Goal: Task Accomplishment & Management: Manage account settings

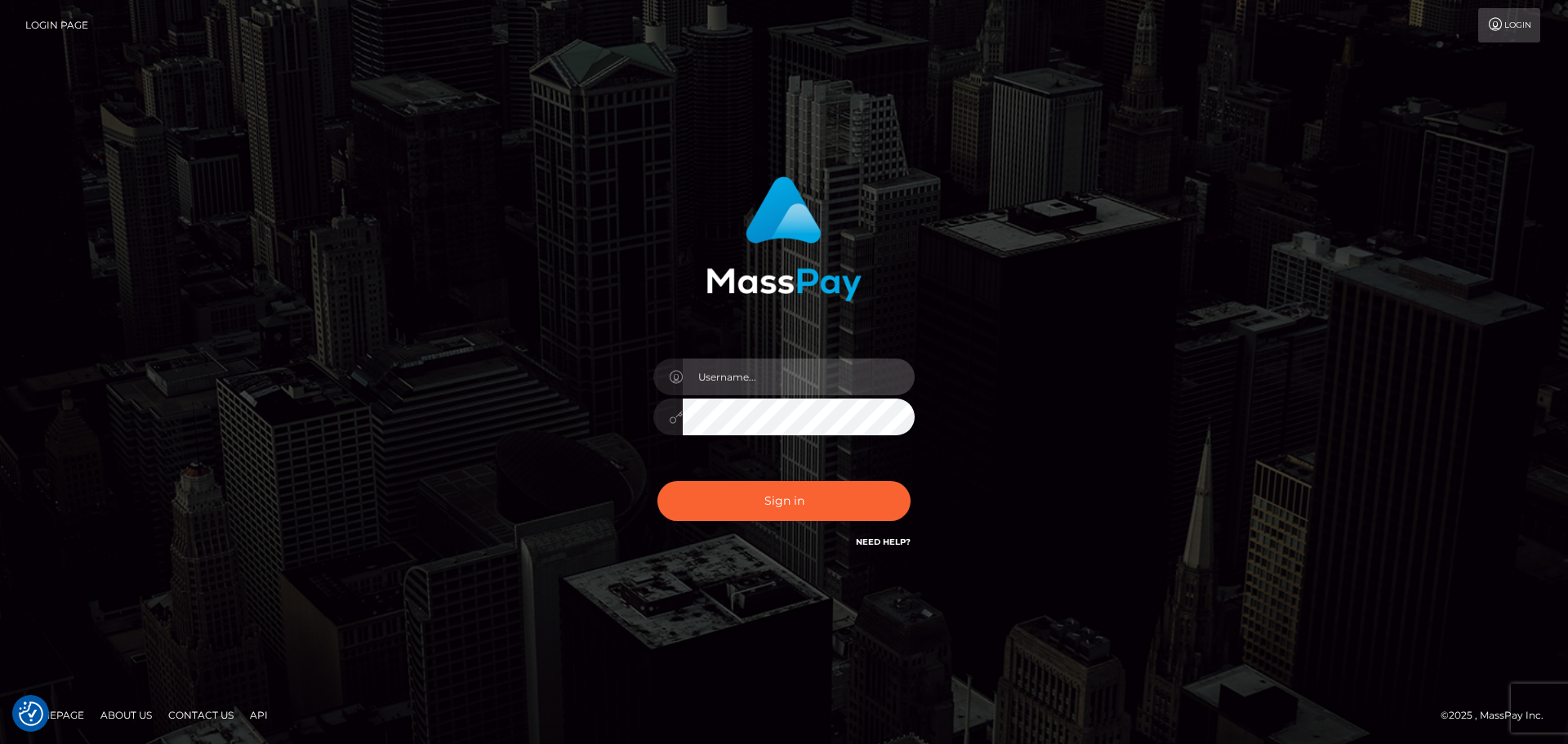
type input "[DOMAIN_NAME]"
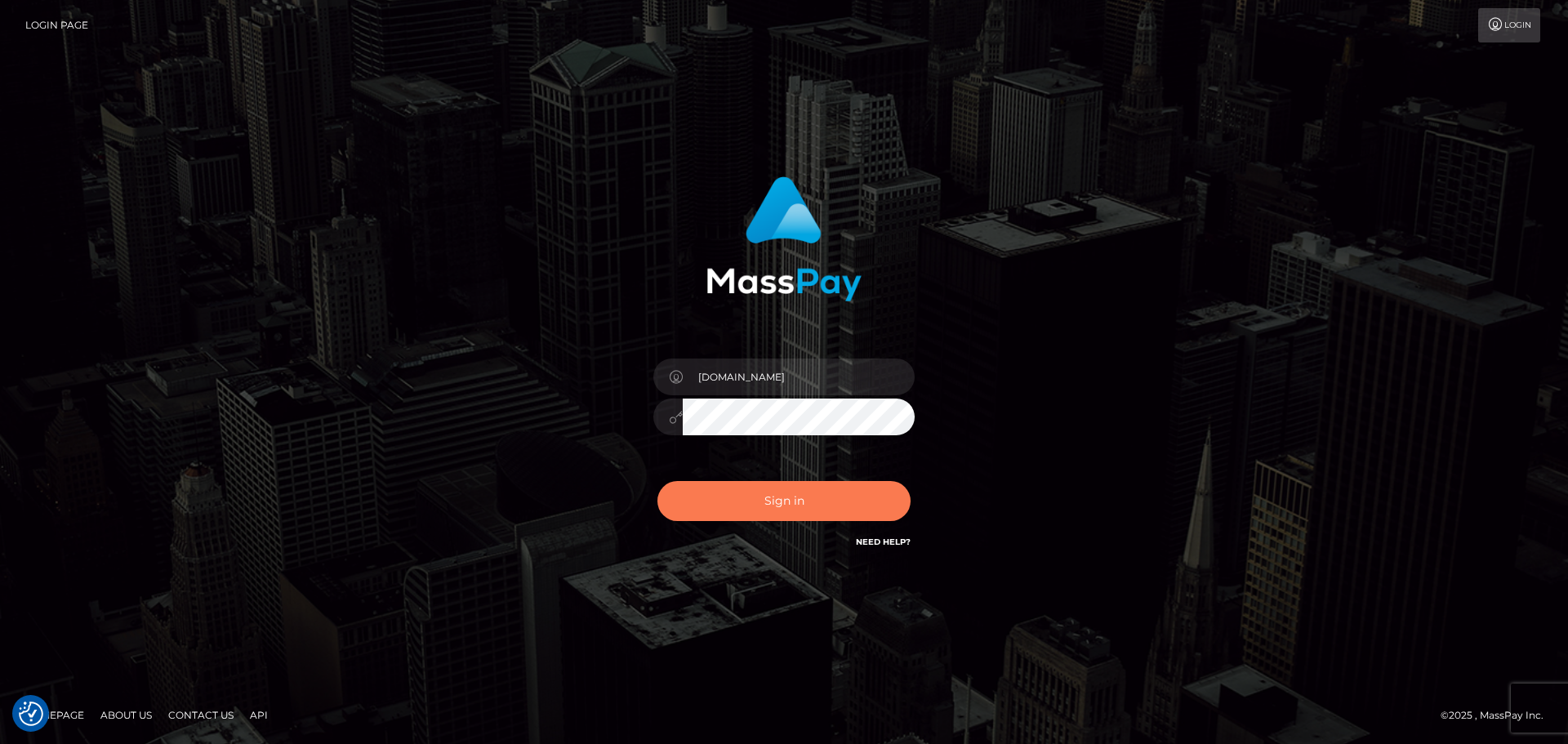
click at [787, 497] on button "Sign in" at bounding box center [783, 501] width 253 height 40
type input "[DOMAIN_NAME]"
click at [786, 497] on button "Sign in" at bounding box center [783, 501] width 253 height 40
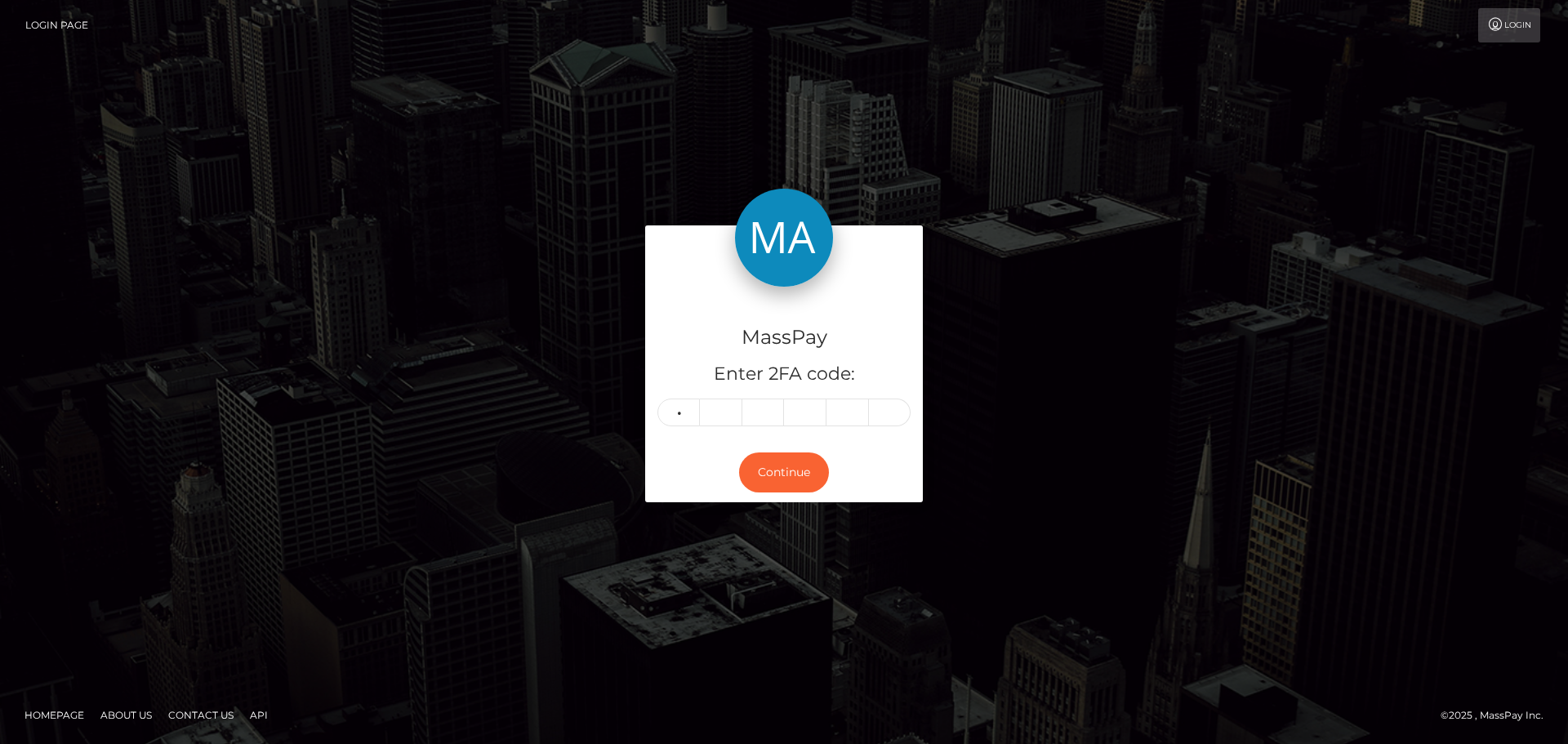
type input "5"
type input "1"
type input "0"
type input "7"
type input "5"
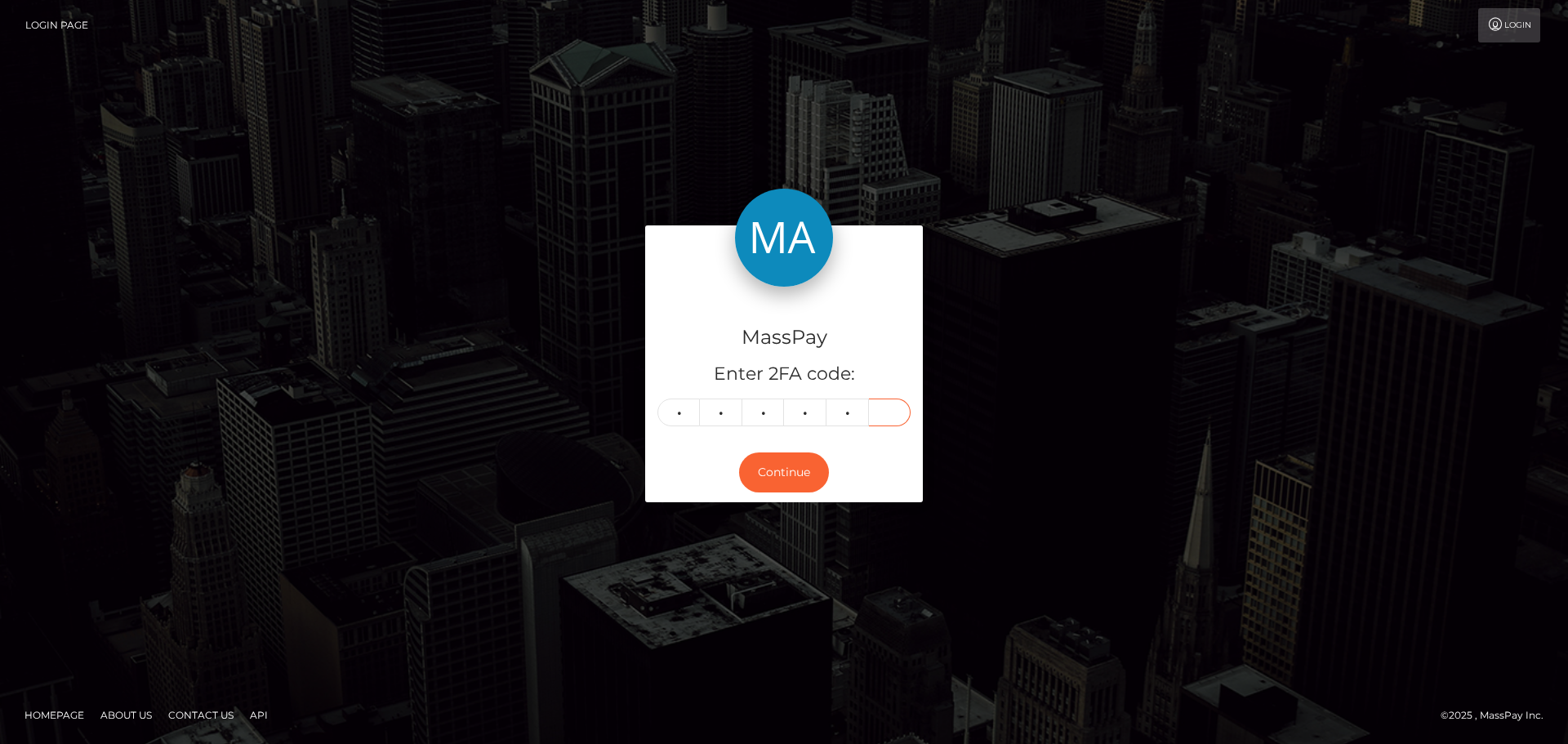
type input "7"
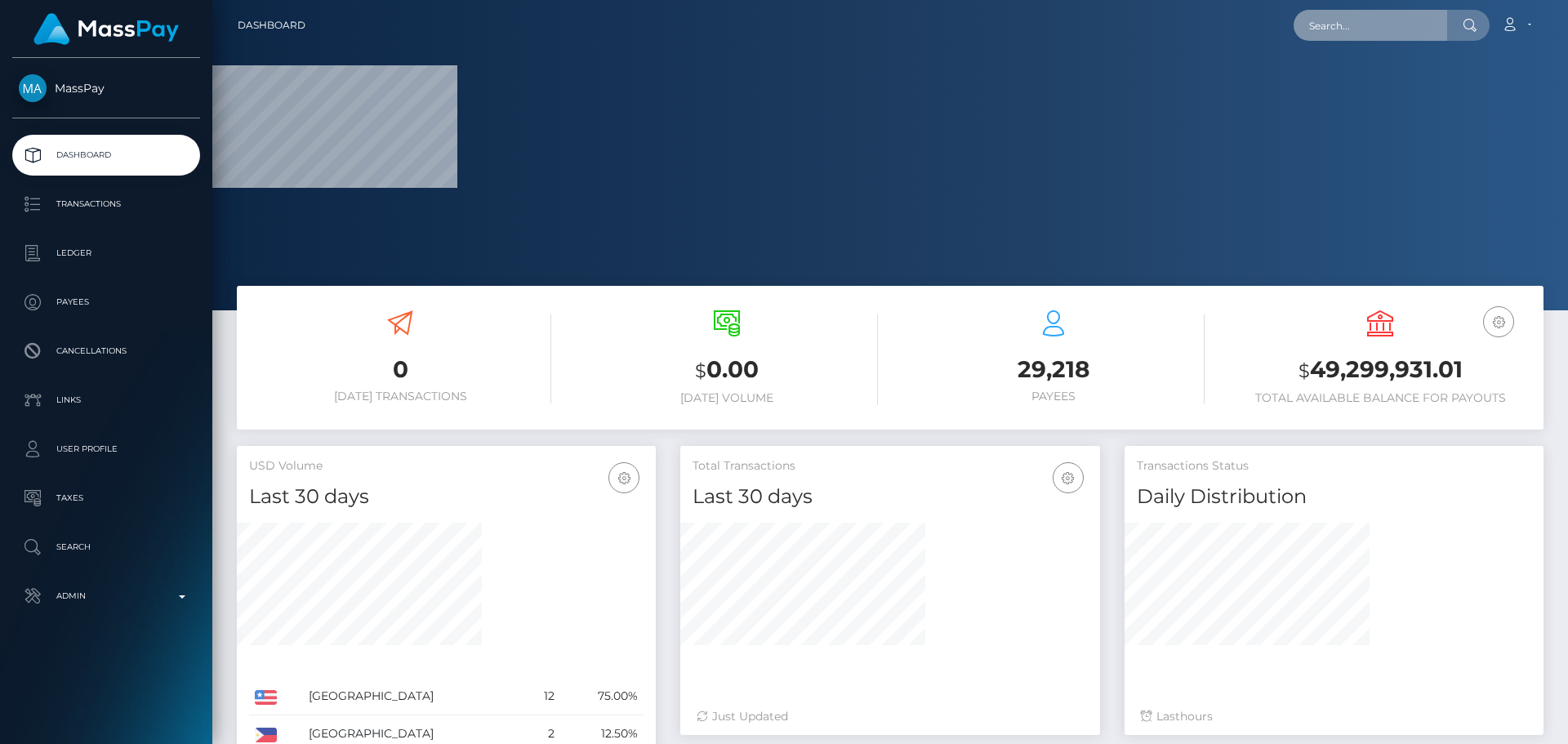
click at [1390, 14] on input "text" at bounding box center [1370, 25] width 154 height 31
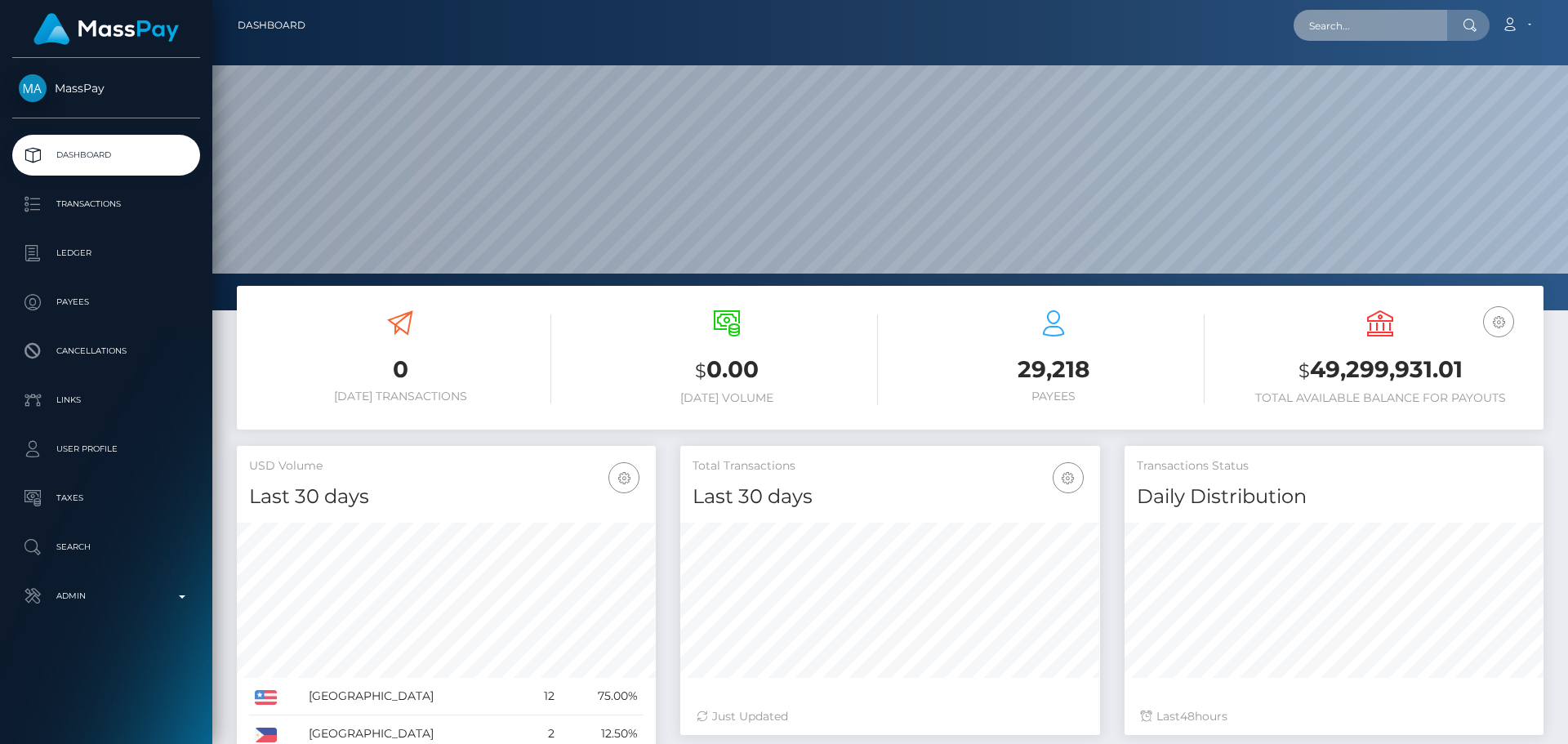
scroll to position [290, 420]
paste input "134820"
click at [1015, 32] on div "134820 Loading... Loading... Account Edit Profile Logout" at bounding box center [931, 25] width 1224 height 35
click at [1354, 30] on input "134820" at bounding box center [1370, 25] width 154 height 31
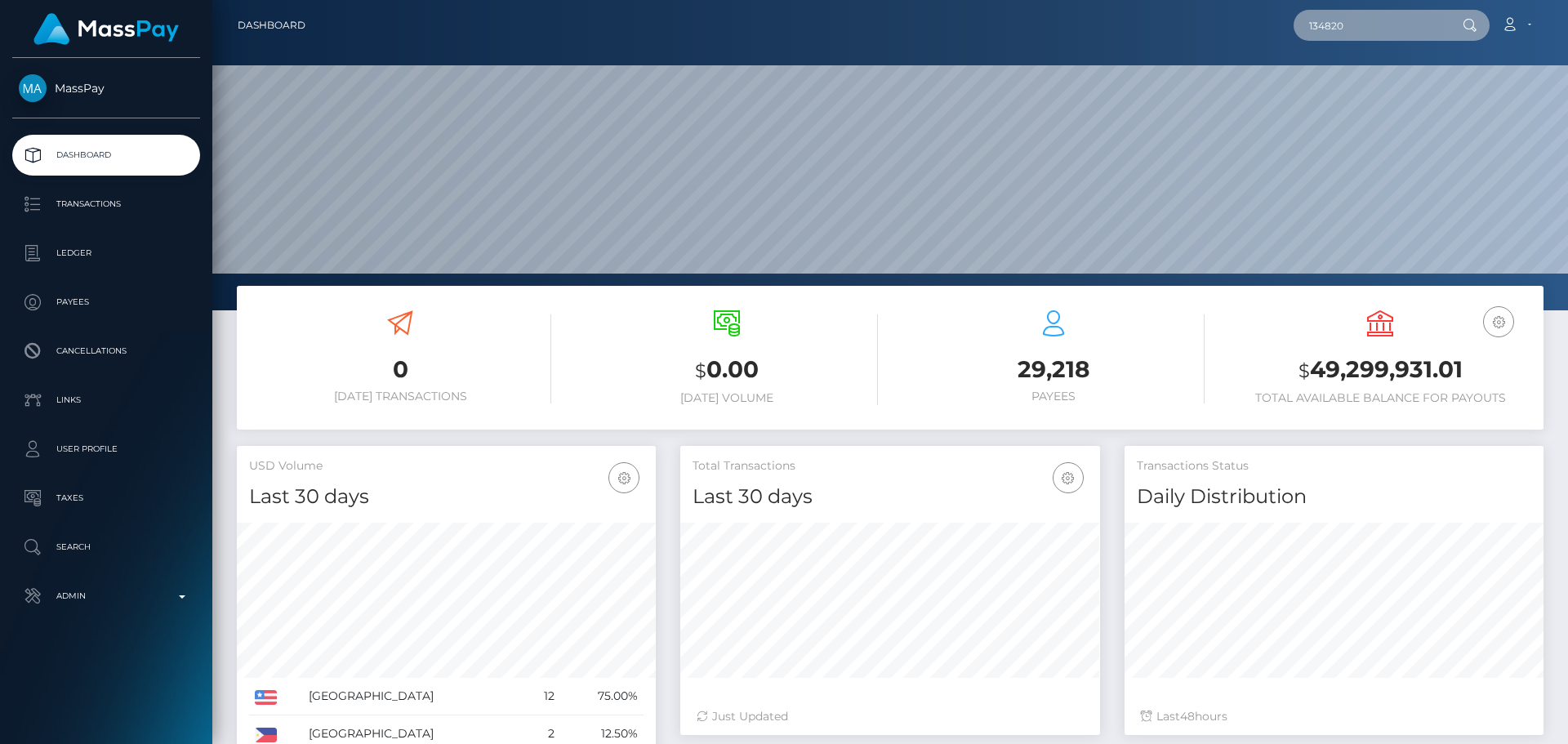
paste input "poact_g62TLyHxDwmp"
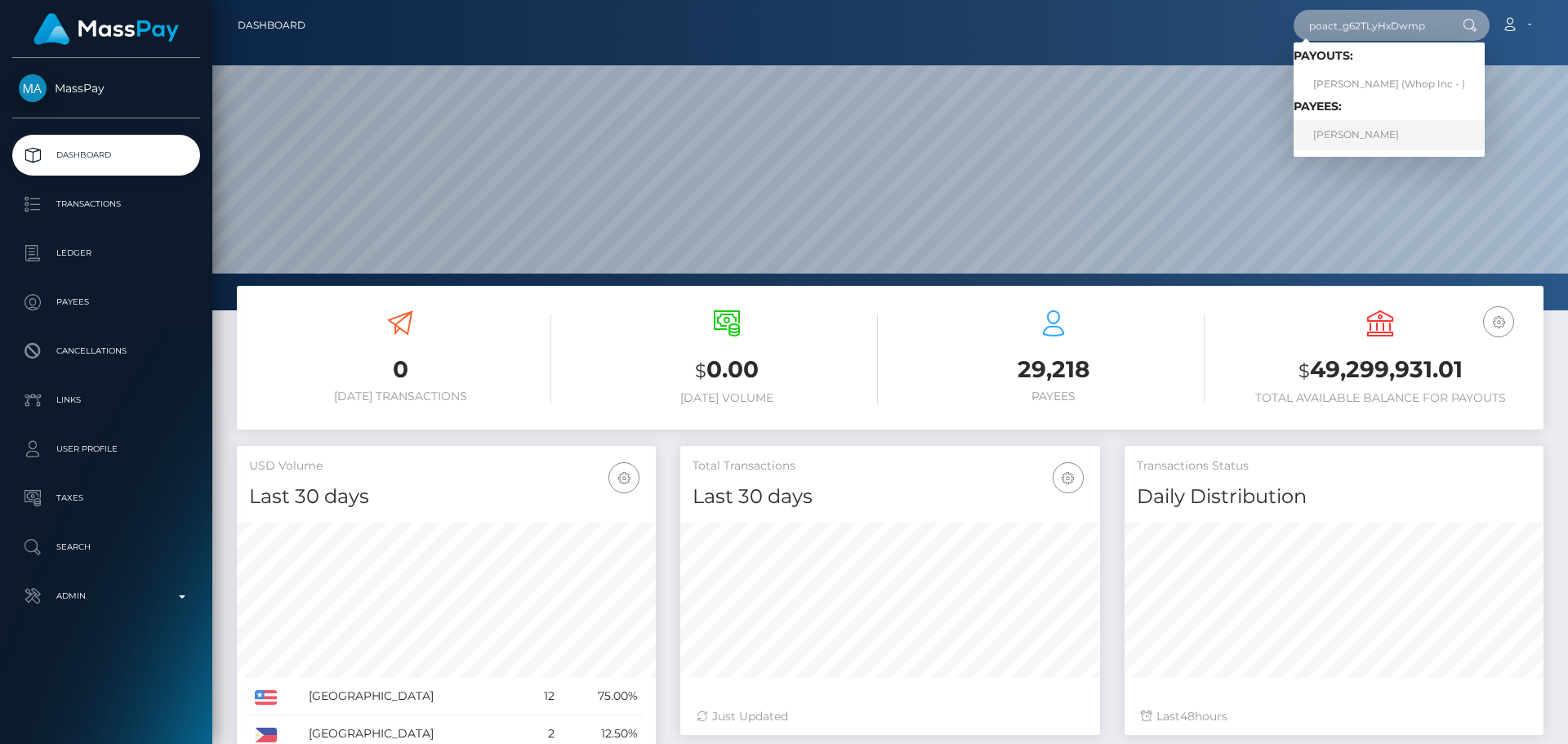
type input "poact_g62TLyHxDwmp"
click at [1336, 135] on link "SUZETE BRITO DIAS" at bounding box center [1389, 135] width 191 height 30
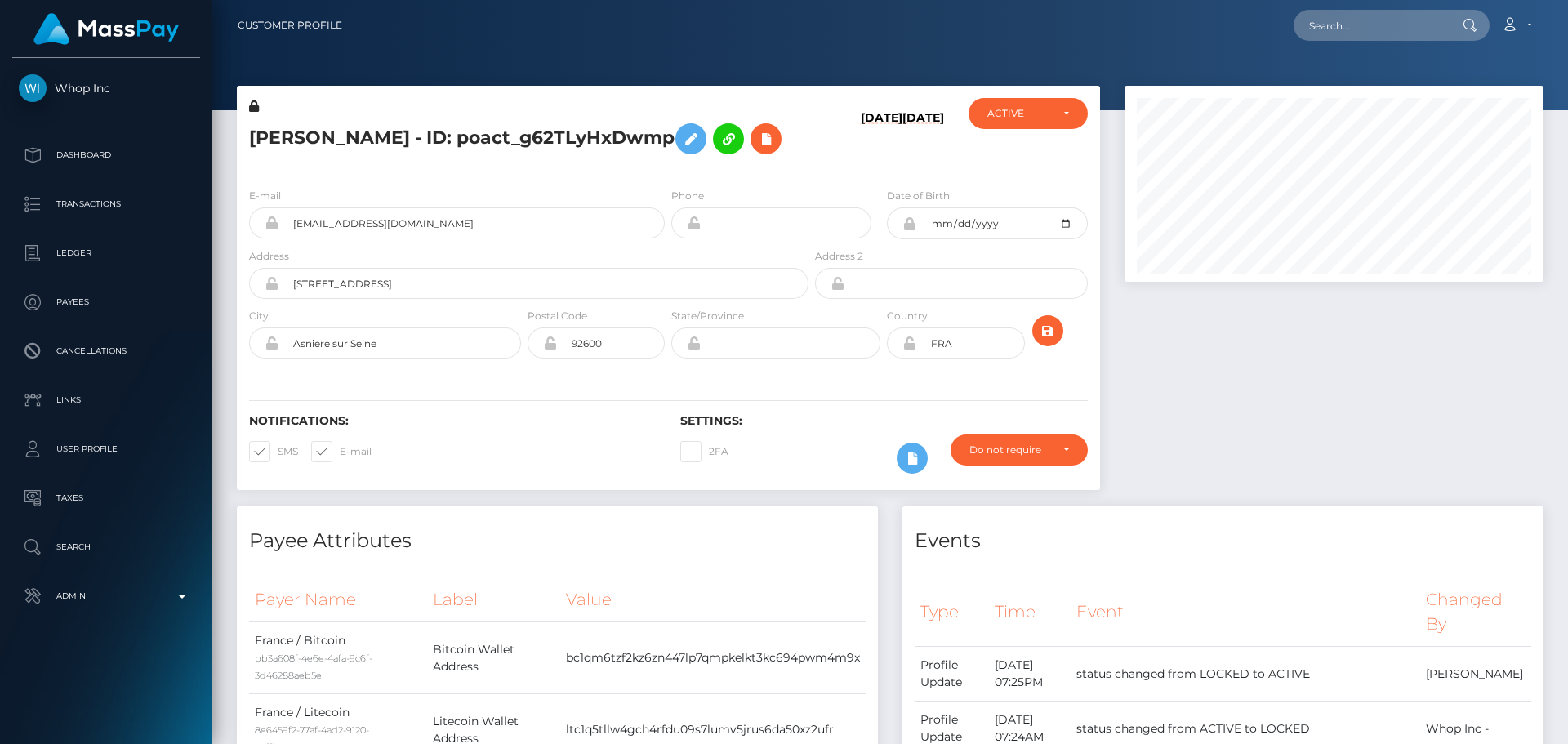
scroll to position [196, 420]
click at [860, 168] on h6 "10/06/25" at bounding box center [881, 139] width 42 height 57
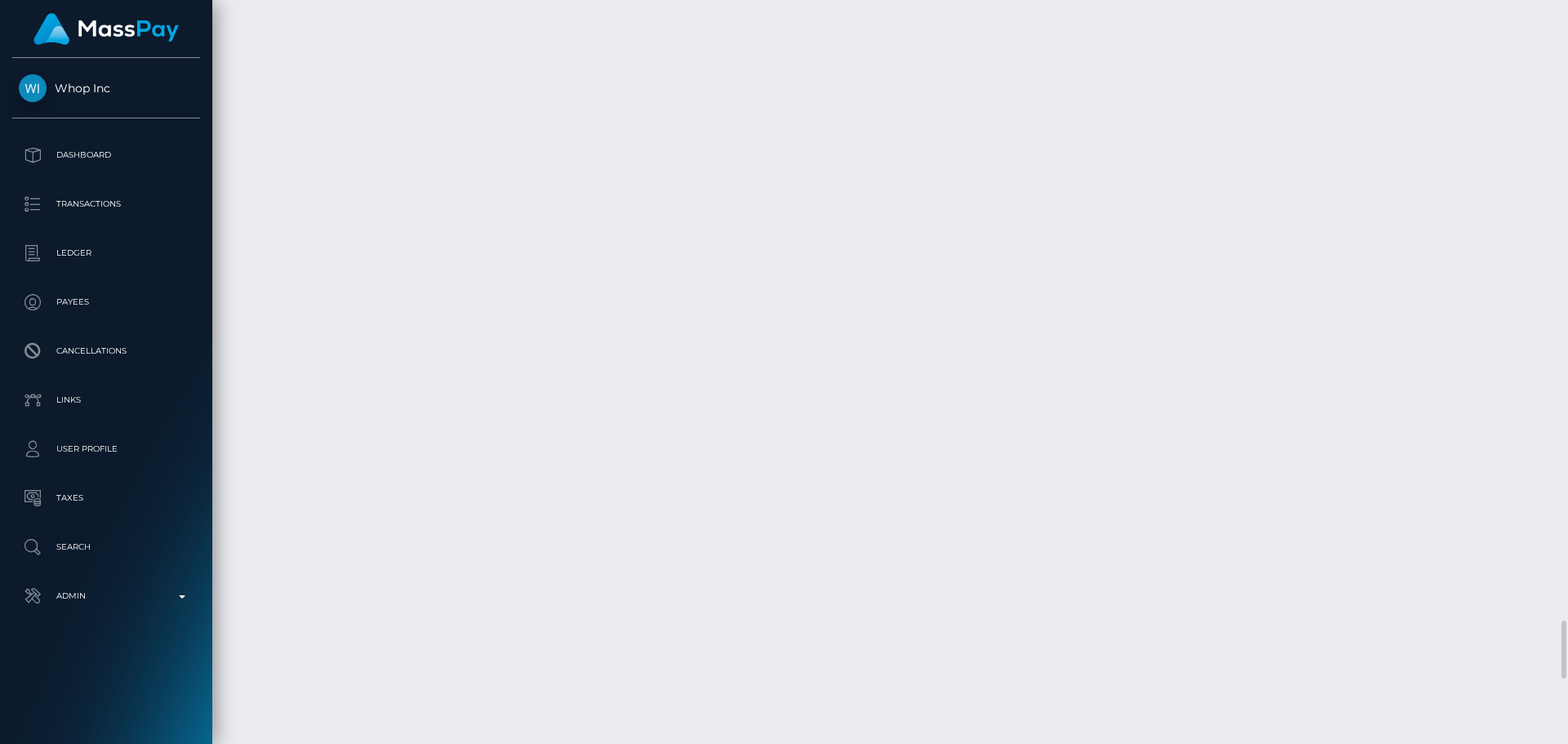
scroll to position [7513, 0]
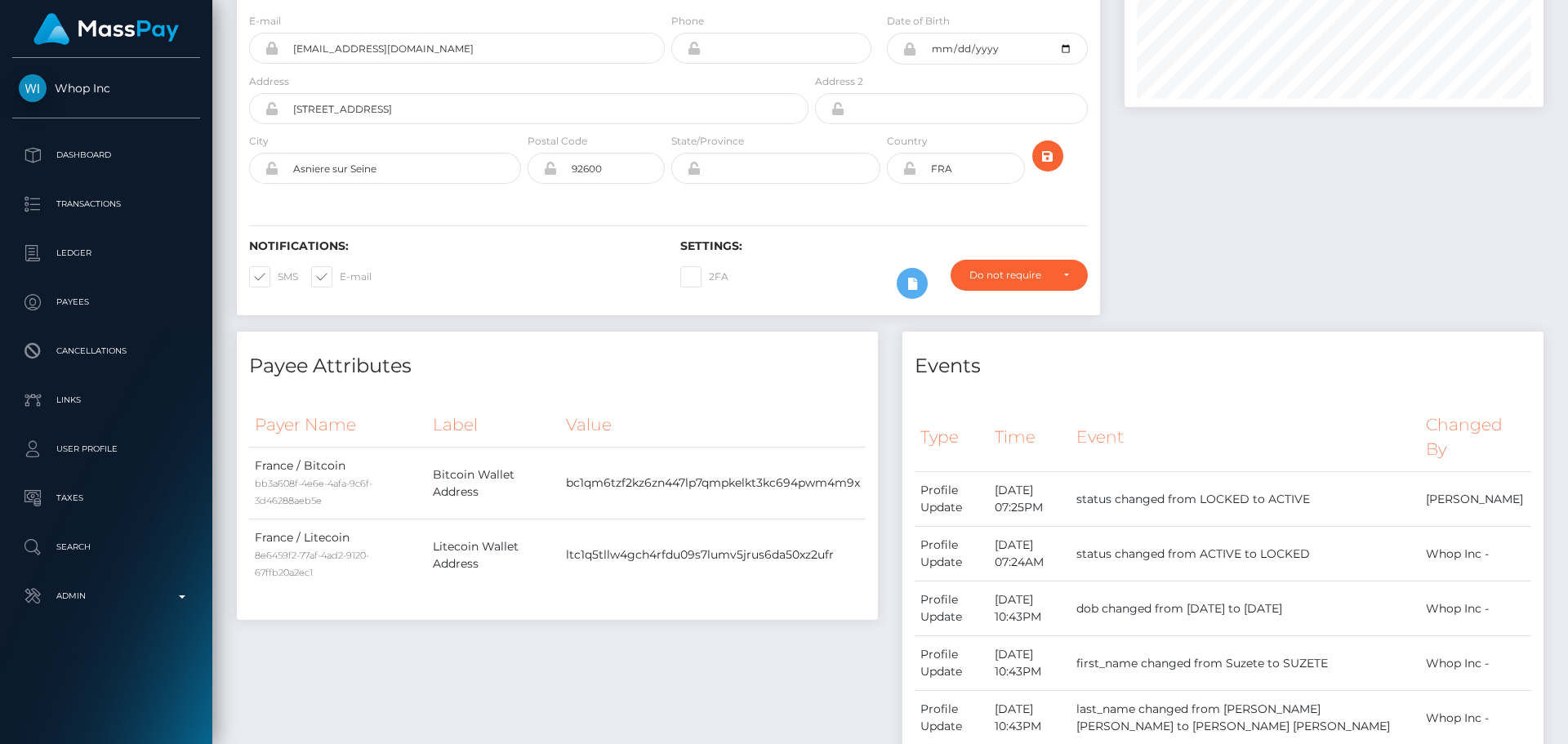
scroll to position [0, 0]
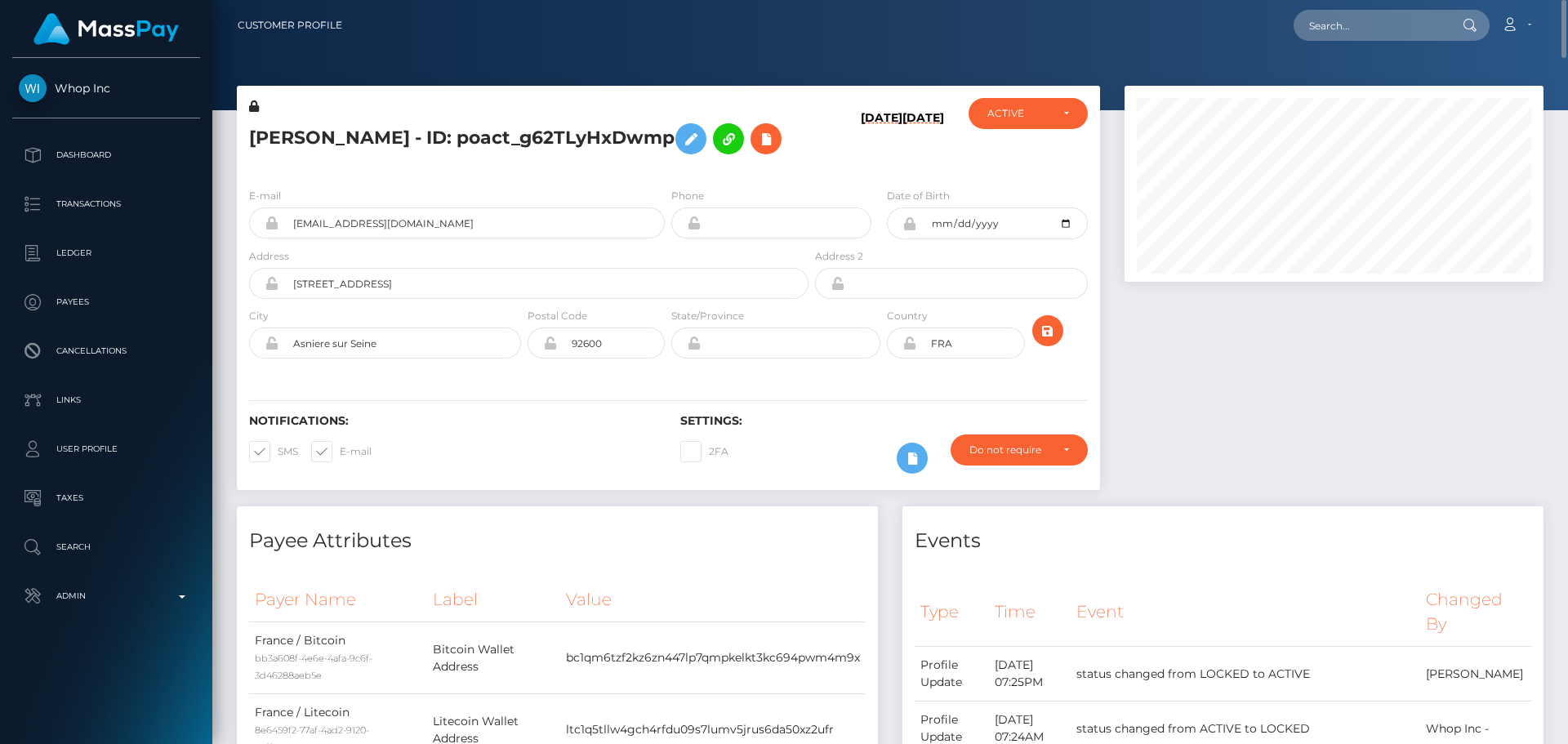
click at [518, 138] on h5 "SUZETE BRITO DIAS - ID: poact_g62TLyHxDwmp" at bounding box center [525, 139] width 550 height 47
copy h5 "SUZETE BRITO DIAS - ID: poact_g62TLyHxDwmp"
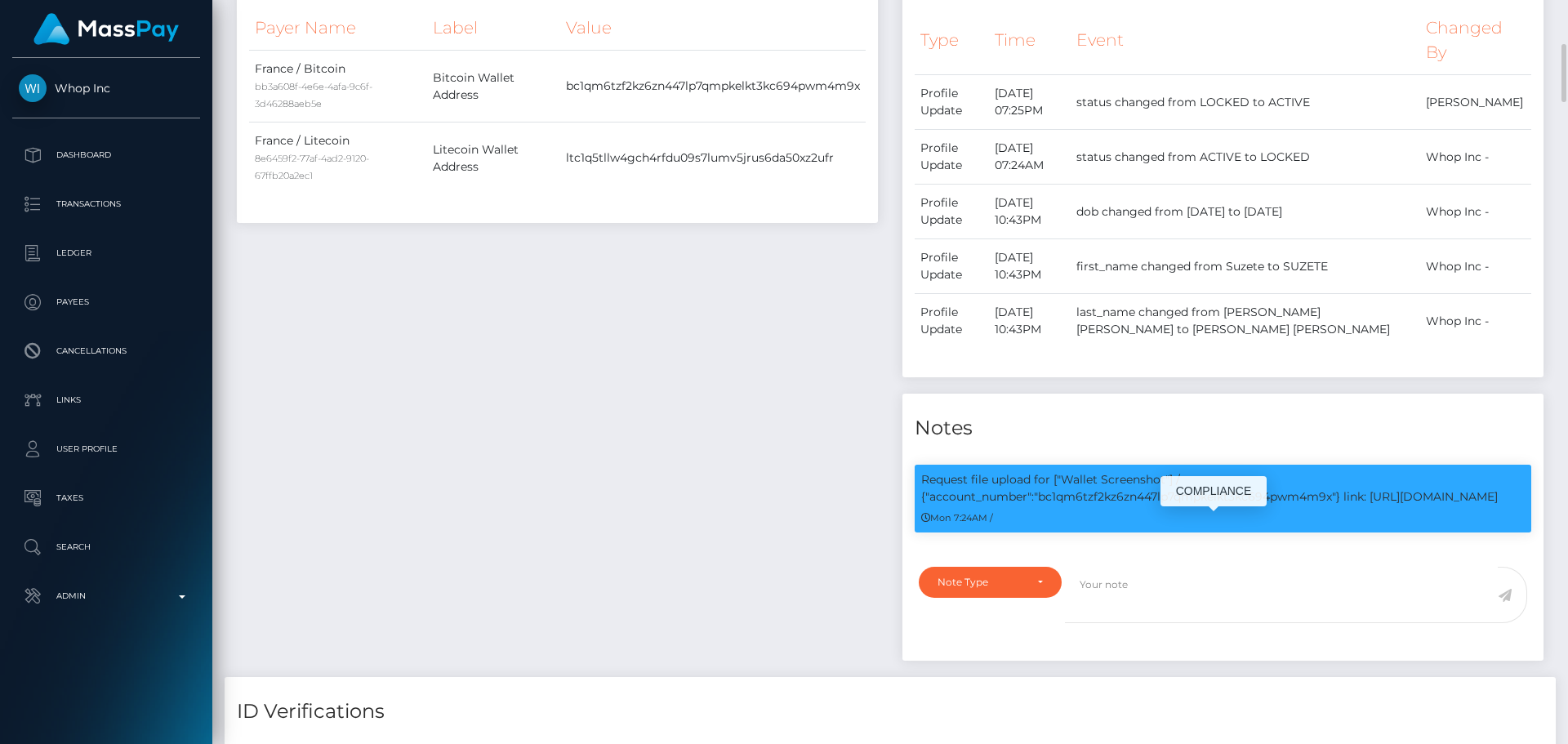
scroll to position [196, 420]
click at [1174, 505] on p "Request file upload for ["Wallet Screenshot"] / {"account_number":"bc1qm6tzf2kz…" at bounding box center [1224, 488] width 604 height 35
copy p "bc1qm6tzf2kz6zn447lp7qmpkelkt3kc694pwm4m9x"
click at [689, 123] on td "bc1qm6tzf2kz6zn447lp7qmpkelkt3kc694pwm4m9x" at bounding box center [713, 86] width 305 height 72
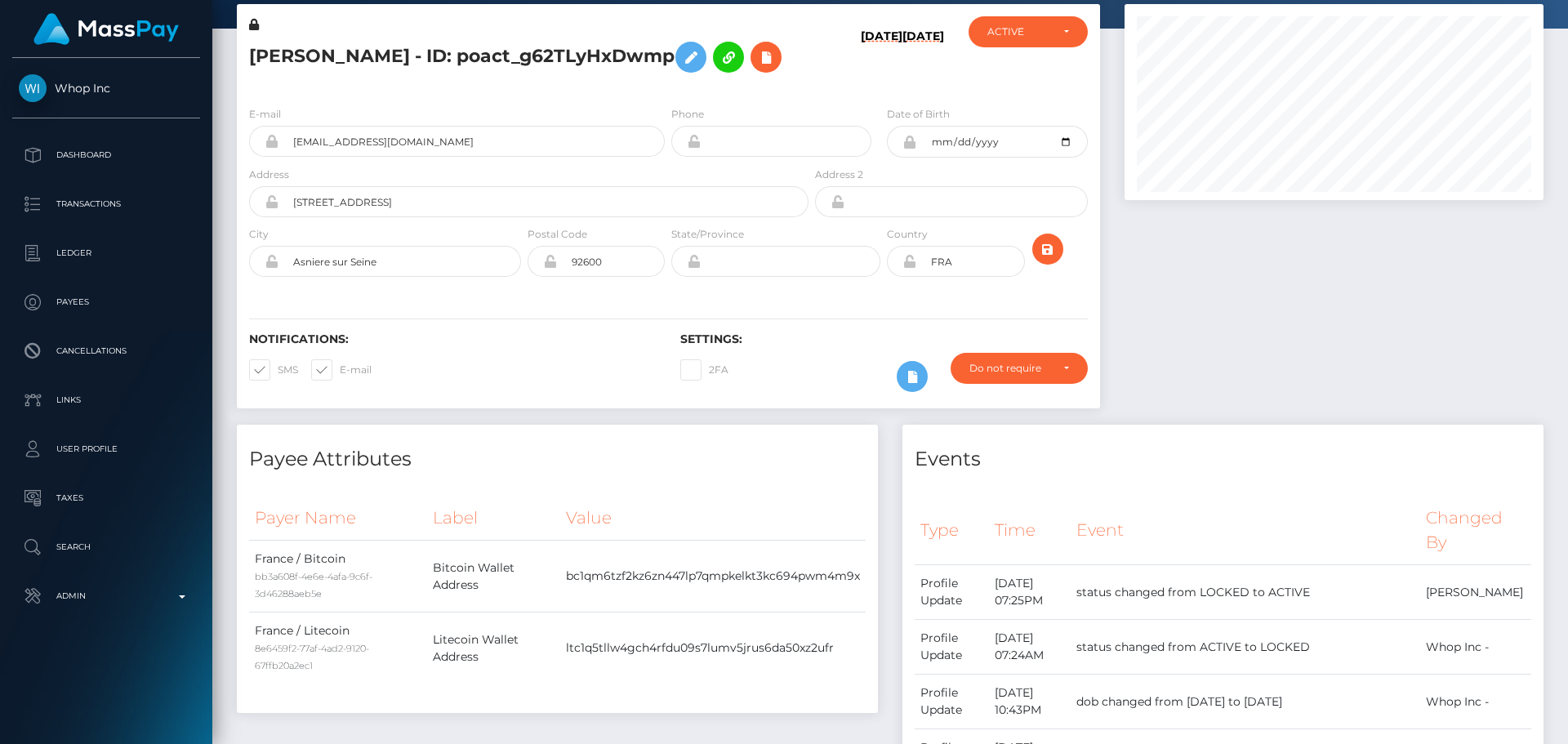
scroll to position [0, 0]
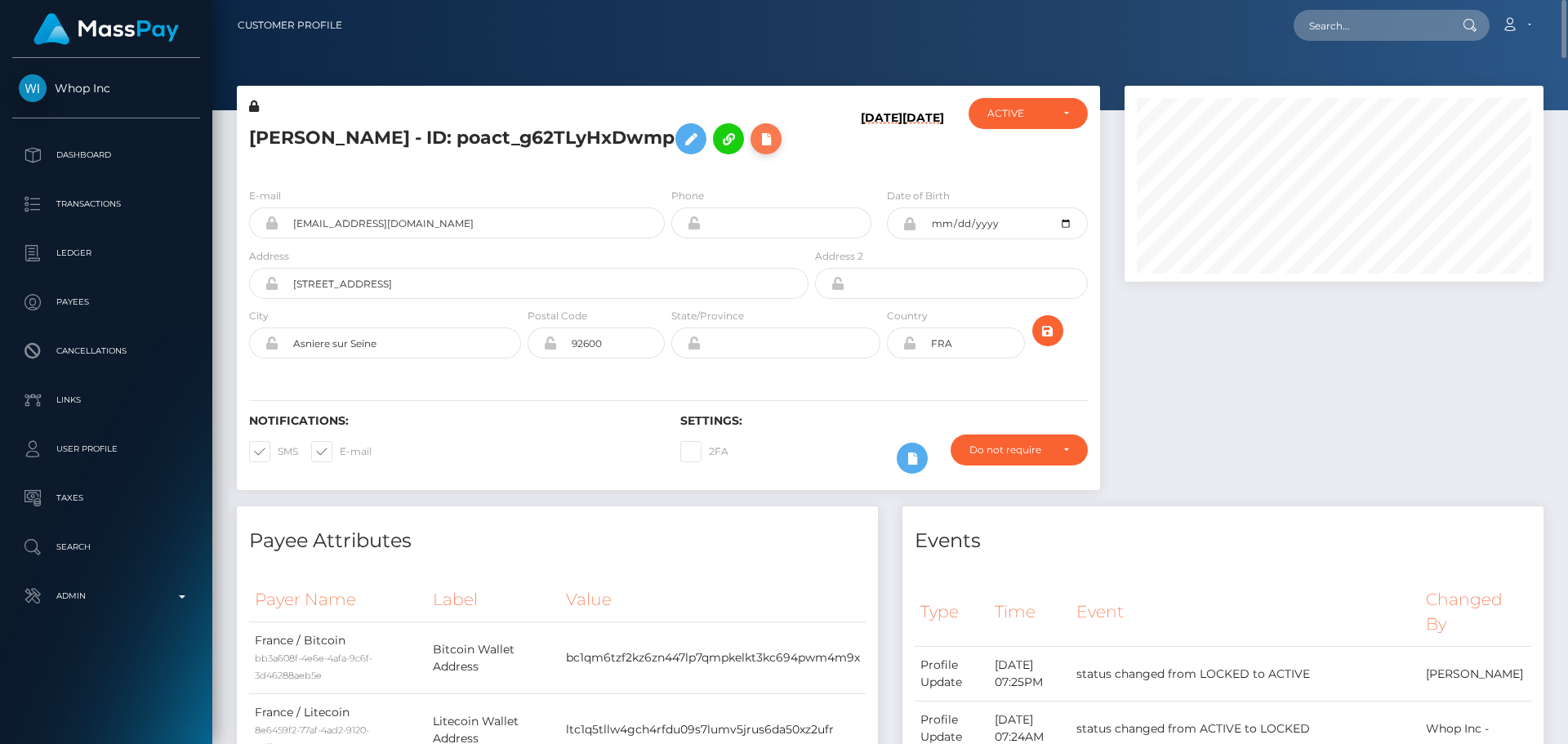
click at [756, 149] on icon at bounding box center [766, 139] width 20 height 20
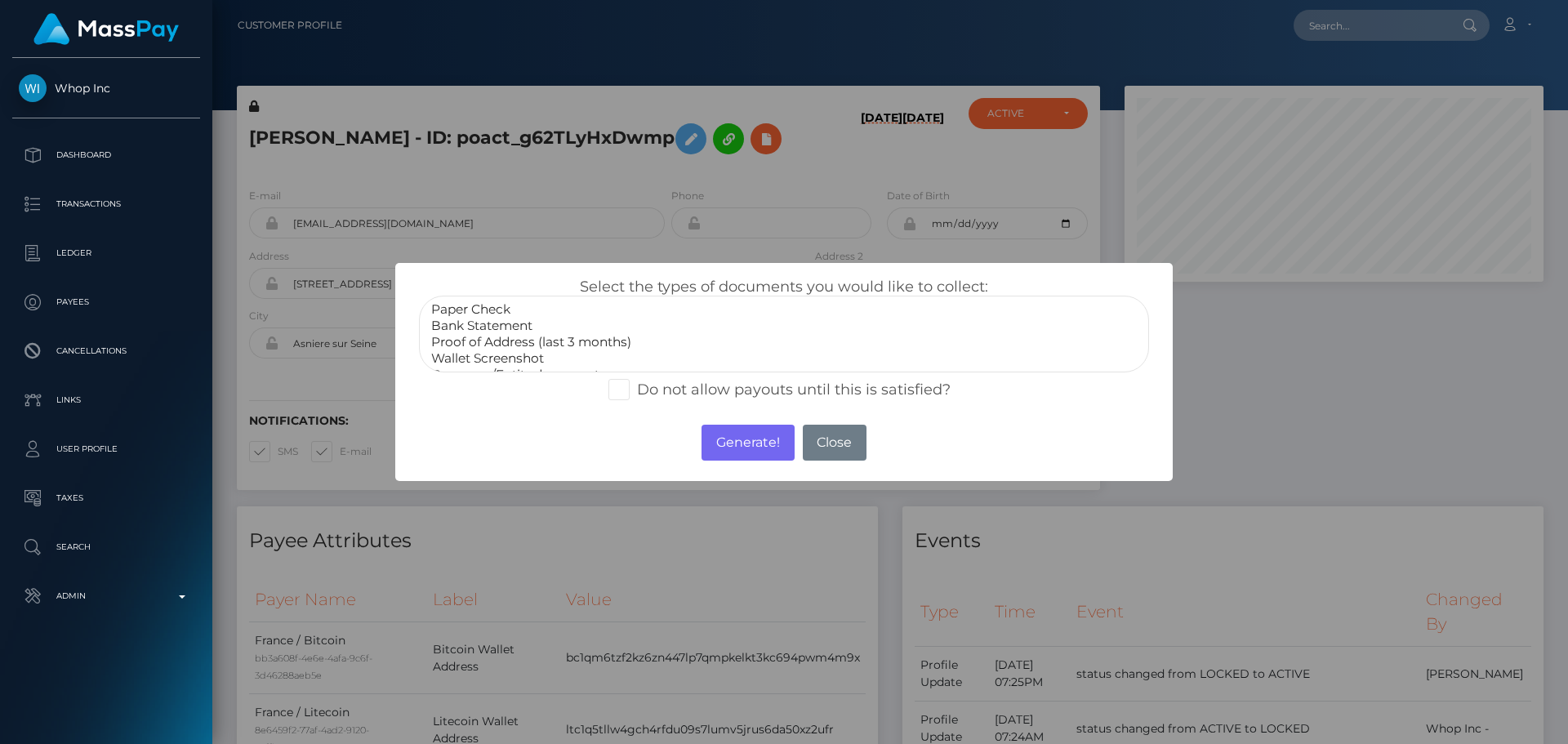
select select "Wallet Screenshot"
click at [507, 359] on option "Wallet Screenshot" at bounding box center [784, 359] width 709 height 16
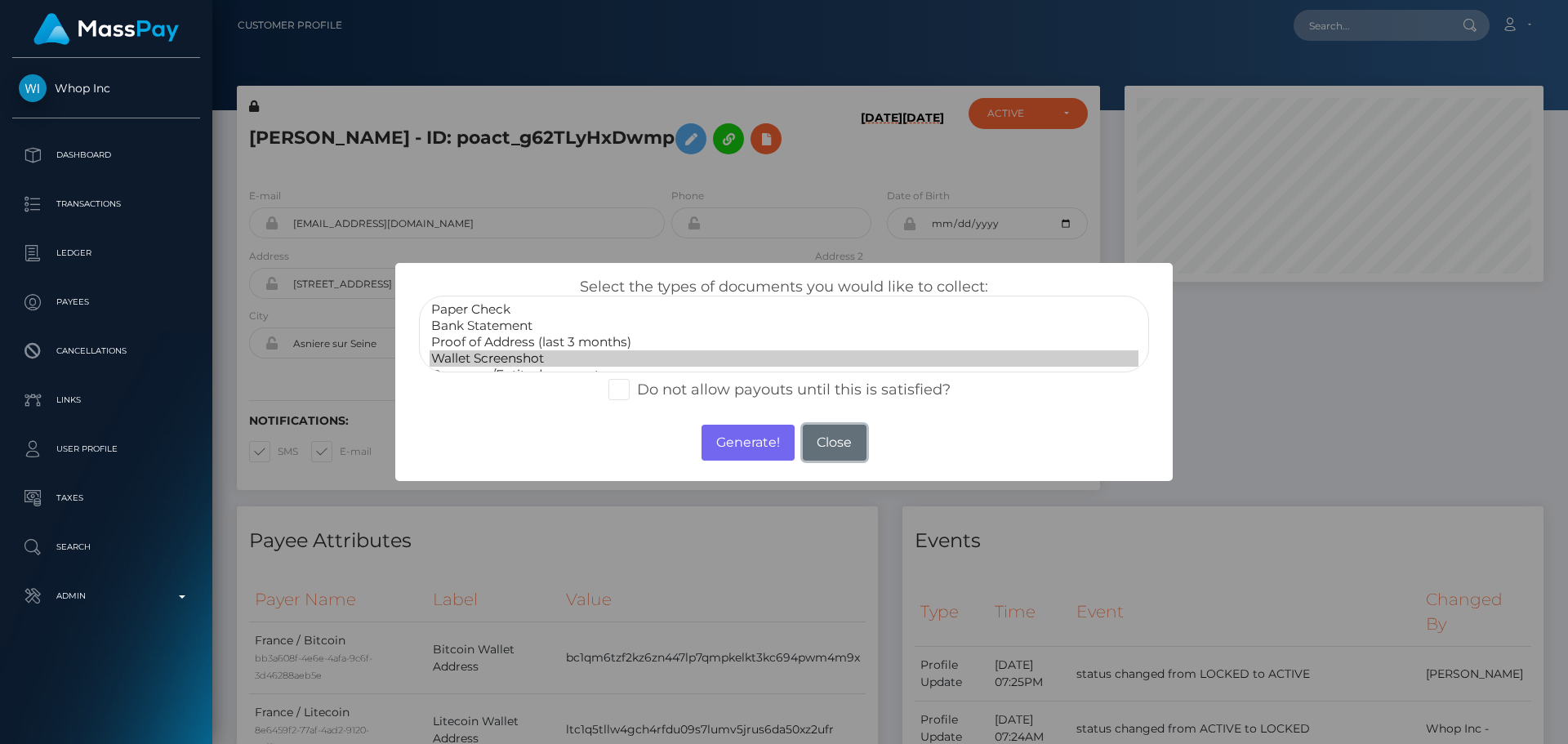
click at [825, 436] on button "Close" at bounding box center [835, 442] width 64 height 36
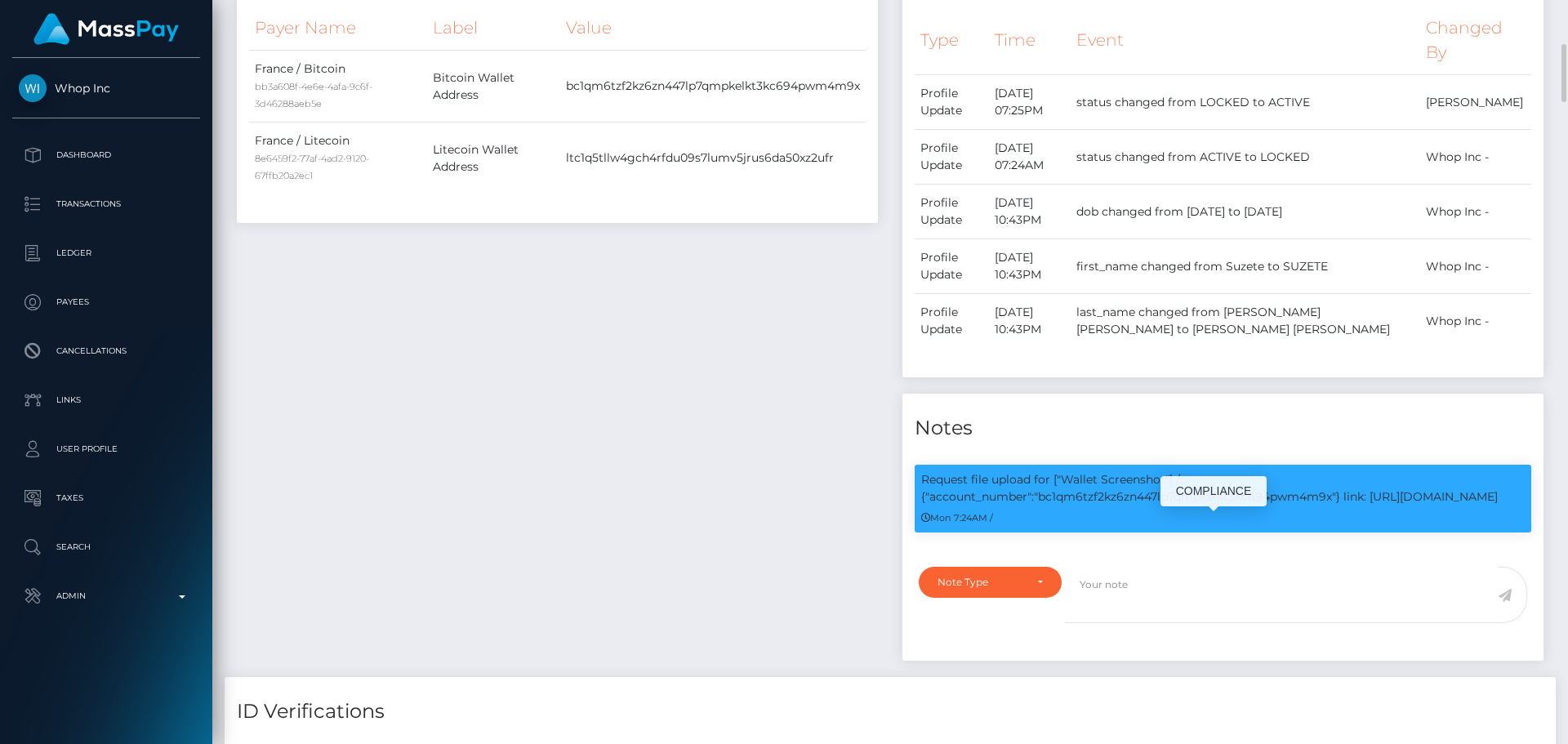
scroll to position [196, 420]
click at [1382, 505] on p "Request file upload for ["Wallet Screenshot"] / {"account_number":"bc1qm6tzf2kz…" at bounding box center [1224, 488] width 604 height 35
drag, startPoint x: 1382, startPoint y: 543, endPoint x: 1504, endPoint y: 542, distance: 122.0
click at [1504, 505] on p "Request file upload for ["Wallet Screenshot"] / {"account_number":"bc1qm6tzf2kz…" at bounding box center [1224, 488] width 604 height 35
copy p "https://l.maspay.io/clnH9"
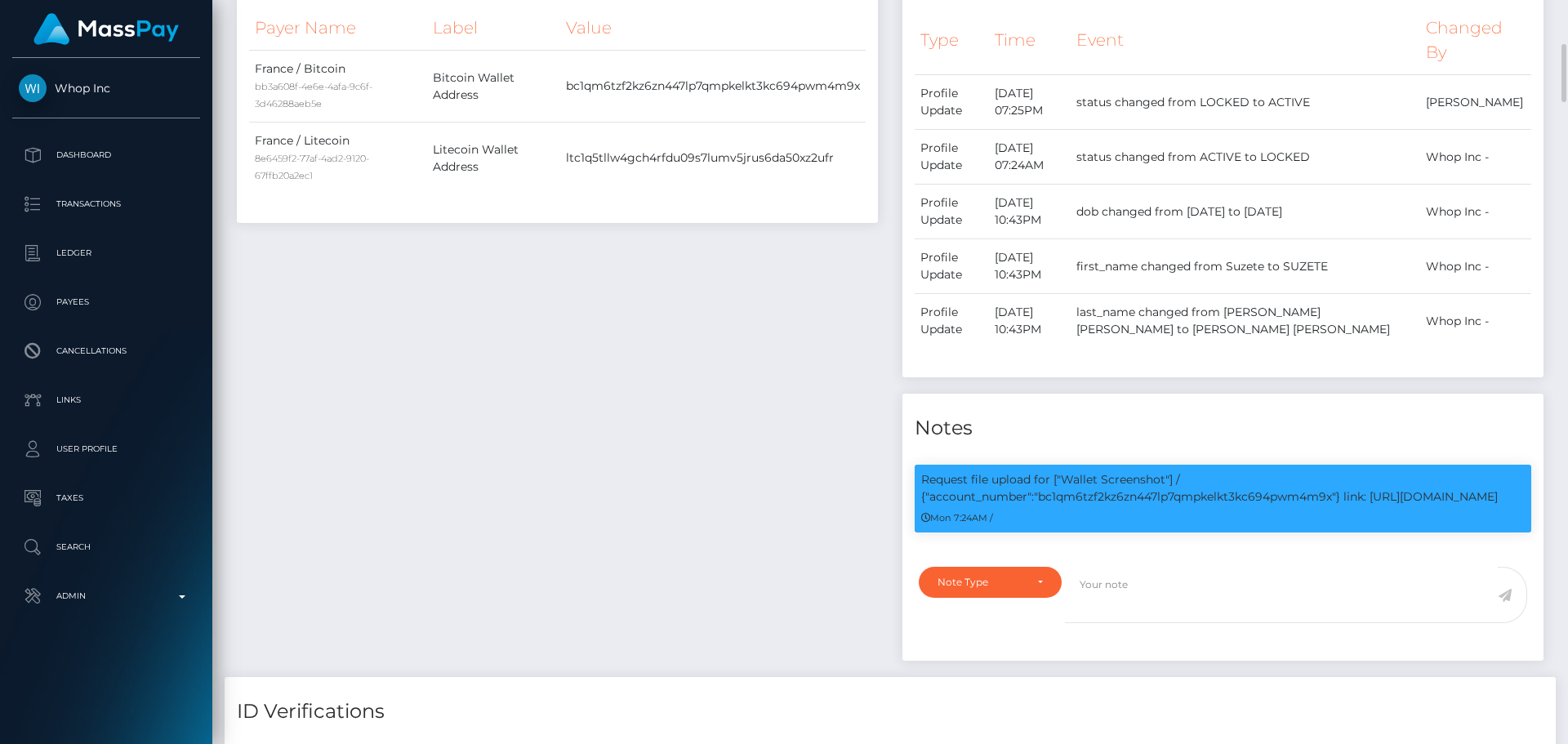
scroll to position [0, 0]
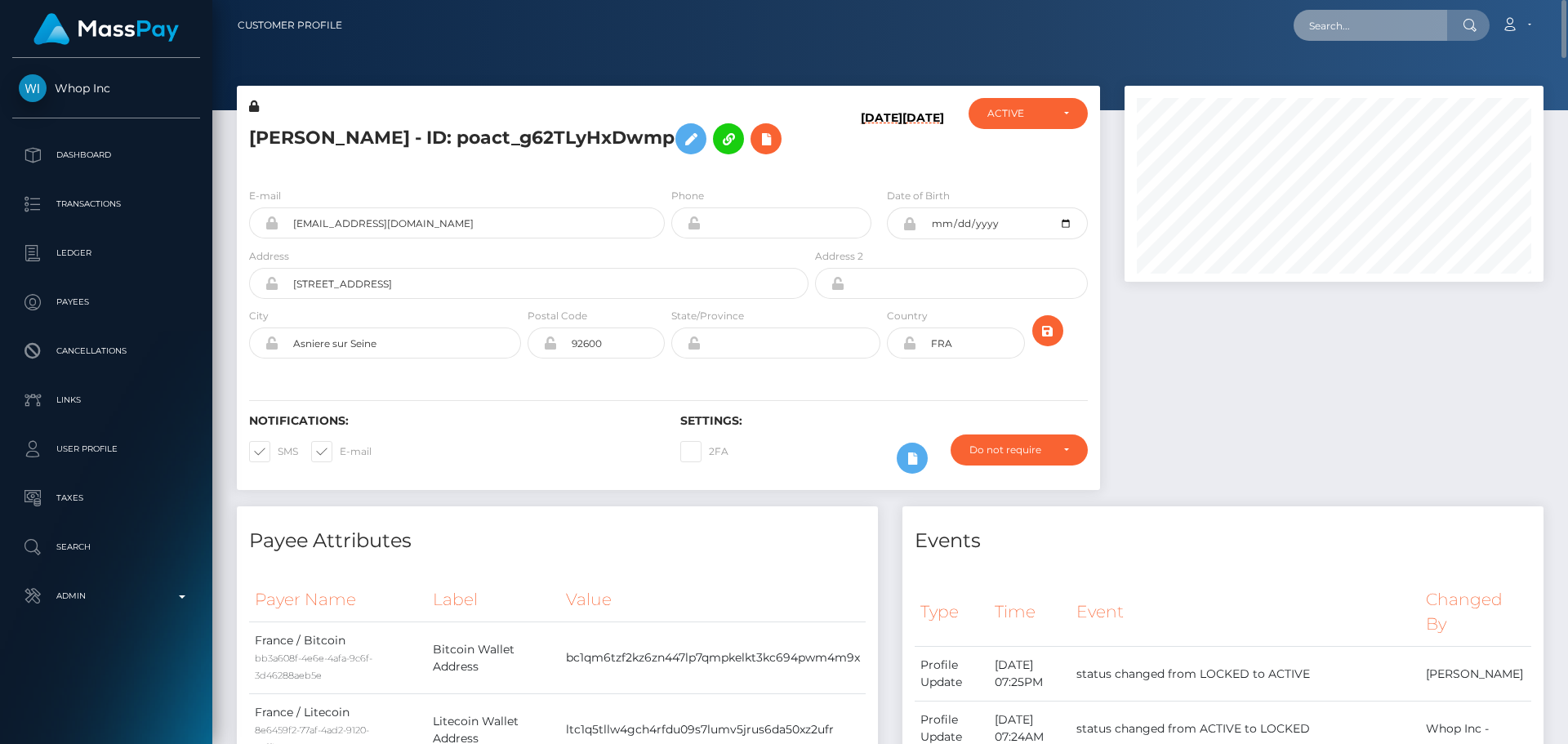
click at [1366, 31] on input "text" at bounding box center [1370, 25] width 154 height 31
paste input "poact_GpdiDKjBfCl2"
type input "poact_GpdiDKjBfCl2"
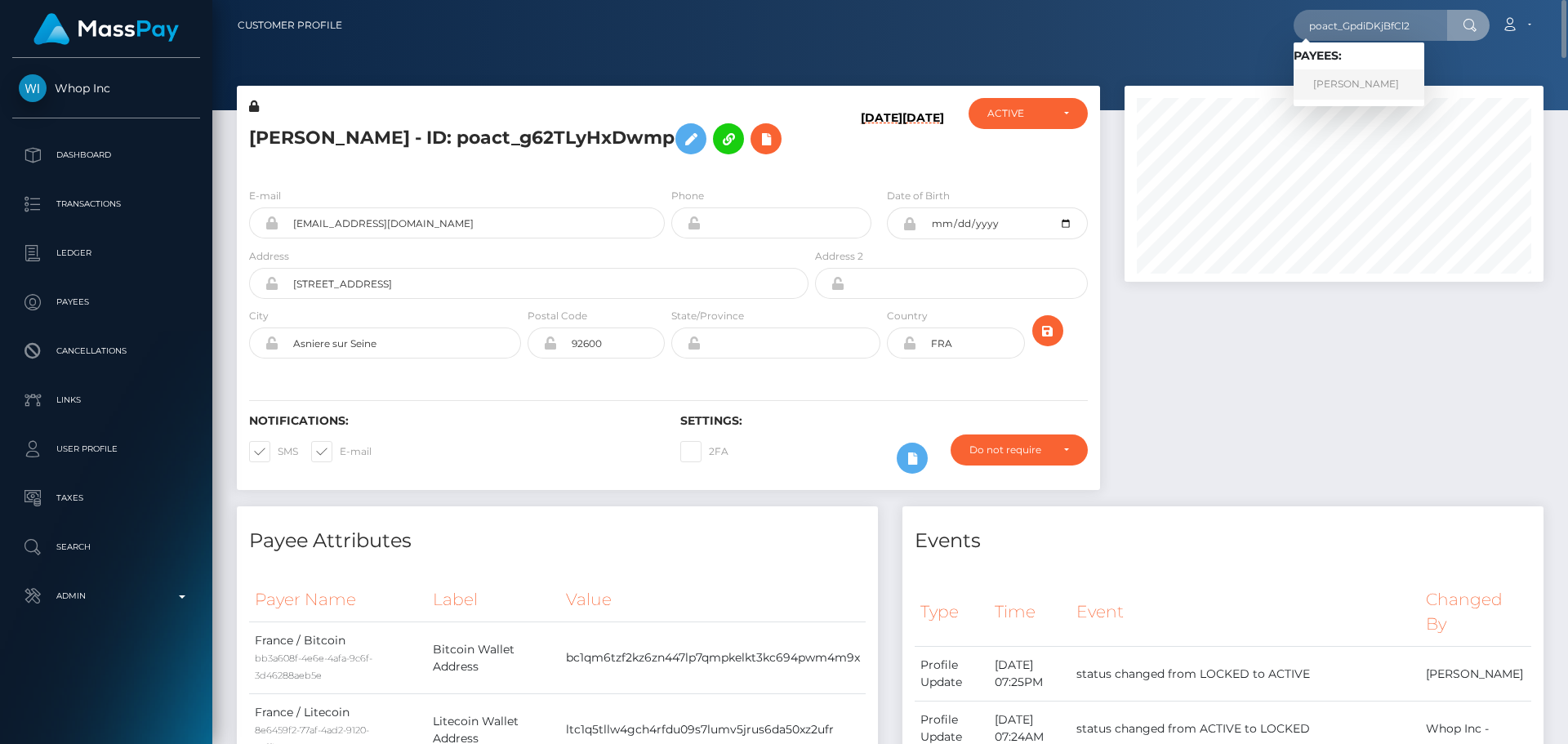
click at [1356, 91] on link "Rajesh Kumar" at bounding box center [1358, 84] width 131 height 30
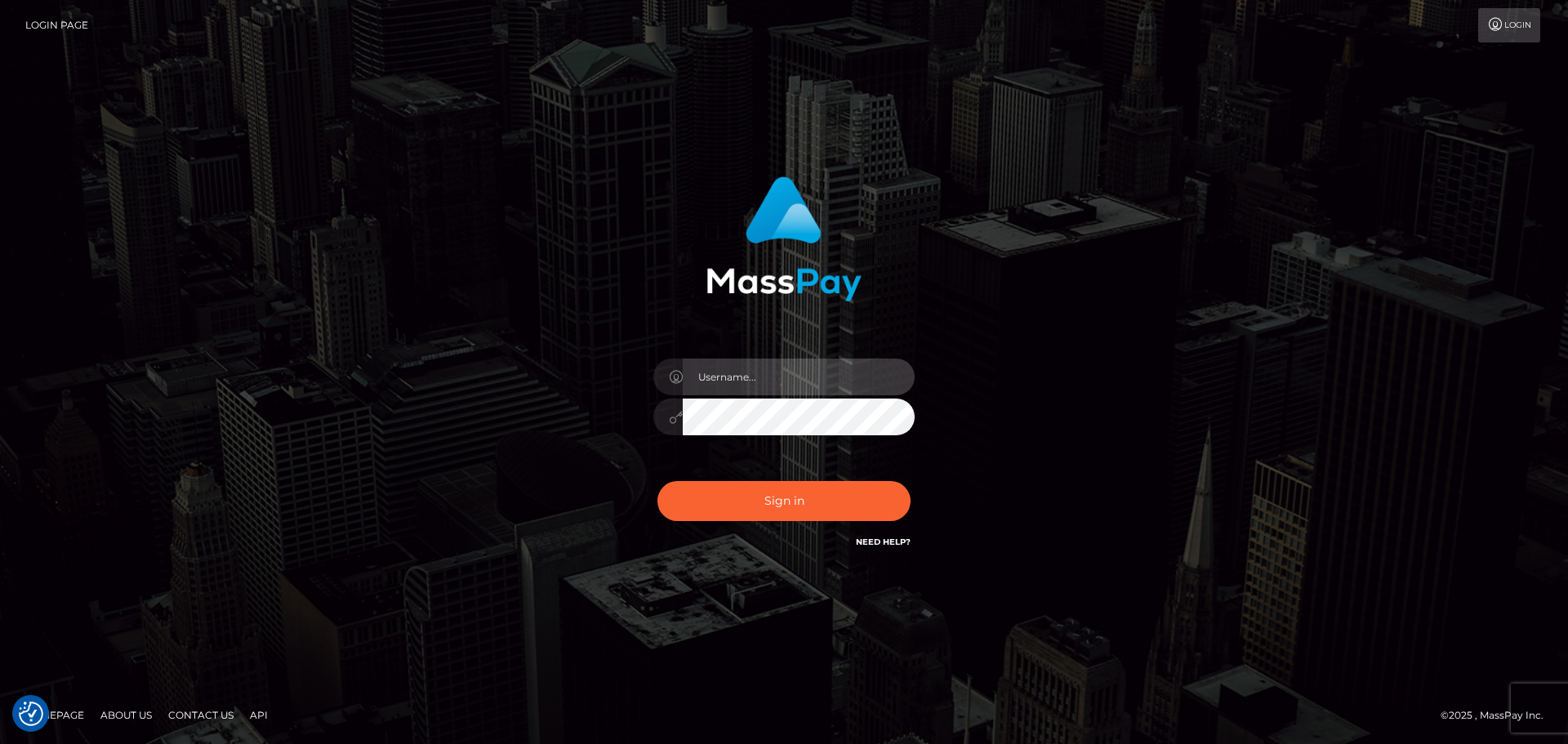
type input "constantin.mp"
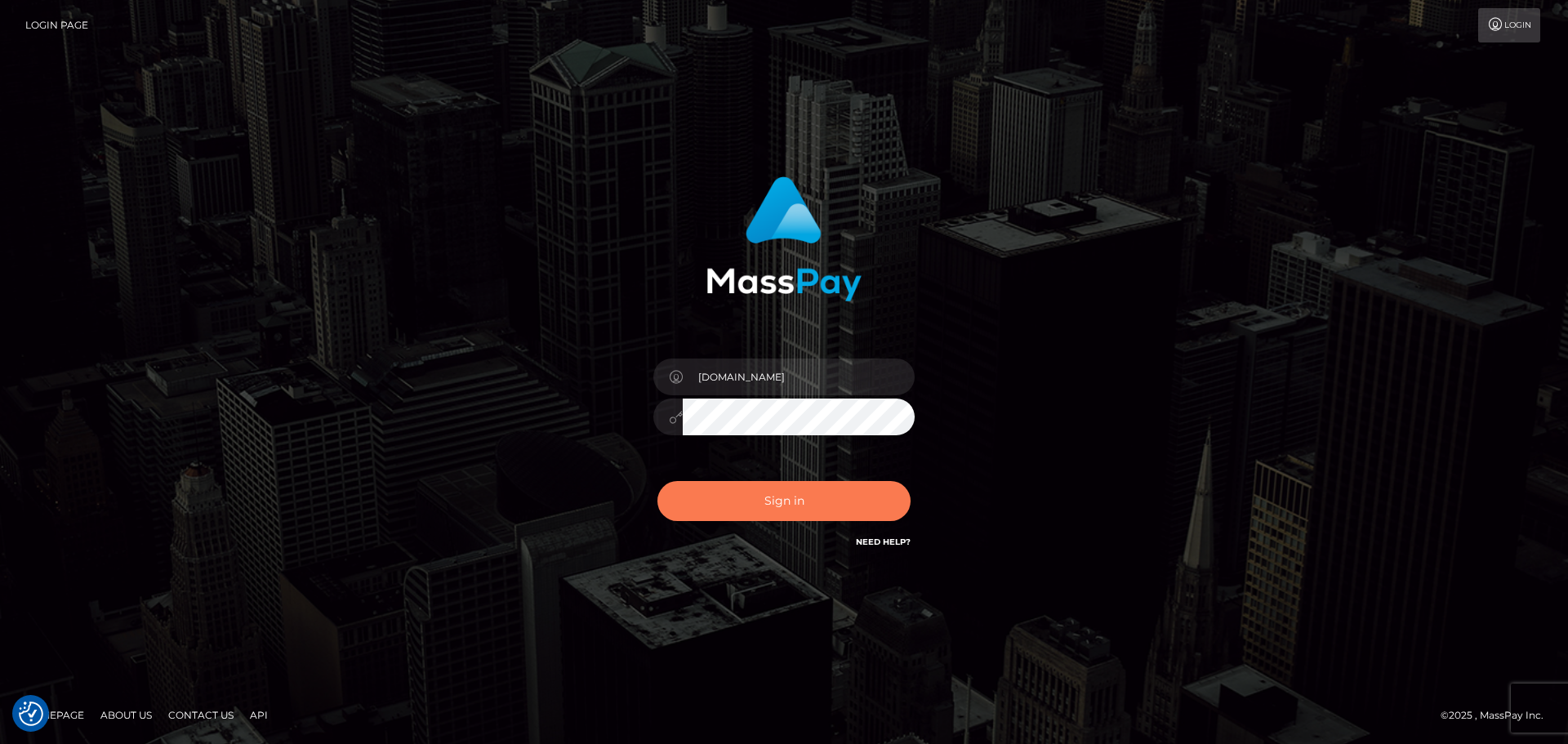
click at [747, 484] on button "Sign in" at bounding box center [783, 501] width 253 height 40
type input "[DOMAIN_NAME]"
click at [780, 500] on button "Sign in" at bounding box center [783, 501] width 253 height 40
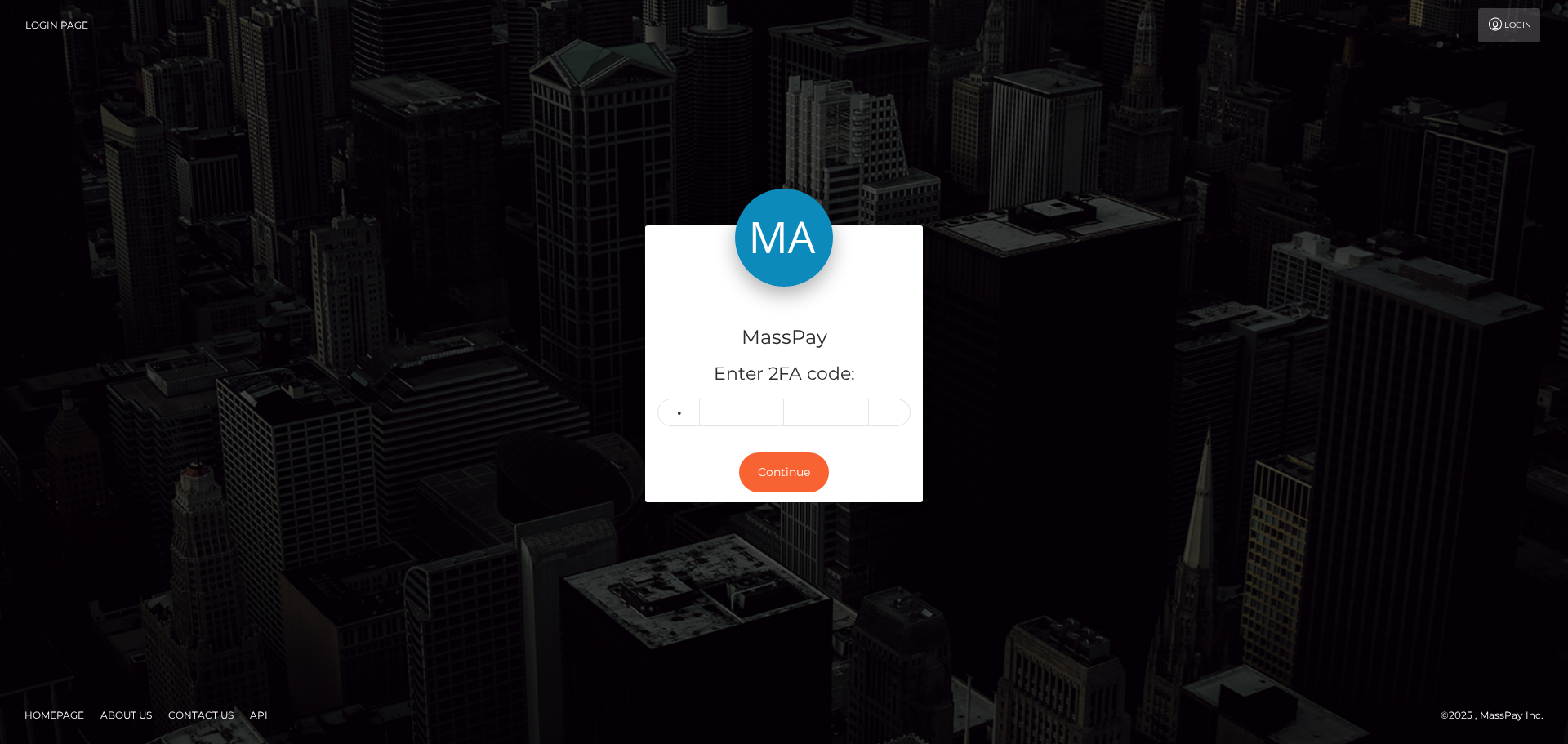
type input "1"
type input "6"
type input "2"
type input "7"
type input "8"
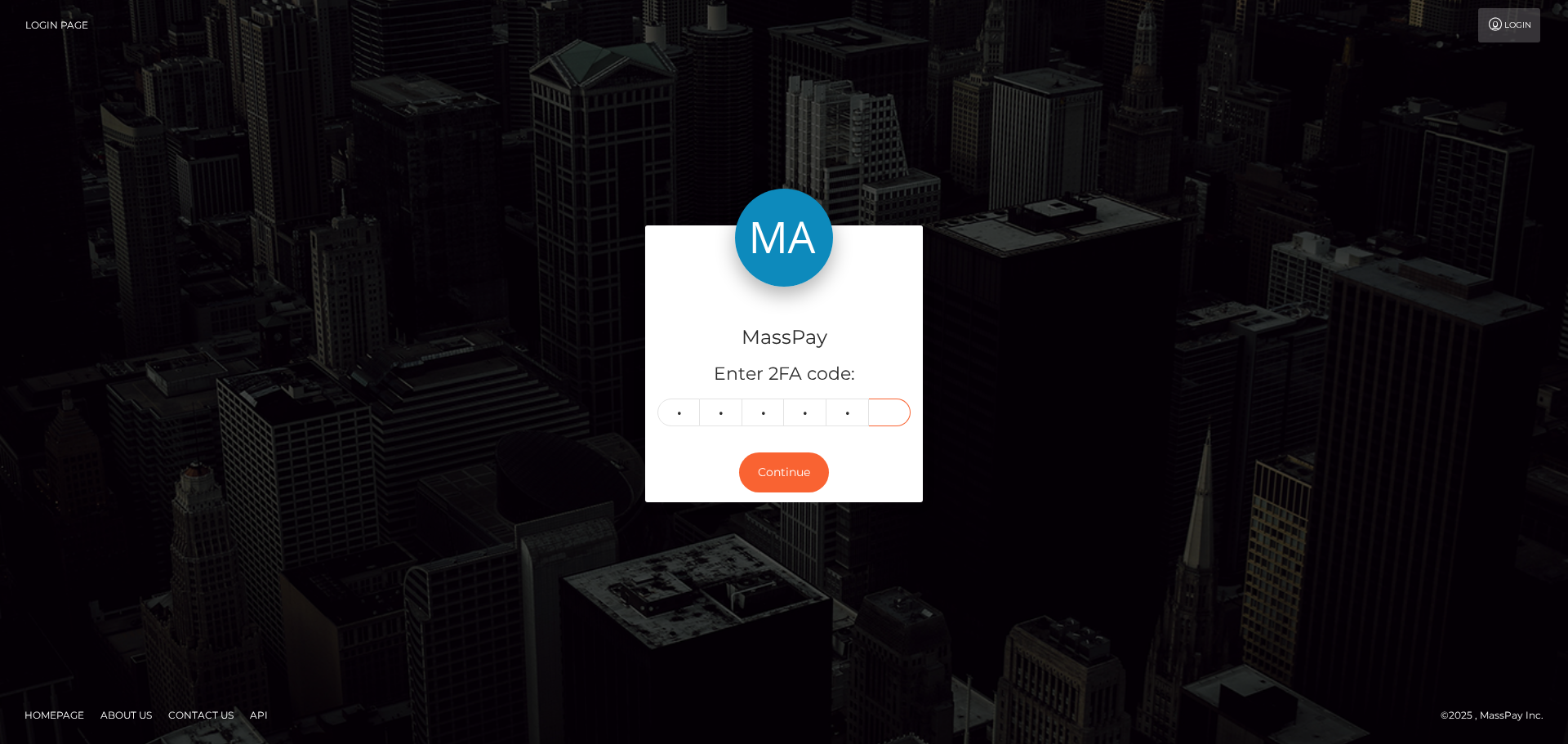
type input "1"
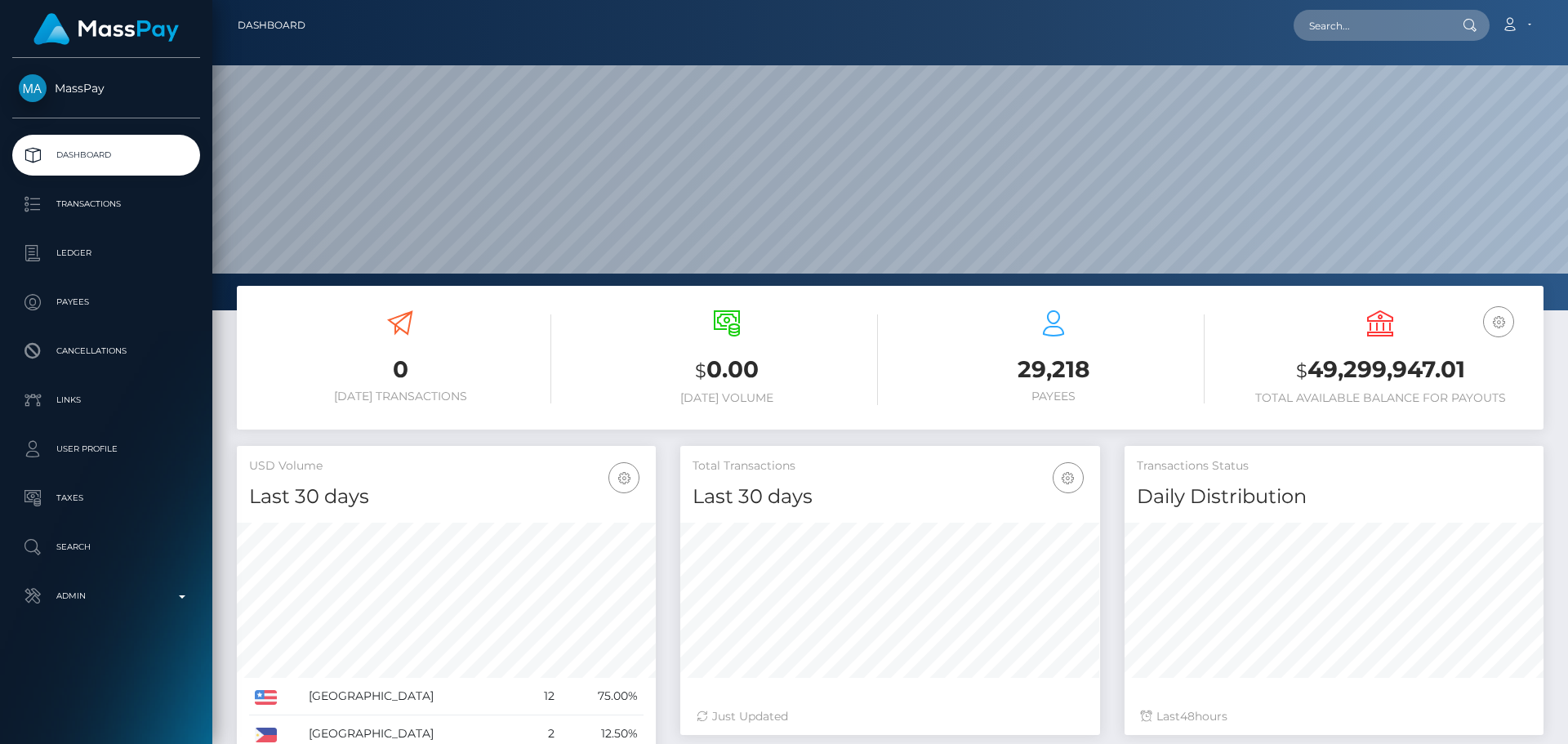
scroll to position [290, 420]
click at [1369, 23] on input "text" at bounding box center [1370, 25] width 154 height 31
paste input "poact_GpdiDKjBfCl2"
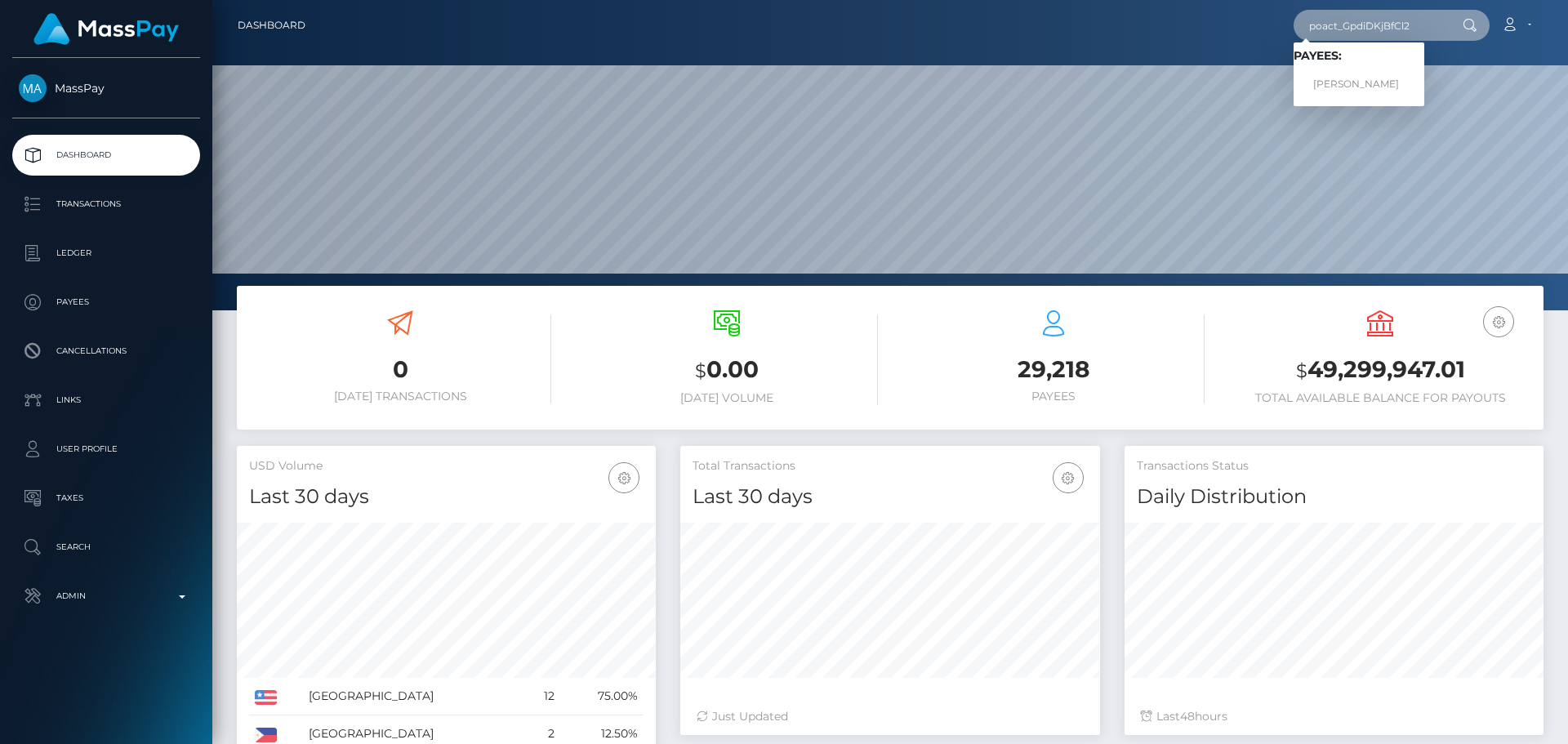
type input "poact_GpdiDKjBfCl2"
click at [1362, 76] on link "[PERSON_NAME]" at bounding box center [1358, 84] width 131 height 30
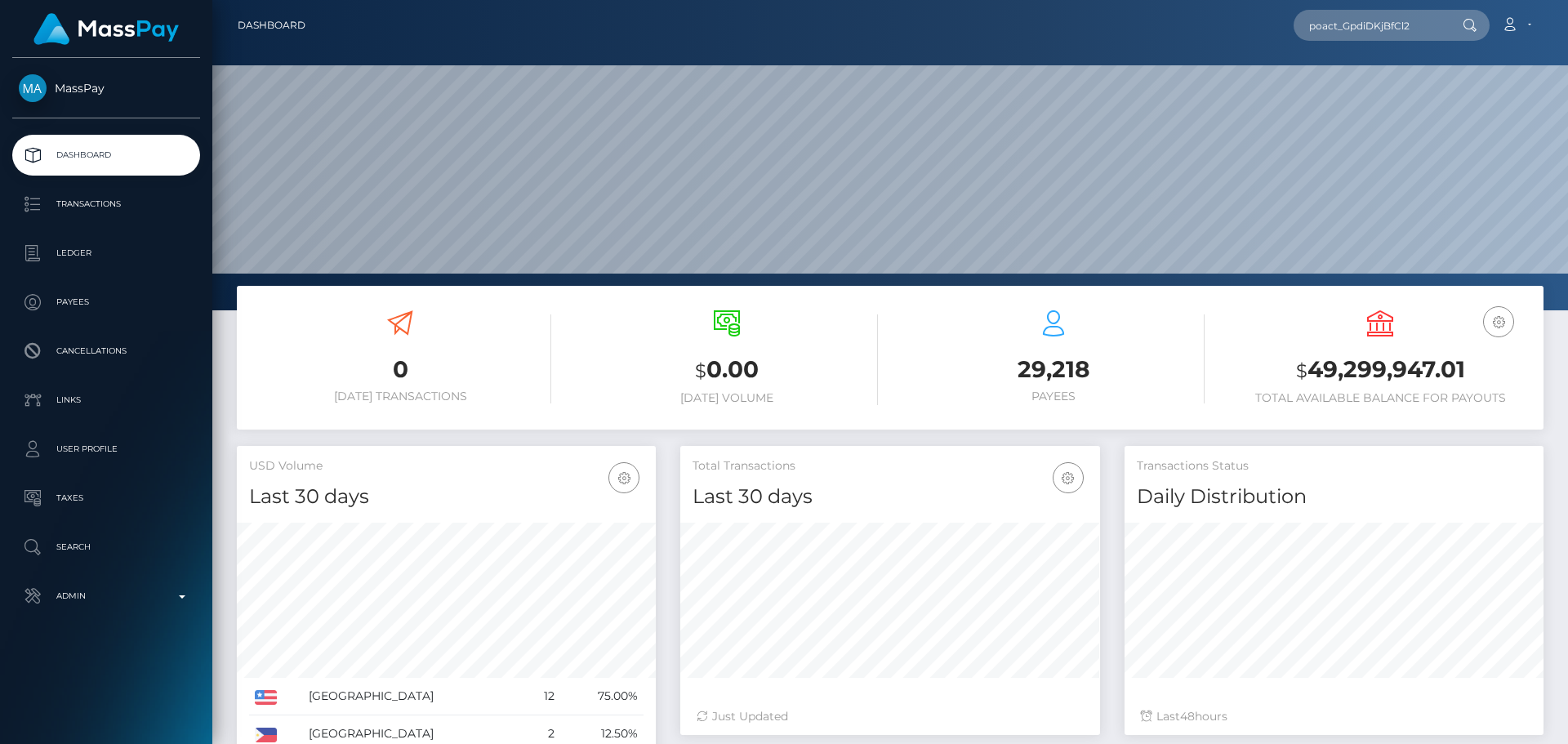
click at [788, 33] on div "poact_GpdiDKjBfCl2 Loading... Loading... Payees: Rajesh Kumar Account Edit Prof…" at bounding box center [931, 25] width 1224 height 35
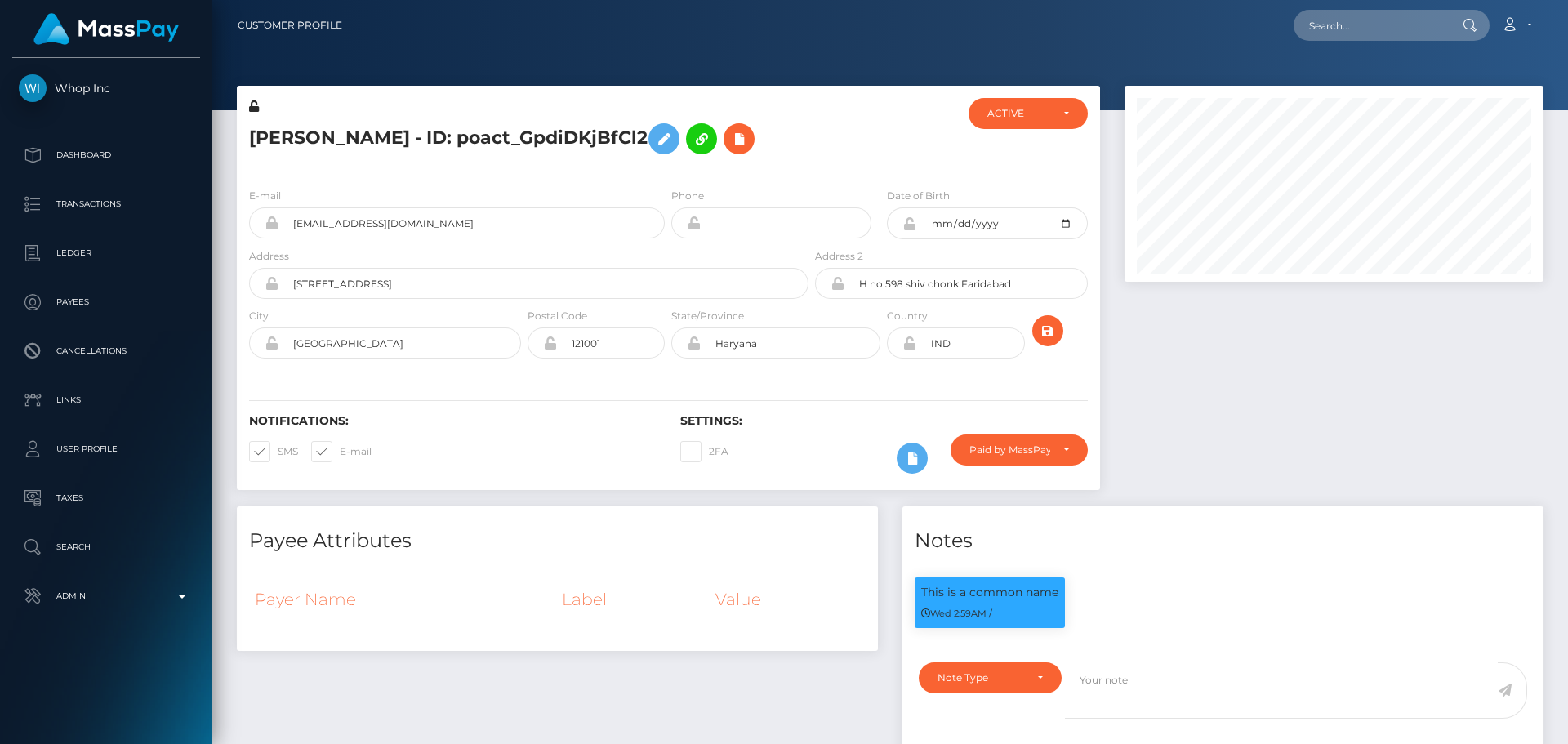
scroll to position [196, 420]
click at [666, 172] on div "Rajesh Kumar - ID: poact_GpdiDKjBfCl2" at bounding box center [525, 136] width 575 height 76
click at [667, 172] on div "Rajesh Kumar - ID: poact_GpdiDKjBfCl2" at bounding box center [525, 136] width 575 height 76
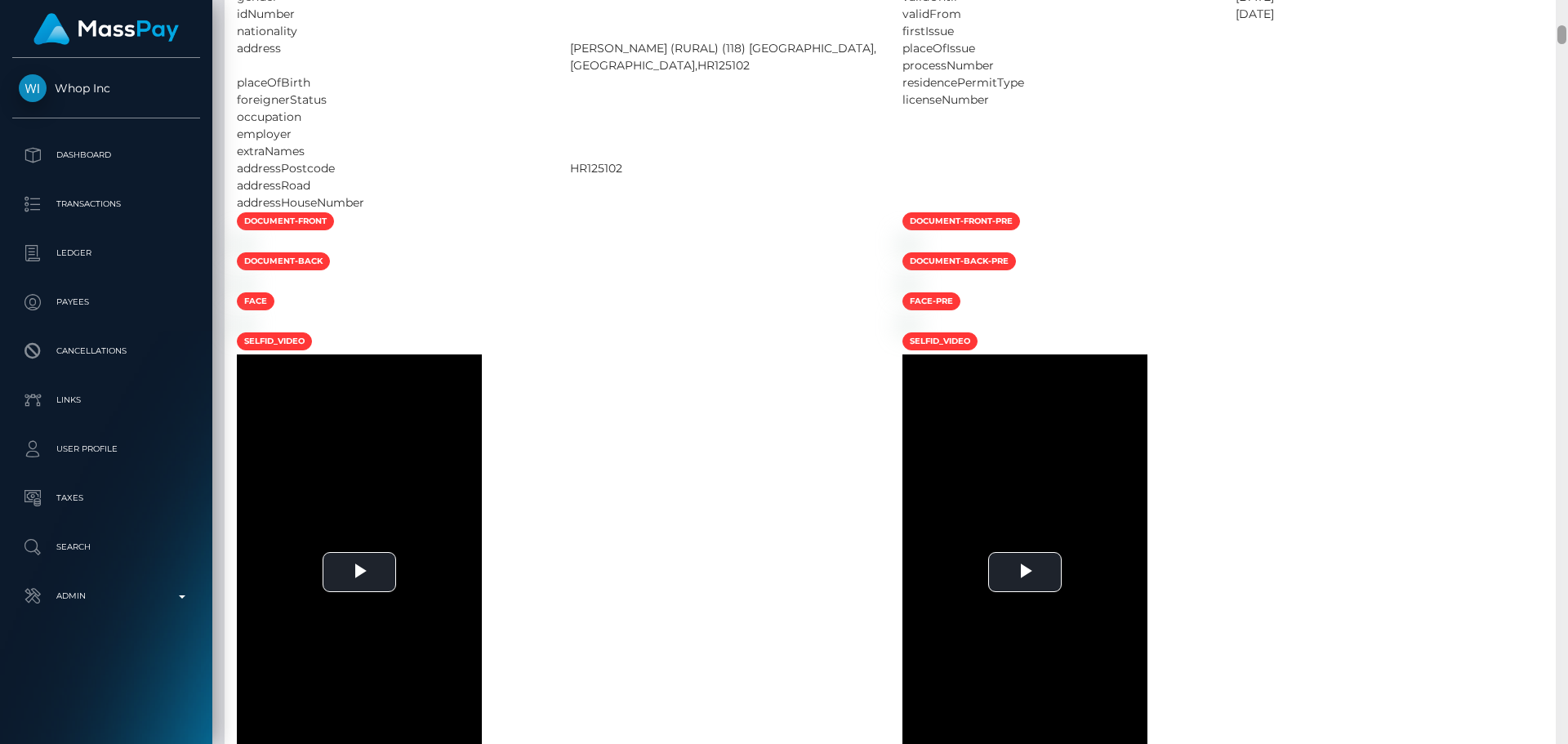
scroll to position [0, 0]
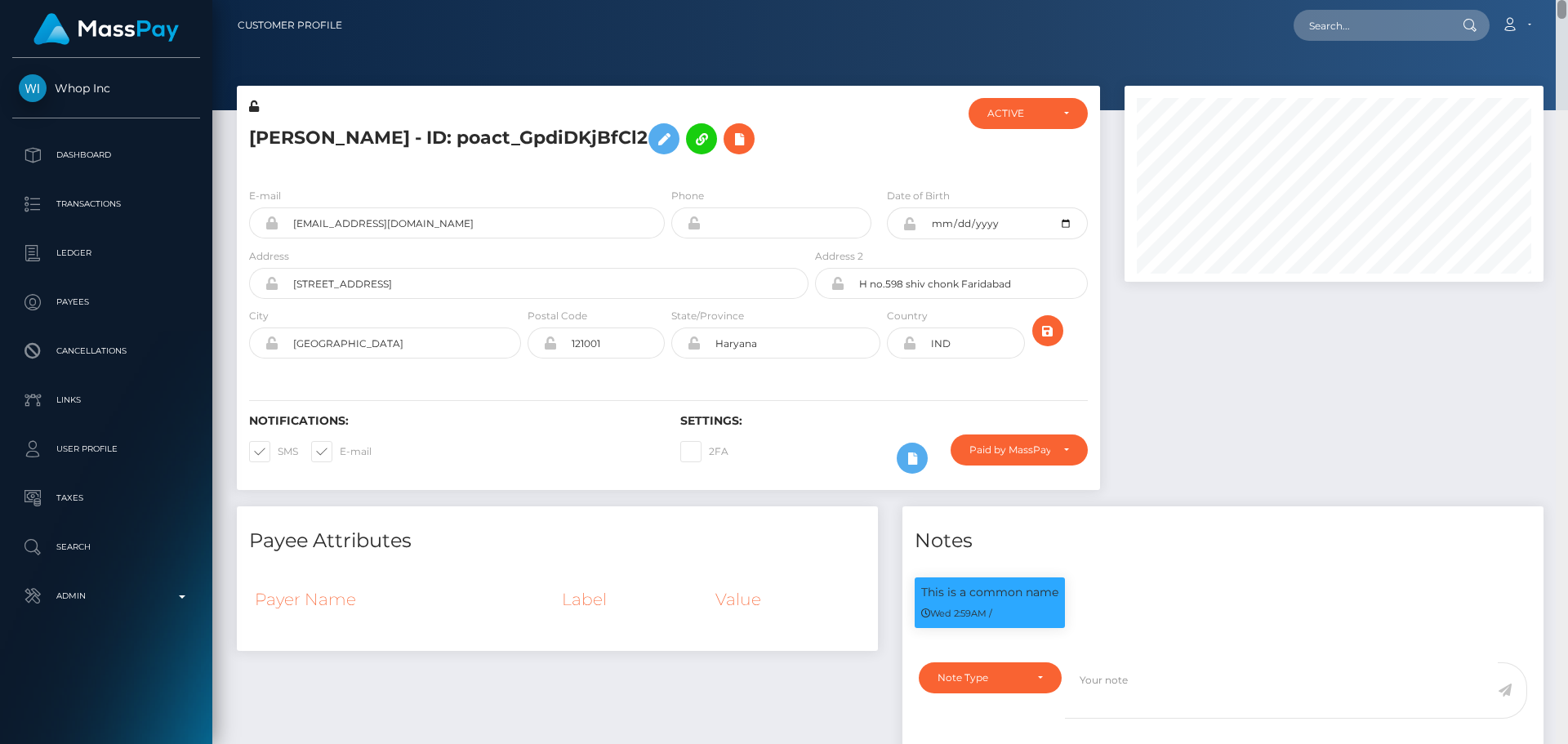
drag, startPoint x: 1563, startPoint y: 700, endPoint x: 1548, endPoint y: -4, distance: 704.2
click at [1548, 0] on html "Whop Inc Dashboard Transactions Ledger Payees Cancellations Links" at bounding box center [784, 372] width 1568 height 744
click at [283, 140] on h5 "Rajesh Kumar - ID: poact_GpdiDKjBfCl2" at bounding box center [525, 139] width 550 height 47
drag, startPoint x: 283, startPoint y: 140, endPoint x: 337, endPoint y: 140, distance: 54.0
click at [337, 140] on h5 "Rajesh Kumar - ID: poact_GpdiDKjBfCl2" at bounding box center [525, 139] width 550 height 47
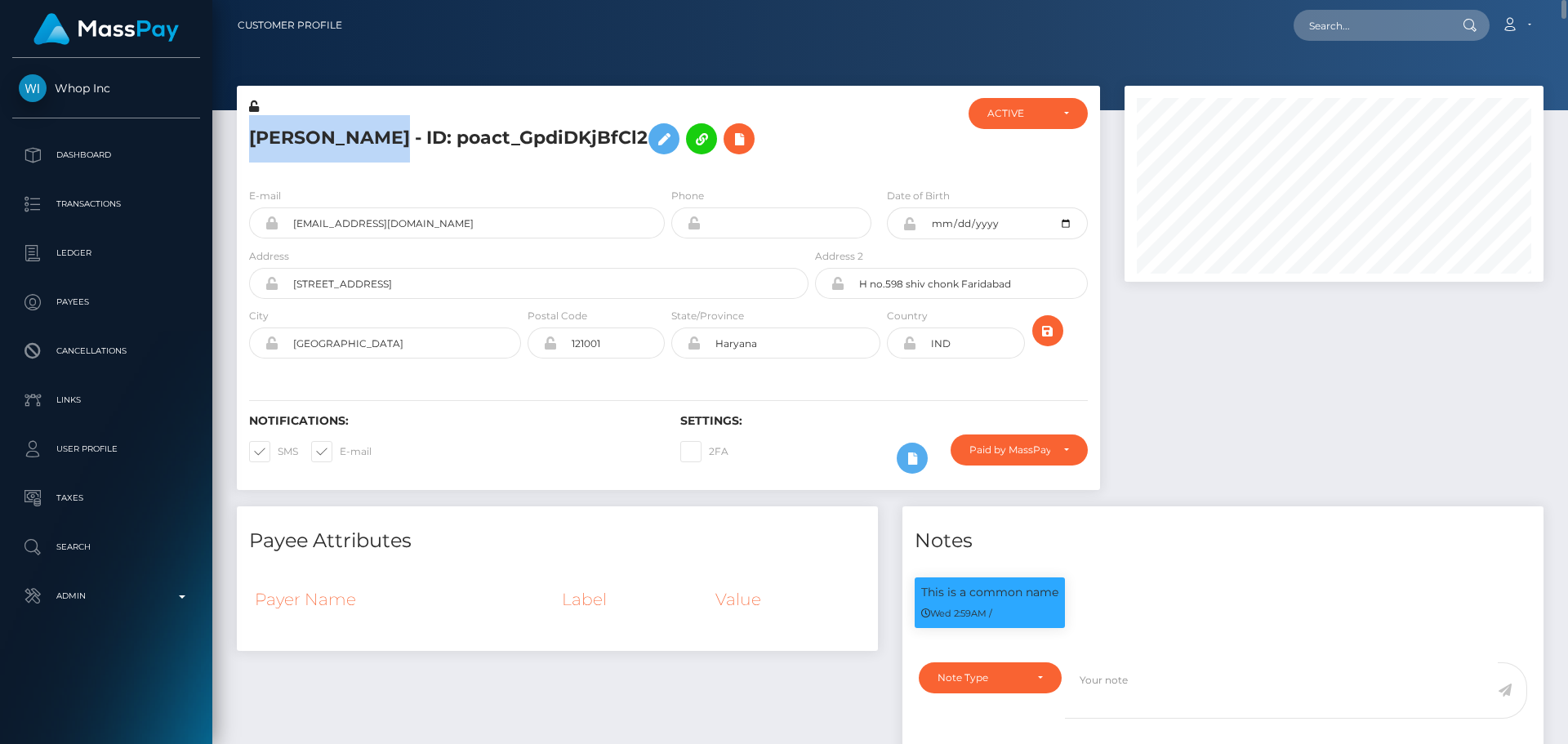
copy h5 "Rajesh Kumar"
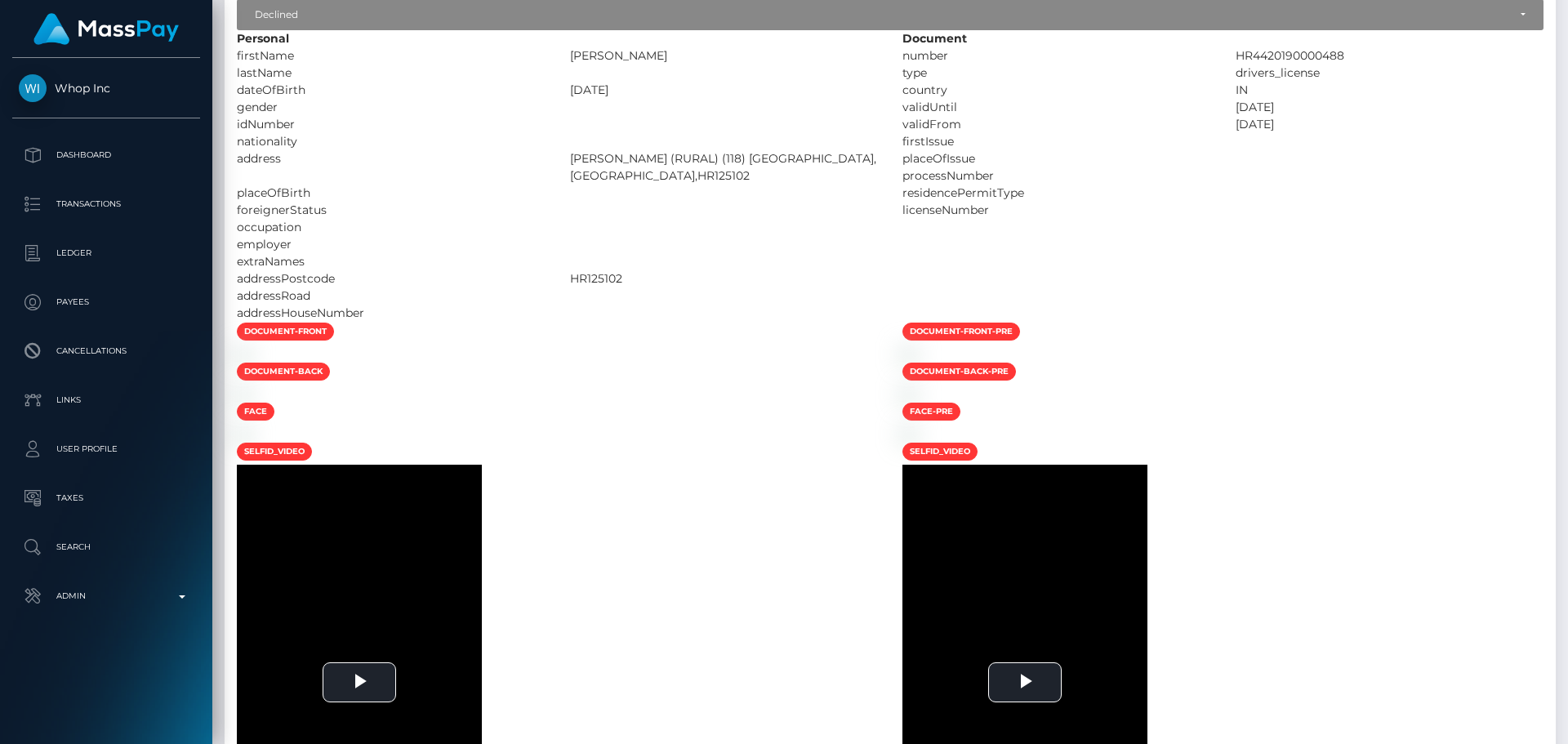
scroll to position [735, 0]
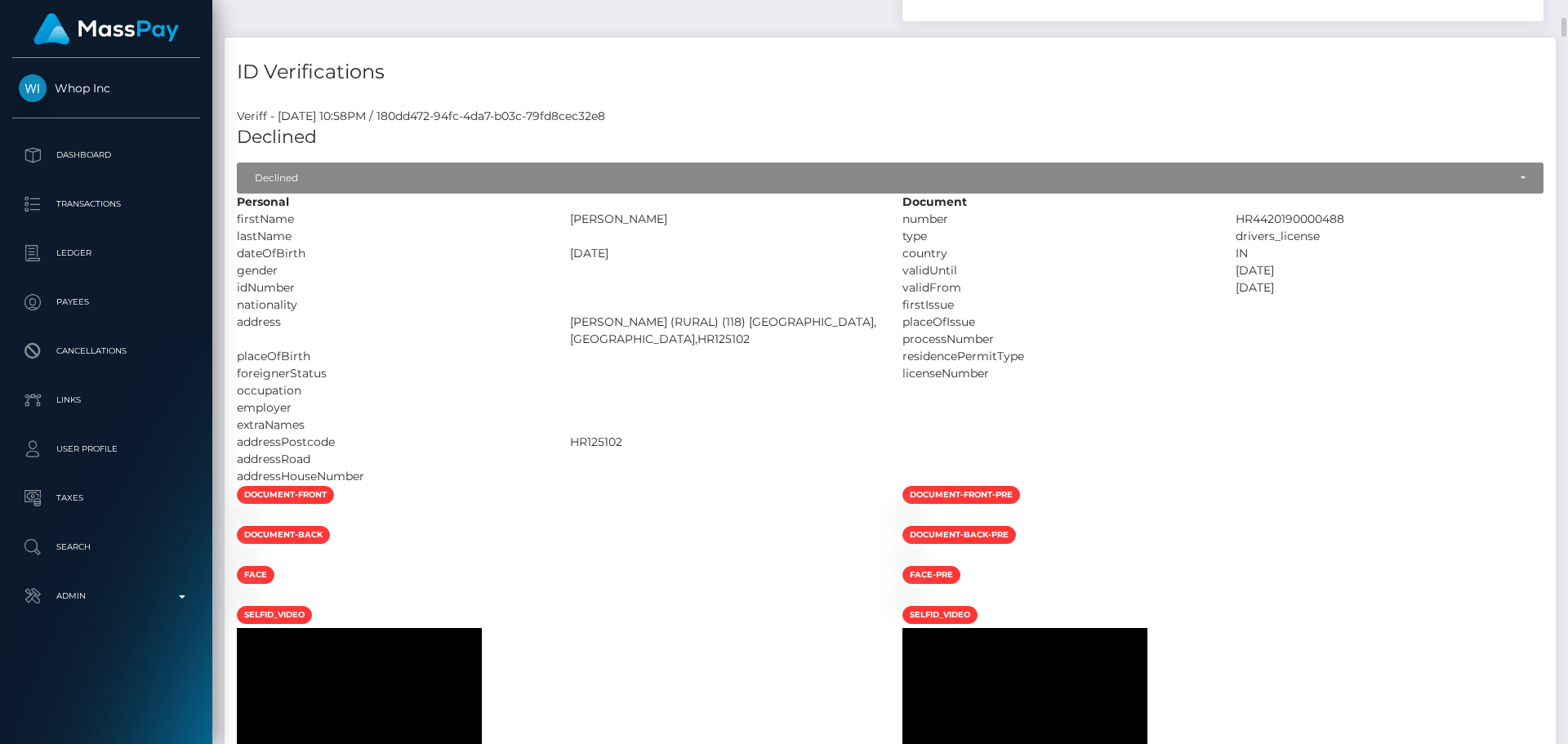
click at [602, 219] on div "HARPREET SINGH" at bounding box center [724, 218] width 333 height 17
drag, startPoint x: 602, startPoint y: 219, endPoint x: 645, endPoint y: 213, distance: 43.4
click at [645, 213] on div "HARPREET SINGH" at bounding box center [724, 218] width 333 height 17
copy div "HARPREET SINGH"
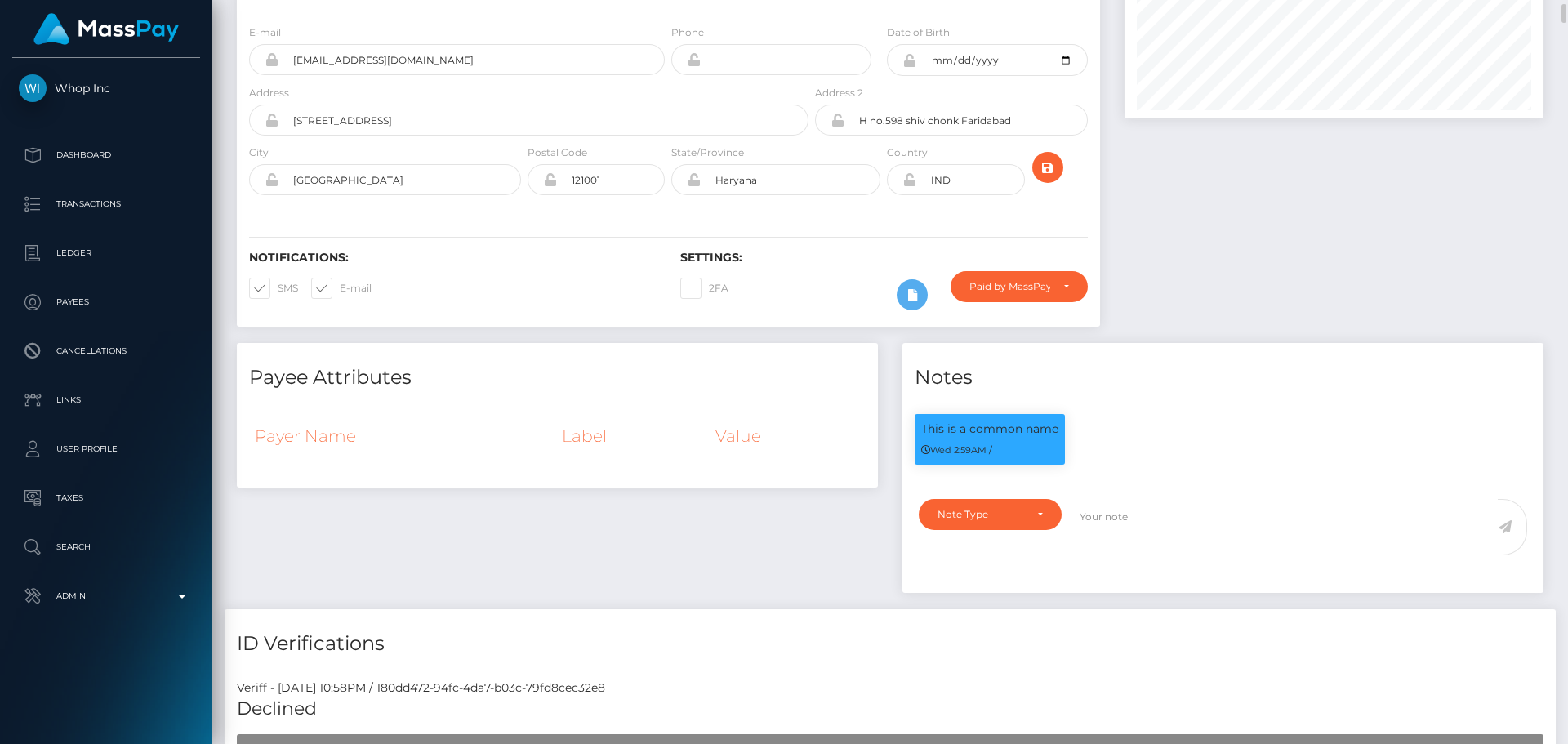
scroll to position [0, 0]
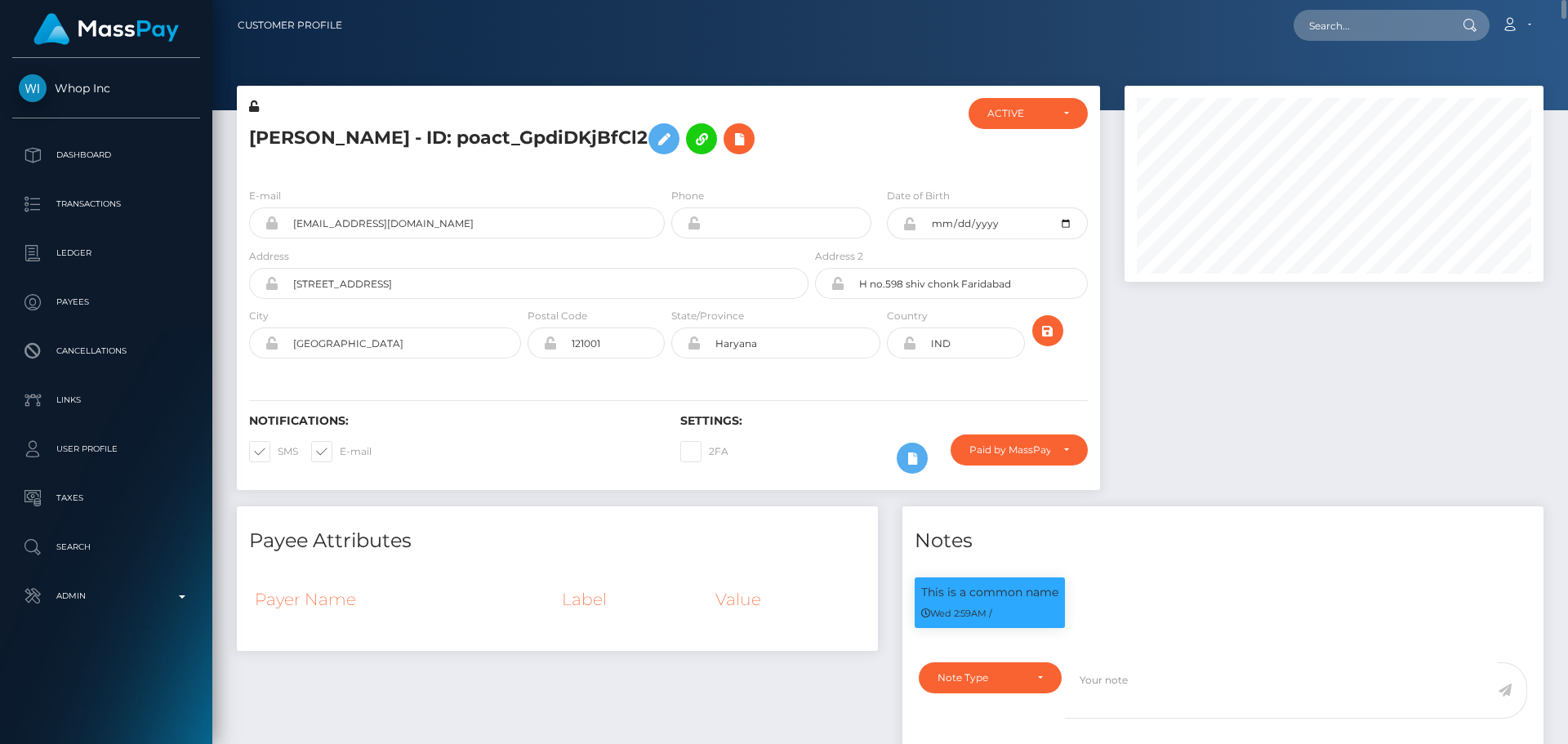
click at [271, 147] on h5 "Rajesh Kumar - ID: poact_GpdiDKjBfCl2" at bounding box center [525, 139] width 550 height 47
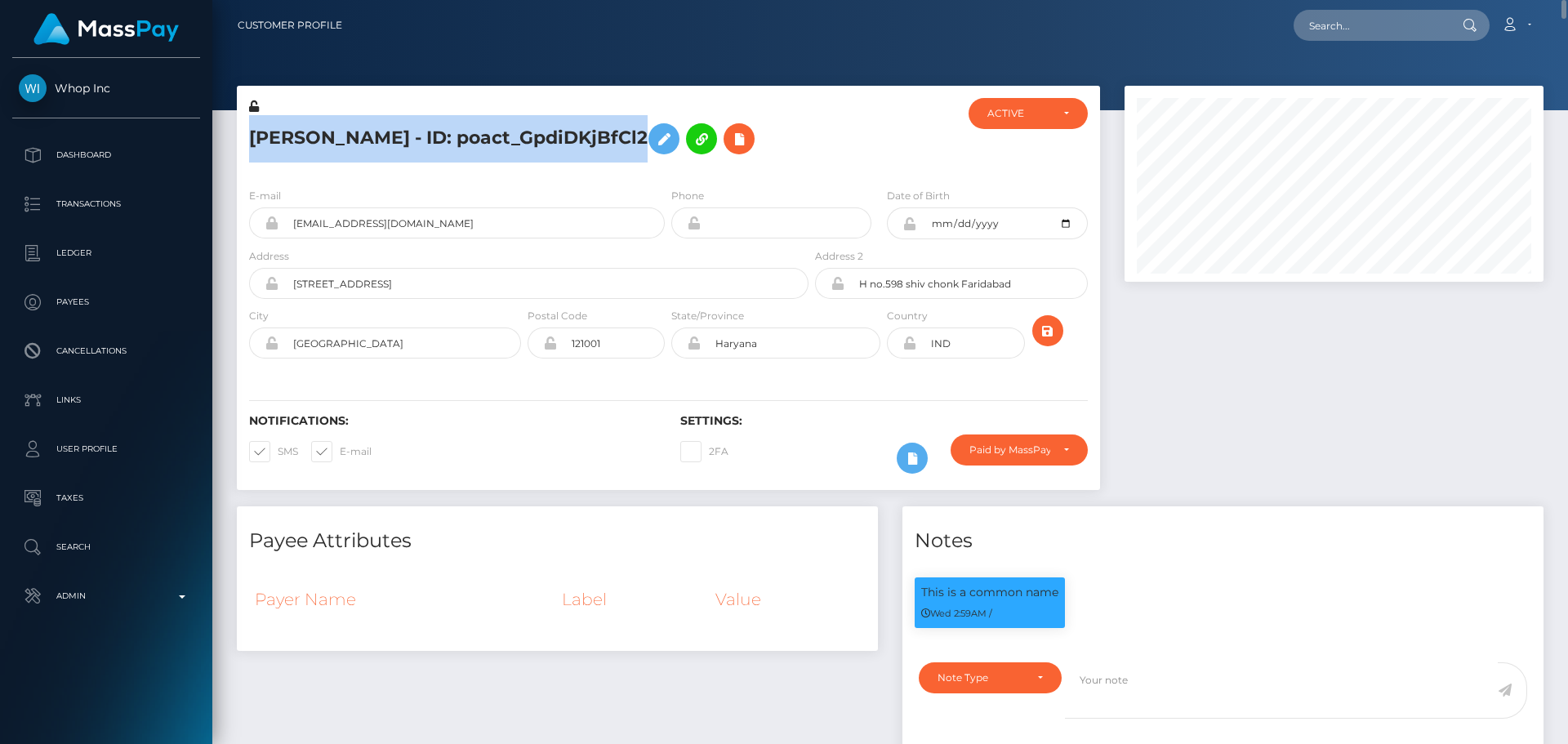
drag, startPoint x: 271, startPoint y: 147, endPoint x: 539, endPoint y: 137, distance: 268.2
click at [539, 137] on h5 "Rajesh Kumar - ID: poact_GpdiDKjBfCl2" at bounding box center [525, 139] width 550 height 47
copy h5 "Rajesh Kumar - ID: poact_GpdiDKjBfCl2"
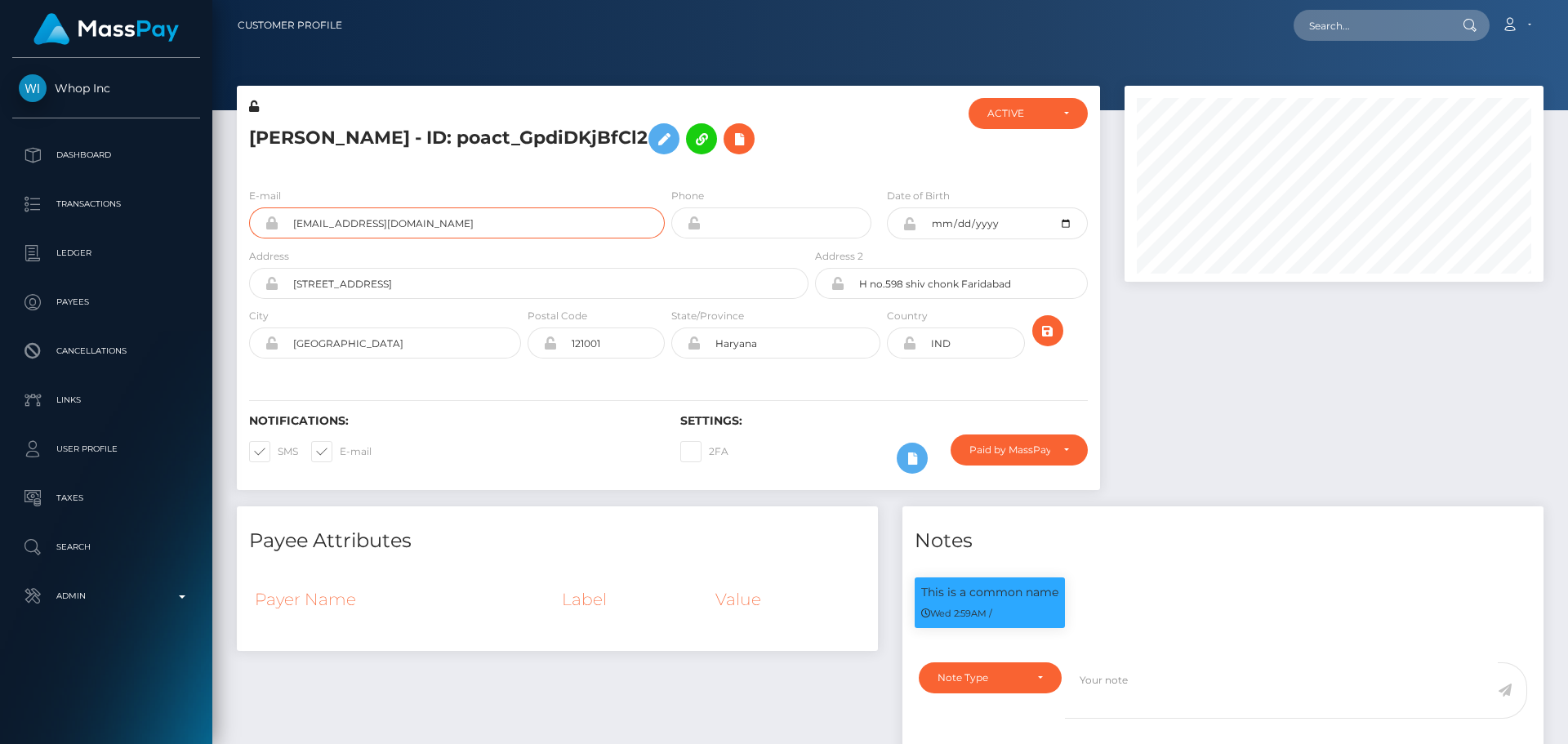
drag, startPoint x: 430, startPoint y: 226, endPoint x: 210, endPoint y: 228, distance: 220.0
click at [210, 228] on div "Whop Inc Dashboard Transactions Ledger Payees" at bounding box center [784, 372] width 1568 height 744
click at [1406, 26] on input "text" at bounding box center [1370, 25] width 154 height 31
paste input "464113706960166912"
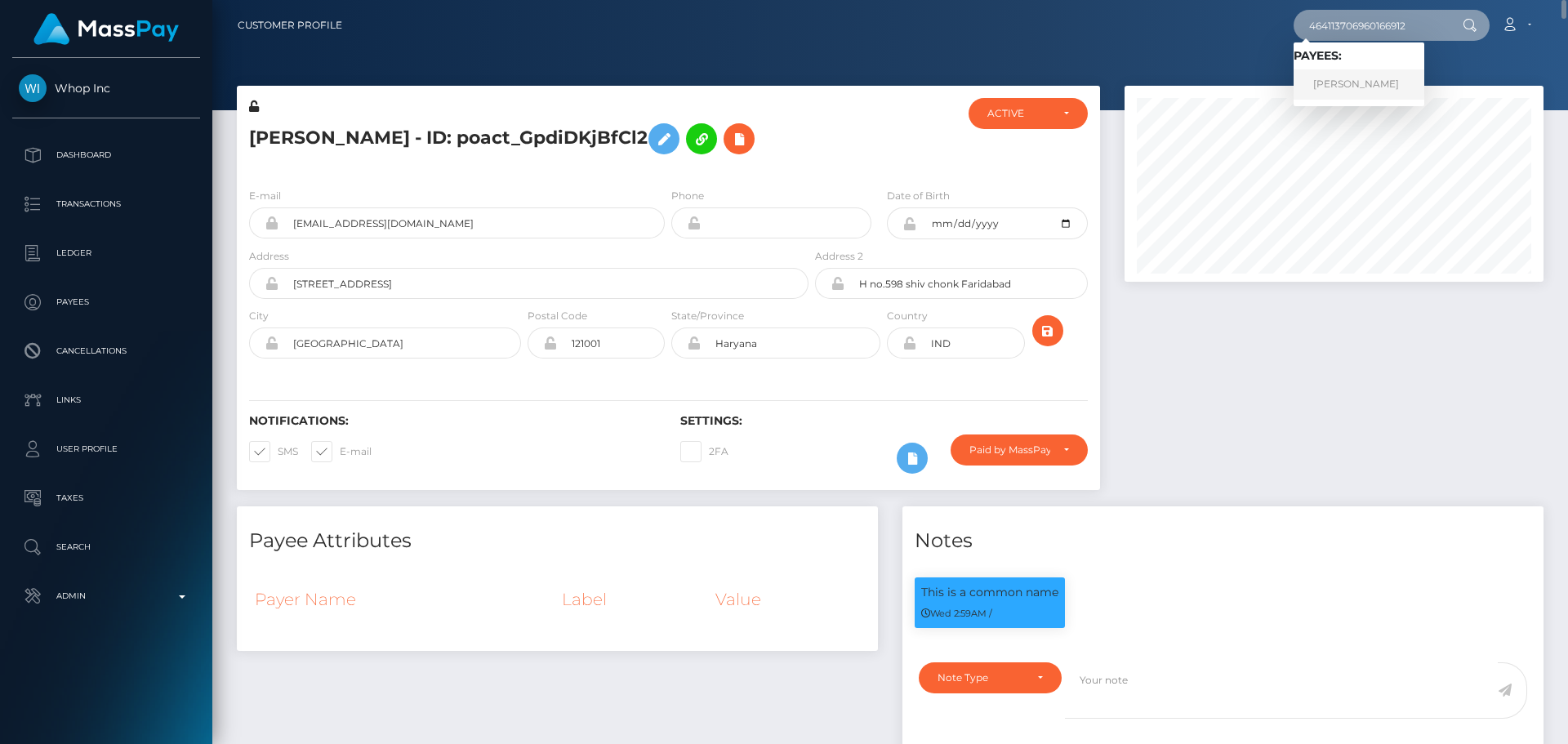
type input "464113706960166912"
click at [1325, 81] on link "Alena Zhuikhova" at bounding box center [1358, 84] width 131 height 30
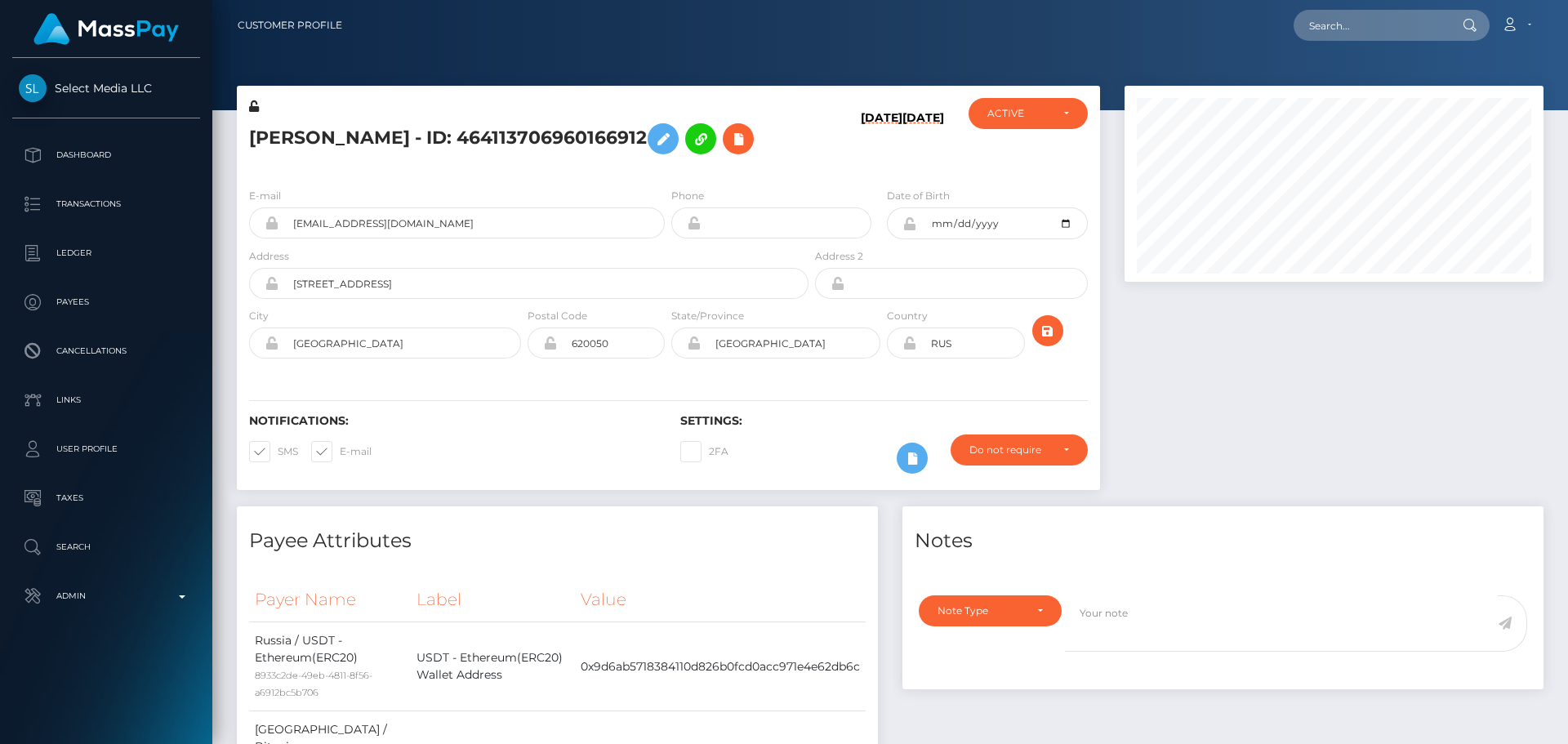
scroll to position [196, 420]
click at [800, 159] on div "[PERSON_NAME] - ID: 464113706960166912" at bounding box center [525, 136] width 575 height 76
click at [800, 158] on div "[PERSON_NAME] - ID: 464113706960166912" at bounding box center [525, 136] width 575 height 76
click at [798, 158] on h5 "[PERSON_NAME] - ID: 464113706960166912" at bounding box center [525, 139] width 550 height 47
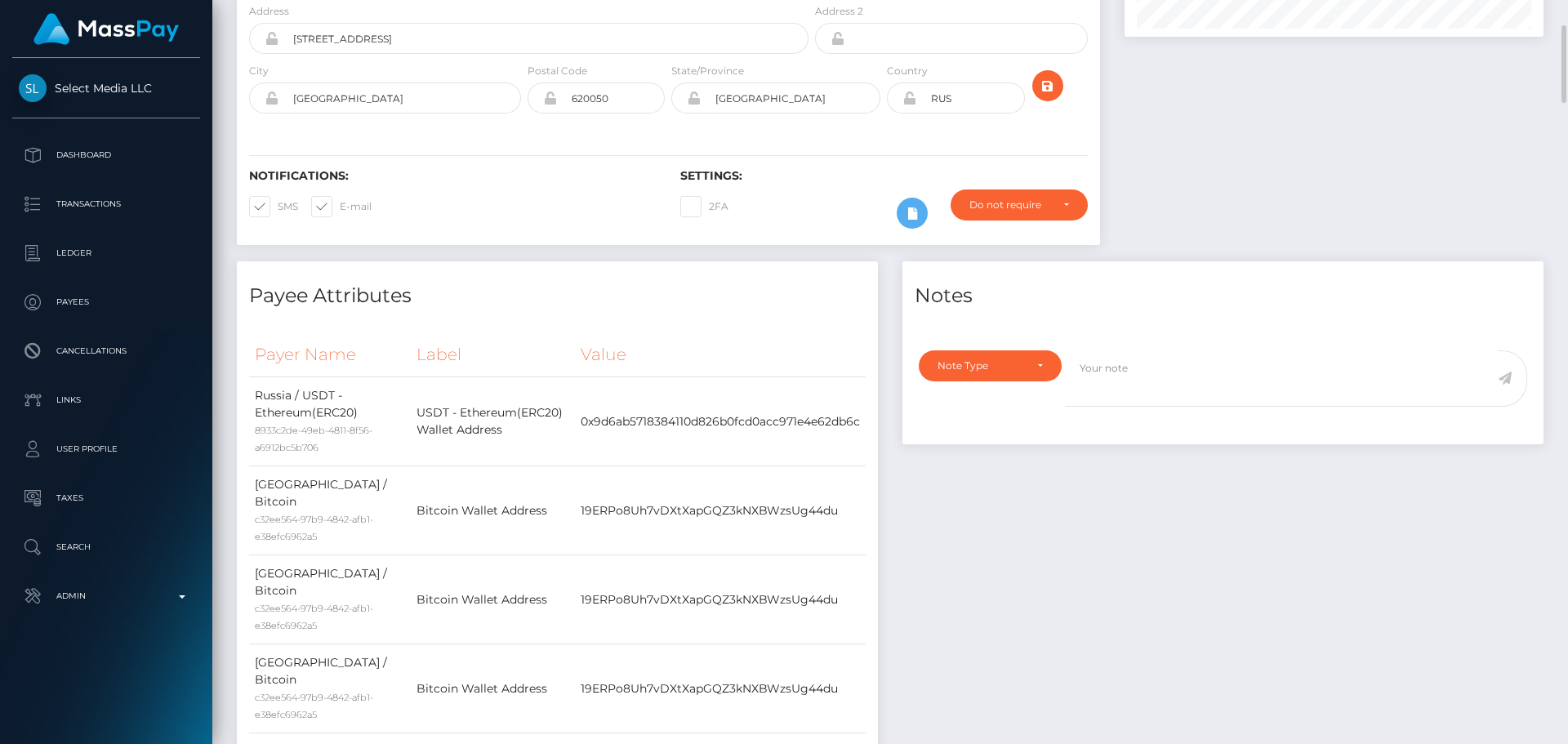
scroll to position [0, 0]
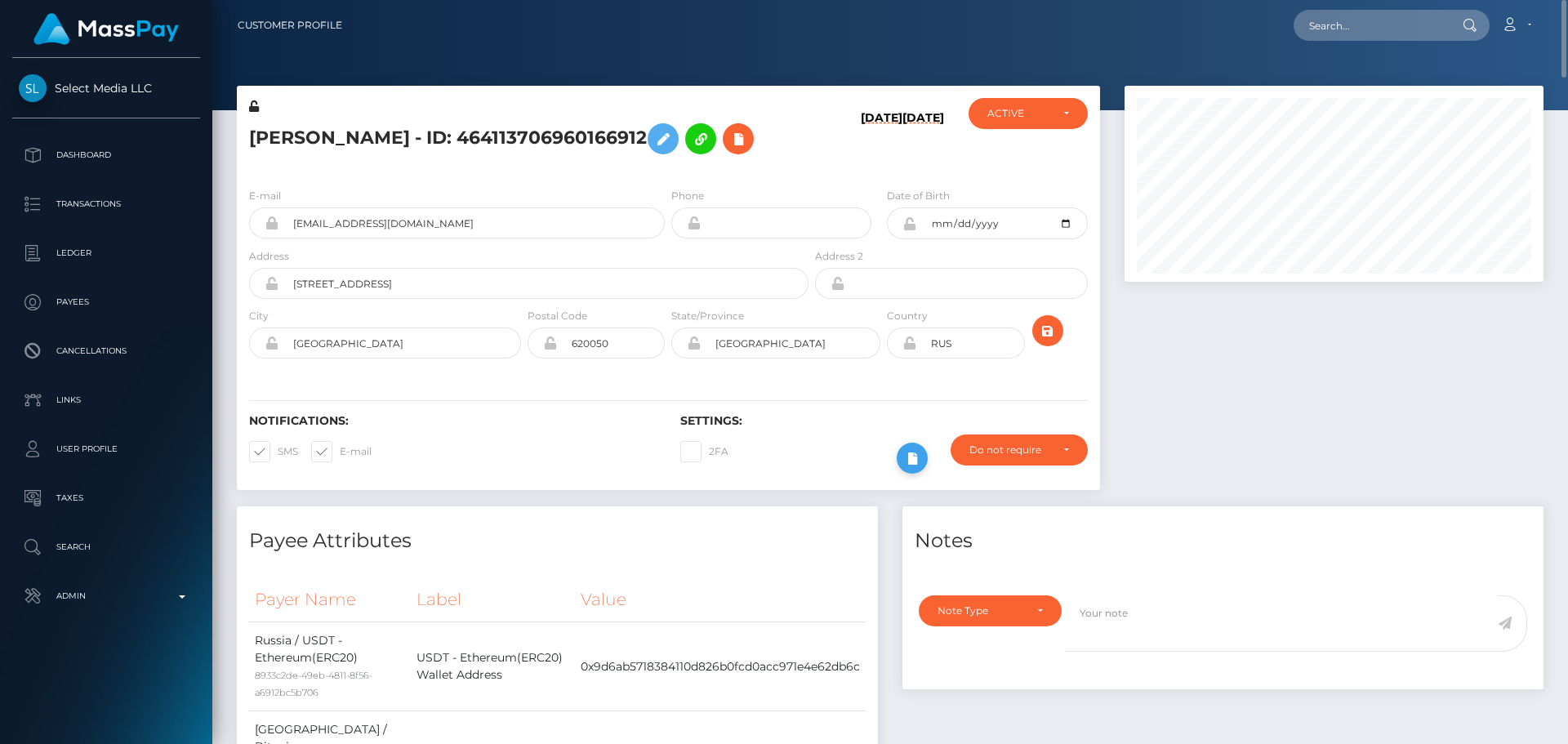
click at [915, 461] on icon at bounding box center [912, 458] width 20 height 20
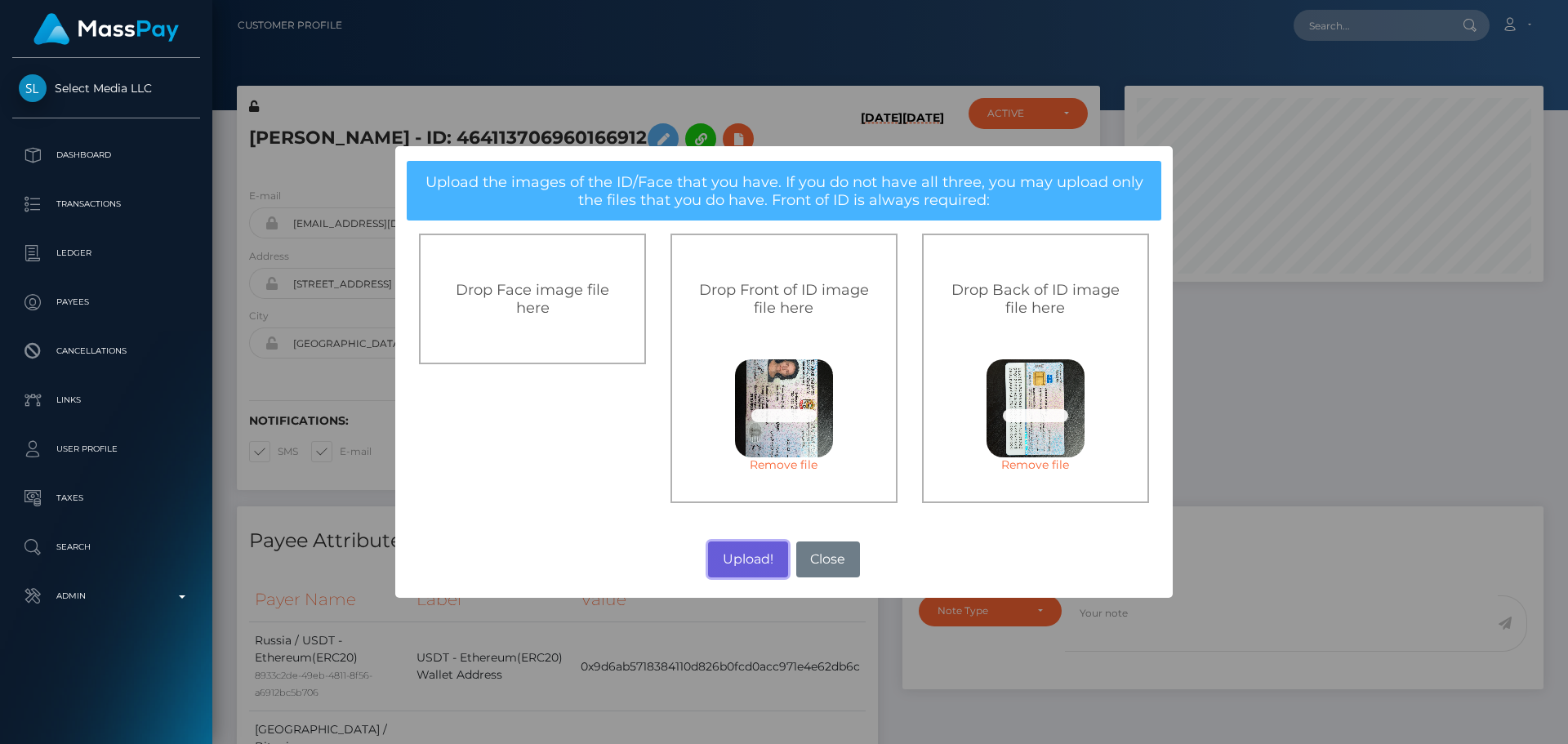
click at [750, 560] on button "Upload!" at bounding box center [747, 559] width 79 height 36
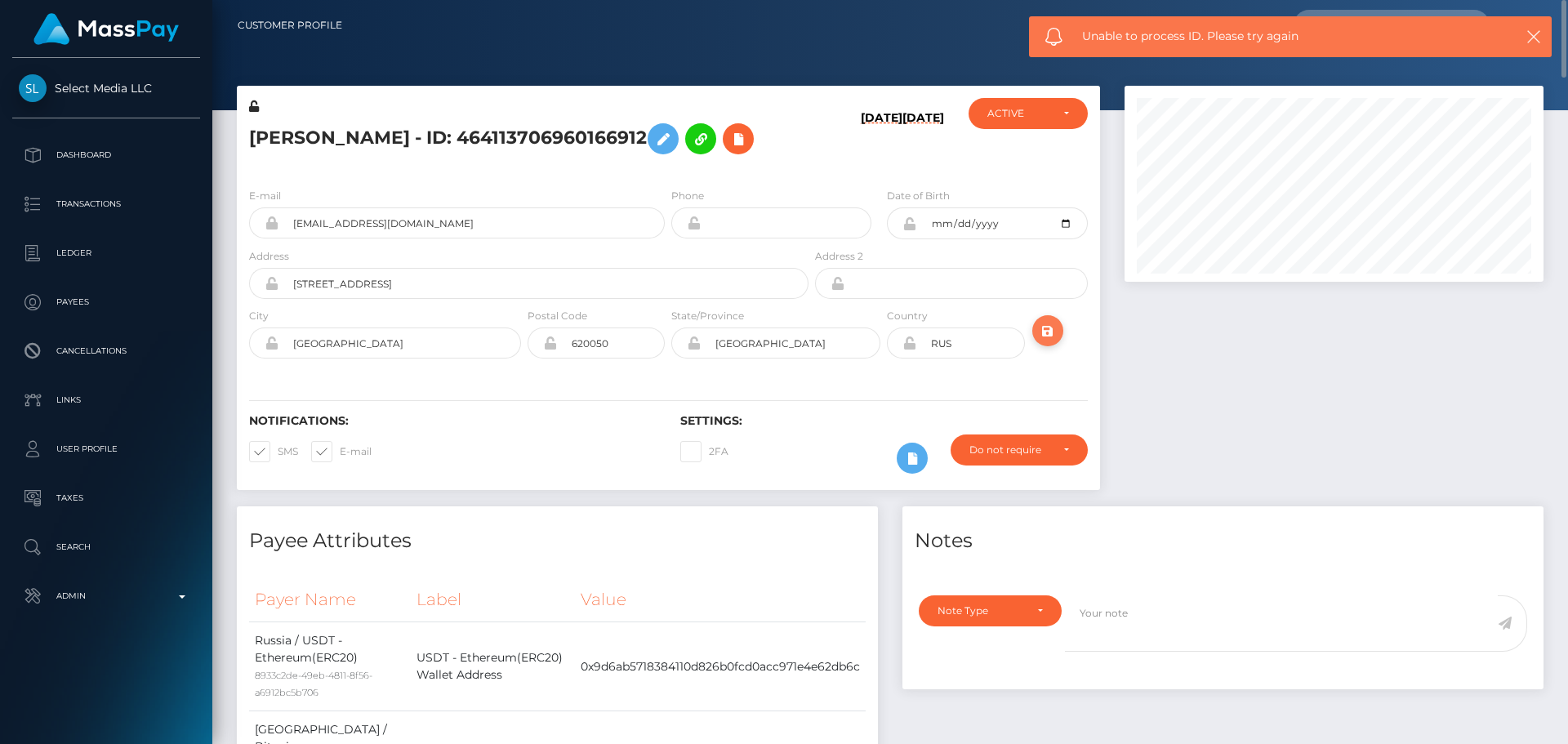
click at [1043, 328] on icon "submit" at bounding box center [1048, 330] width 20 height 20
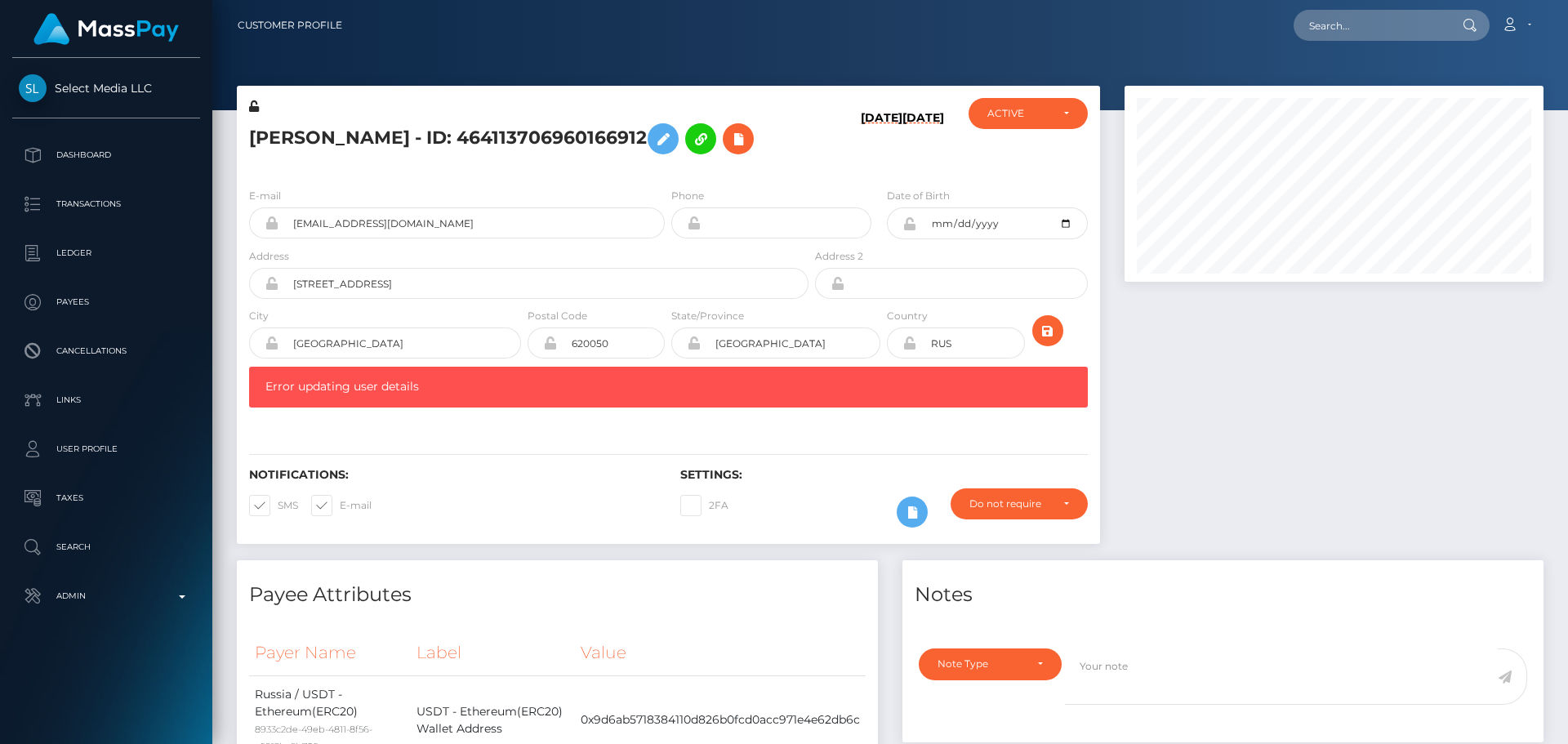
scroll to position [196, 420]
click at [912, 504] on icon at bounding box center [912, 512] width 20 height 20
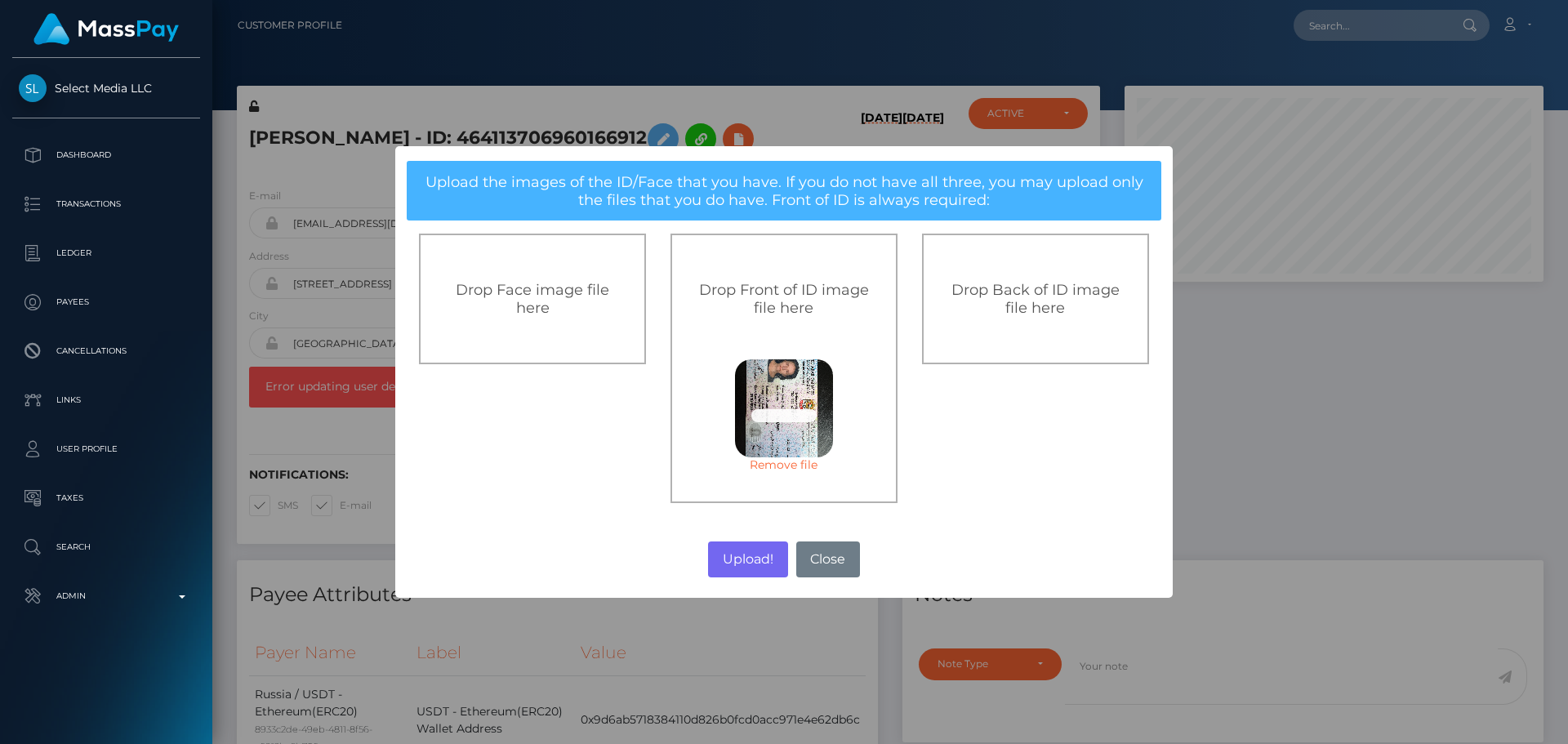
click at [788, 463] on link "Remove file" at bounding box center [784, 464] width 98 height 15
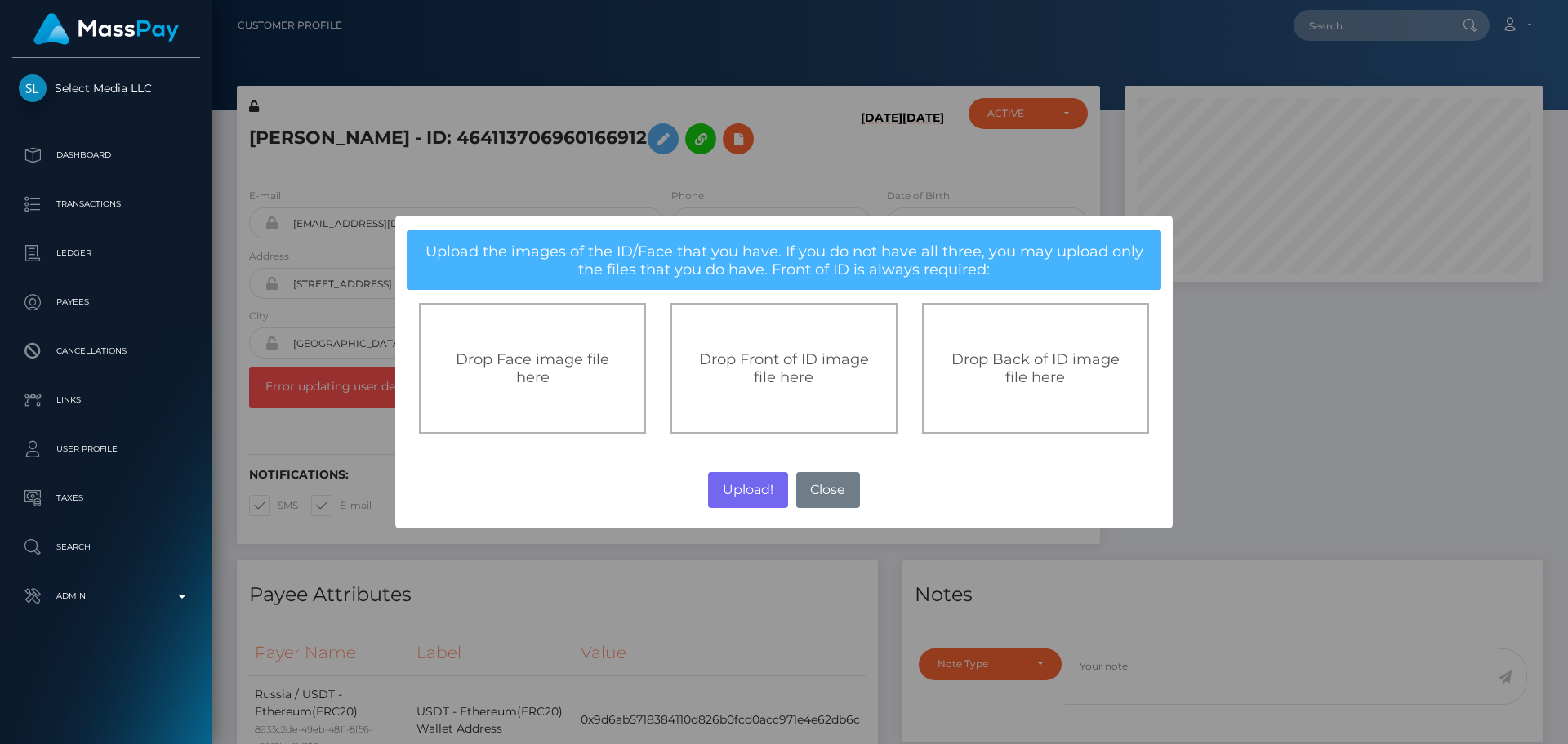
click at [794, 378] on span "Drop Front of ID image file here" at bounding box center [783, 368] width 170 height 36
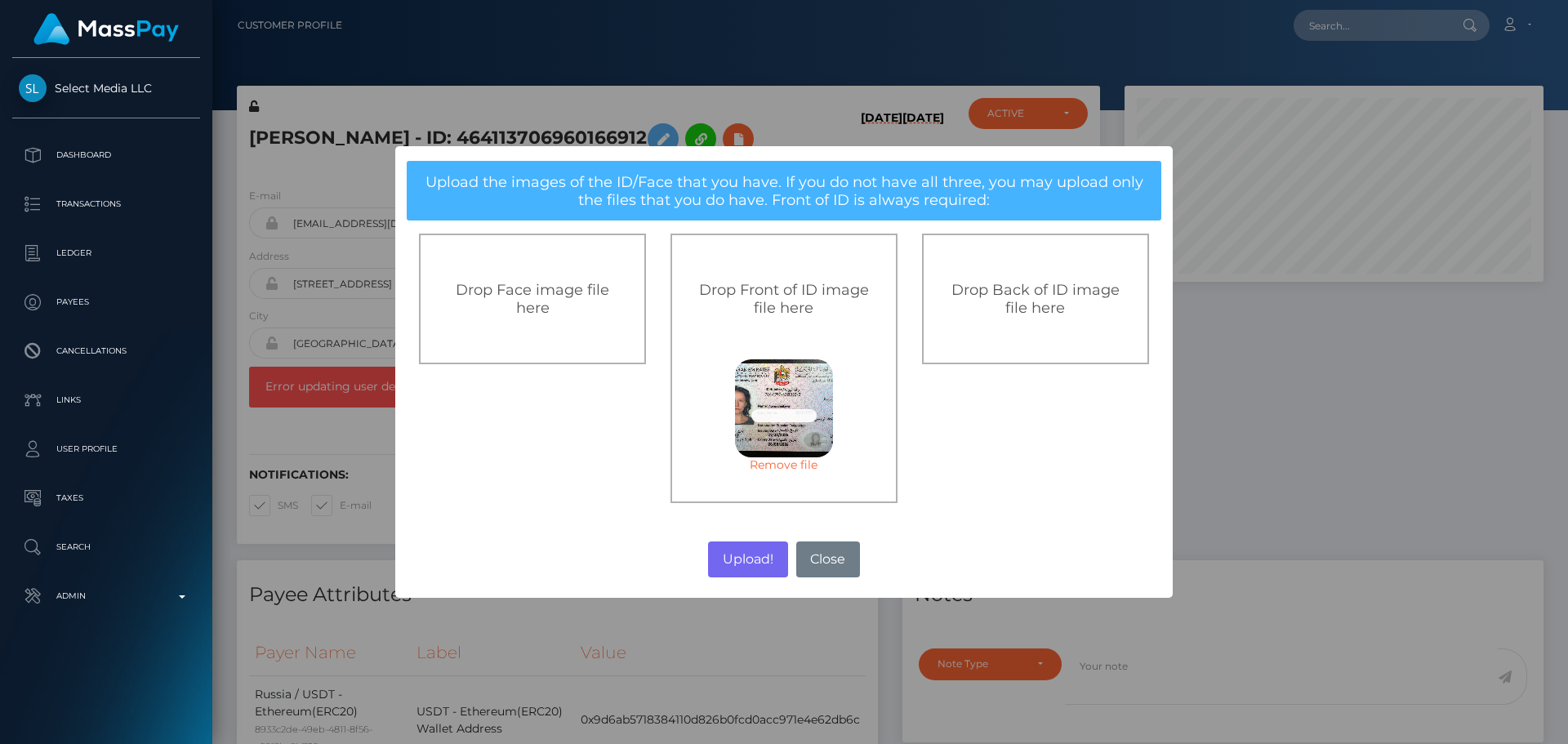
click at [996, 325] on div "Drop Back of ID image file here" at bounding box center [1035, 298] width 227 height 131
click at [747, 558] on button "Upload!" at bounding box center [747, 559] width 79 height 36
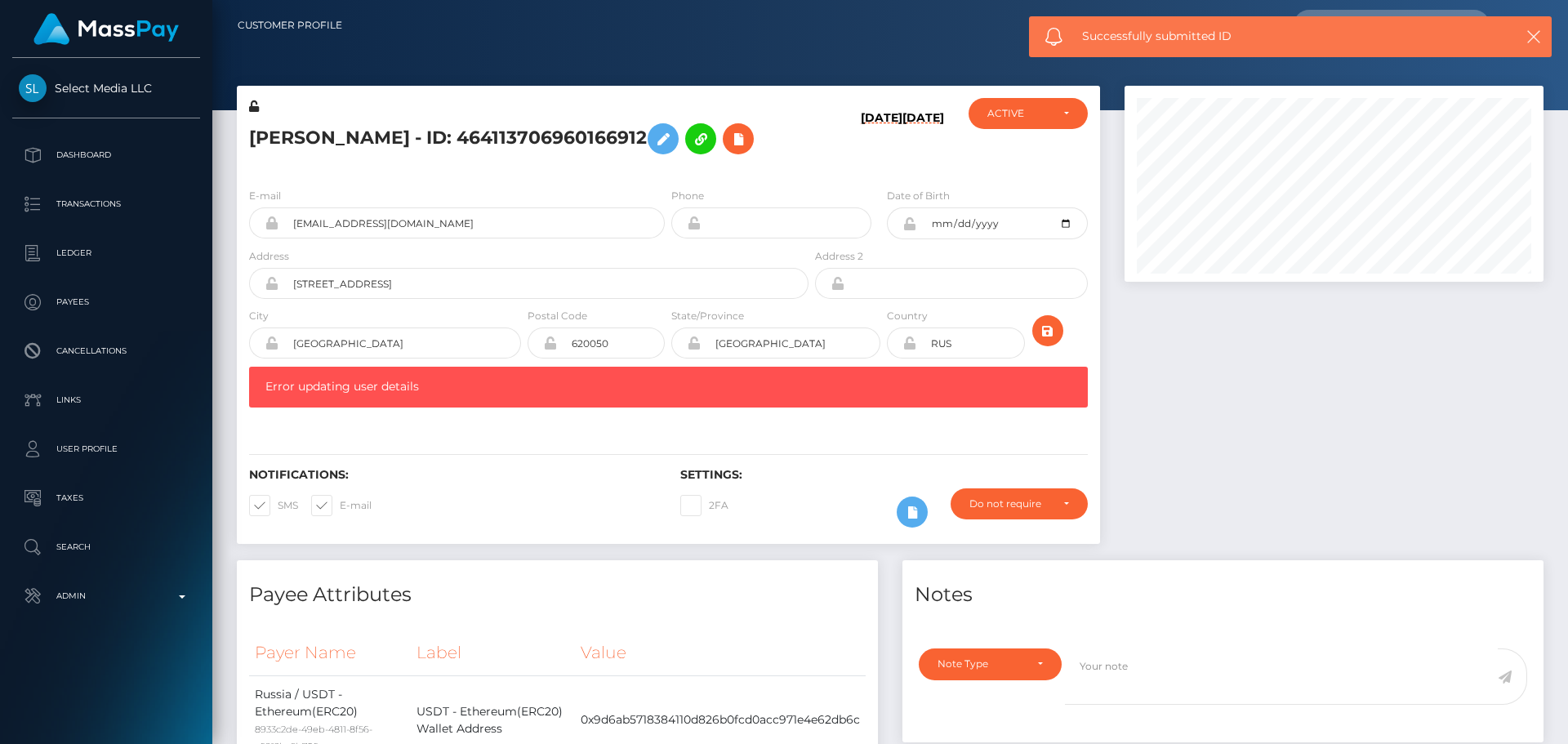
click at [677, 423] on div "E-mail [EMAIL_ADDRESS][DOMAIN_NAME] Phone Date of Birth" at bounding box center [669, 302] width 863 height 254
click at [658, 432] on div "Notifications: SMS E-mail Settings: 2FA" at bounding box center [669, 487] width 863 height 115
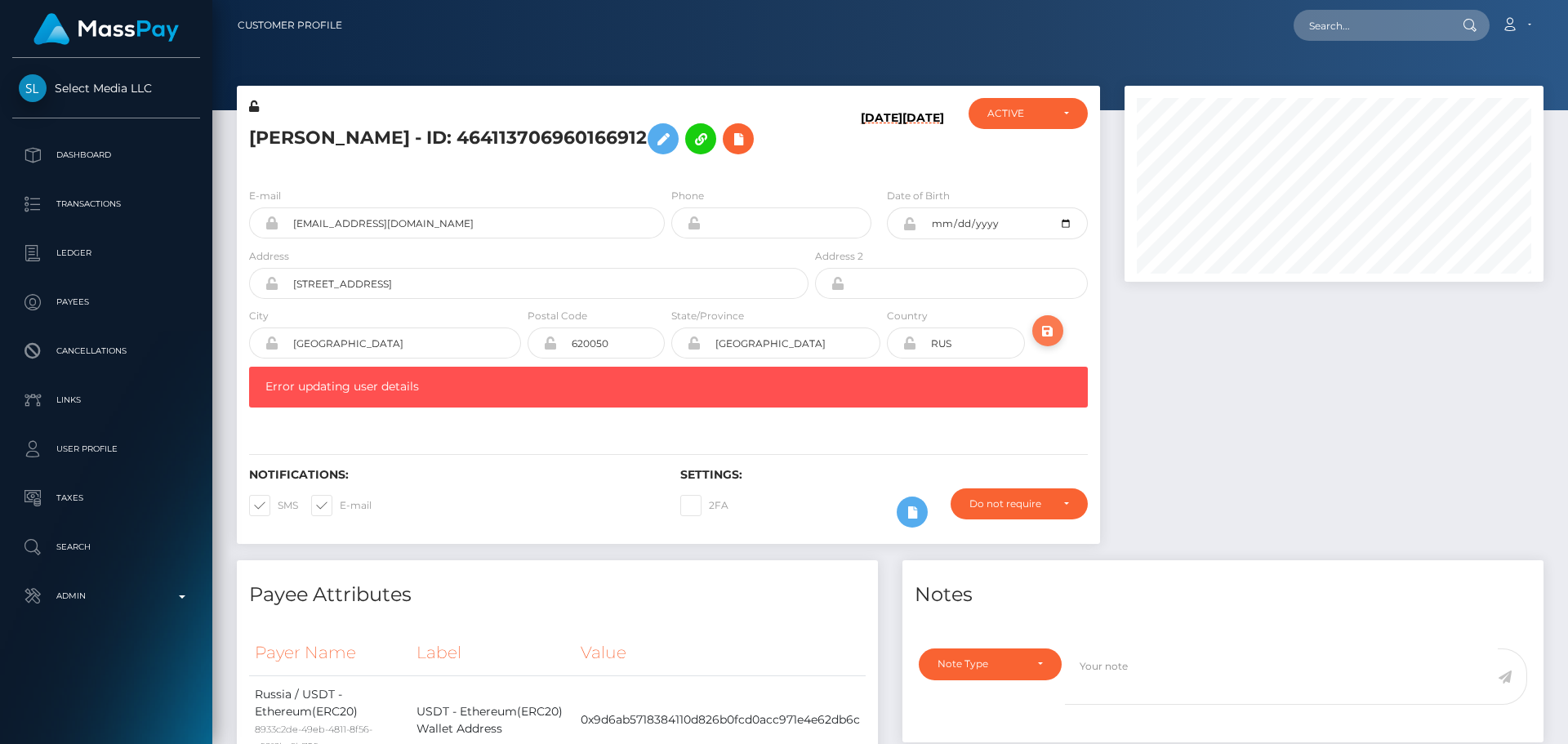
click at [1042, 331] on icon "submit" at bounding box center [1048, 330] width 20 height 20
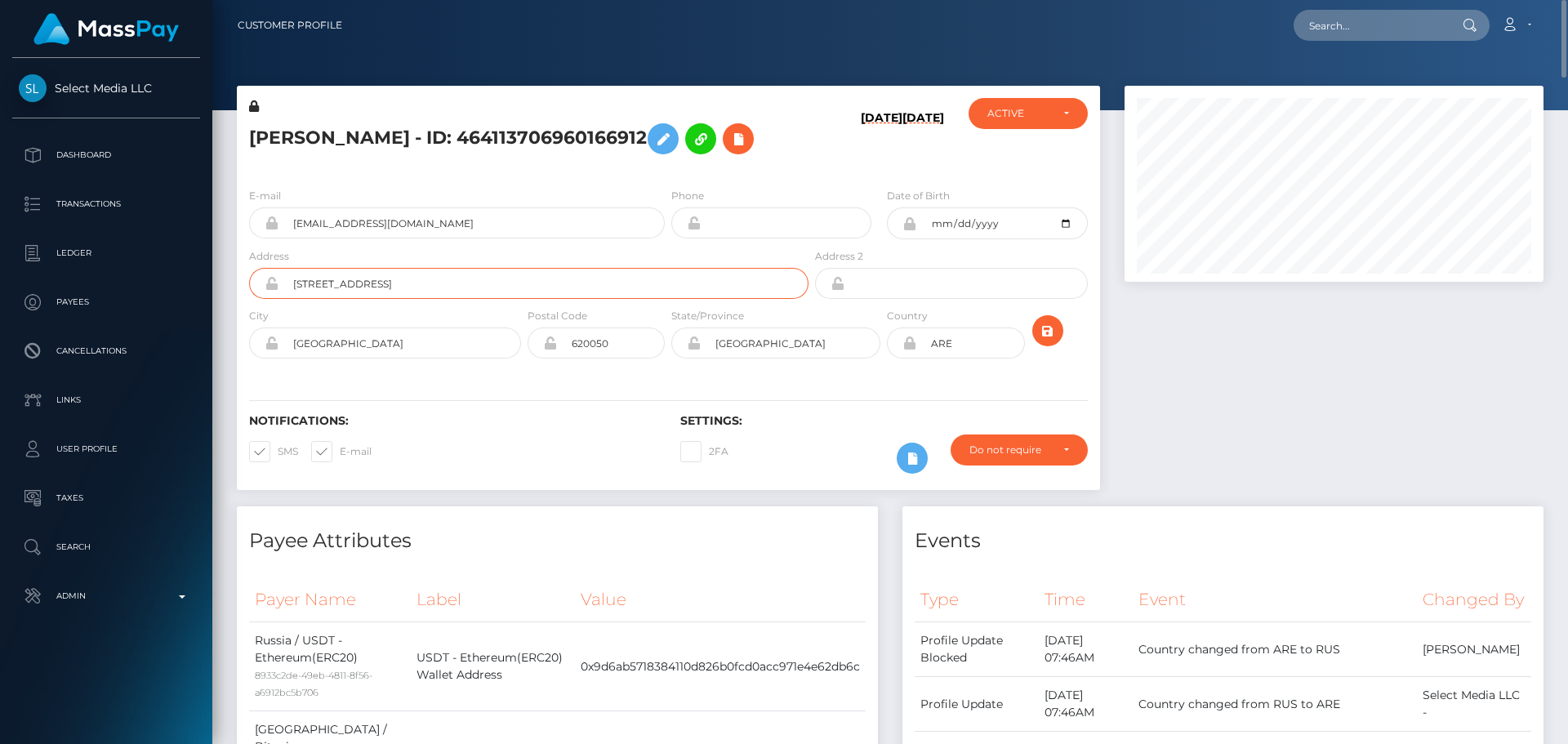
click at [518, 292] on input "[STREET_ADDRESS]" at bounding box center [543, 283] width 530 height 31
paste input "[STREET_ADDRESS]"
type input "[STREET_ADDRESS]"
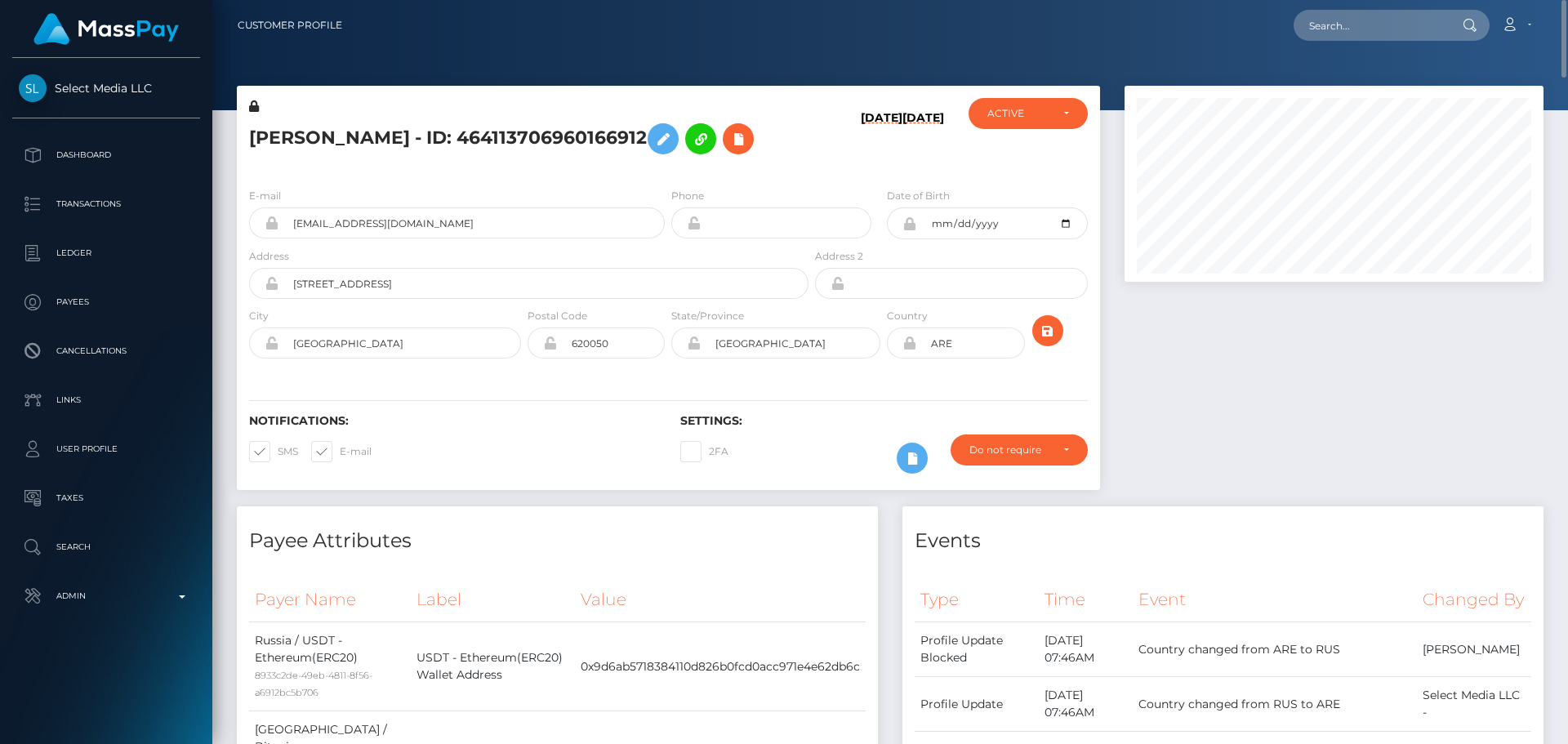
click at [417, 384] on div "Notifications: SMS E-mail Settings: 2FA" at bounding box center [669, 432] width 863 height 115
click at [379, 341] on input "[GEOGRAPHIC_DATA]" at bounding box center [400, 343] width 242 height 31
click at [379, 341] on input "Ekaterinburg" at bounding box center [400, 343] width 242 height 31
paste input "[GEOGRAPHIC_DATA]"
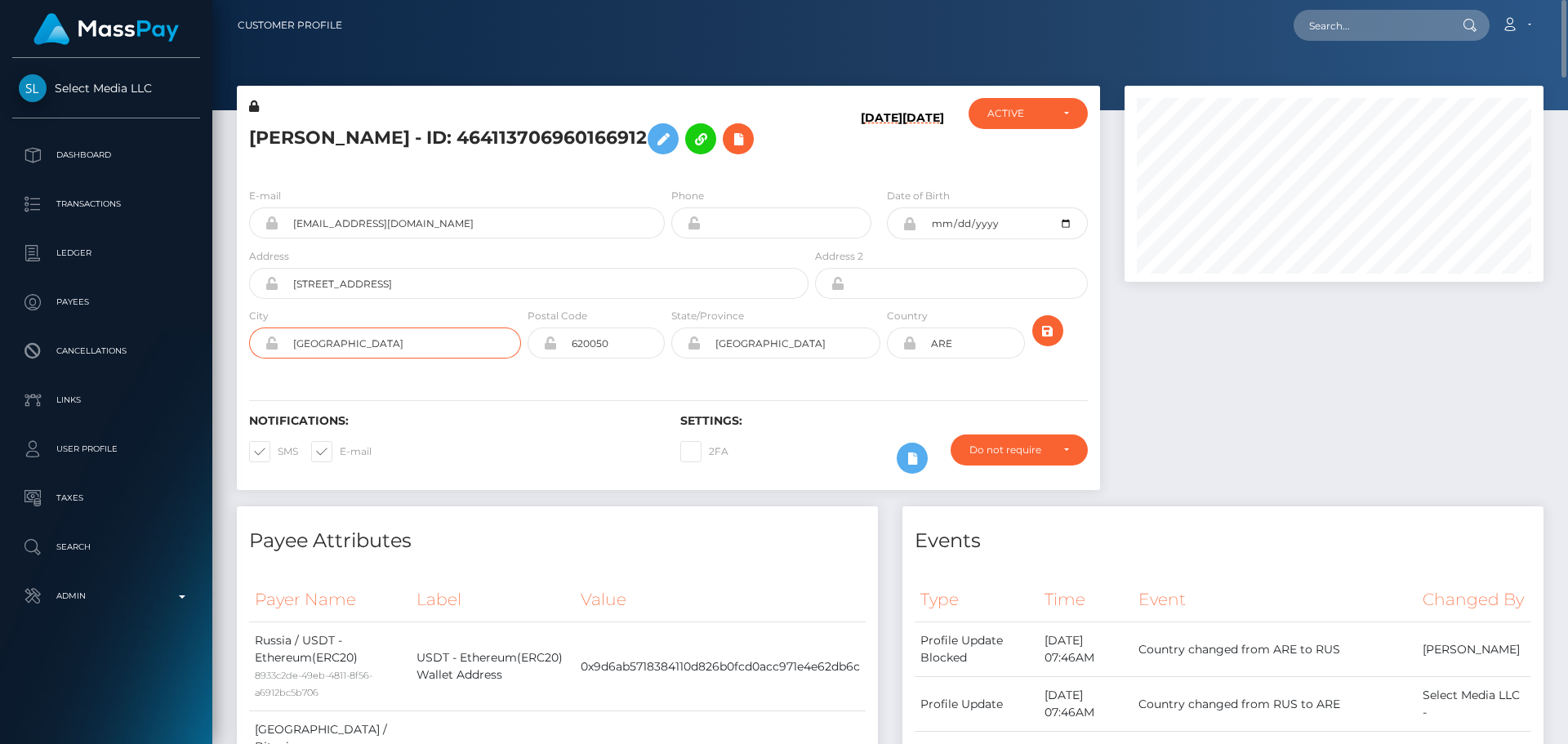
type input "[GEOGRAPHIC_DATA]"
click at [562, 404] on div "Notifications: SMS E-mail Settings: 2FA" at bounding box center [669, 432] width 863 height 115
click at [502, 419] on h6 "Notifications:" at bounding box center [453, 421] width 407 height 14
click at [615, 341] on input "620050" at bounding box center [610, 343] width 107 height 31
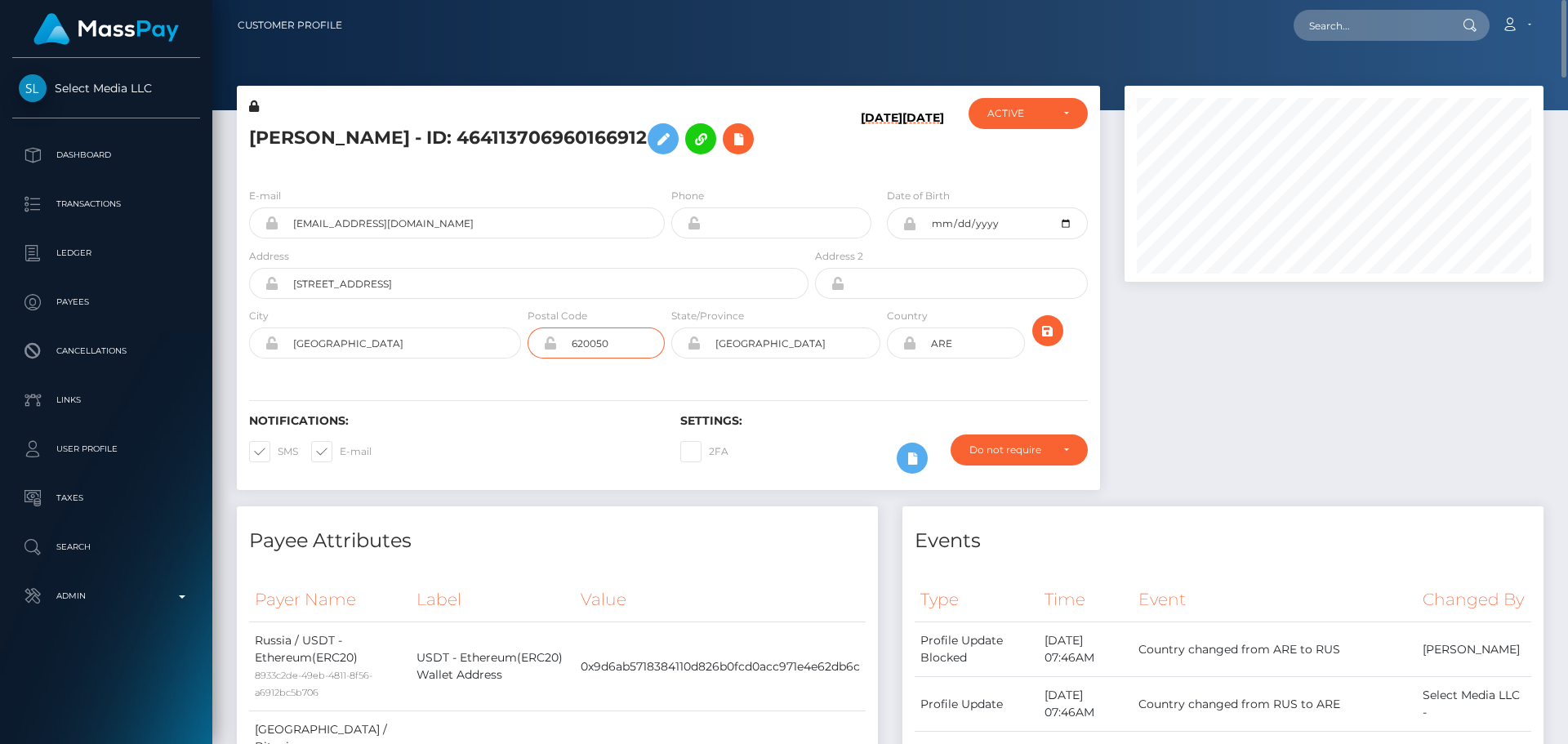
paste input "0000"
type input "00000"
click at [553, 372] on div "E-mail lisoedchumin@gmail.com Phone Date of Birth" at bounding box center [669, 274] width 863 height 200
click at [360, 341] on input "[GEOGRAPHIC_DATA]" at bounding box center [400, 343] width 242 height 31
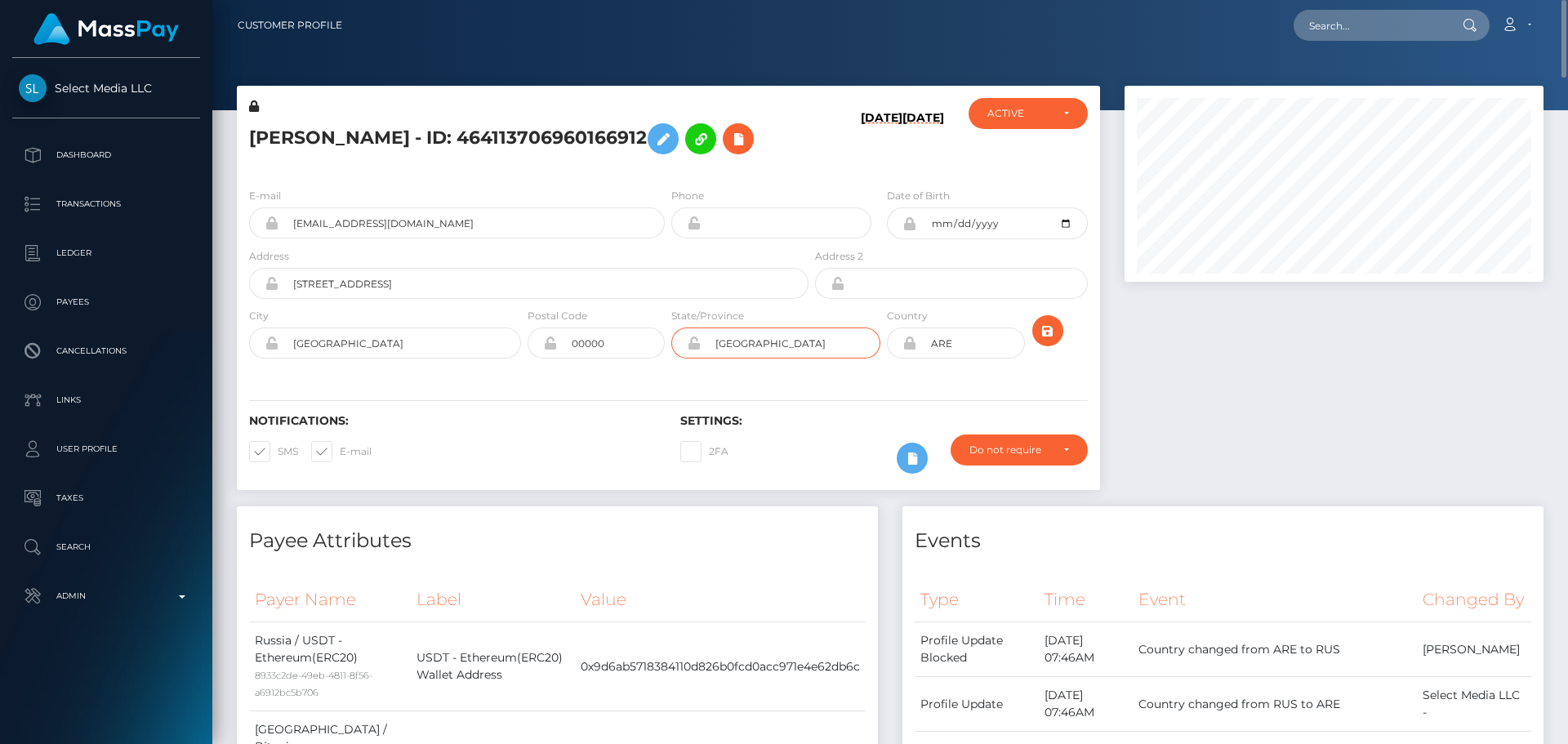
click at [839, 340] on input "Sverdlovskaya oblast" at bounding box center [790, 343] width 179 height 31
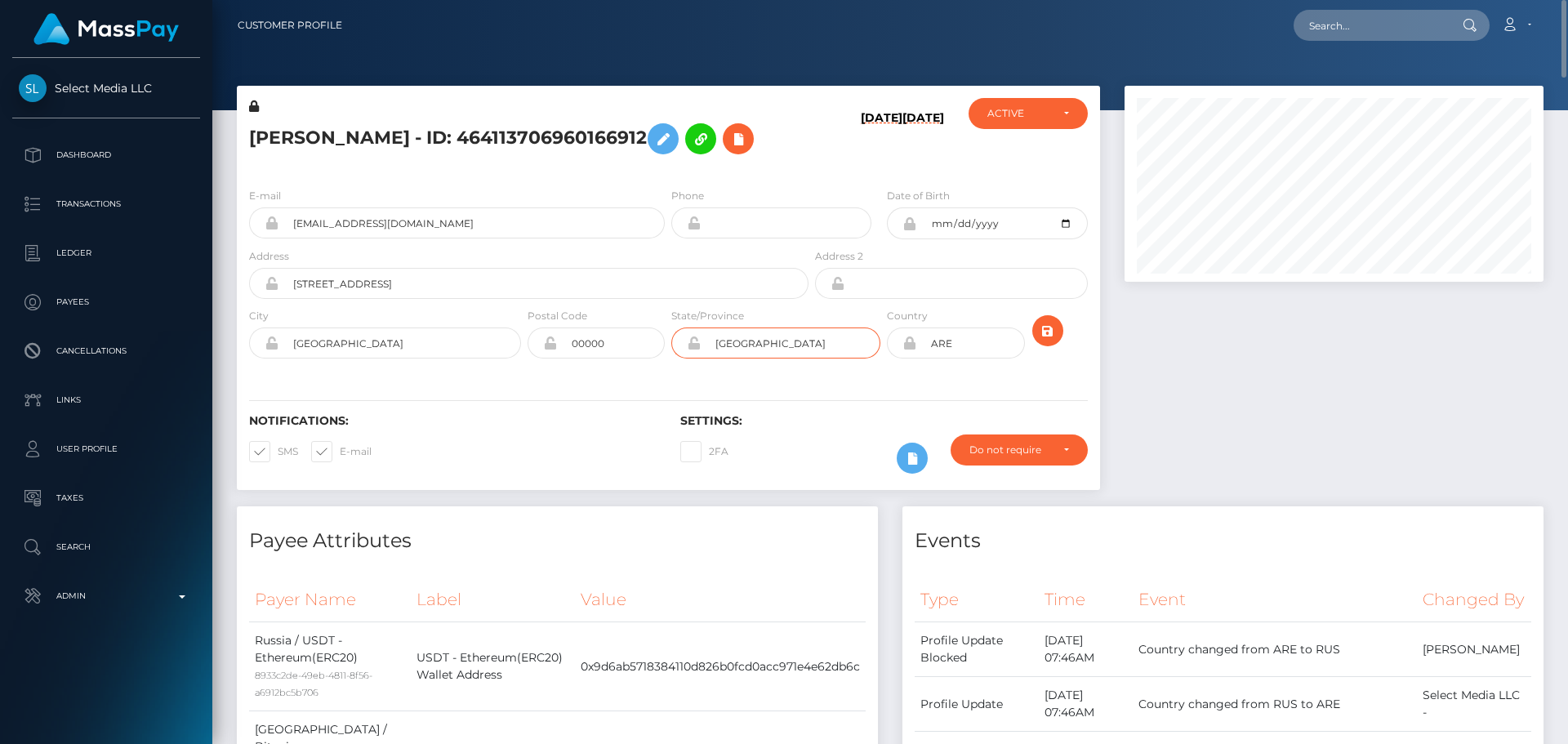
paste input "[GEOGRAPHIC_DATA]"
type input "[GEOGRAPHIC_DATA]"
click at [643, 392] on div "Notifications: SMS E-mail Settings: 2FA" at bounding box center [669, 432] width 863 height 115
click at [638, 381] on div "Notifications: SMS E-mail Settings: 2FA" at bounding box center [669, 432] width 863 height 115
click at [794, 382] on div "Notifications: SMS E-mail Settings: 2FA" at bounding box center [669, 432] width 863 height 115
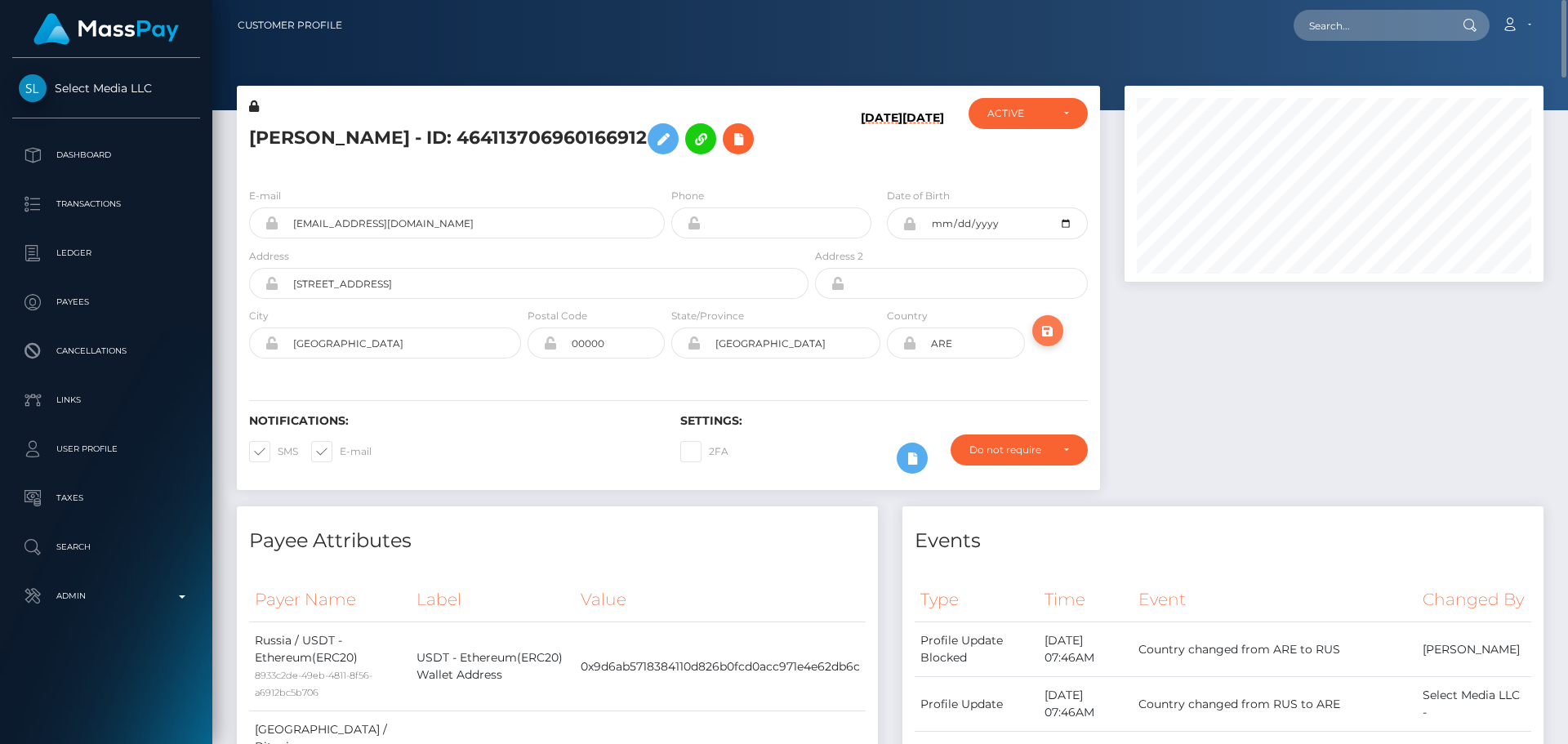
click at [1047, 332] on icon "submit" at bounding box center [1048, 330] width 20 height 20
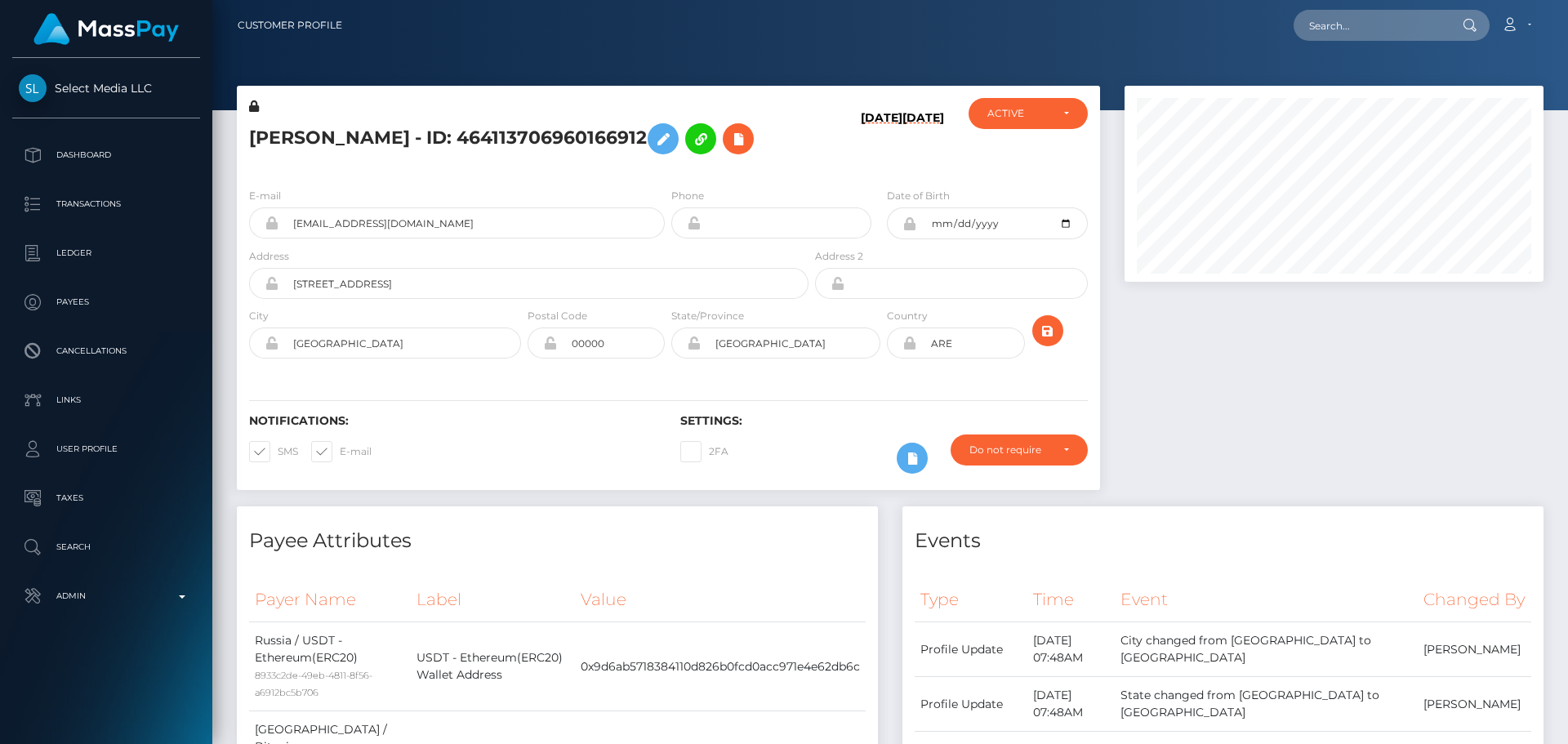
scroll to position [196, 420]
click at [1048, 332] on icon "submit" at bounding box center [1048, 330] width 20 height 20
click at [667, 170] on div "[PERSON_NAME] - ID: 464113706960166912" at bounding box center [525, 136] width 575 height 76
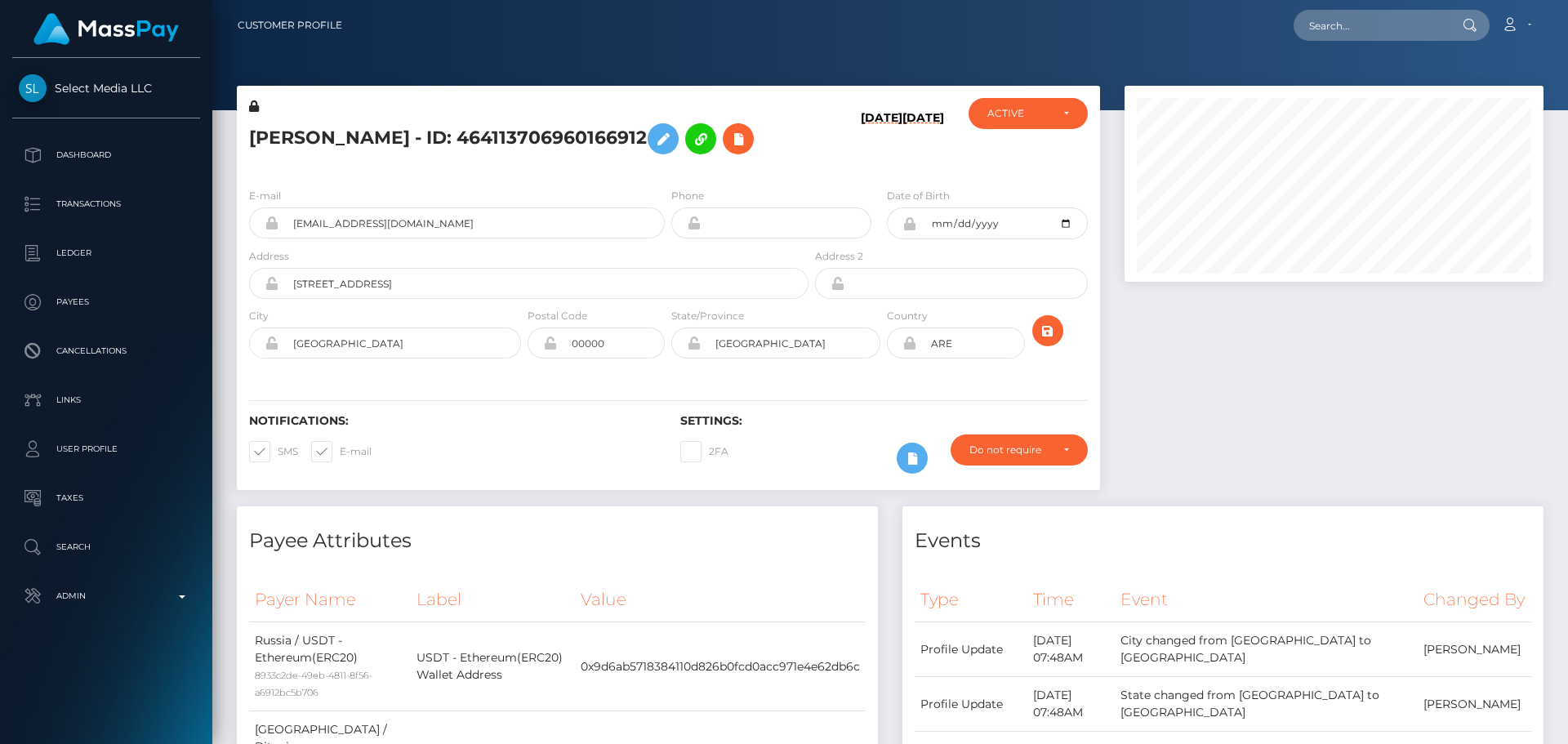
click at [667, 170] on div "[PERSON_NAME] - ID: 464113706960166912" at bounding box center [525, 136] width 575 height 76
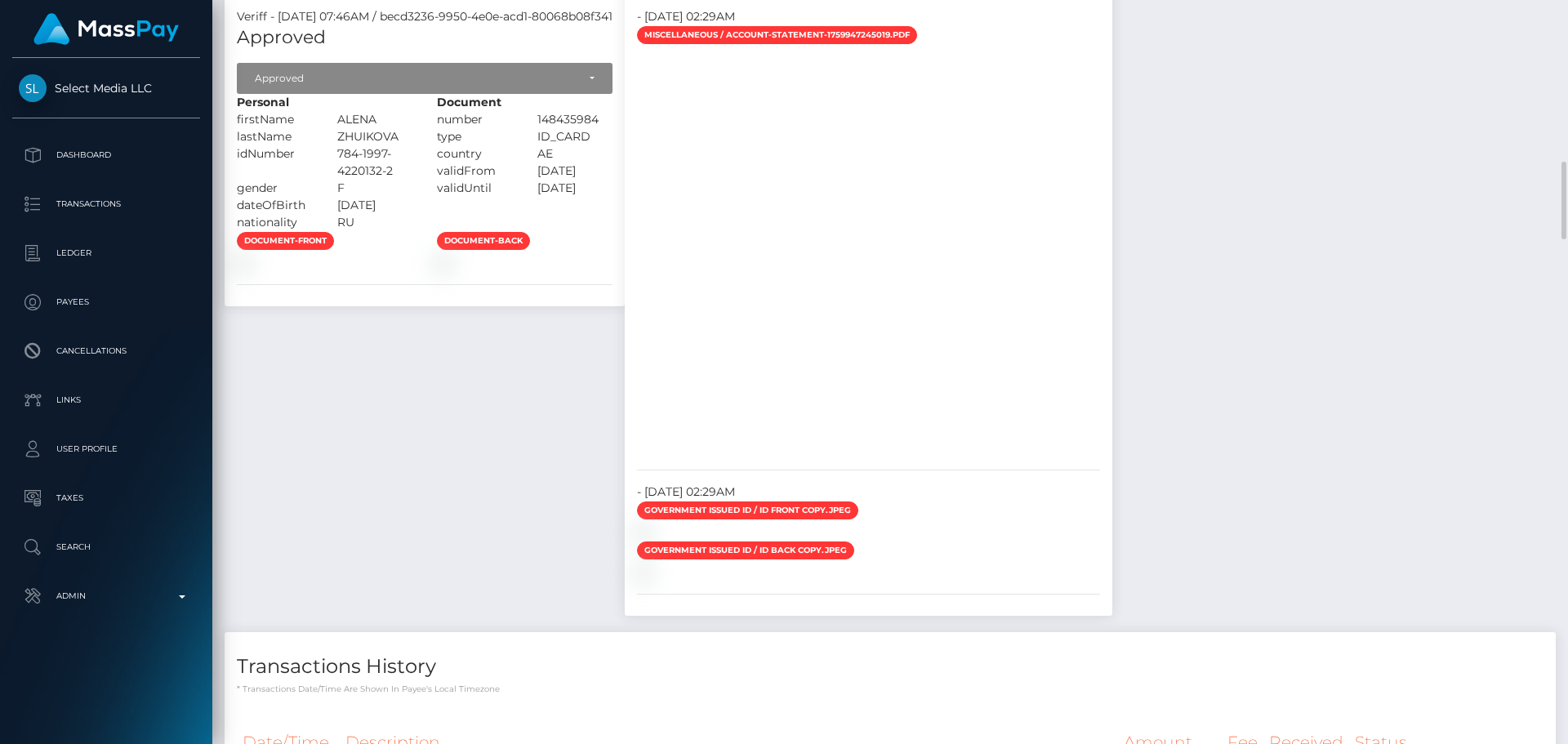
scroll to position [1062, 0]
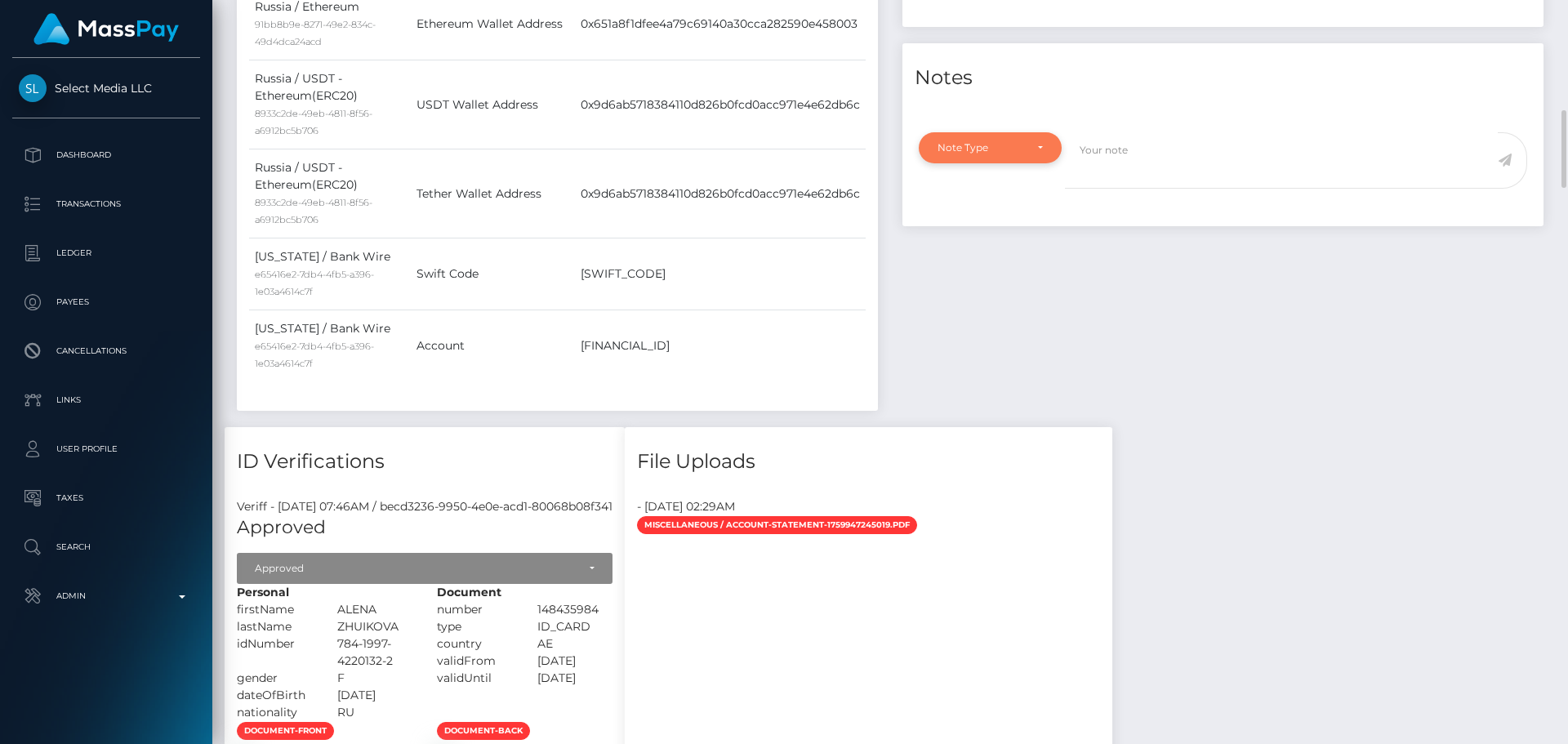
click at [1052, 163] on div "Note Type" at bounding box center [990, 147] width 143 height 31
click at [959, 239] on link "Compliance" at bounding box center [990, 226] width 143 height 30
select select "COMPLIANCE"
click at [1136, 188] on textarea at bounding box center [1280, 160] width 432 height 56
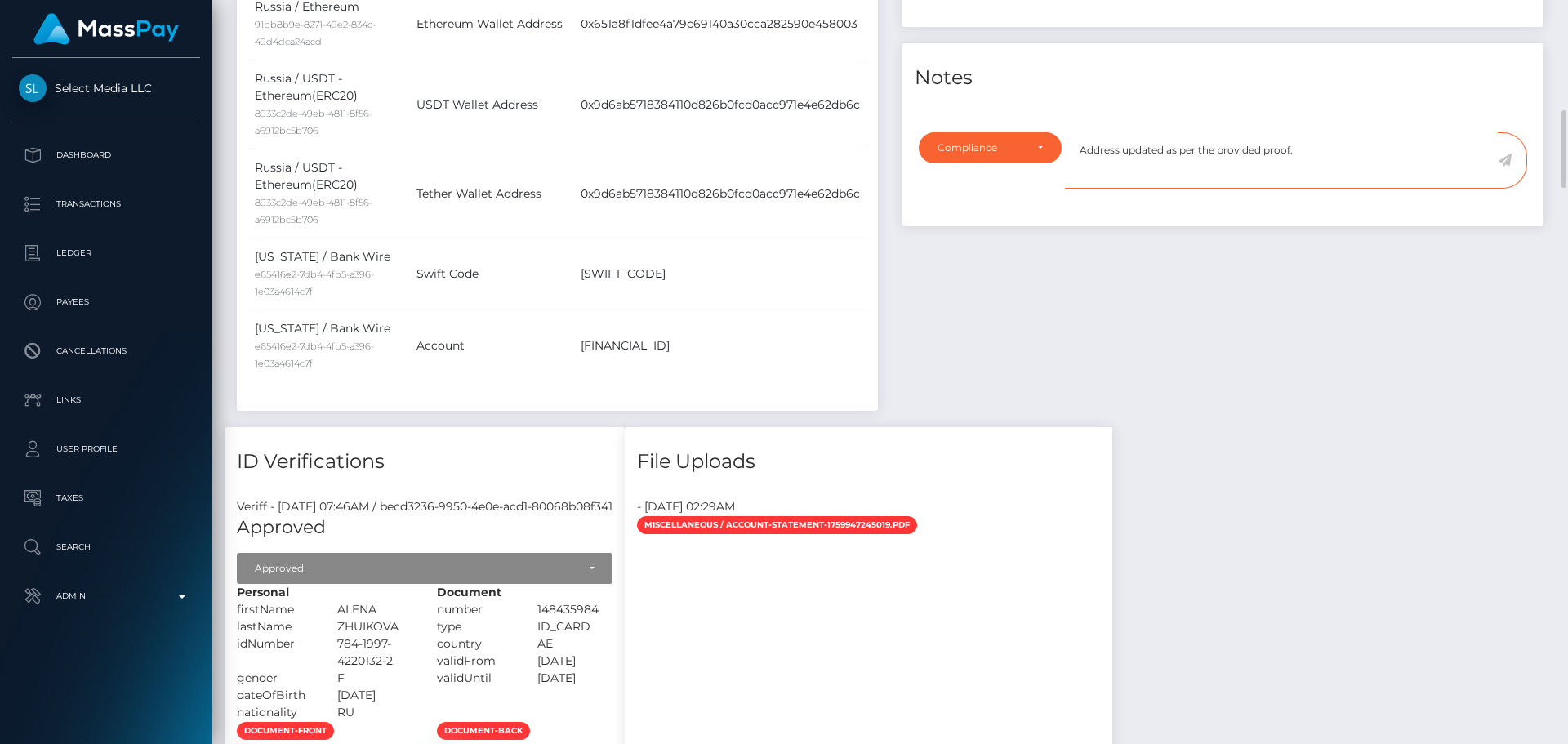
type textarea "Address updated as per the provided proof."
click at [1507, 167] on icon at bounding box center [1505, 160] width 14 height 13
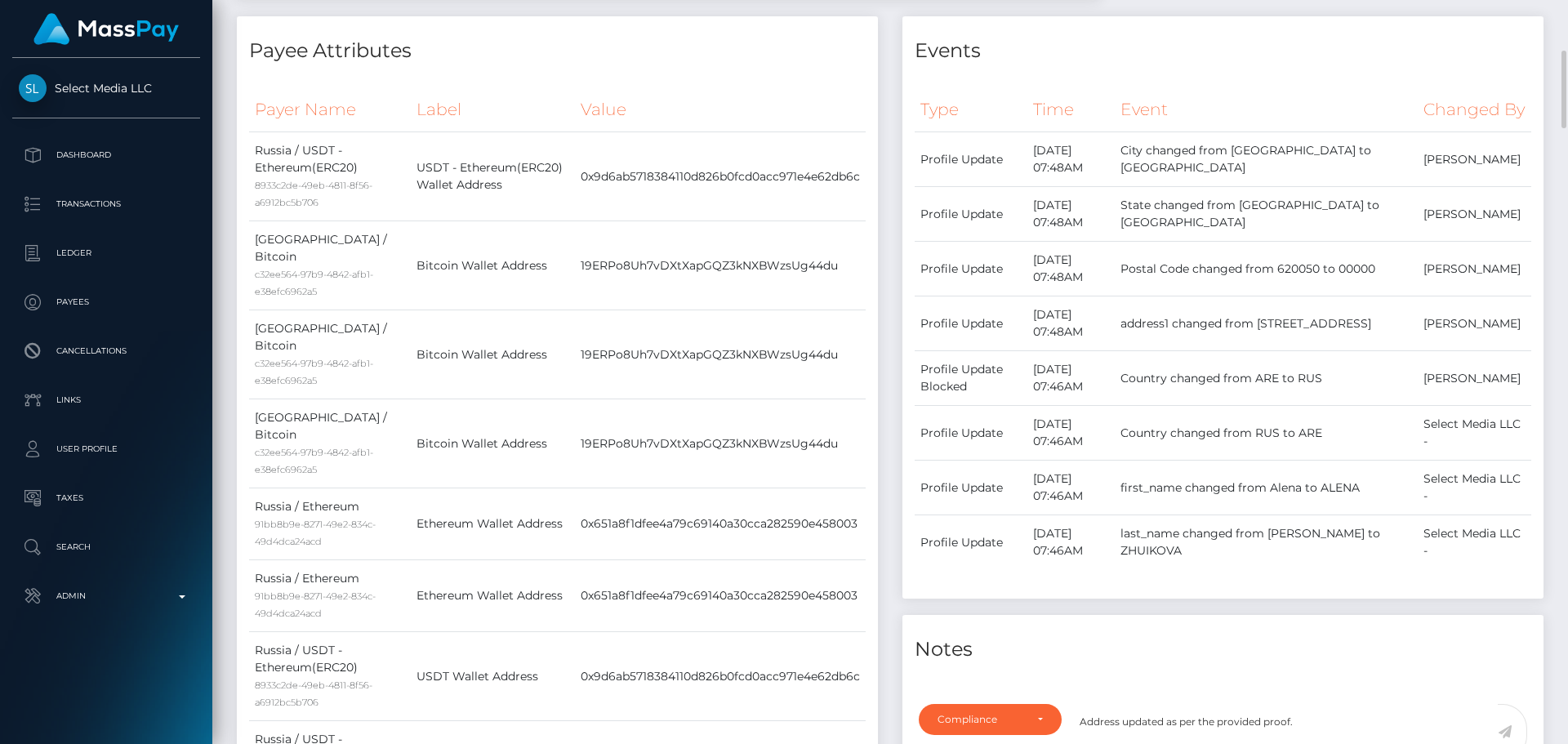
scroll to position [0, 0]
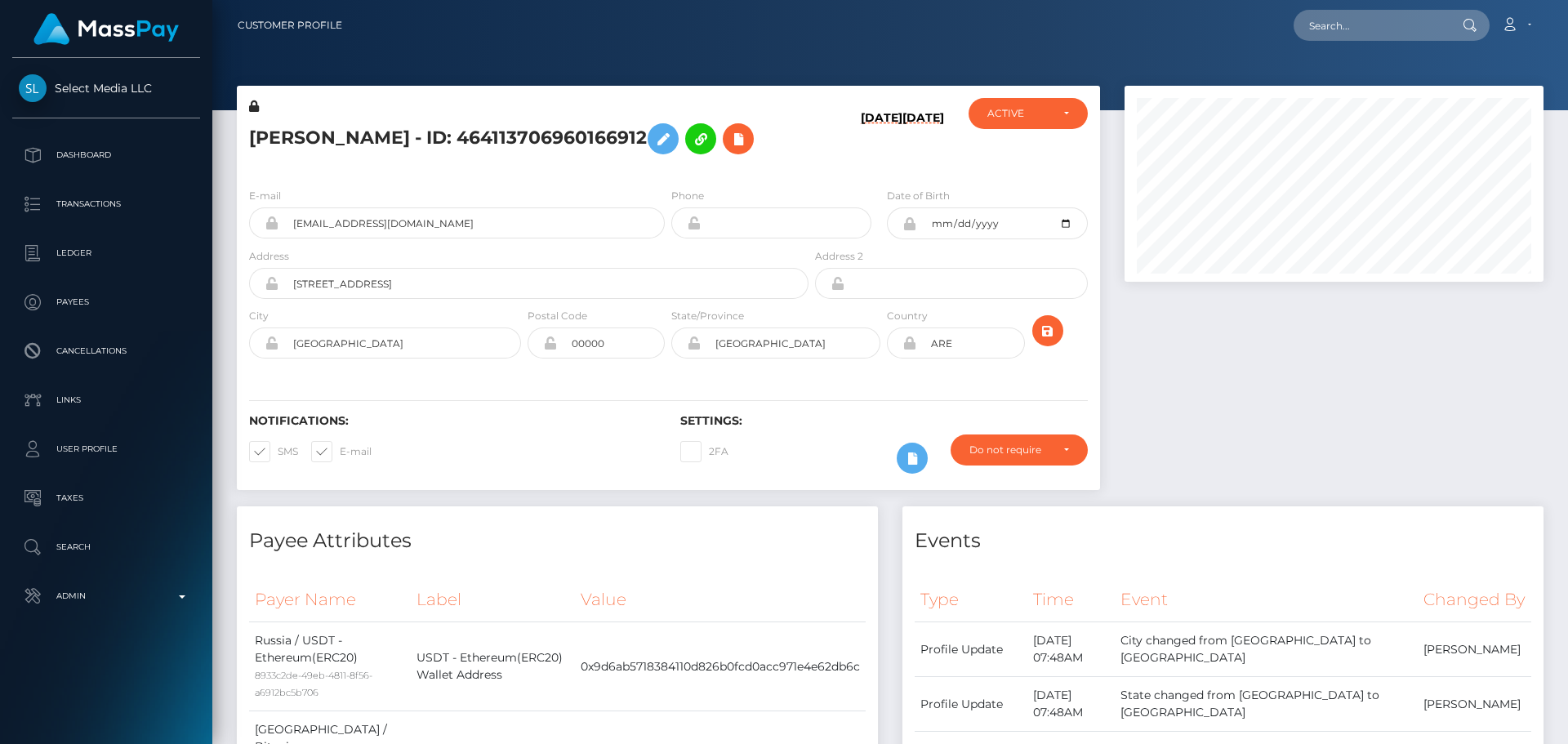
scroll to position [196, 420]
click at [489, 177] on div "E-mail [EMAIL_ADDRESS][DOMAIN_NAME] Phone Date of Birth" at bounding box center [669, 274] width 863 height 200
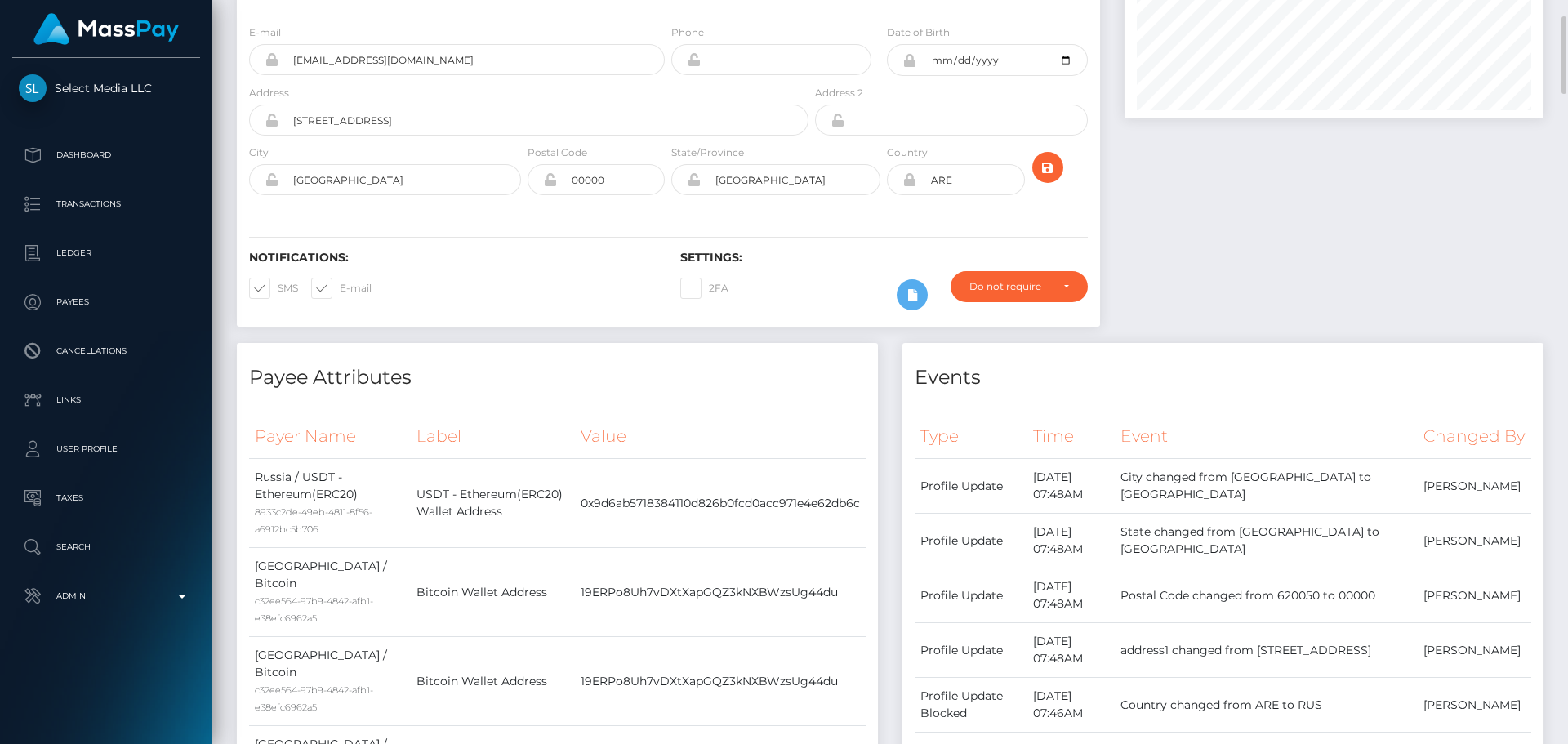
scroll to position [0, 0]
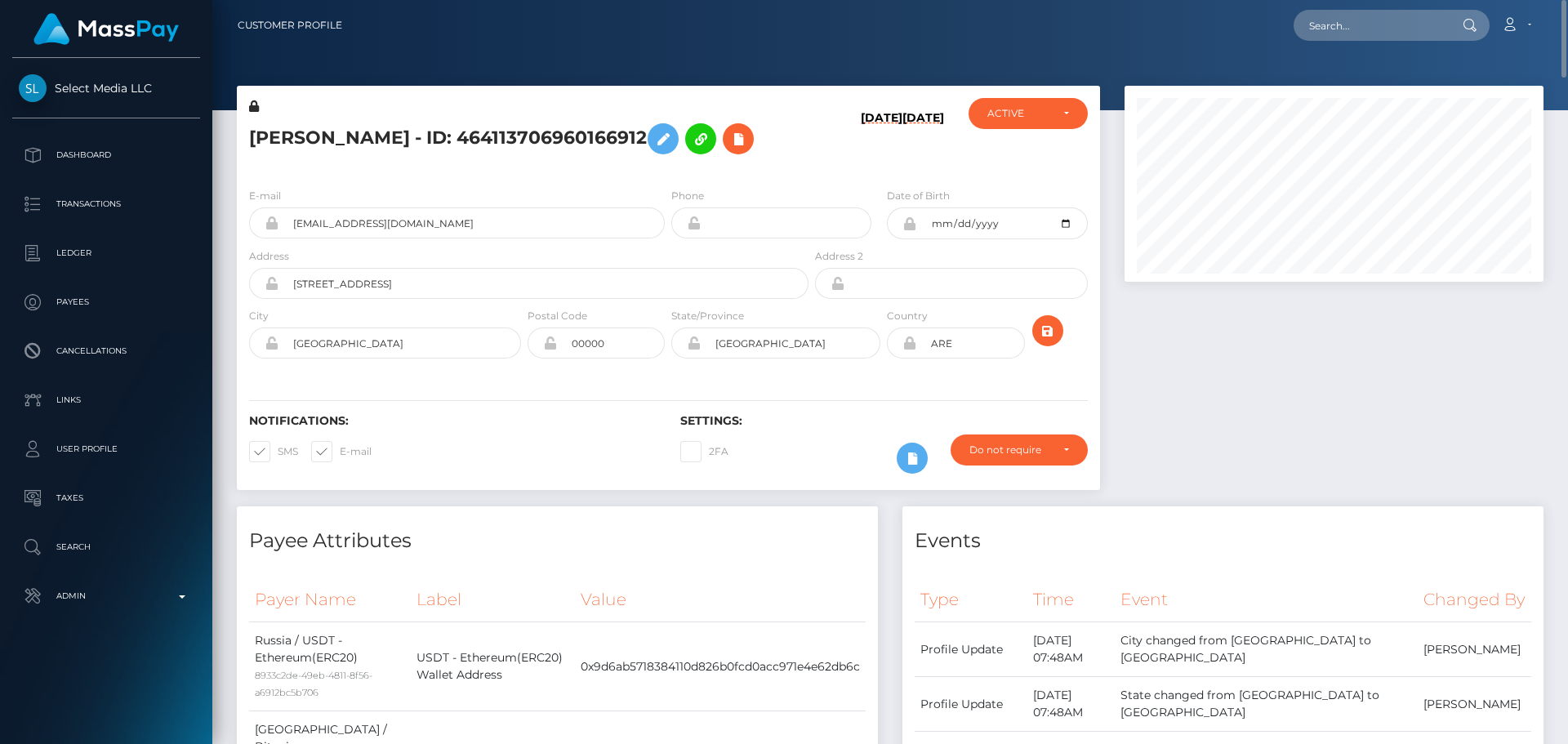
click at [490, 132] on h5 "[PERSON_NAME] - ID: 464113706960166912" at bounding box center [525, 139] width 550 height 47
click at [490, 132] on h5 "ALENA ZHUIKOVA - ID: 464113706960166912" at bounding box center [525, 139] width 550 height 47
copy h5 "ALENA ZHUIKOVA - ID: 464113706960166912"
drag, startPoint x: 451, startPoint y: 226, endPoint x: 270, endPoint y: 216, distance: 181.3
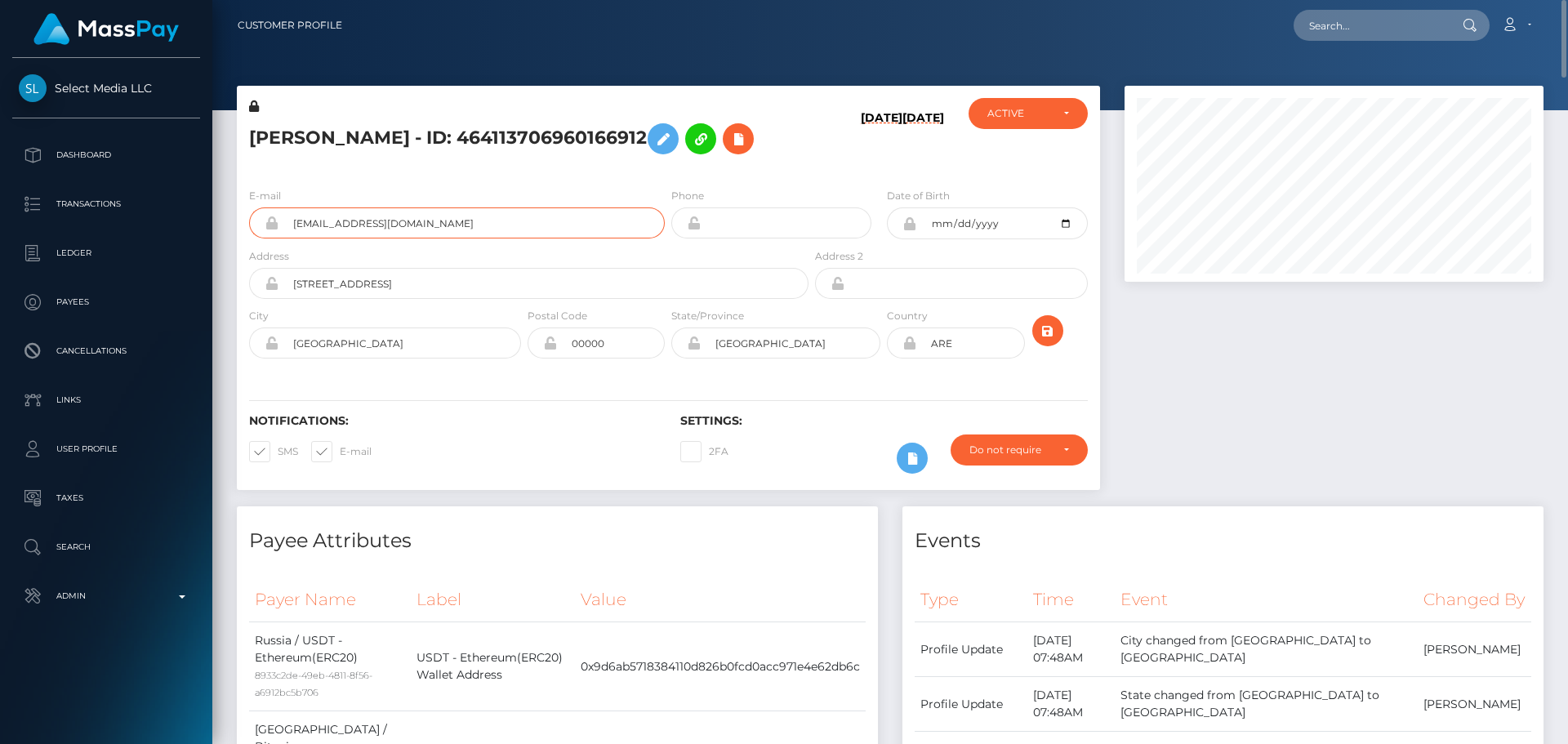
click at [270, 216] on div "lisoedchumin@gmail.com" at bounding box center [457, 223] width 416 height 31
click at [1359, 27] on input "text" at bounding box center [1370, 25] width 154 height 31
paste input "757777089892982784"
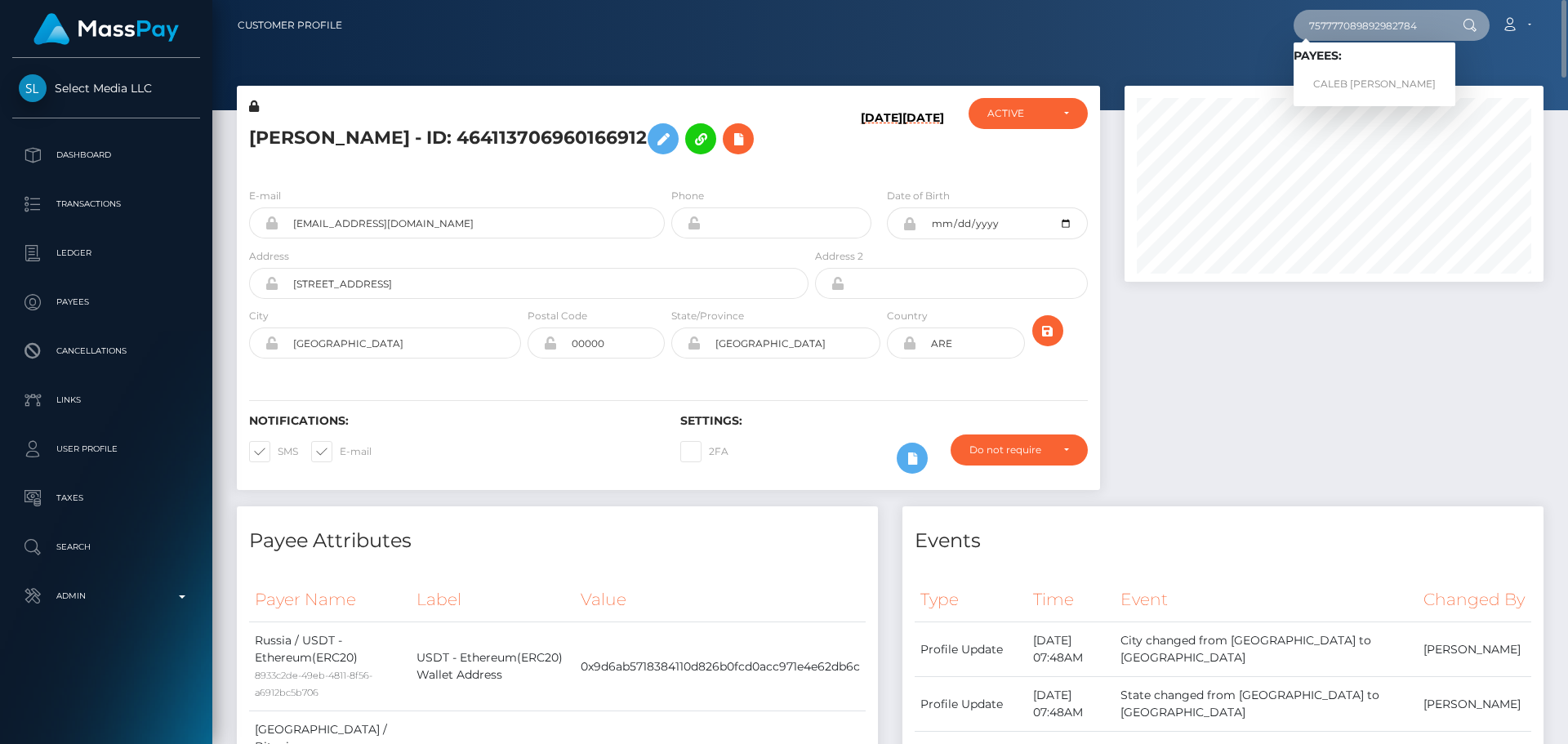
type input "757777089892982784"
click at [1345, 82] on link "CALEB JOSEPH MCNAMARA" at bounding box center [1374, 84] width 162 height 30
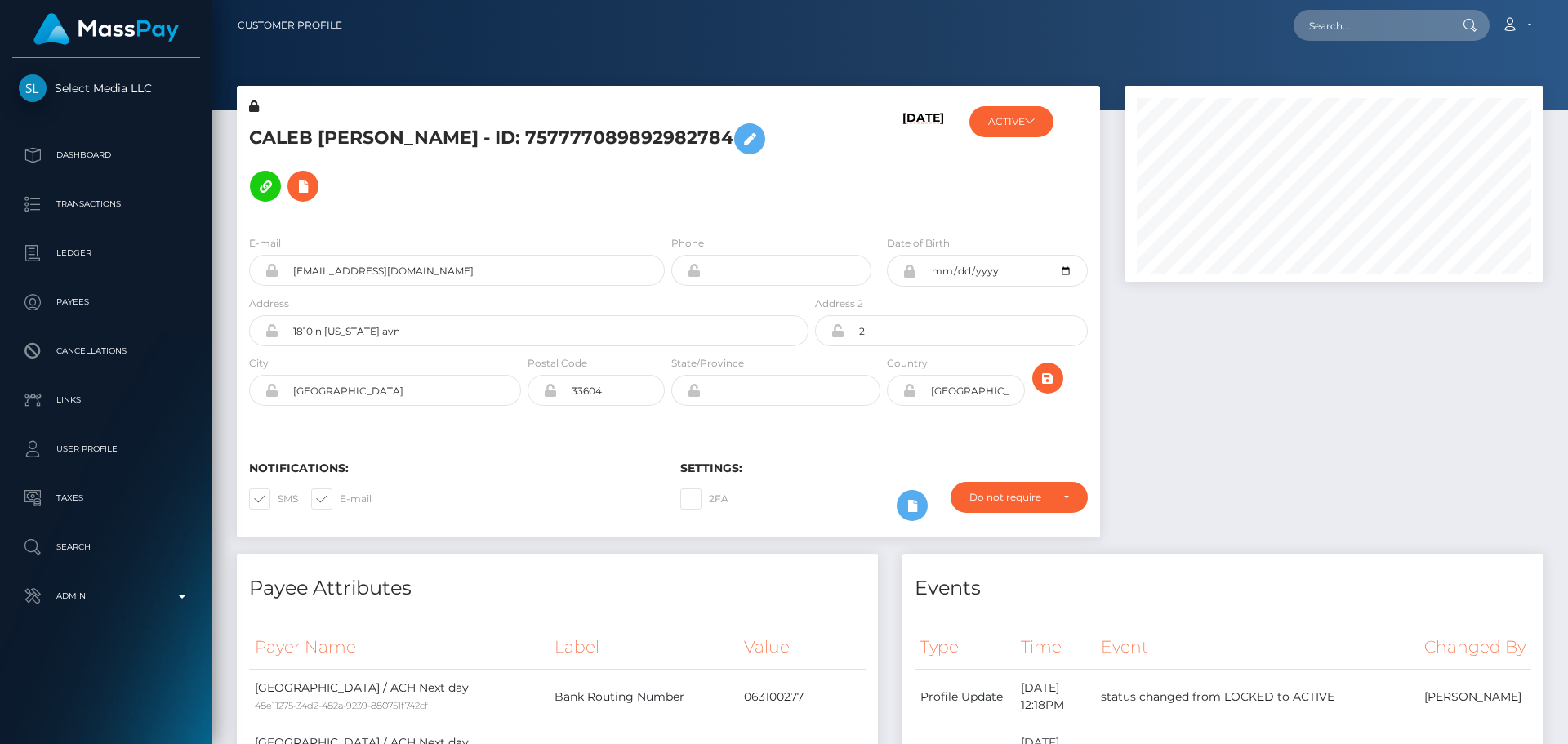
scroll to position [196, 420]
click at [658, 174] on h5 "CALEB [PERSON_NAME] - ID: 757777089892982784" at bounding box center [525, 162] width 550 height 95
click at [668, 180] on h5 "CALEB [PERSON_NAME] - ID: 757777089892982784" at bounding box center [525, 162] width 550 height 95
click at [666, 184] on h5 "CALEB [PERSON_NAME] - ID: 757777089892982784" at bounding box center [525, 162] width 550 height 95
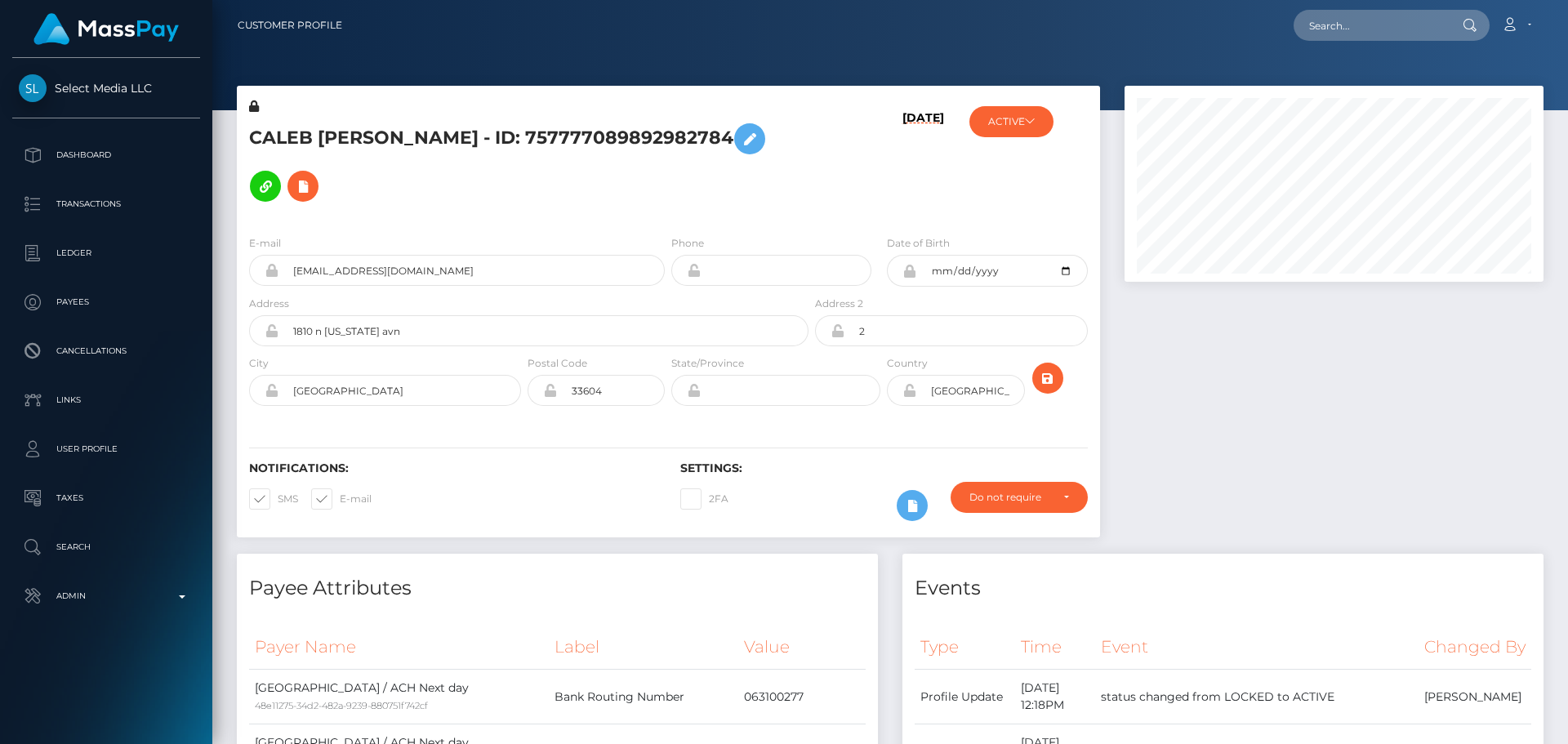
click at [666, 184] on h5 "CALEB [PERSON_NAME] - ID: 757777089892982784" at bounding box center [525, 162] width 550 height 95
click at [667, 186] on h5 "CALEB [PERSON_NAME] - ID: 757777089892982784" at bounding box center [525, 162] width 550 height 95
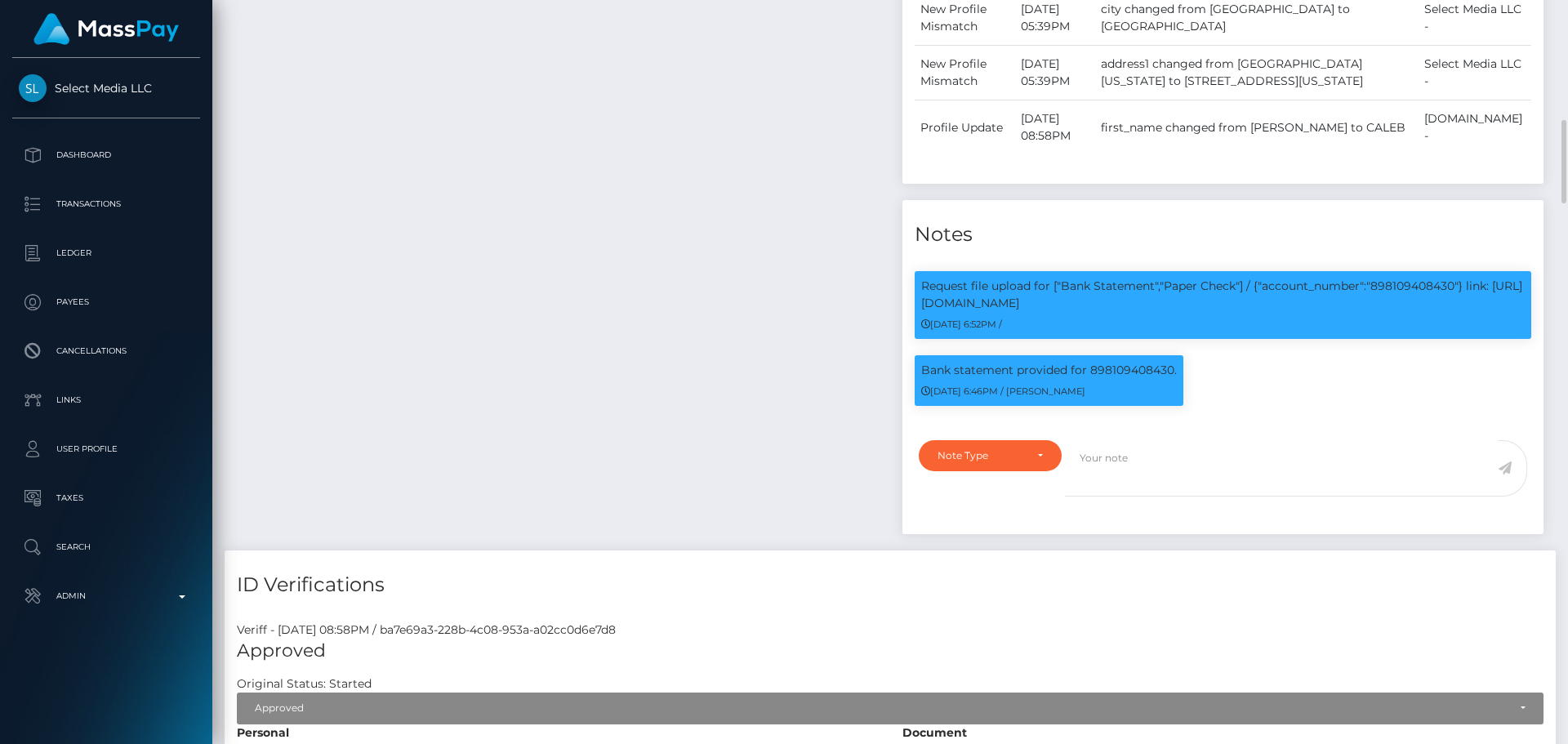
scroll to position [1144, 0]
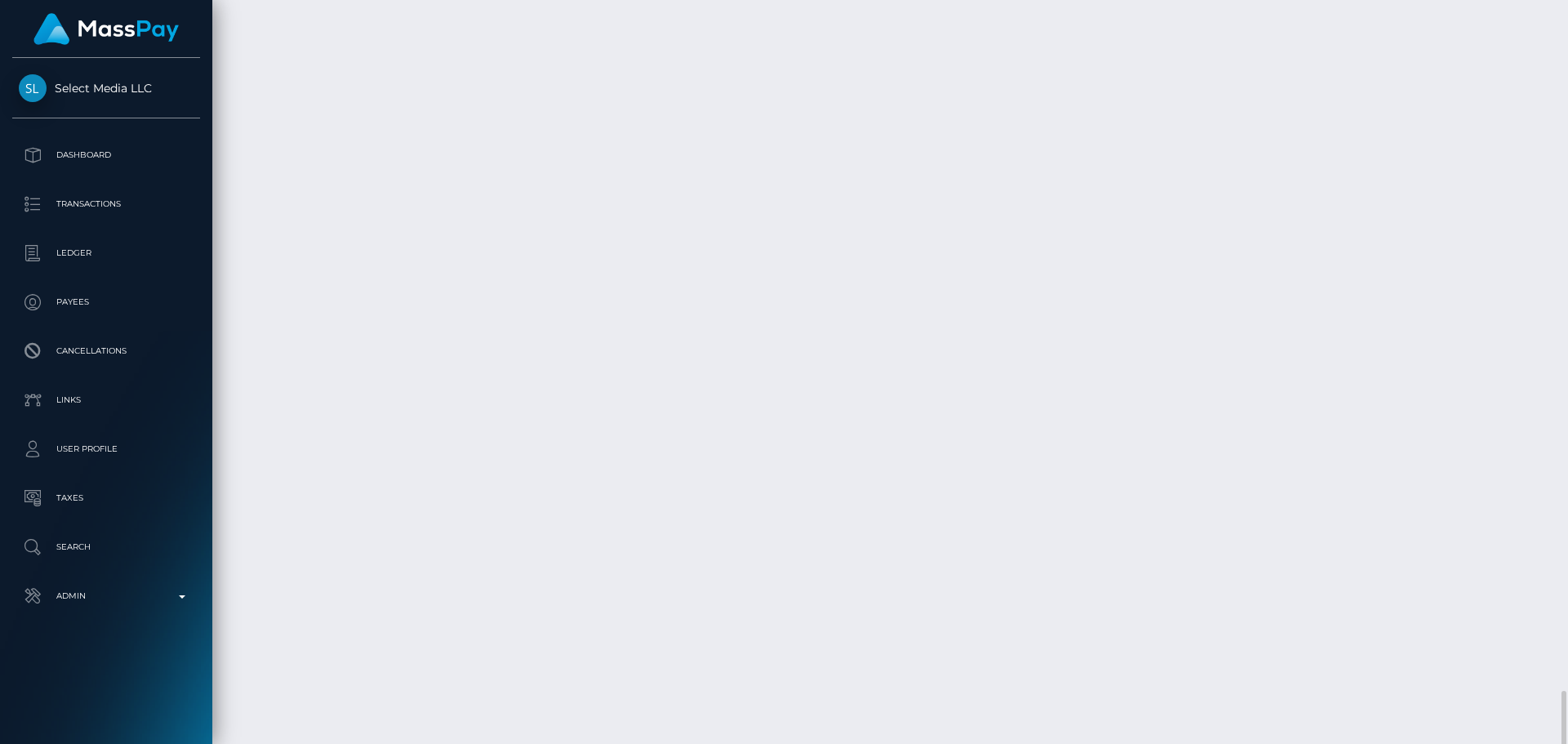
scroll to position [5145, 0]
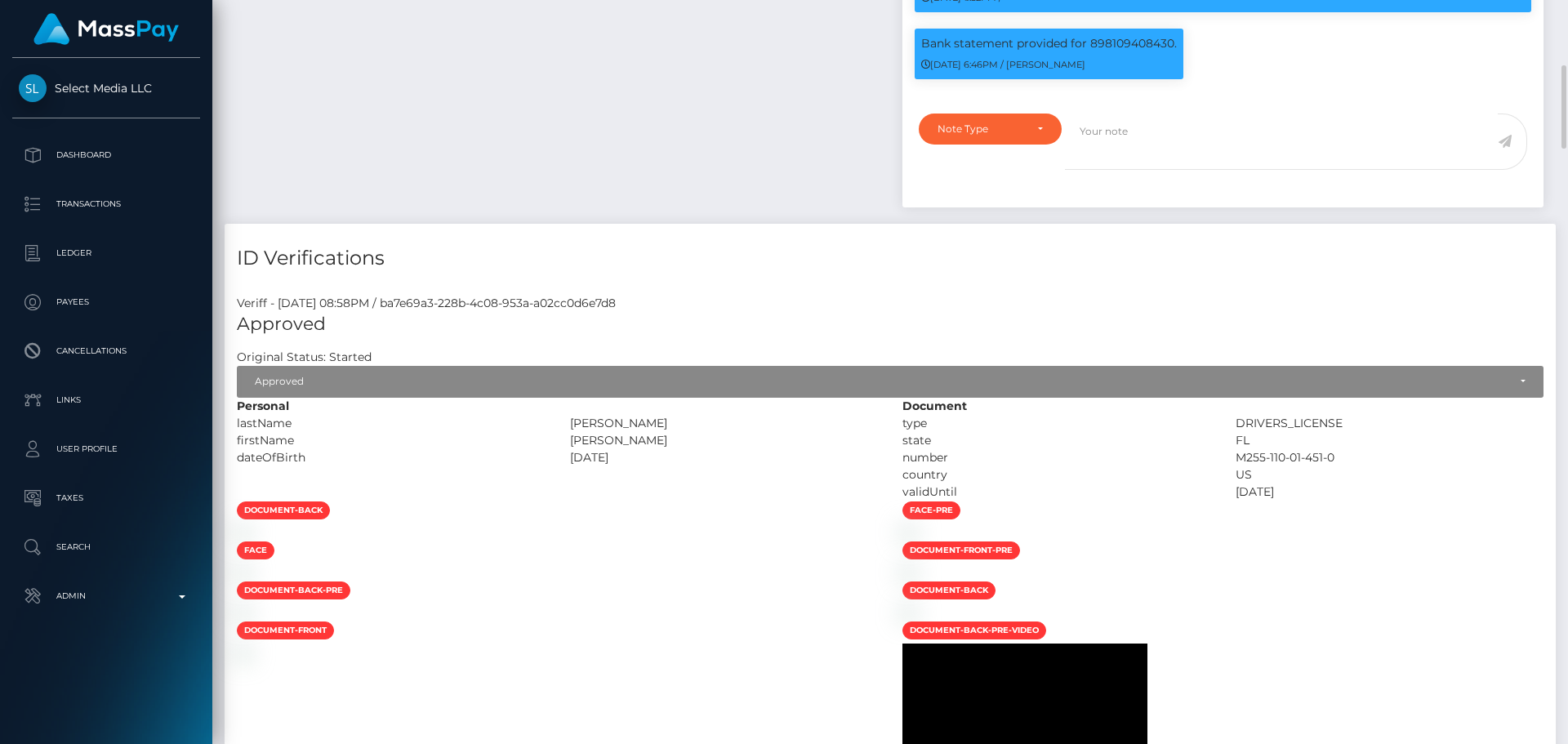
scroll to position [1144, 0]
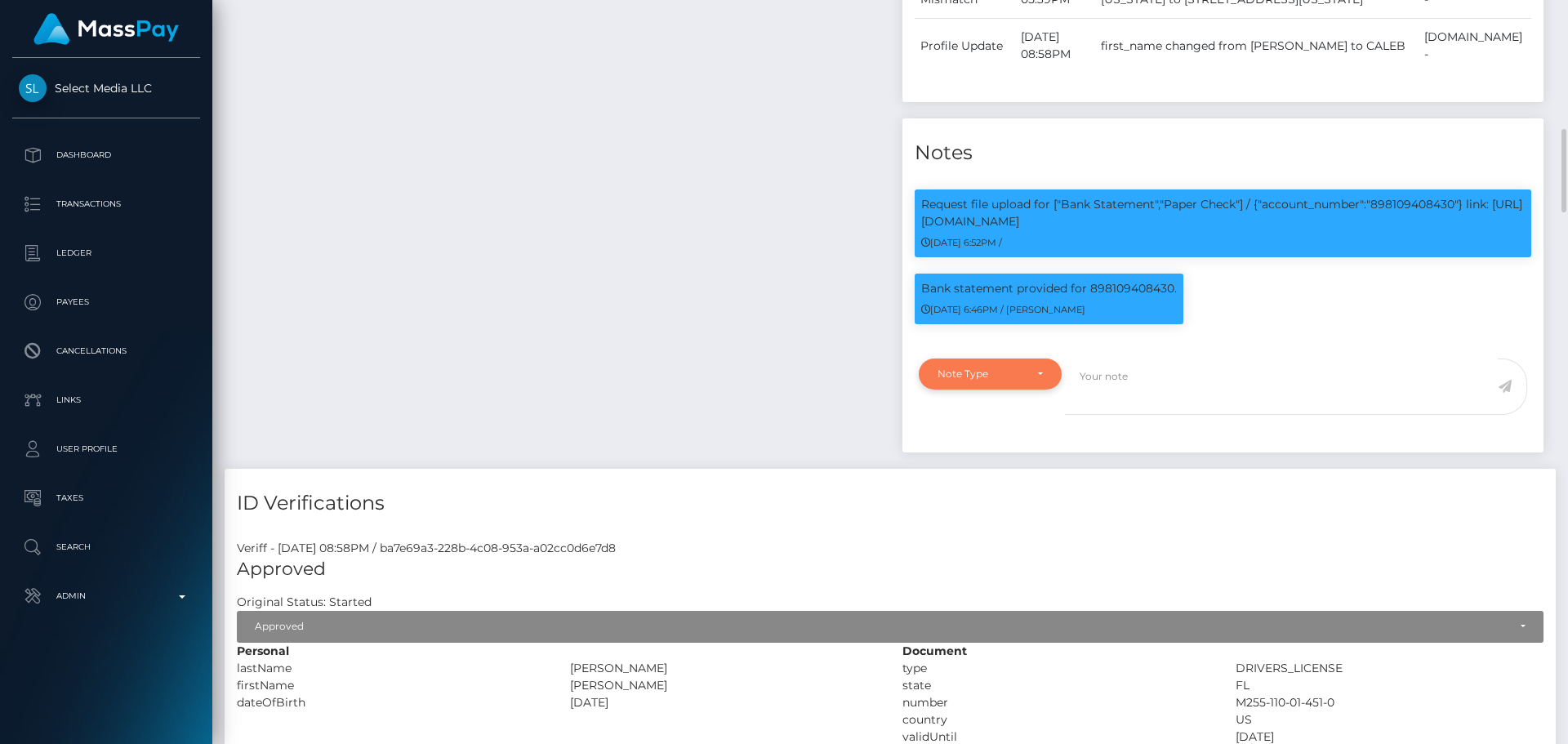
click at [1007, 377] on div "Note Type" at bounding box center [980, 374] width 86 height 13
click at [989, 459] on span "Compliance" at bounding box center [968, 452] width 59 height 15
select select "COMPLIANCE"
click at [1108, 388] on textarea at bounding box center [1280, 386] width 432 height 56
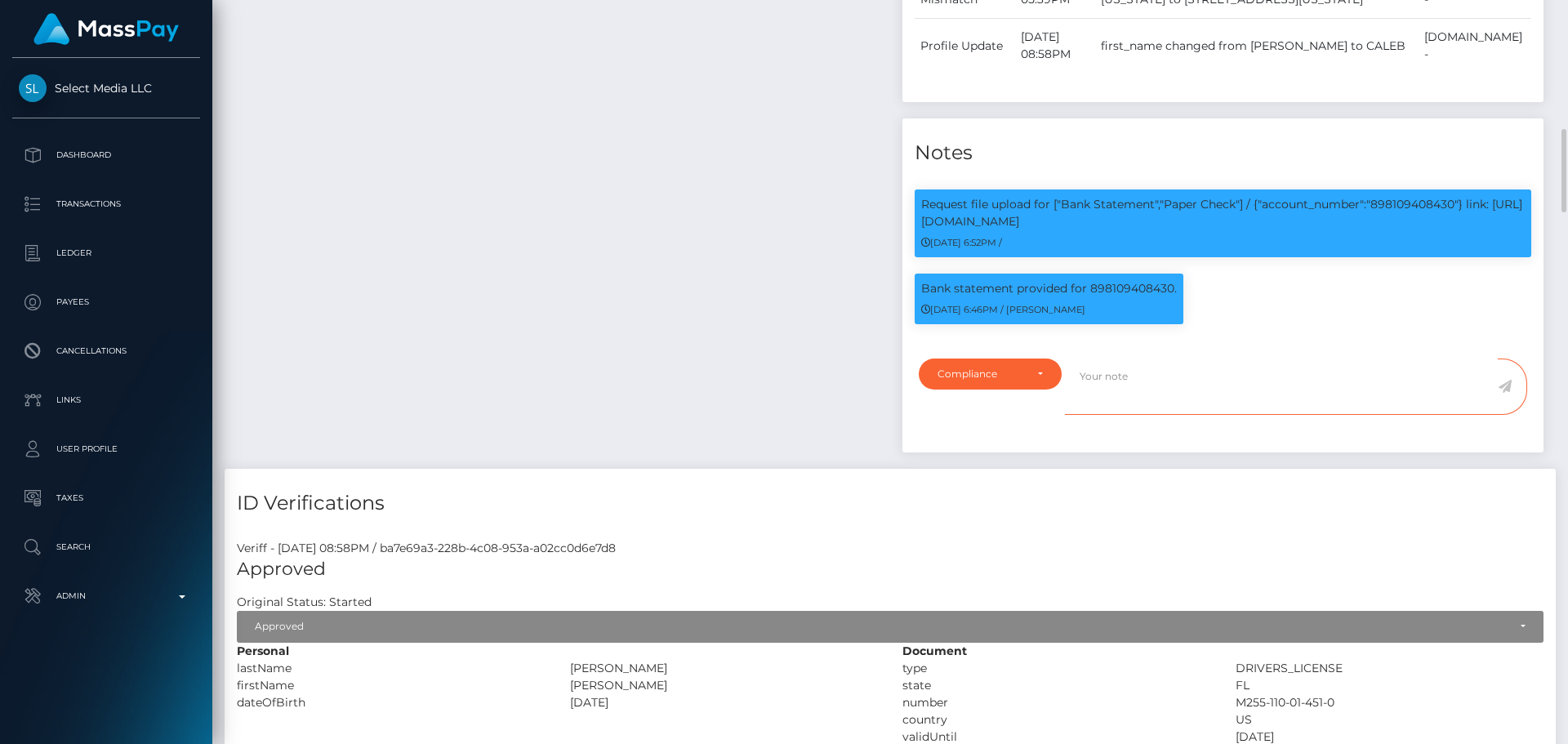
paste textarea "Documents on file for Mount Equinox Inc confirm that Kevin Jeffrey Bennett is a…"
click at [1192, 380] on textarea "Documents on file for Mount Equinox Inc confirm that Kevin Jeffrey Bennett is a…" at bounding box center [1280, 386] width 432 height 56
drag, startPoint x: 1192, startPoint y: 380, endPoint x: 1268, endPoint y: 382, distance: 76.0
click at [1268, 382] on textarea "Documents on file for Mount Equinox Inc confirm that Kevin Jeffrey Bennett is a…" at bounding box center [1280, 386] width 432 height 56
paste textarea "AUREATE HOLDINGS LLC"
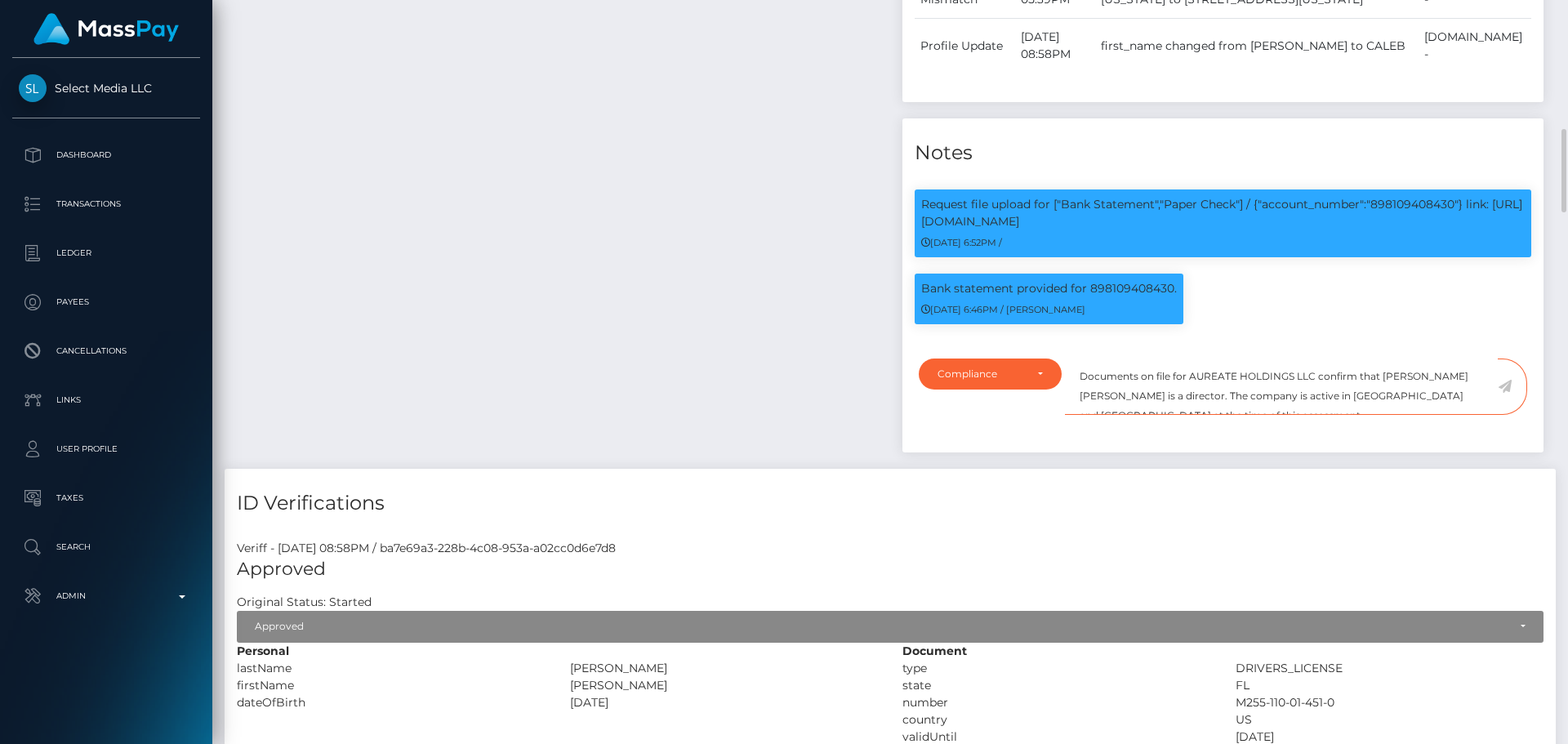
click at [1390, 376] on textarea "Documents on file for AUREATE HOLDINGS LLC confirm that Kevin Jeffrey Bennett i…" at bounding box center [1280, 386] width 432 height 56
drag, startPoint x: 1390, startPoint y: 376, endPoint x: 1117, endPoint y: 396, distance: 273.7
click at [1117, 396] on textarea "Documents on file for AUREATE HOLDINGS LLC confirm that Kevin Jeffrey Bennett i…" at bounding box center [1280, 386] width 432 height 56
paste textarea "CALEB MCNAMARA"
click at [1179, 402] on textarea "Documents on file for AUREATE HOLDINGS LLC confirm that CALEB MCNAMARA is a dir…" at bounding box center [1280, 386] width 432 height 56
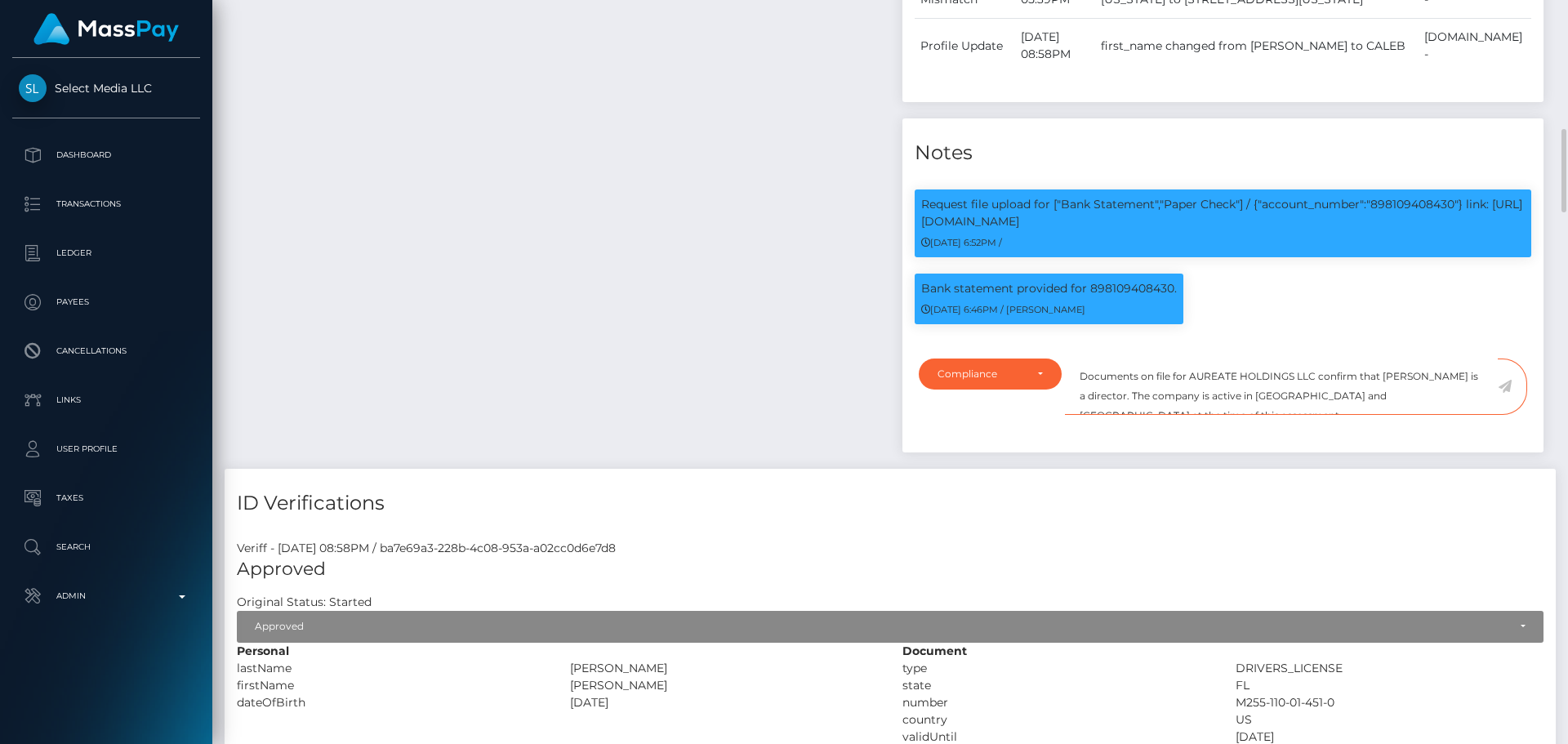
click at [1179, 402] on textarea "Documents on file for AUREATE HOLDINGS LLC confirm that CALEB MCNAMARA is a dir…" at bounding box center [1280, 386] width 432 height 56
paste textarea "Membe"
click at [1339, 395] on textarea "Documents on file for AUREATE HOLDINGS LLC confirm that CALEB MCNAMARA is a Mem…" at bounding box center [1280, 386] width 432 height 56
drag, startPoint x: 1339, startPoint y: 395, endPoint x: 1354, endPoint y: 396, distance: 15.0
click at [1354, 396] on textarea "Documents on file for AUREATE HOLDINGS LLC confirm that CALEB MCNAMARA is a Mem…" at bounding box center [1280, 386] width 432 height 56
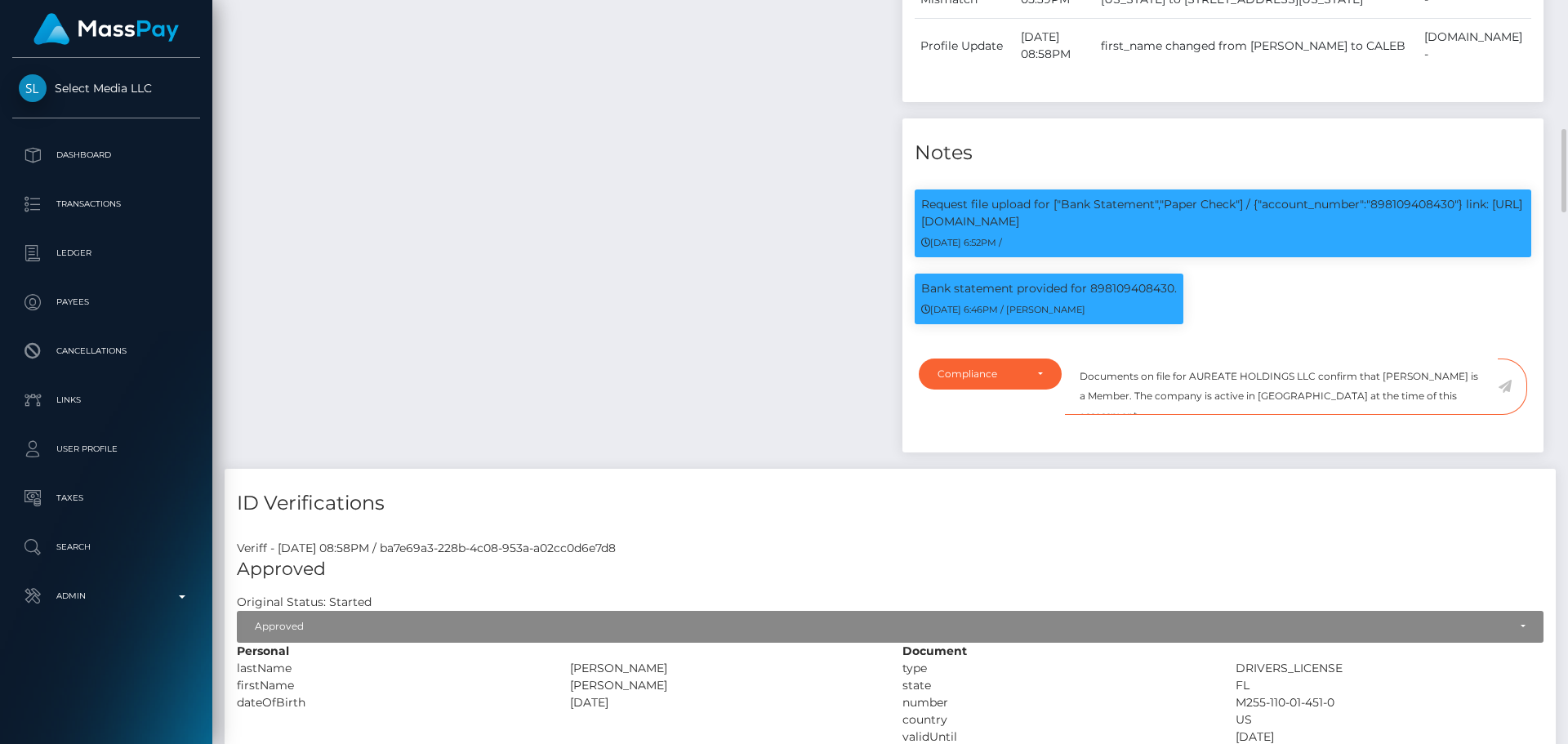
click at [1197, 408] on textarea "Documents on file for AUREATE HOLDINGS LLC confirm that CALEB MCNAMARA is a Mem…" at bounding box center [1280, 386] width 432 height 56
type textarea "Documents on file for AUREATE HOLDINGS LLC confirm that CALEB MCNAMARA is a Mem…"
click at [1509, 388] on icon at bounding box center [1505, 386] width 14 height 13
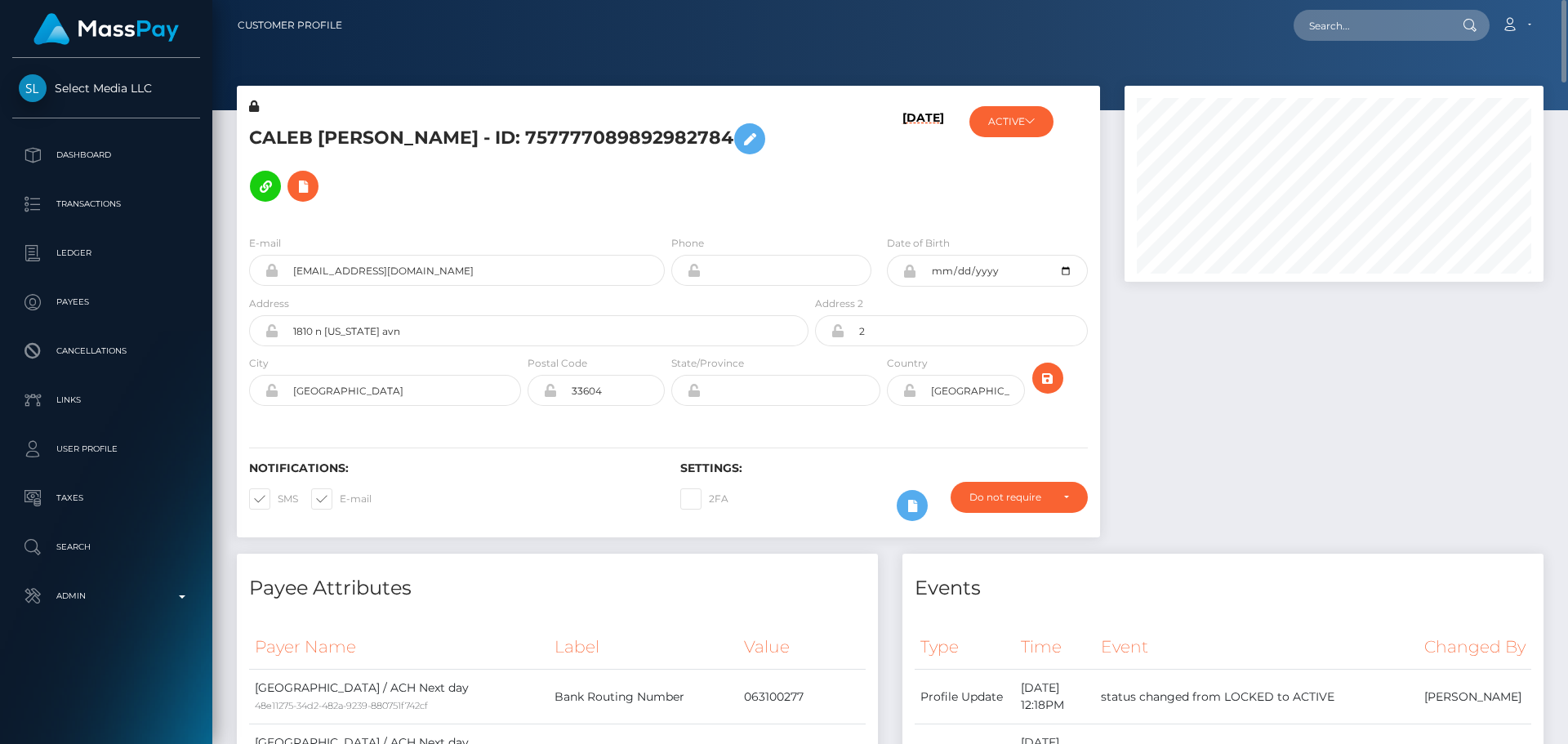
click at [251, 107] on icon at bounding box center [254, 106] width 10 height 12
click at [740, 149] on icon at bounding box center [749, 139] width 20 height 20
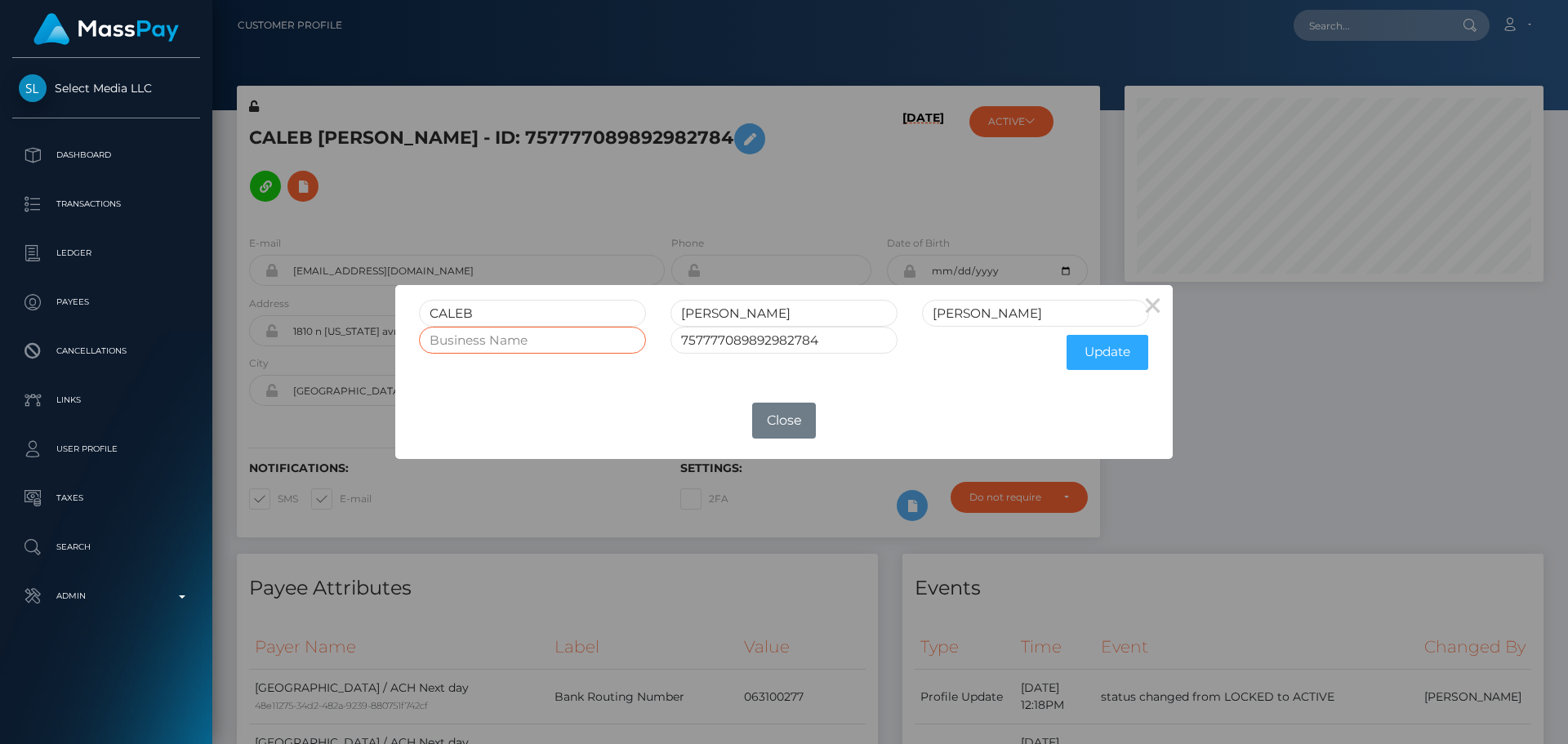
click at [501, 344] on input "text" at bounding box center [533, 340] width 227 height 27
paste input "AUREATE HOLDINGS LLC"
type input "AUREATE HOLDINGS LLC"
click at [1105, 349] on button "Update" at bounding box center [1107, 352] width 82 height 36
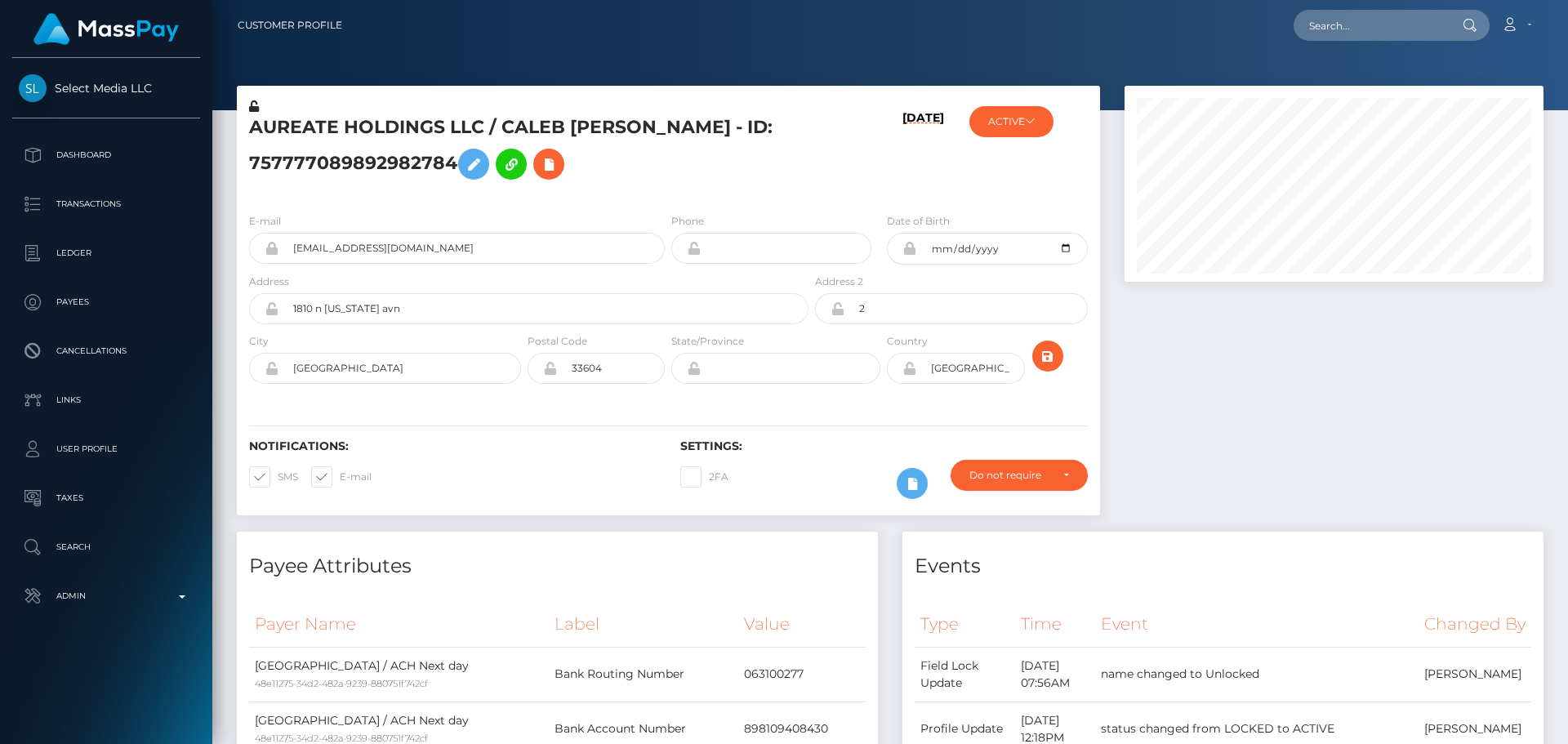
scroll to position [196, 420]
click at [697, 195] on div "AUREATE HOLDINGS LLC / CALEB [PERSON_NAME] - ID: 757777089892982784" at bounding box center [525, 148] width 575 height 102
click at [911, 368] on icon at bounding box center [909, 368] width 14 height 13
click at [1054, 355] on icon "submit" at bounding box center [1048, 356] width 20 height 20
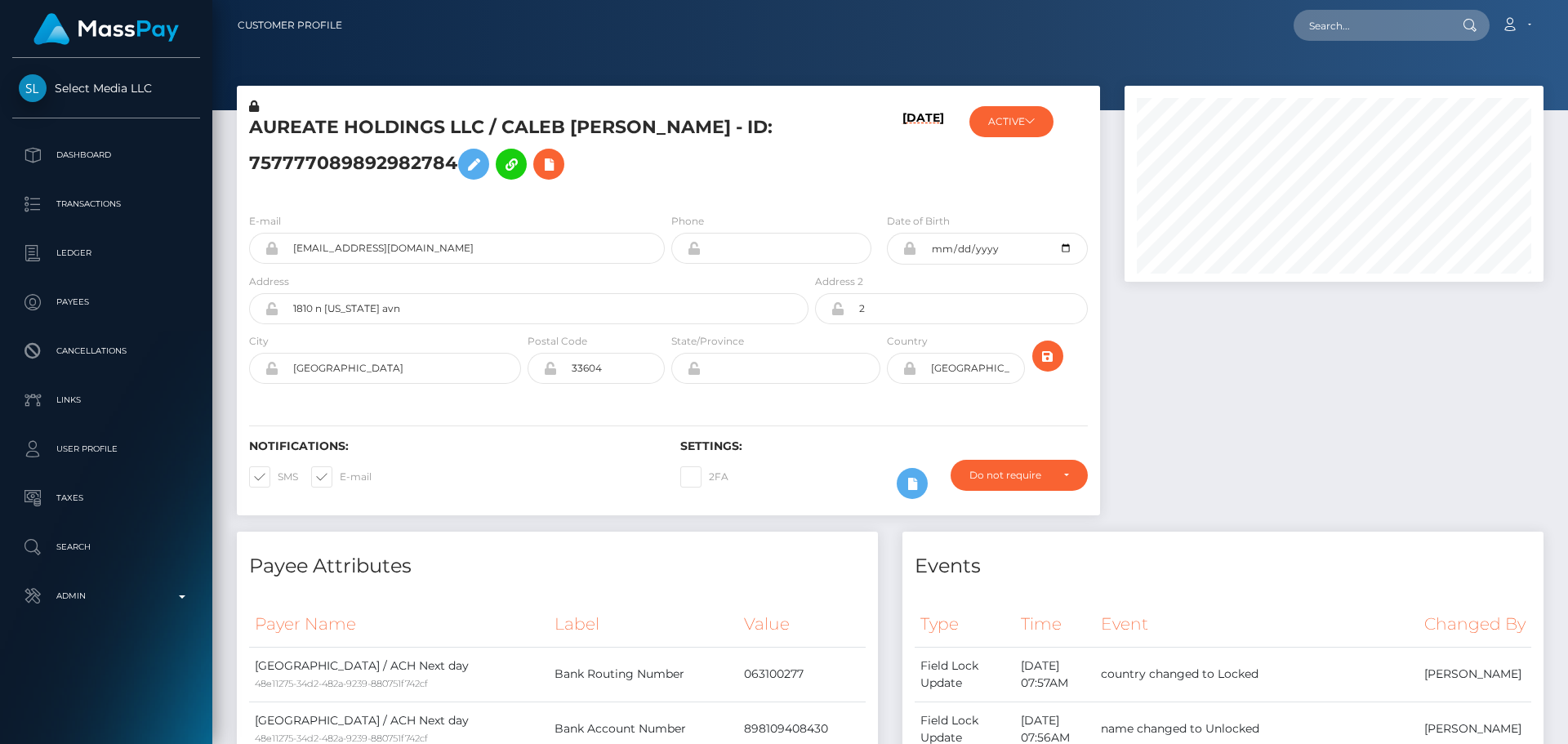
click at [455, 124] on h5 "AUREATE HOLDINGS LLC / CALEB [PERSON_NAME] - ID: 757777089892982784" at bounding box center [525, 152] width 550 height 73
copy h5 "AUREATE HOLDINGS LLC / CALEB [PERSON_NAME] - ID: 757777089892982784"
click at [1373, 23] on input "text" at bounding box center [1370, 25] width 154 height 31
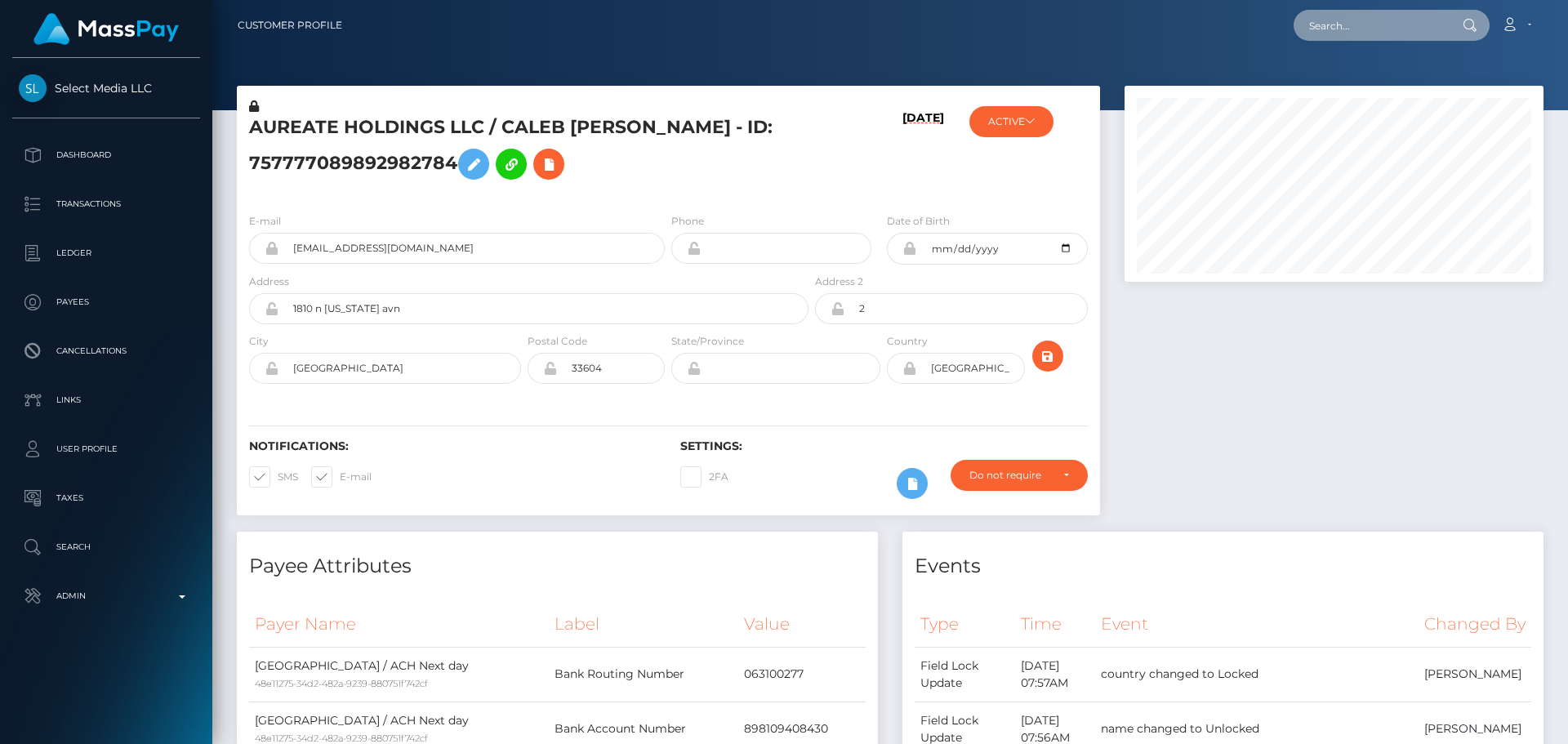
paste input "uxxkZsZL1vVhmmg19WsFnJzRr772"
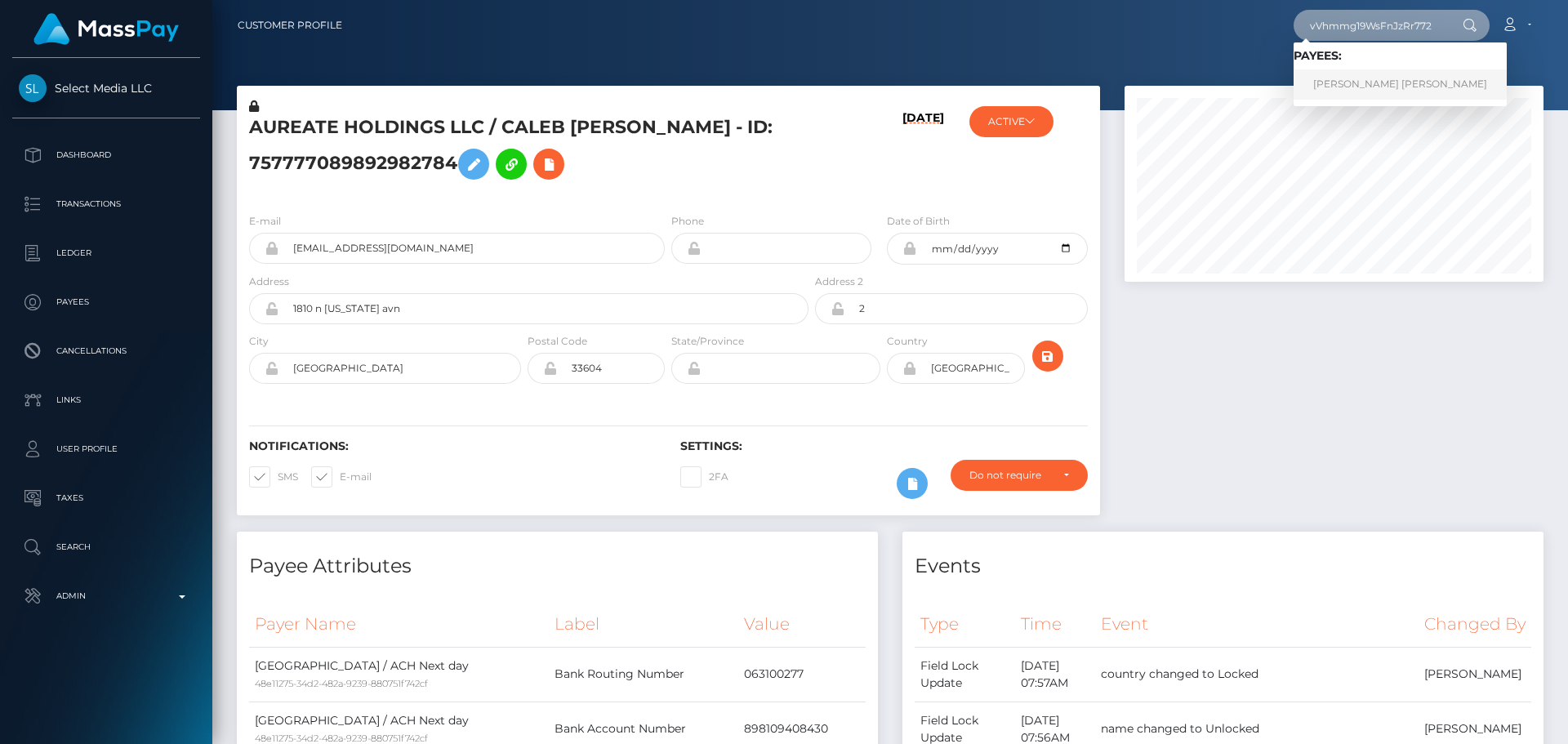
type input "uxxkZsZL1vVhmmg19WsFnJzRr772"
click at [1319, 86] on link "CATALINA MARIE BISHOP" at bounding box center [1400, 84] width 213 height 30
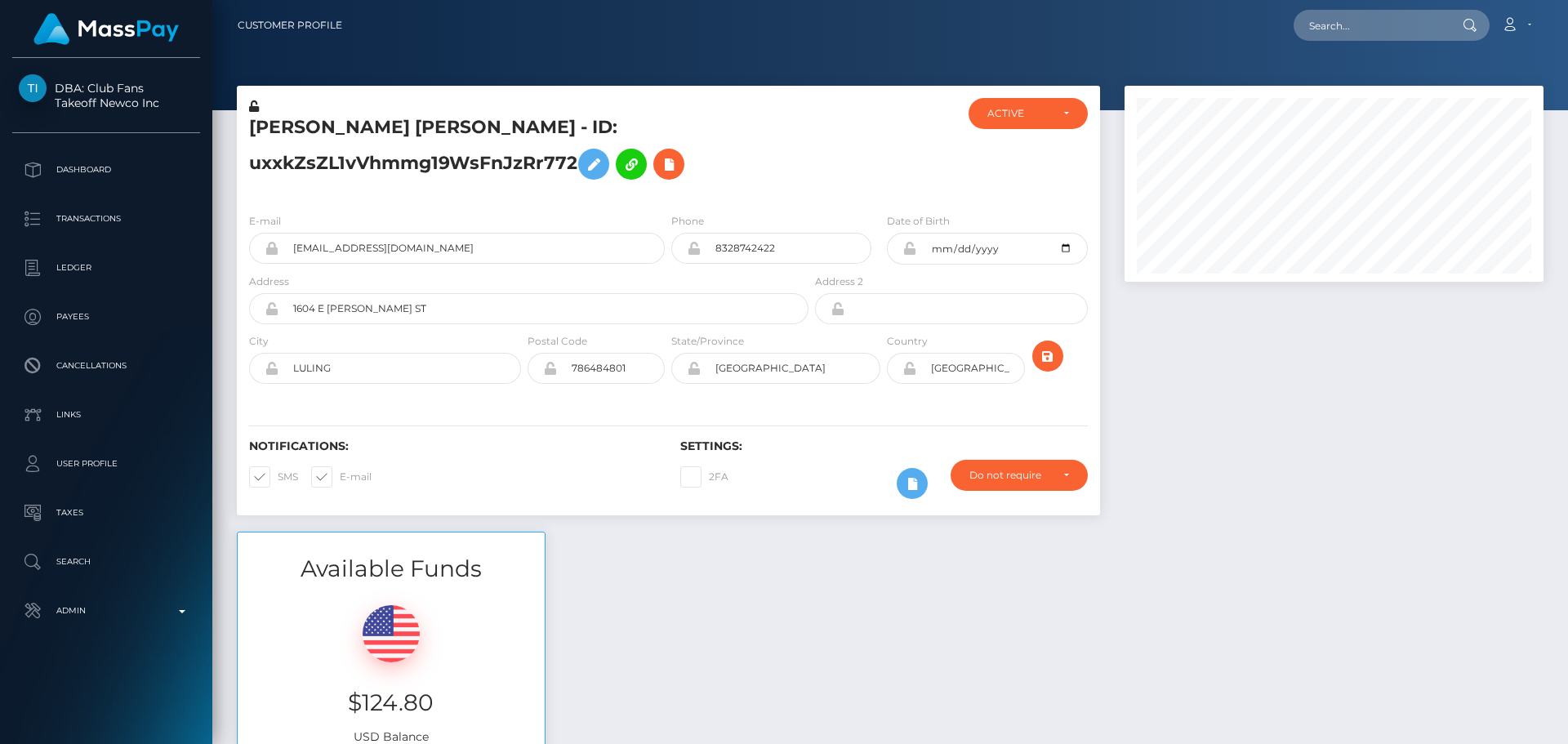
scroll to position [196, 420]
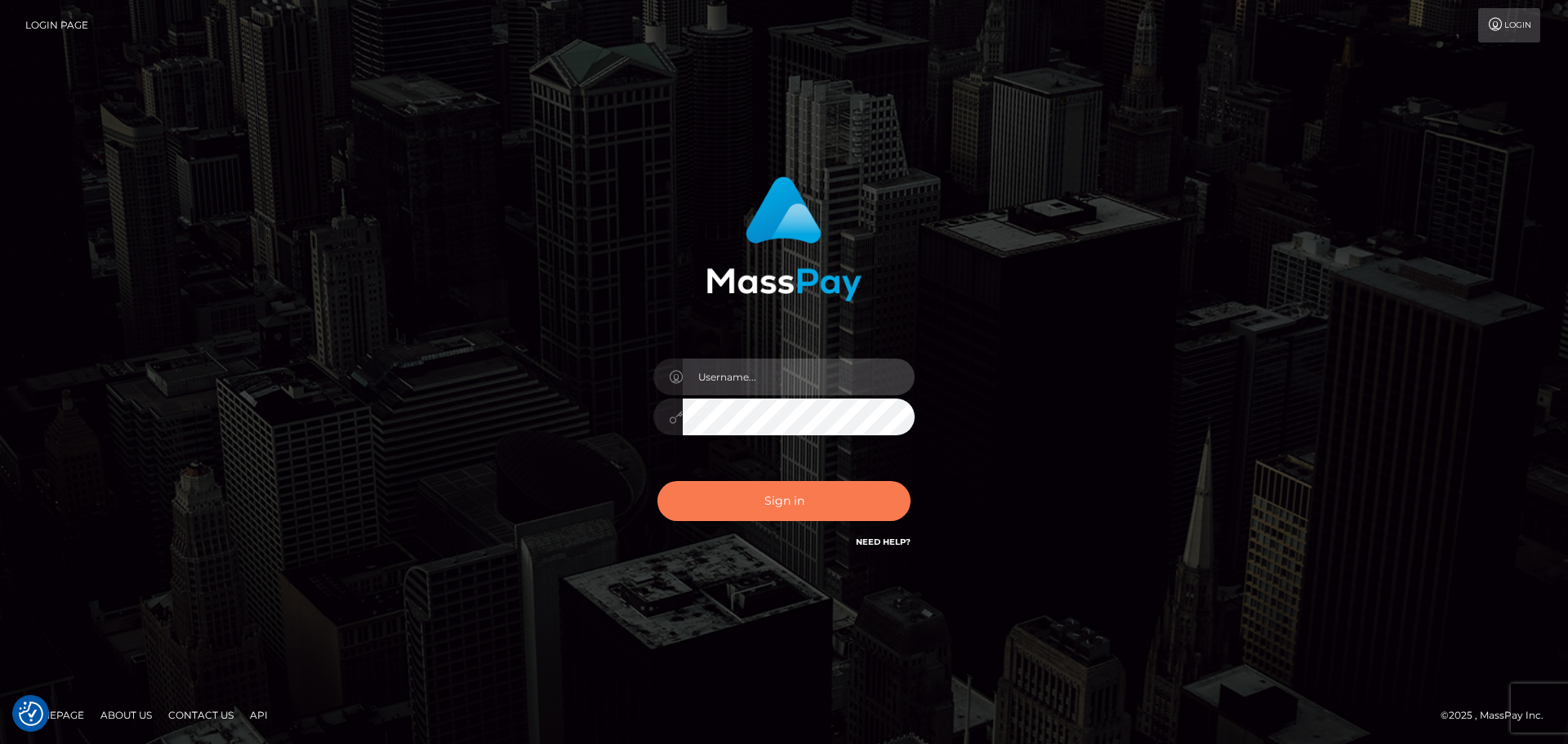
type input "[DOMAIN_NAME]"
click at [809, 498] on button "Sign in" at bounding box center [783, 501] width 253 height 40
type input "[DOMAIN_NAME]"
click at [822, 514] on button "Sign in" at bounding box center [783, 501] width 253 height 40
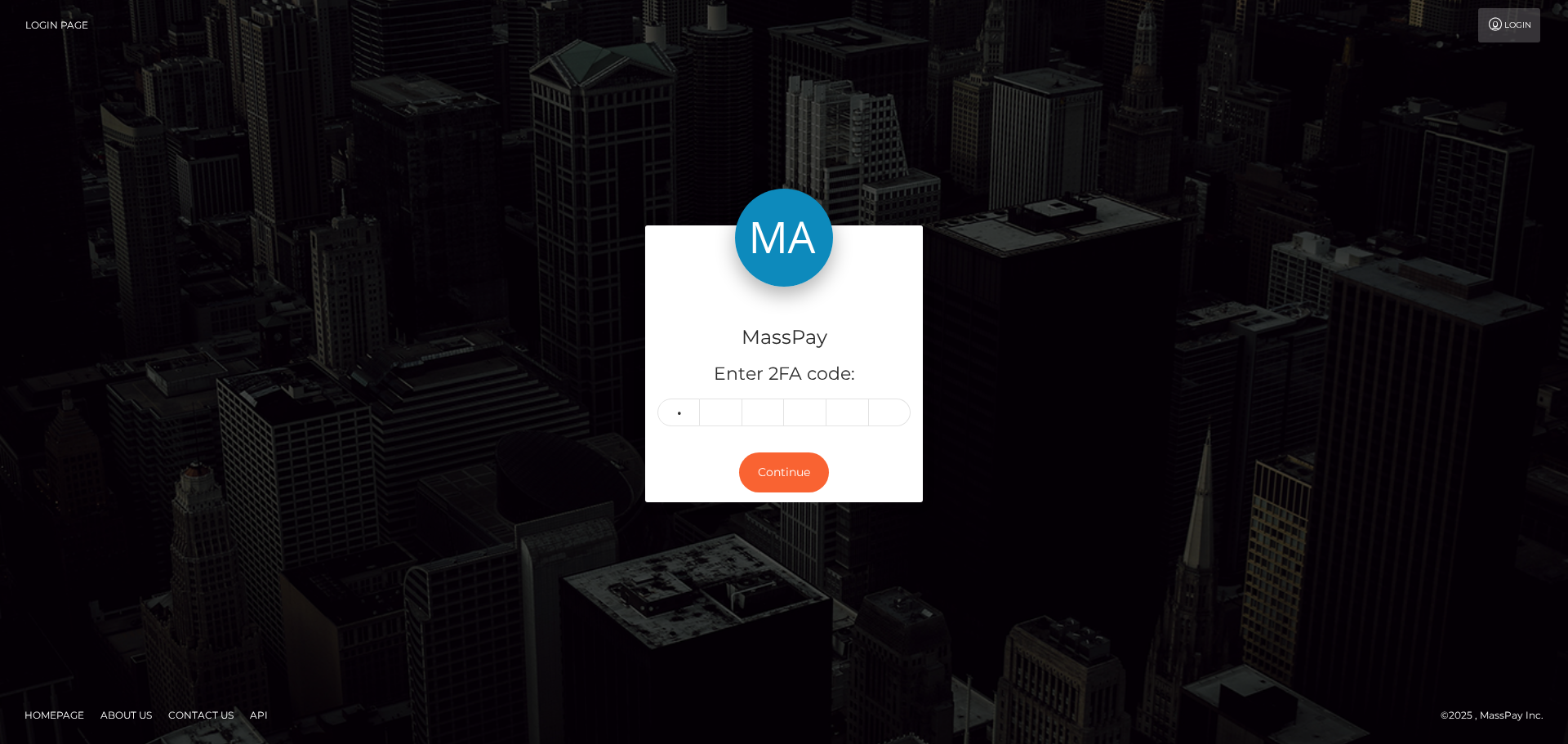
type input "0"
type input "6"
type input "2"
type input "0"
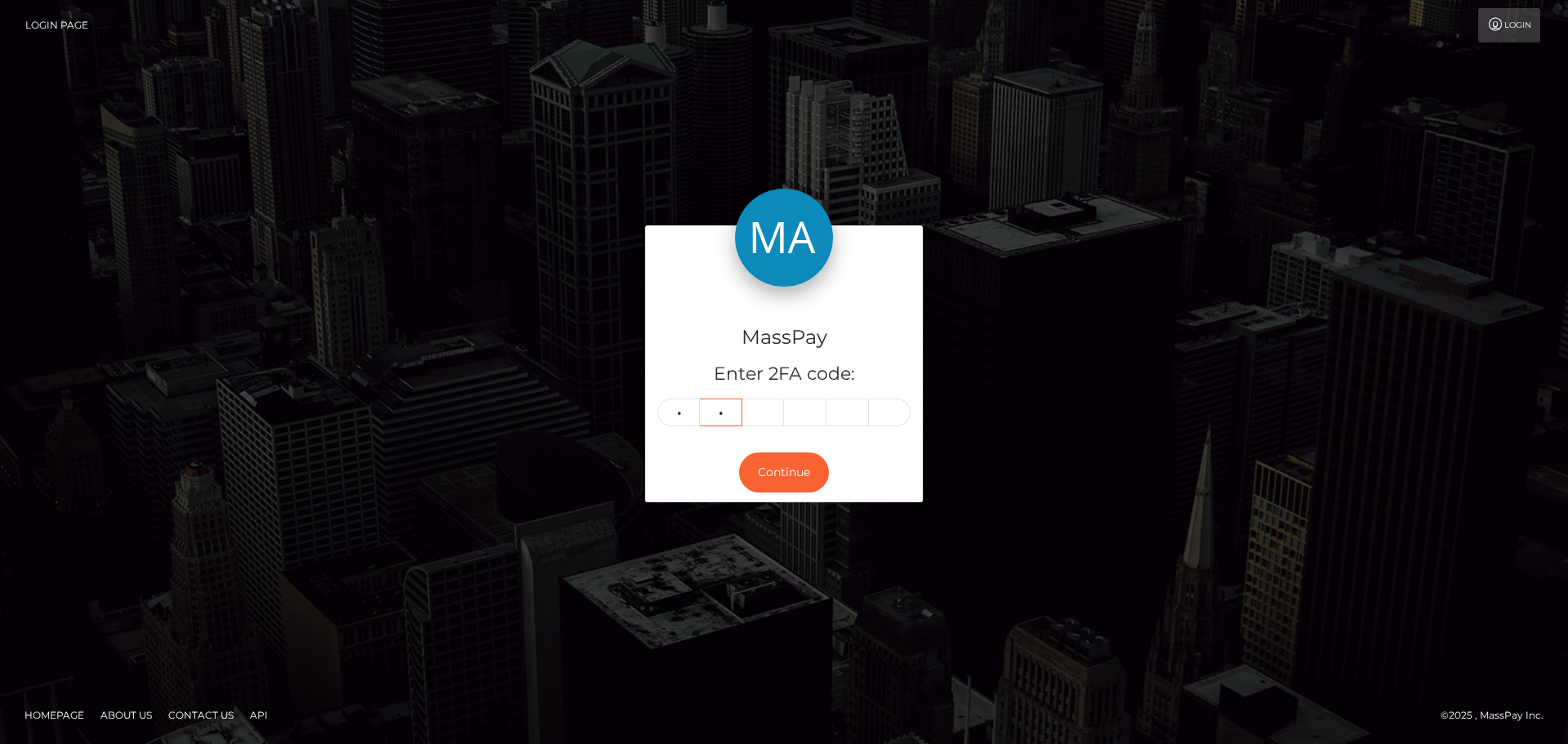
type input "0"
type input "6"
type input "0"
type input "2"
type input "9"
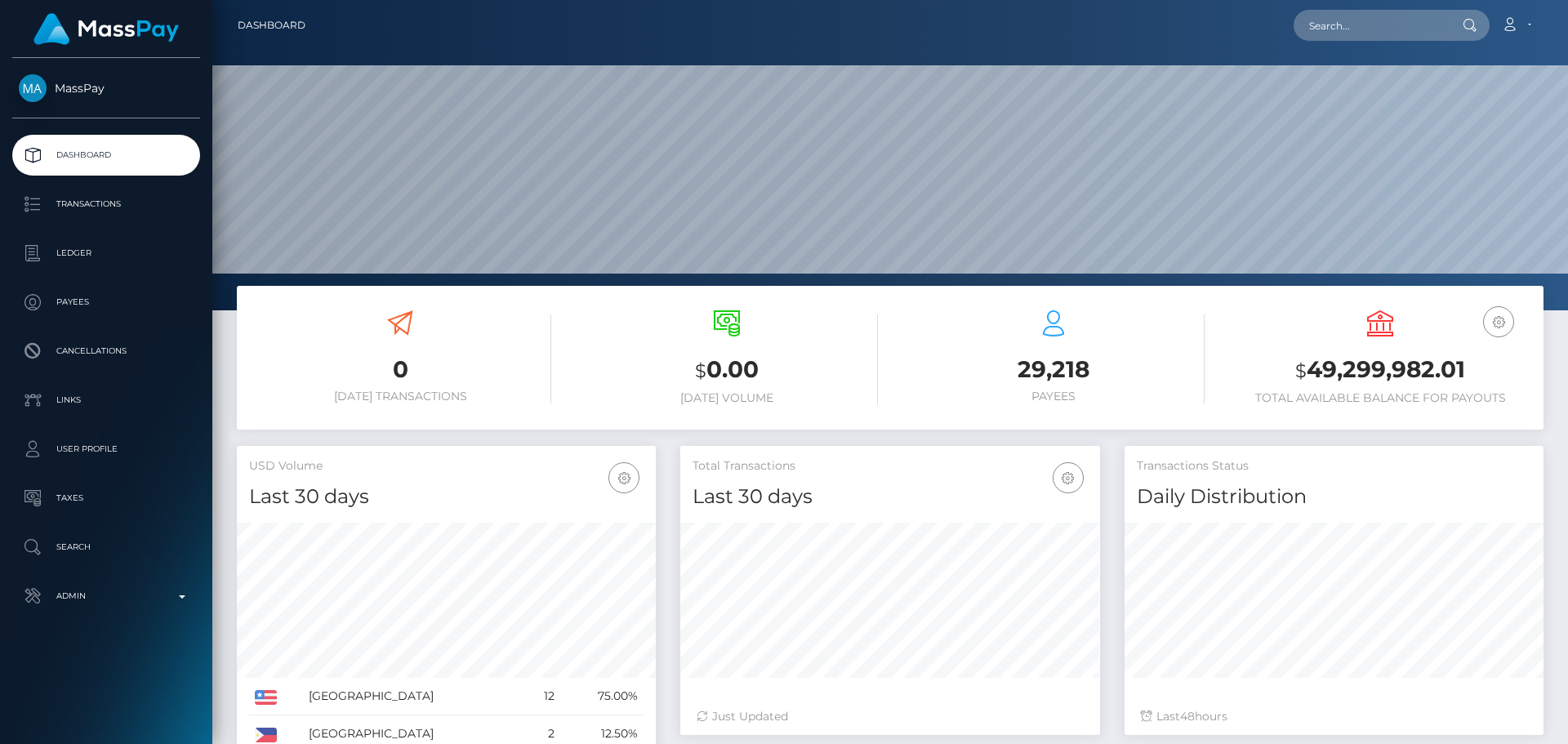
scroll to position [290, 420]
click at [1367, 28] on input "text" at bounding box center [1370, 25] width 154 height 31
paste input "uxxkZsZL1vVhmmg19WsFnJzRr772"
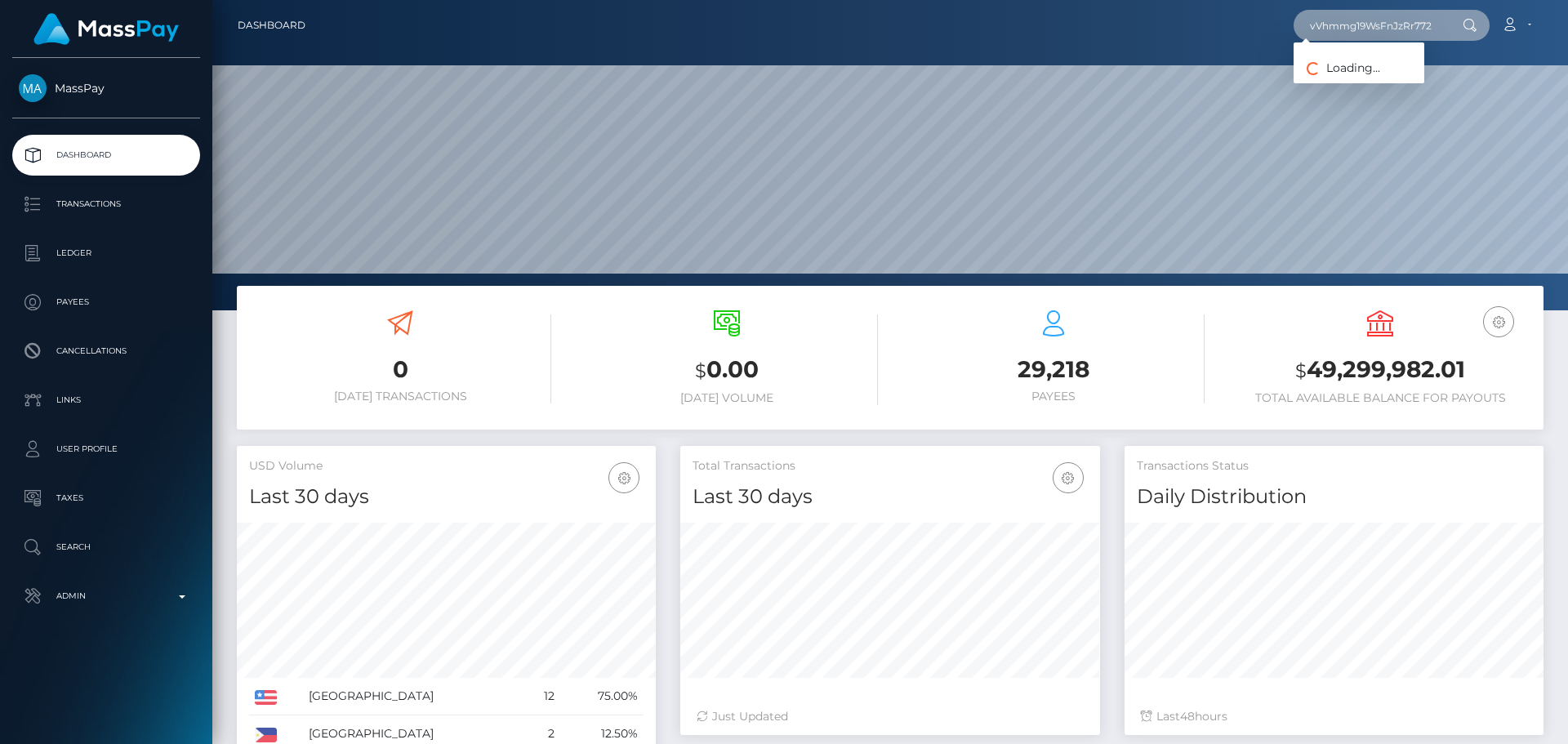
type input "uxxkZsZL1vVhmmg19WsFnJzRr772"
click at [1064, 37] on div "uxxkZsZL1vVhmmg19WsFnJzRr772 Loading... Loading... Account Logout" at bounding box center [931, 25] width 1224 height 35
click at [1353, 31] on input "uxxkZsZL1vVhmmg19WsFnJzRr772" at bounding box center [1370, 25] width 154 height 31
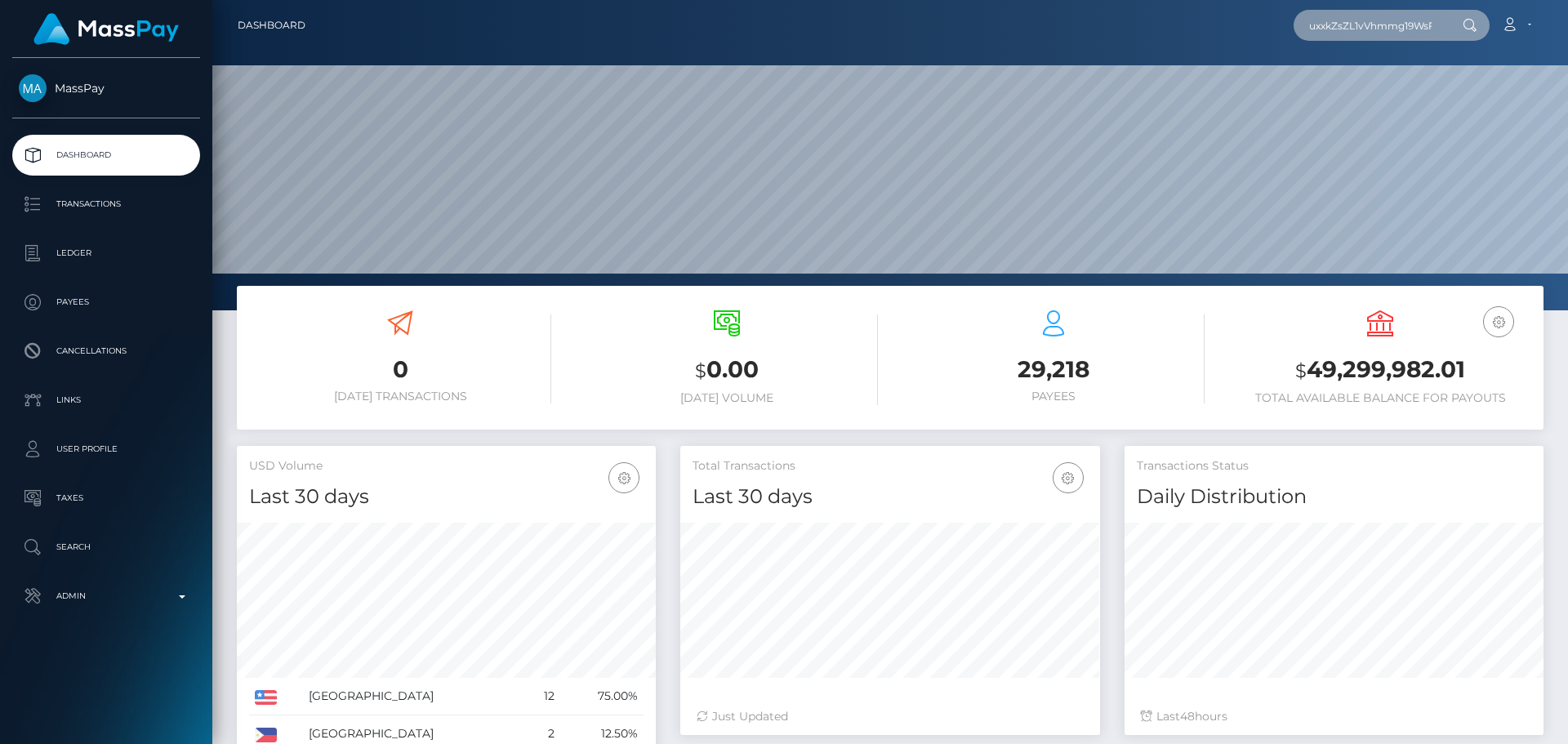
click at [1353, 31] on input "uxxkZsZL1vVhmmg19WsFnJzRr772" at bounding box center [1370, 25] width 154 height 31
paste input "uxxkZsZL1vVhmmg19WsFnJzRr772"
type input "uxxkZsZL1vVhmmg19WsFnJzRr772"
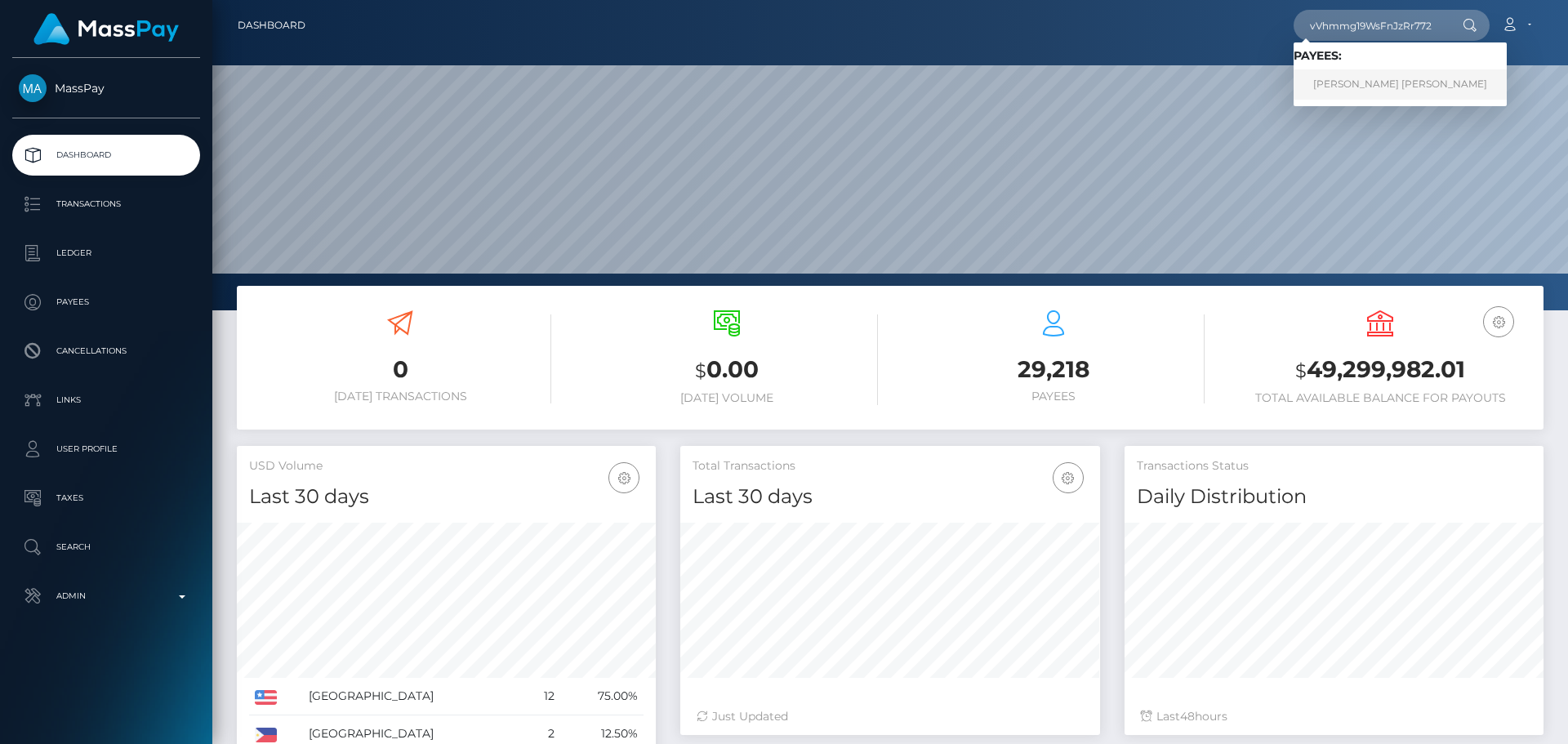
click at [1343, 84] on link "[PERSON_NAME] [PERSON_NAME]" at bounding box center [1400, 84] width 213 height 30
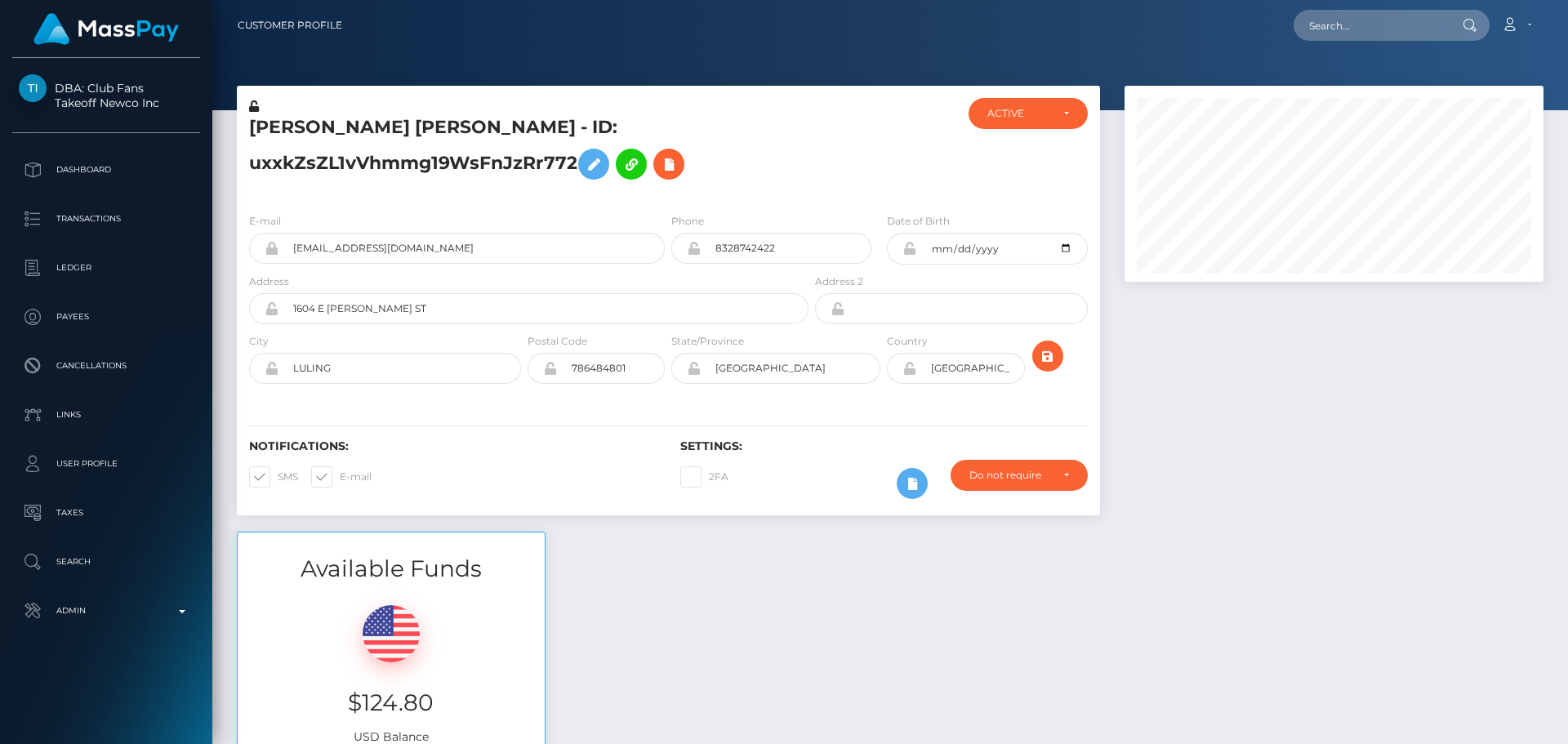
scroll to position [196, 420]
click at [764, 150] on h5 "[PERSON_NAME] [PERSON_NAME] - ID: uxxkZsZL1vVhmmg19WsFnJzRr772" at bounding box center [525, 152] width 550 height 73
click at [769, 149] on h5 "[PERSON_NAME] [PERSON_NAME] - ID: uxxkZsZL1vVhmmg19WsFnJzRr772" at bounding box center [525, 152] width 550 height 73
click at [769, 152] on h5 "[PERSON_NAME] [PERSON_NAME] - ID: uxxkZsZL1vVhmmg19WsFnJzRr772" at bounding box center [525, 152] width 550 height 73
click at [731, 152] on h5 "[PERSON_NAME] [PERSON_NAME] - ID: uxxkZsZL1vVhmmg19WsFnJzRr772" at bounding box center [525, 152] width 550 height 73
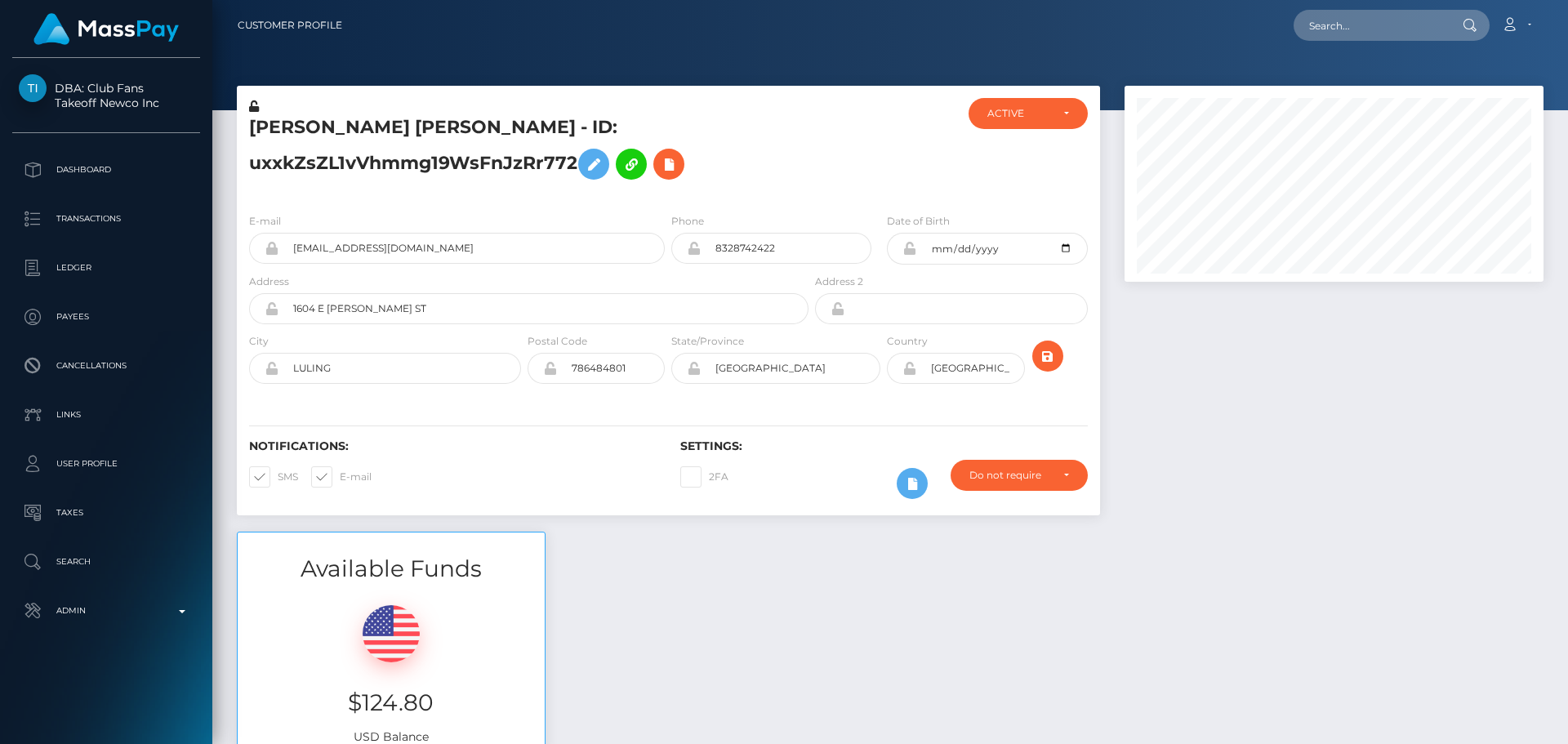
click at [727, 154] on h5 "[PERSON_NAME] [PERSON_NAME] - ID: uxxkZsZL1vVhmmg19WsFnJzRr772" at bounding box center [525, 152] width 550 height 73
click at [723, 157] on h5 "[PERSON_NAME] [PERSON_NAME] - ID: uxxkZsZL1vVhmmg19WsFnJzRr772" at bounding box center [525, 152] width 550 height 73
click at [743, 180] on h5 "[PERSON_NAME] [PERSON_NAME] - ID: uxxkZsZL1vVhmmg19WsFnJzRr772" at bounding box center [525, 152] width 550 height 73
click at [738, 181] on h5 "[PERSON_NAME] [PERSON_NAME] - ID: uxxkZsZL1vVhmmg19WsFnJzRr772" at bounding box center [525, 152] width 550 height 73
click at [737, 173] on h5 "[PERSON_NAME] [PERSON_NAME] - ID: uxxkZsZL1vVhmmg19WsFnJzRr772" at bounding box center [525, 152] width 550 height 73
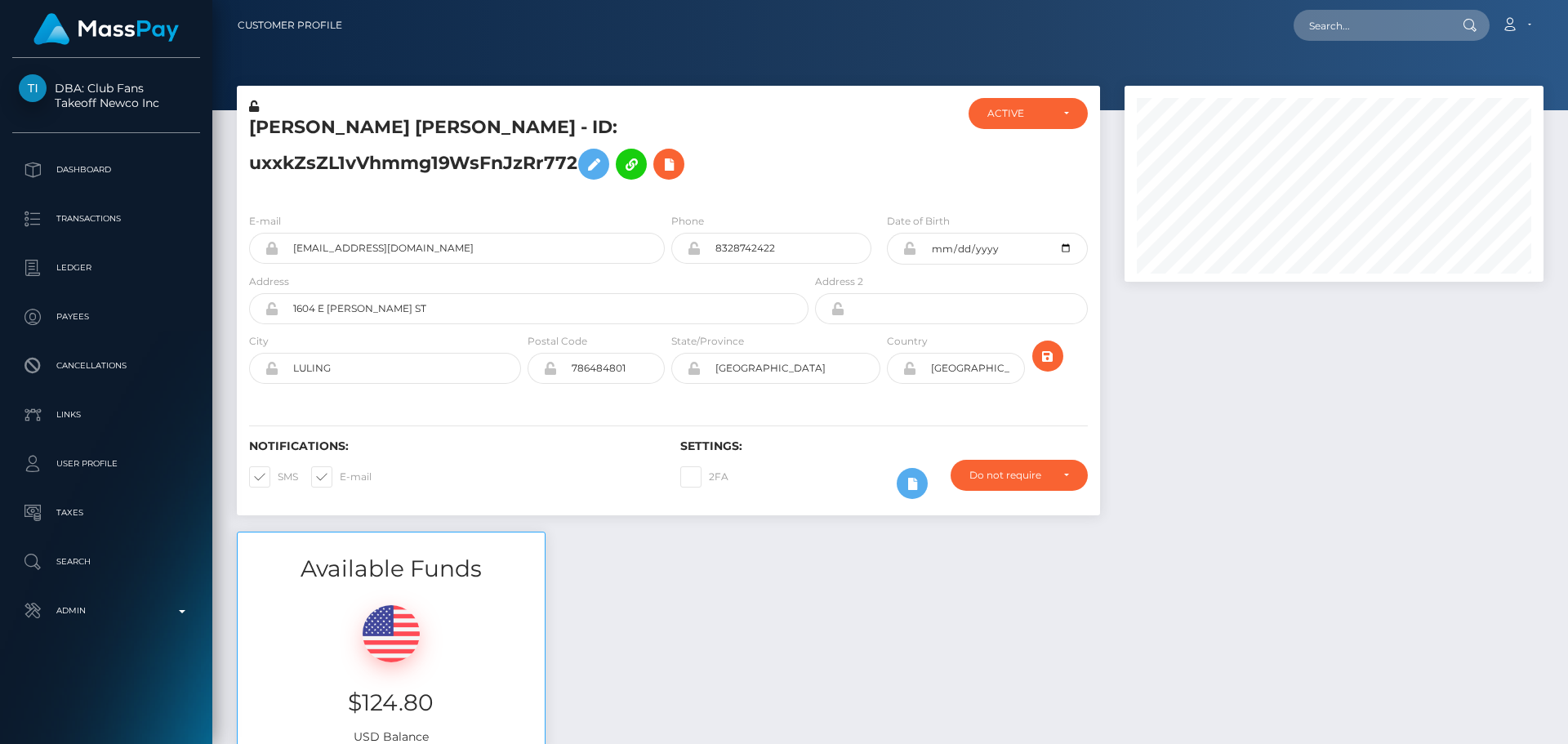
click at [737, 173] on h5 "[PERSON_NAME] [PERSON_NAME] - ID: uxxkZsZL1vVhmmg19WsFnJzRr772" at bounding box center [525, 152] width 550 height 73
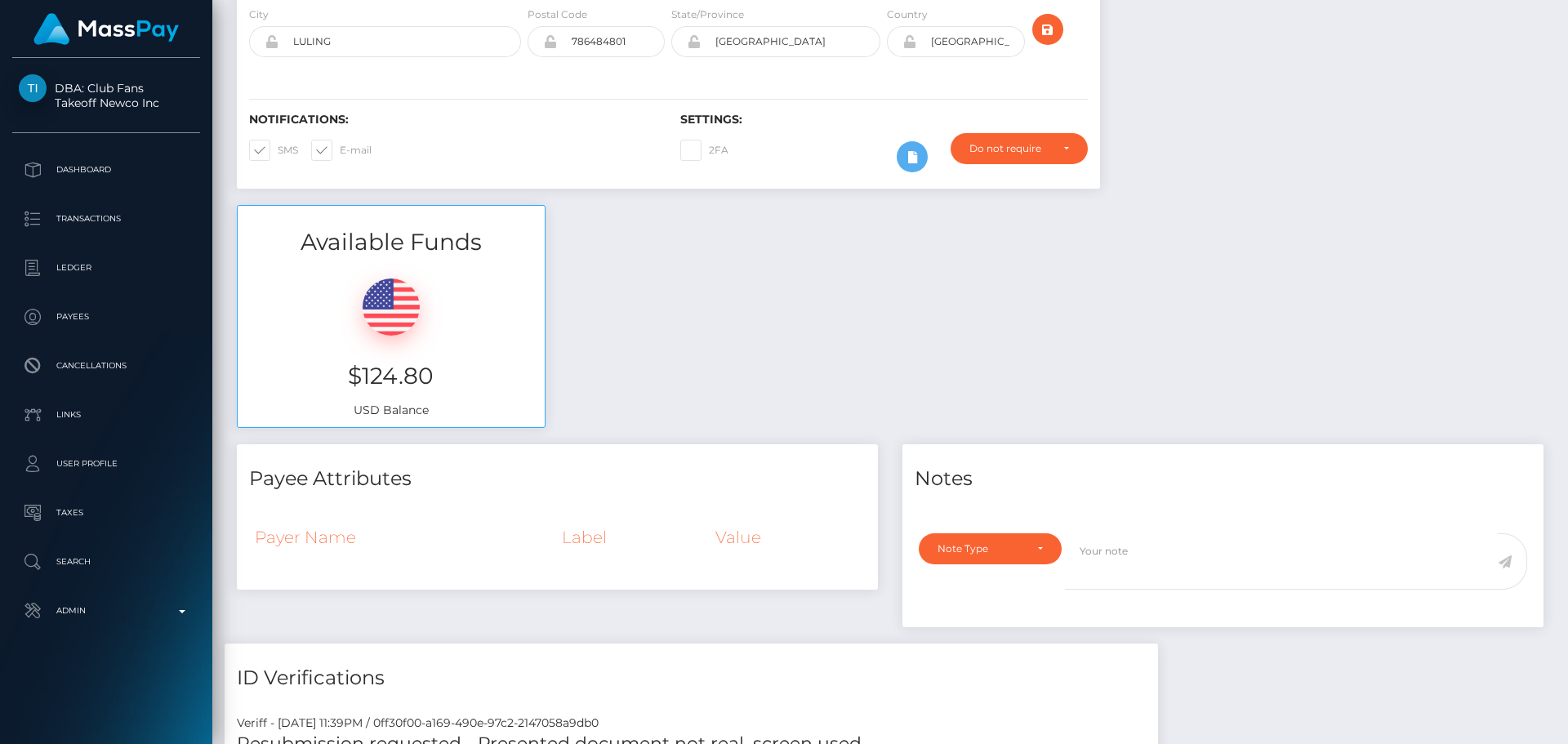
scroll to position [0, 0]
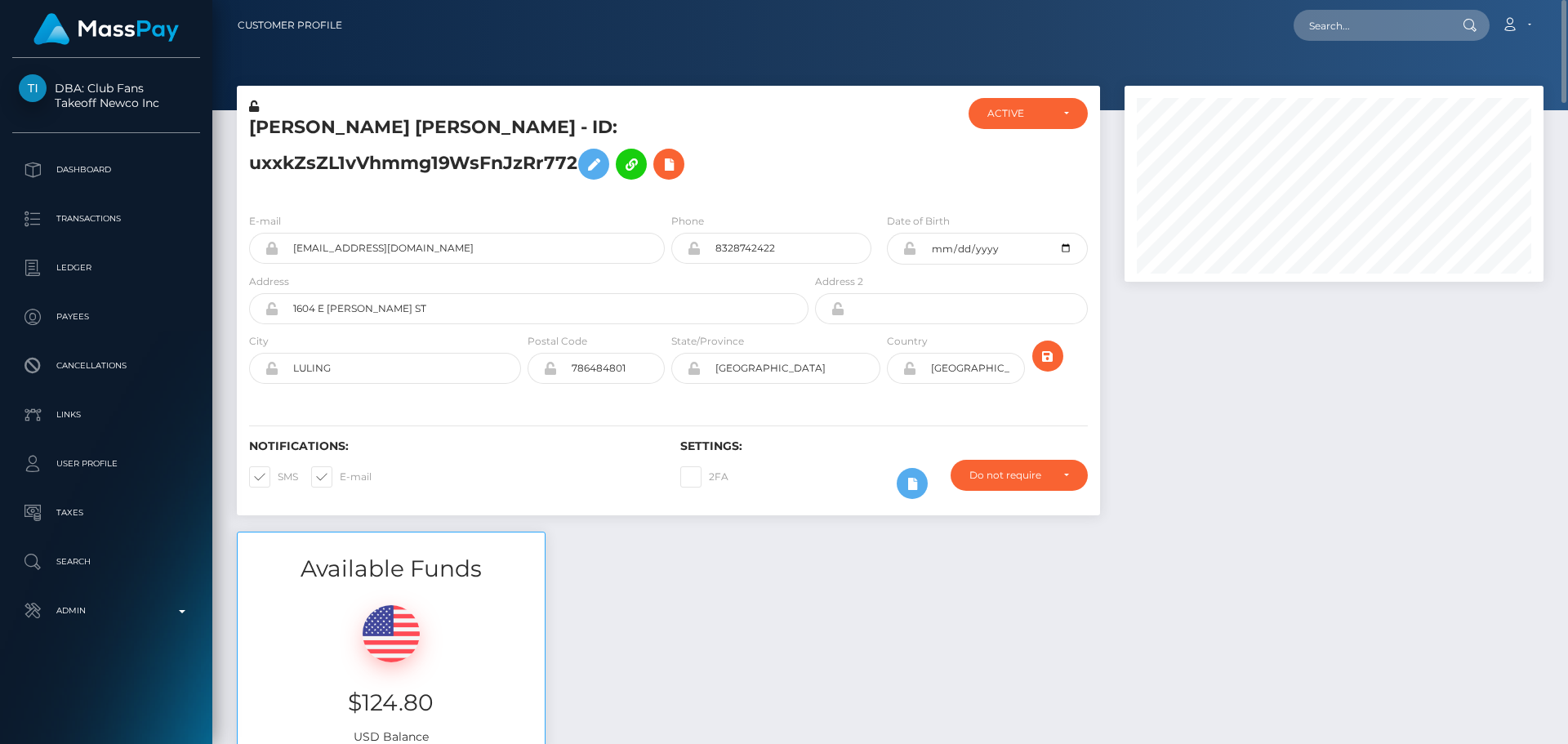
click at [806, 161] on div "[PERSON_NAME] [PERSON_NAME] - ID: uxxkZsZL1vVhmmg19WsFnJzRr772" at bounding box center [525, 148] width 575 height 102
click at [780, 159] on h5 "[PERSON_NAME] [PERSON_NAME] - ID: uxxkZsZL1vVhmmg19WsFnJzRr772" at bounding box center [525, 152] width 550 height 73
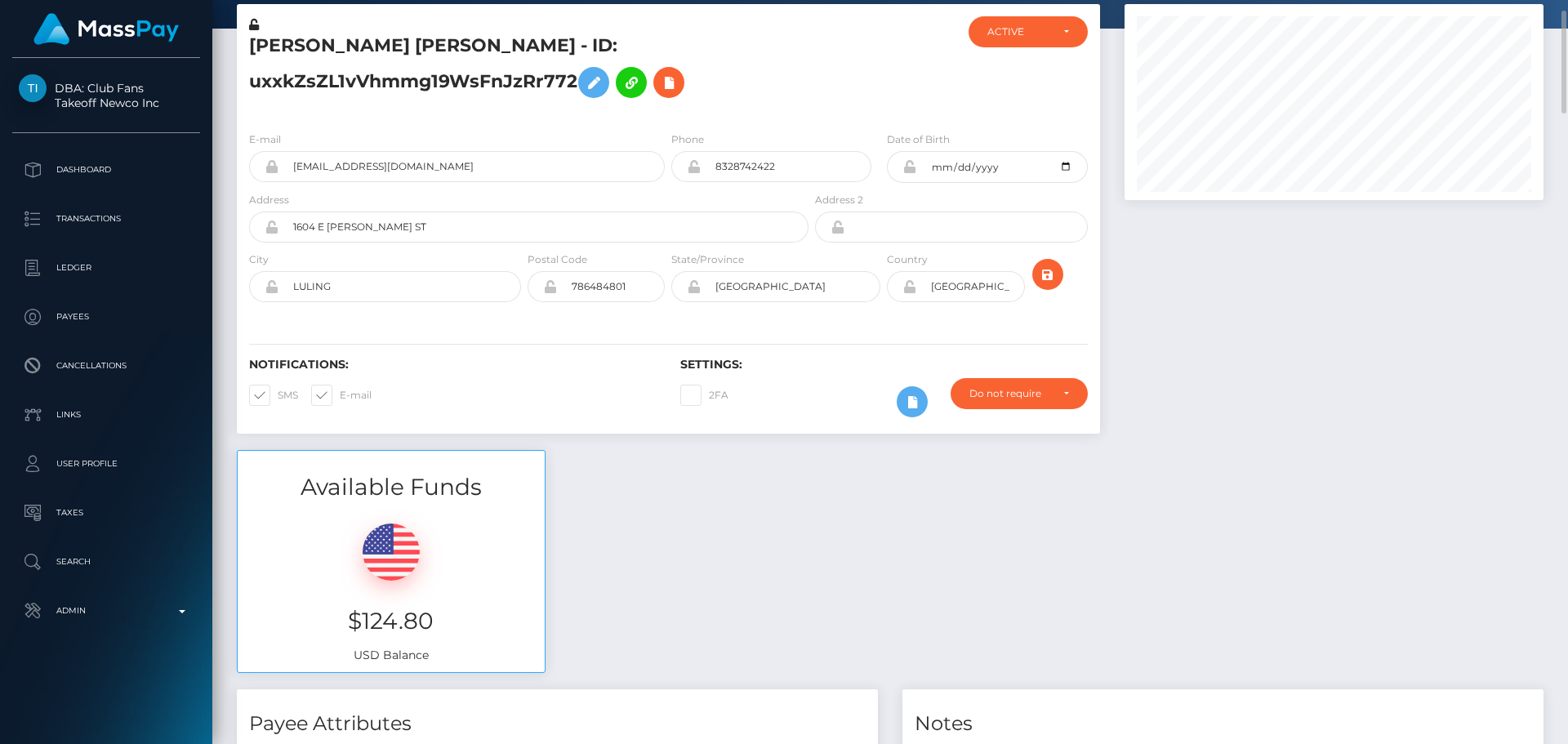
click at [896, 384] on div at bounding box center [910, 401] width 54 height 47
click at [911, 400] on icon at bounding box center [912, 401] width 20 height 20
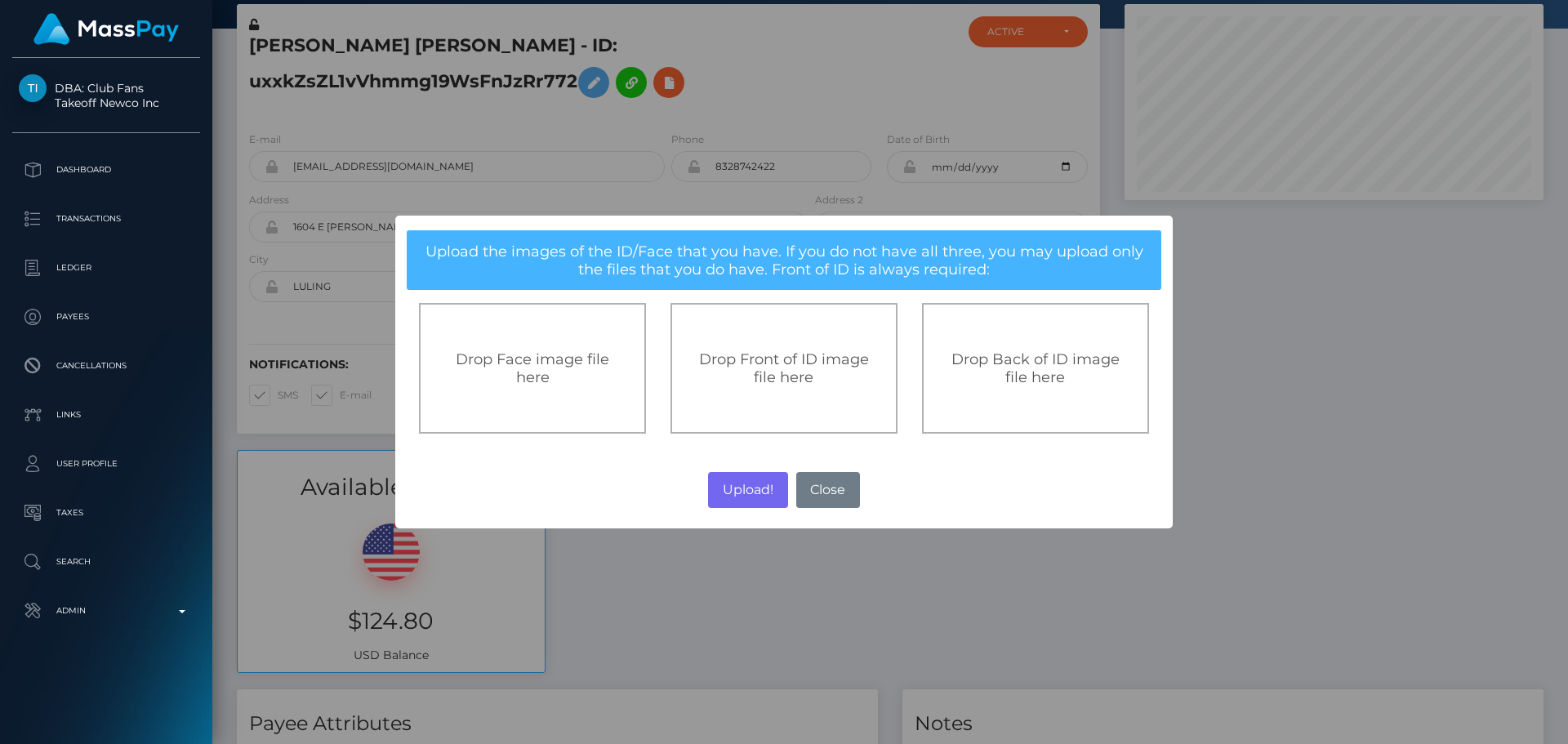
click at [733, 357] on span "Drop Front of ID image file here" at bounding box center [783, 368] width 170 height 36
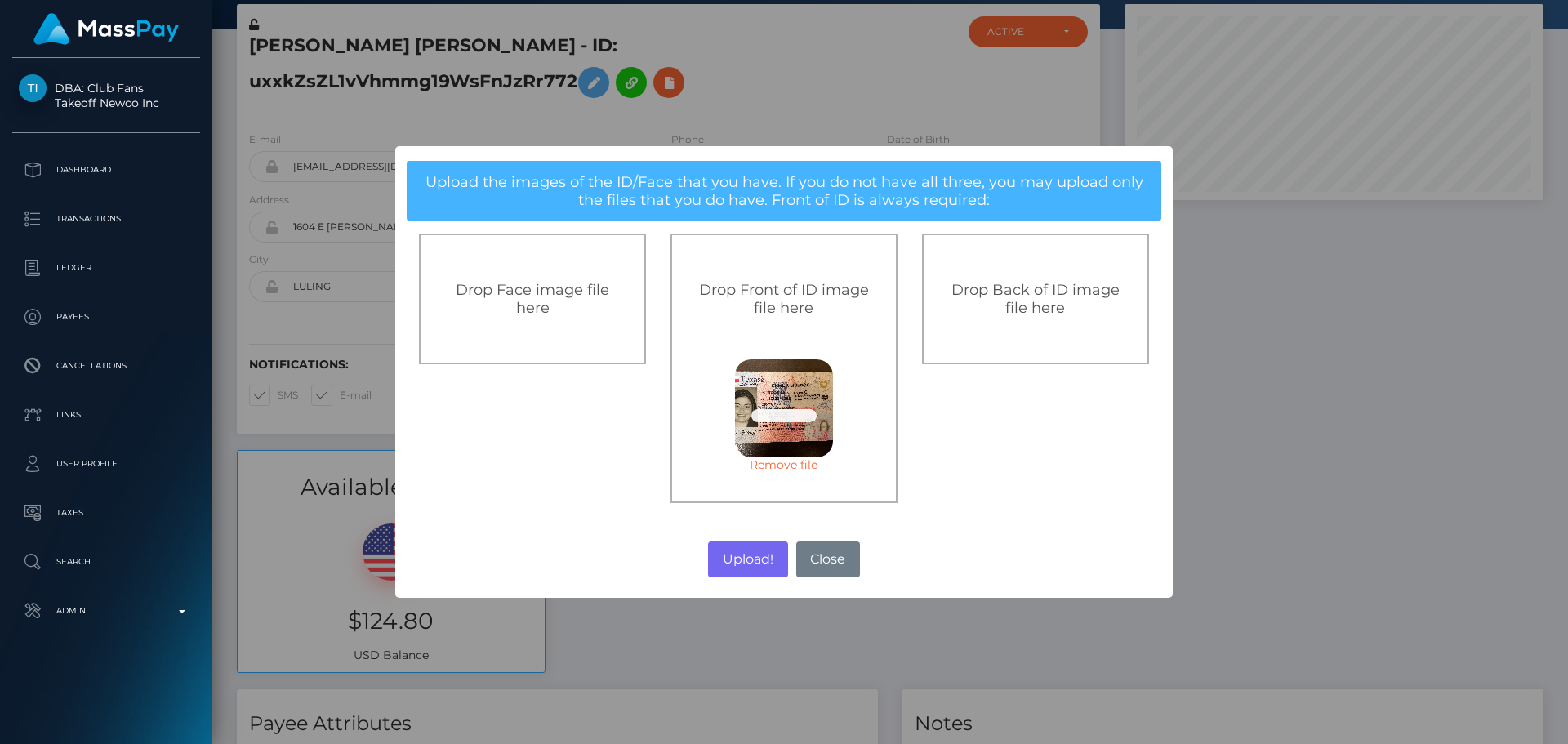
click at [1048, 307] on span "Drop Back of ID image file here" at bounding box center [1035, 298] width 168 height 36
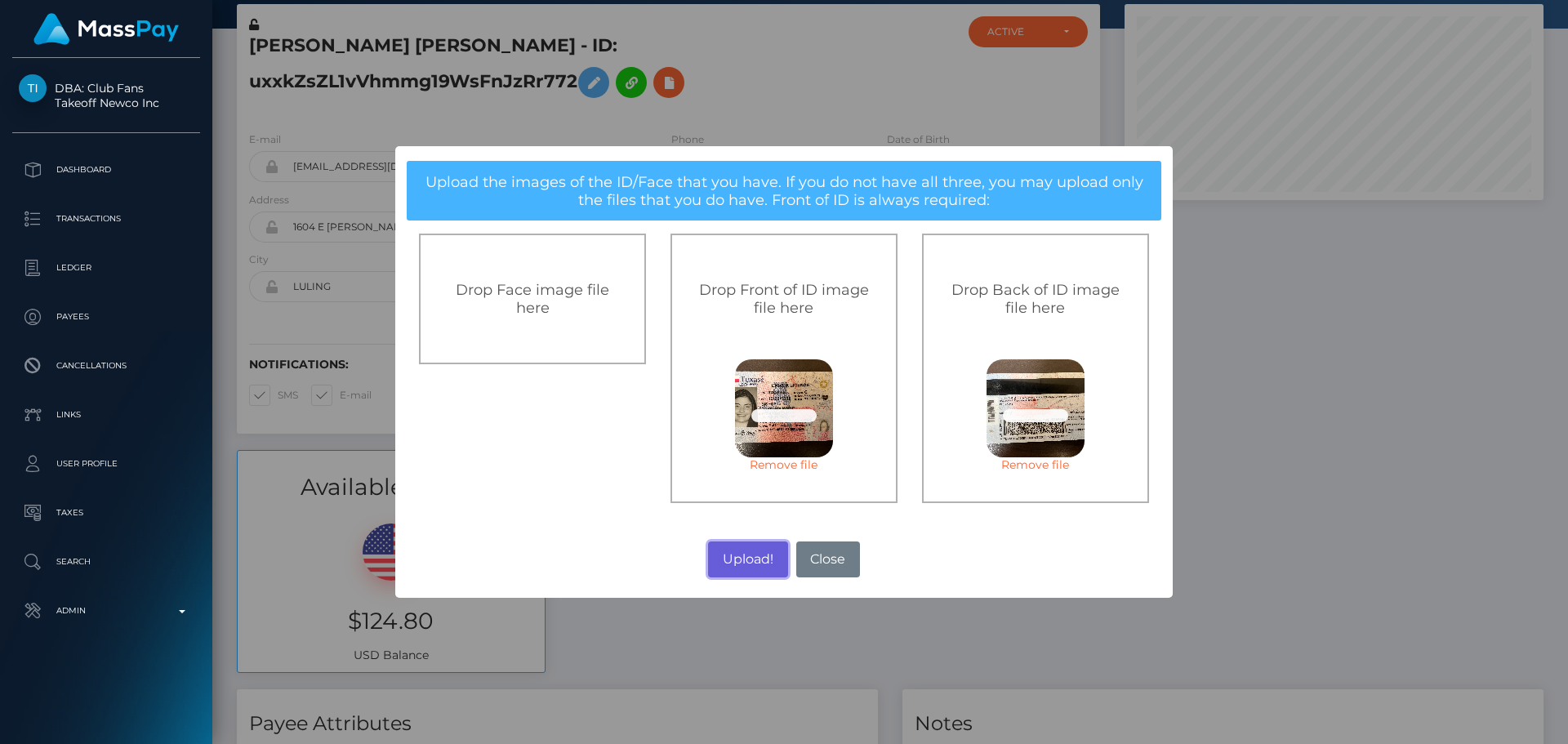
click at [755, 554] on button "Upload!" at bounding box center [747, 559] width 79 height 36
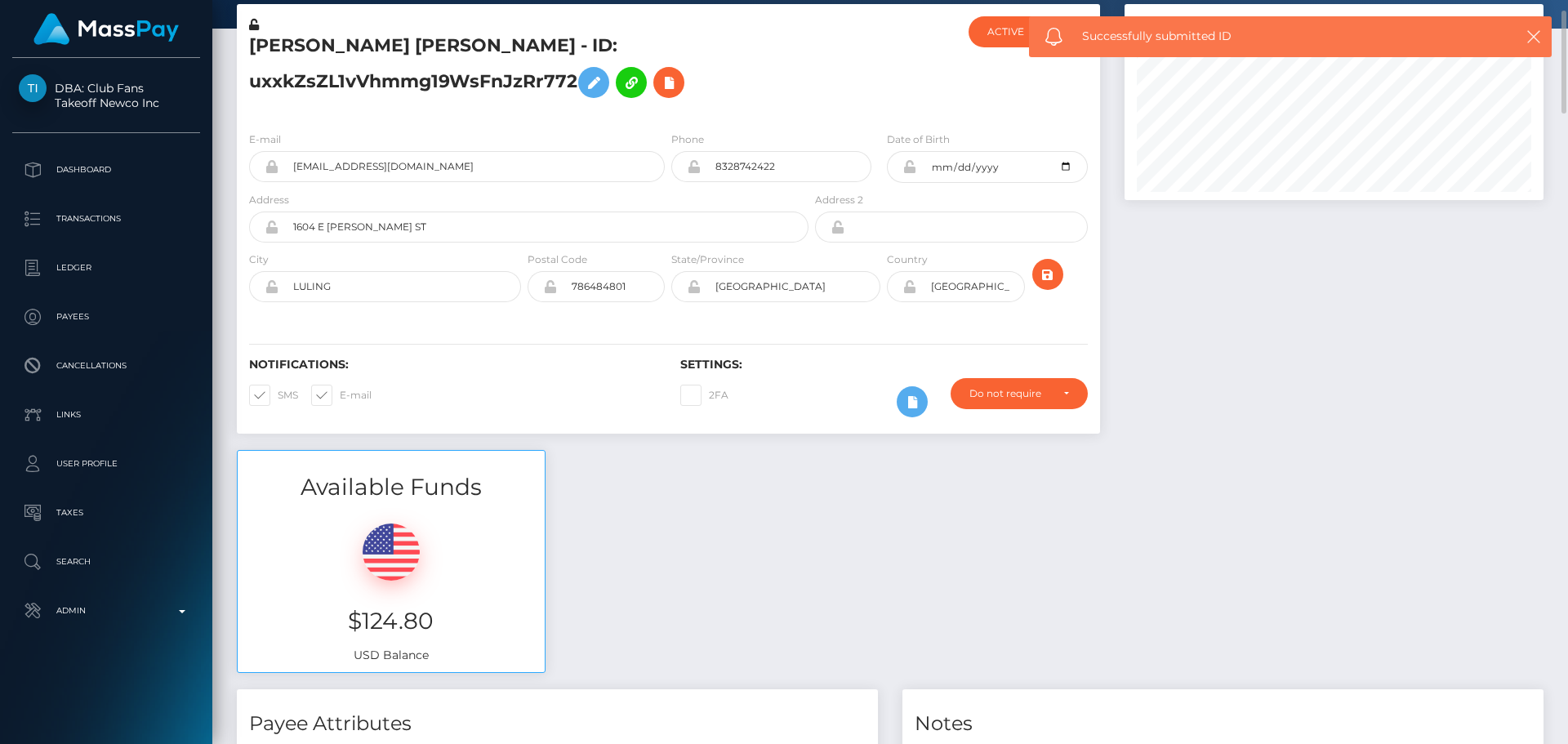
scroll to position [0, 0]
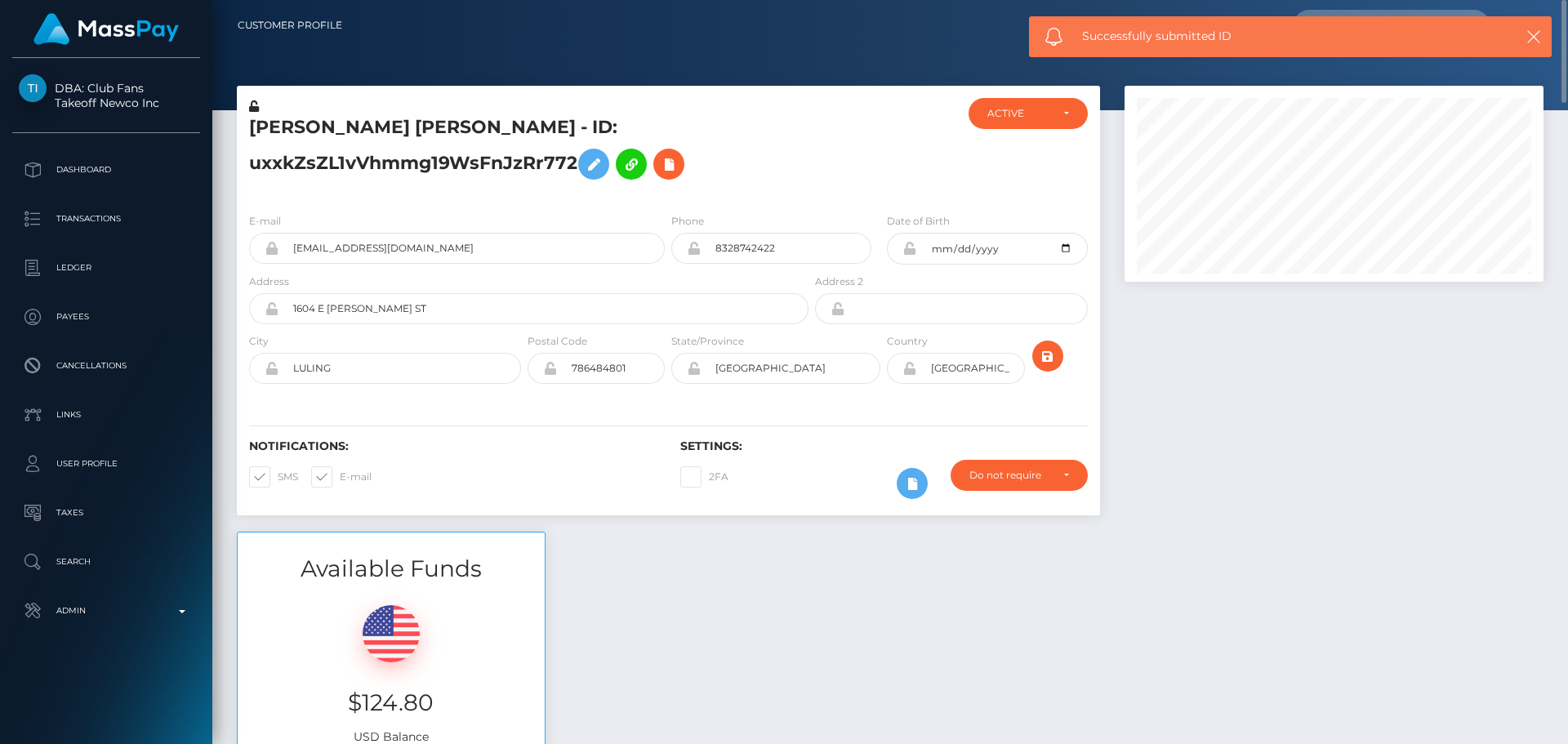
click at [732, 183] on h5 "CATALINA MARIE BISHOP - ID: uxxkZsZL1vVhmmg19WsFnJzRr772" at bounding box center [525, 152] width 550 height 73
click at [667, 196] on div "CATALINA MARIE BISHOP - ID: uxxkZsZL1vVhmmg19WsFnJzRr772" at bounding box center [525, 148] width 575 height 102
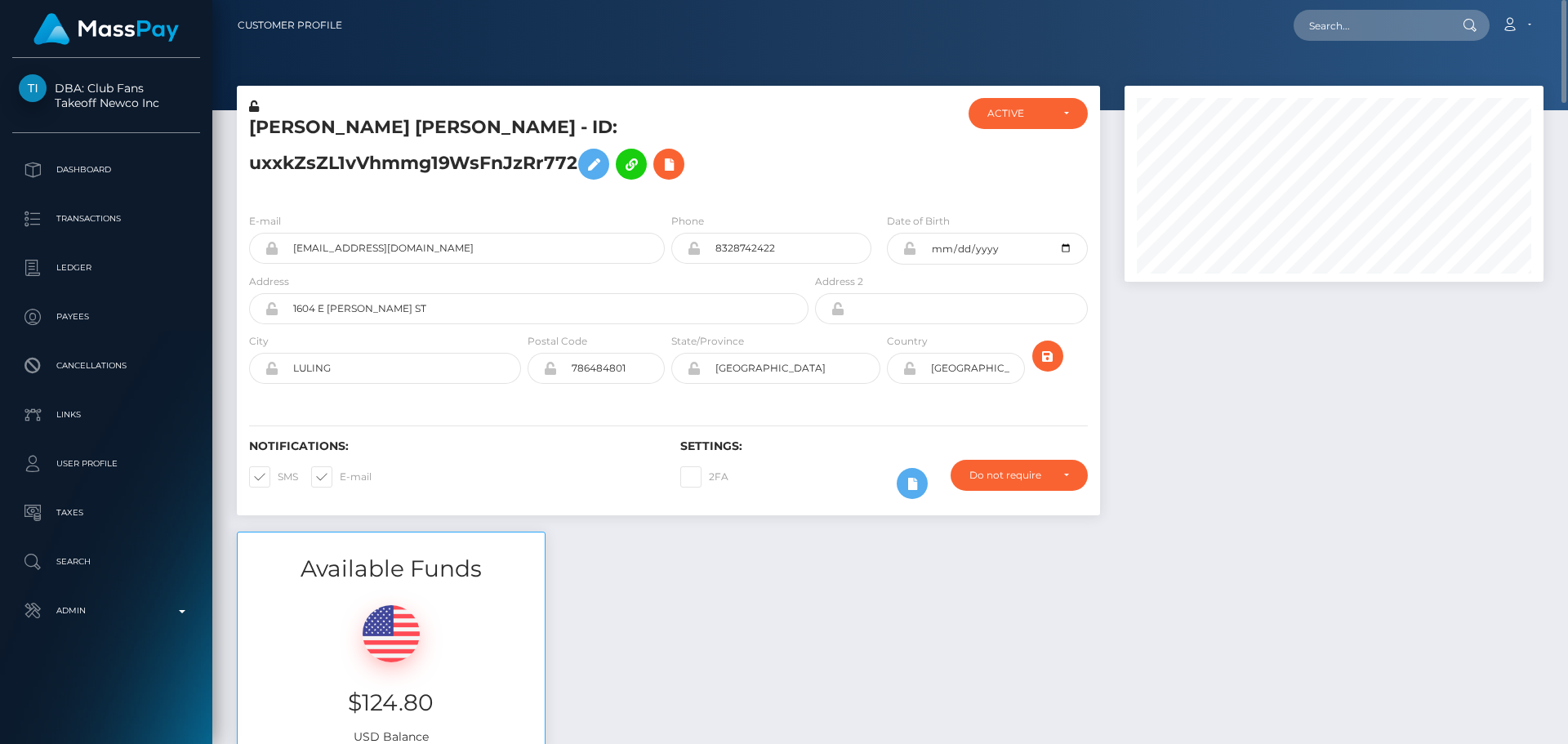
click at [667, 196] on div "CATALINA MARIE BISHOP - ID: uxxkZsZL1vVhmmg19WsFnJzRr772" at bounding box center [525, 148] width 575 height 102
click at [1047, 358] on icon "submit" at bounding box center [1048, 356] width 20 height 20
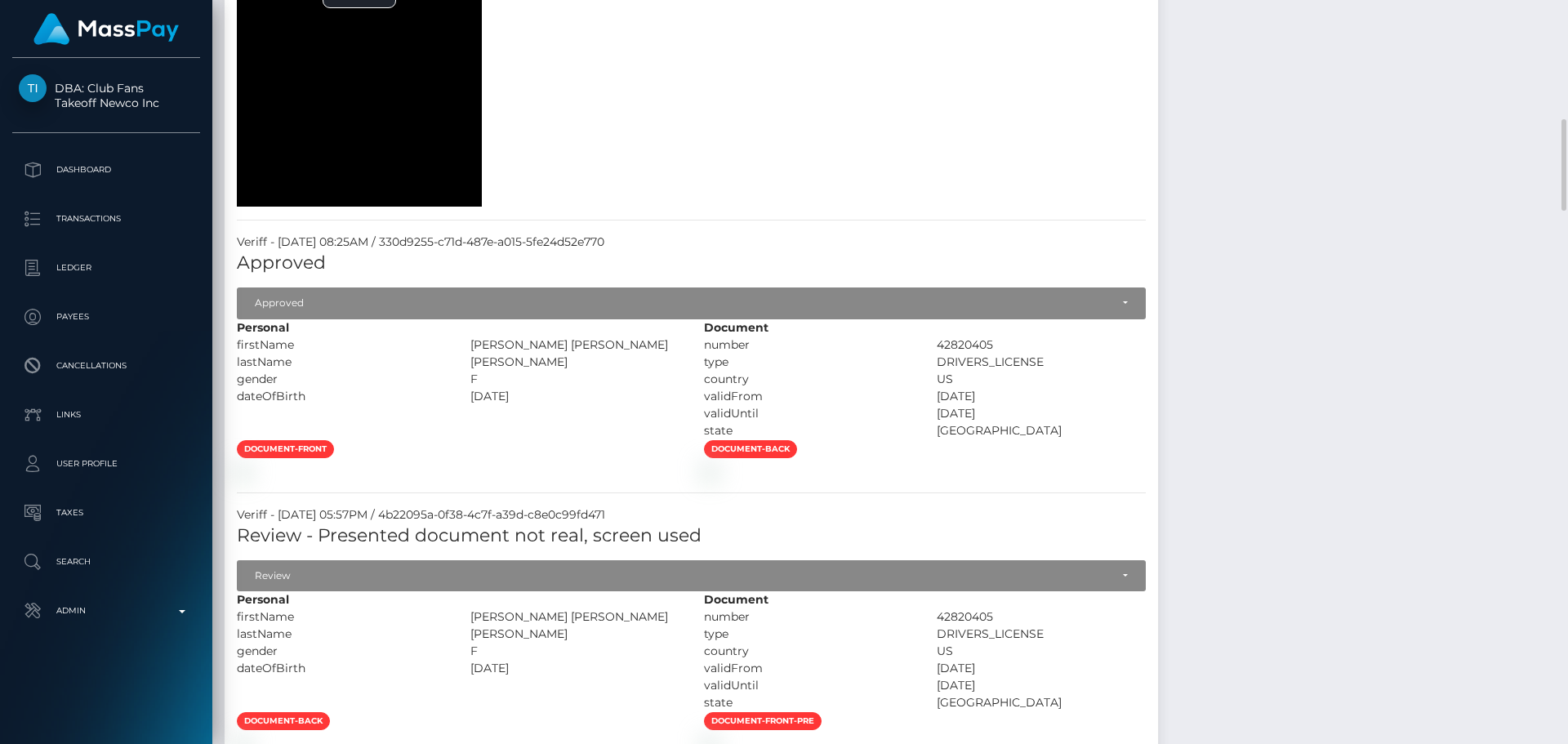
scroll to position [1797, 0]
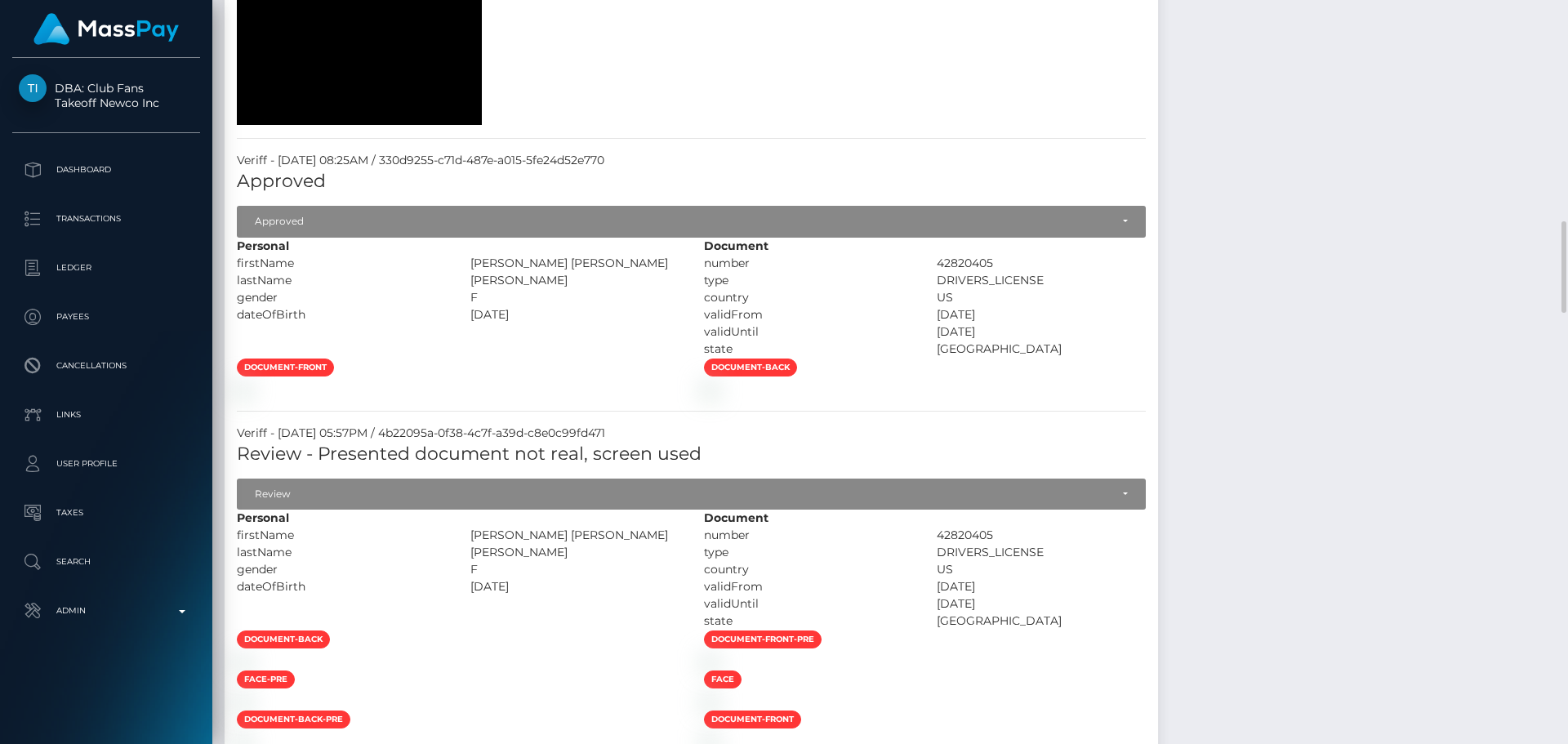
click at [681, 398] on div at bounding box center [458, 389] width 467 height 17
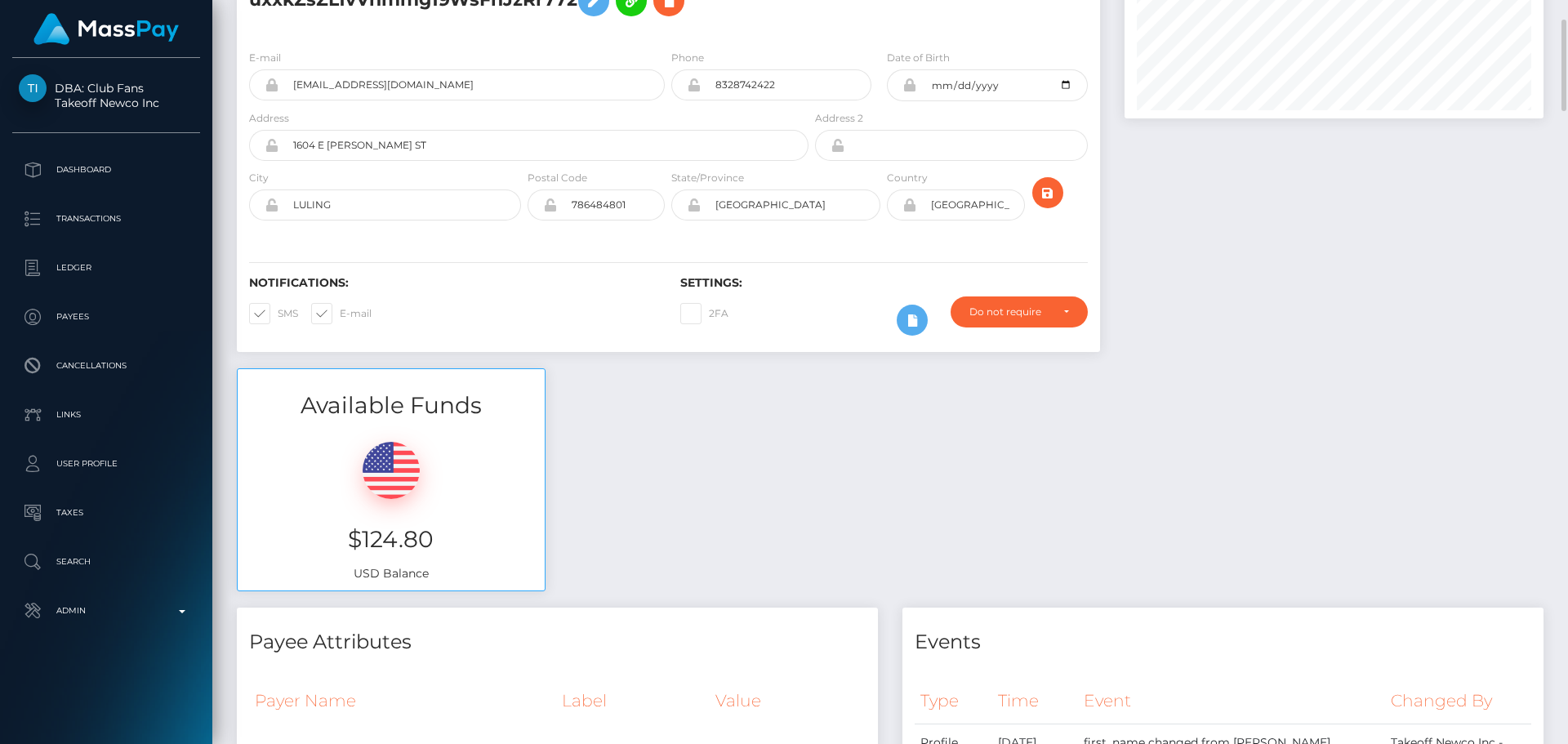
scroll to position [0, 0]
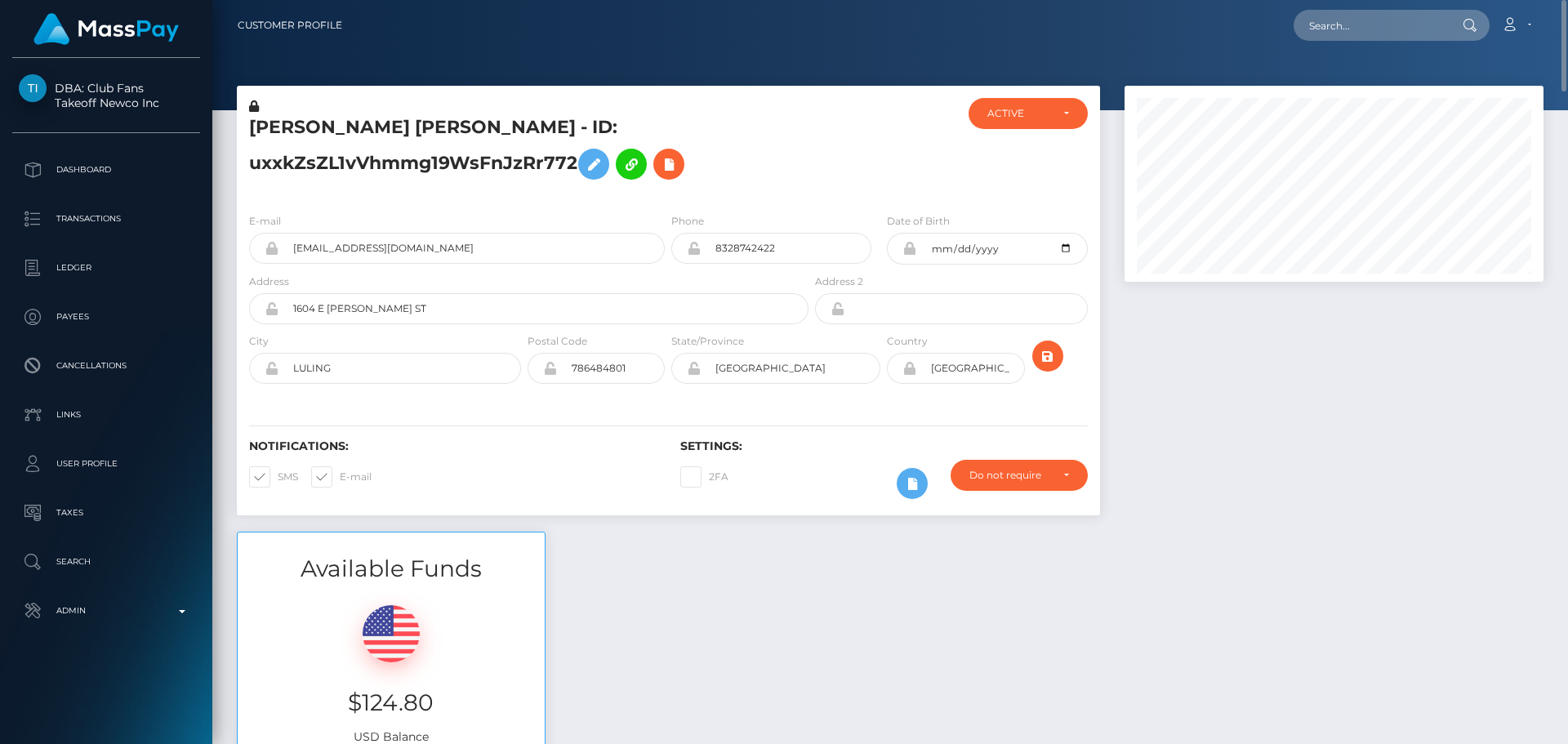
click at [820, 199] on div at bounding box center [883, 148] width 144 height 102
click at [1047, 356] on icon "submit" at bounding box center [1048, 356] width 20 height 20
click at [786, 166] on h5 "CATALINA MARIE BISHOP - ID: uxxkZsZL1vVhmmg19WsFnJzRr772" at bounding box center [525, 152] width 550 height 73
click at [465, 127] on h5 "CATALINA MARIE BISHOP - ID: uxxkZsZL1vVhmmg19WsFnJzRr772" at bounding box center [525, 152] width 550 height 73
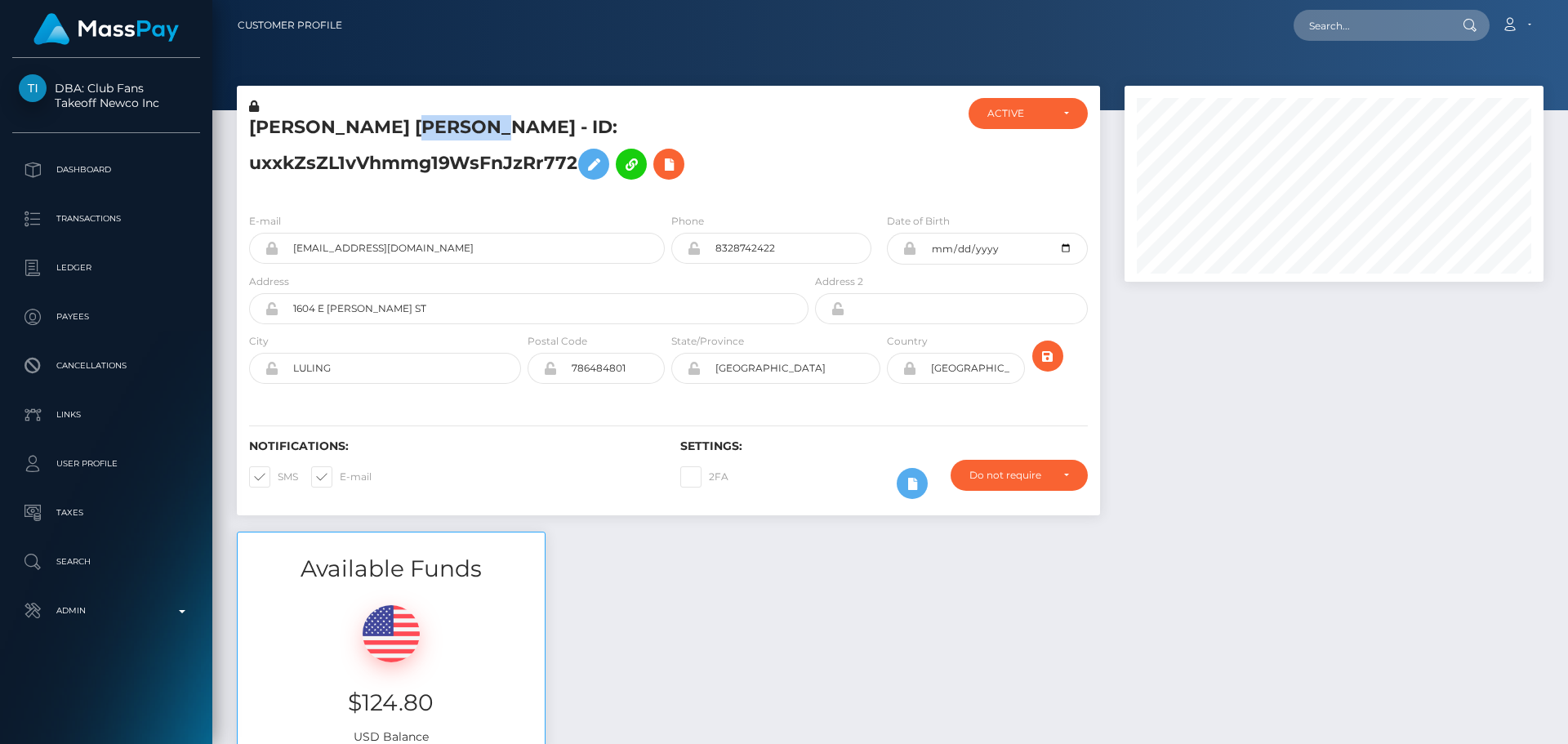
click at [465, 127] on h5 "CATALINA MARIE BISHOP - ID: uxxkZsZL1vVhmmg19WsFnJzRr772" at bounding box center [525, 152] width 550 height 73
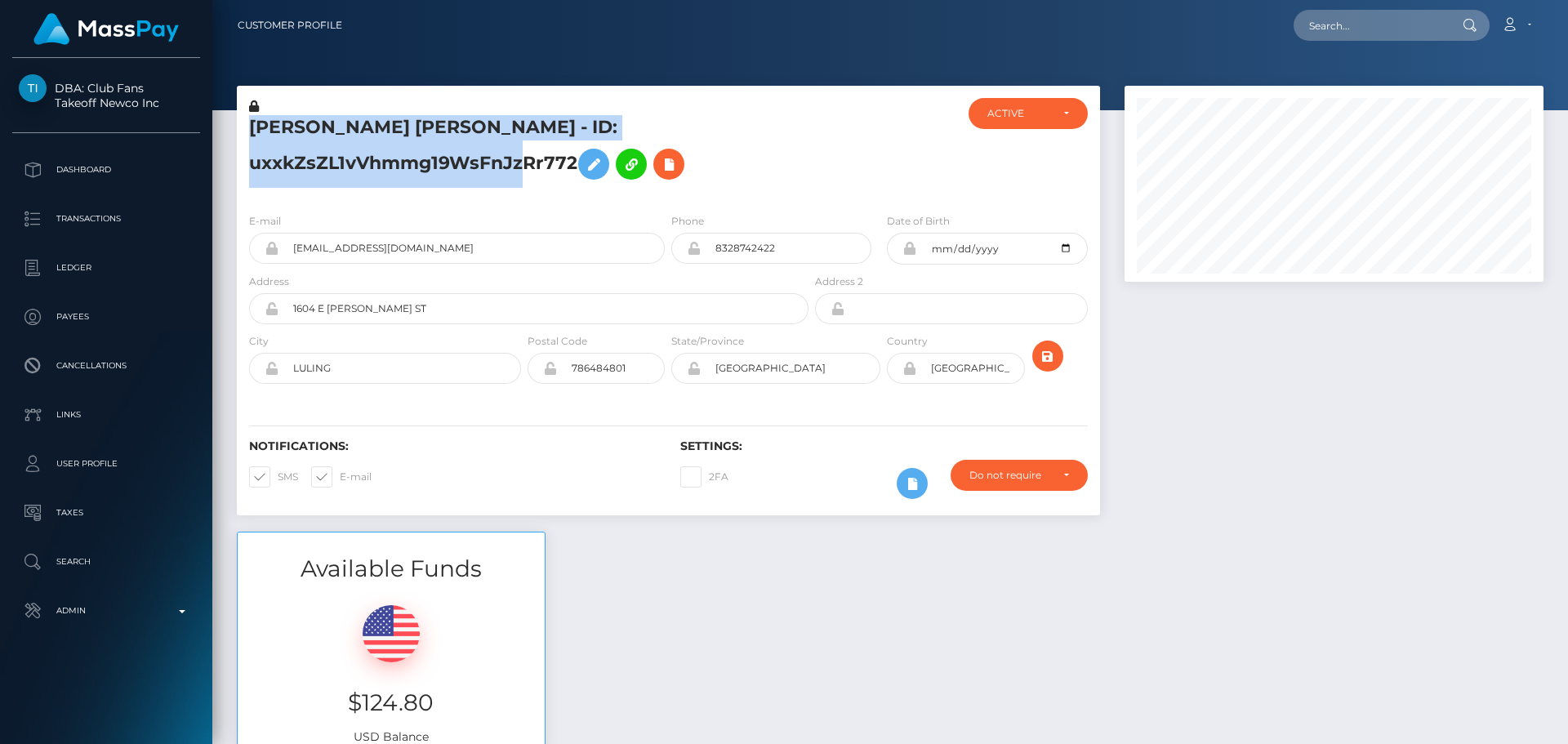
click at [465, 127] on h5 "CATALINA MARIE BISHOP - ID: uxxkZsZL1vVhmmg19WsFnJzRr772" at bounding box center [525, 152] width 550 height 73
copy h5 "CATALINA MARIE BISHOP - ID: uxxkZsZL1vVhmmg19WsFnJzRr772"
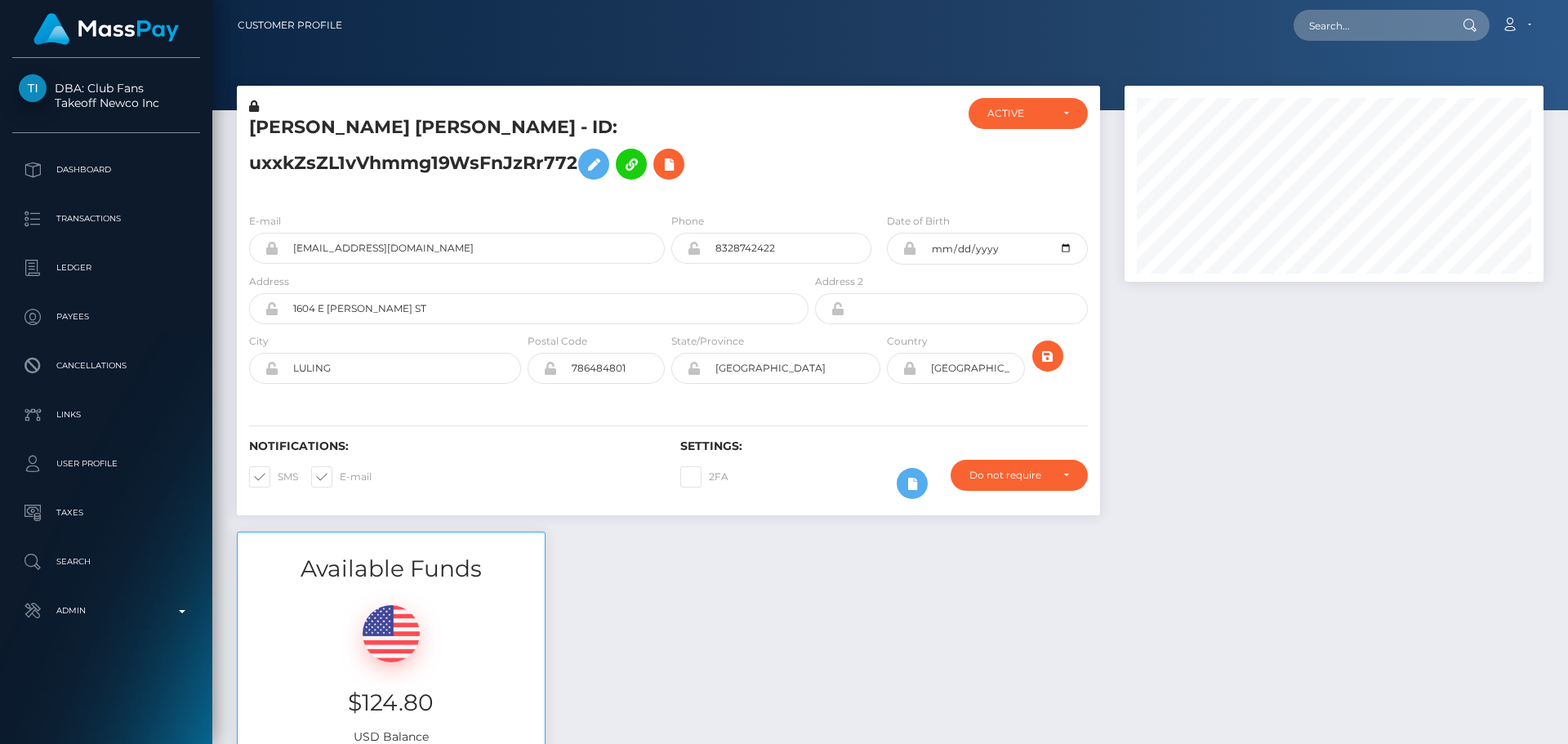
click at [781, 106] on div "CATALINA MARIE BISHOP - ID: uxxkZsZL1vVhmmg19WsFnJzRr772" at bounding box center [525, 148] width 575 height 102
click at [1361, 34] on input "text" at bounding box center [1370, 25] width 154 height 31
paste input "6a9df805-bbd2-4916-927f-0d038eadac6f"
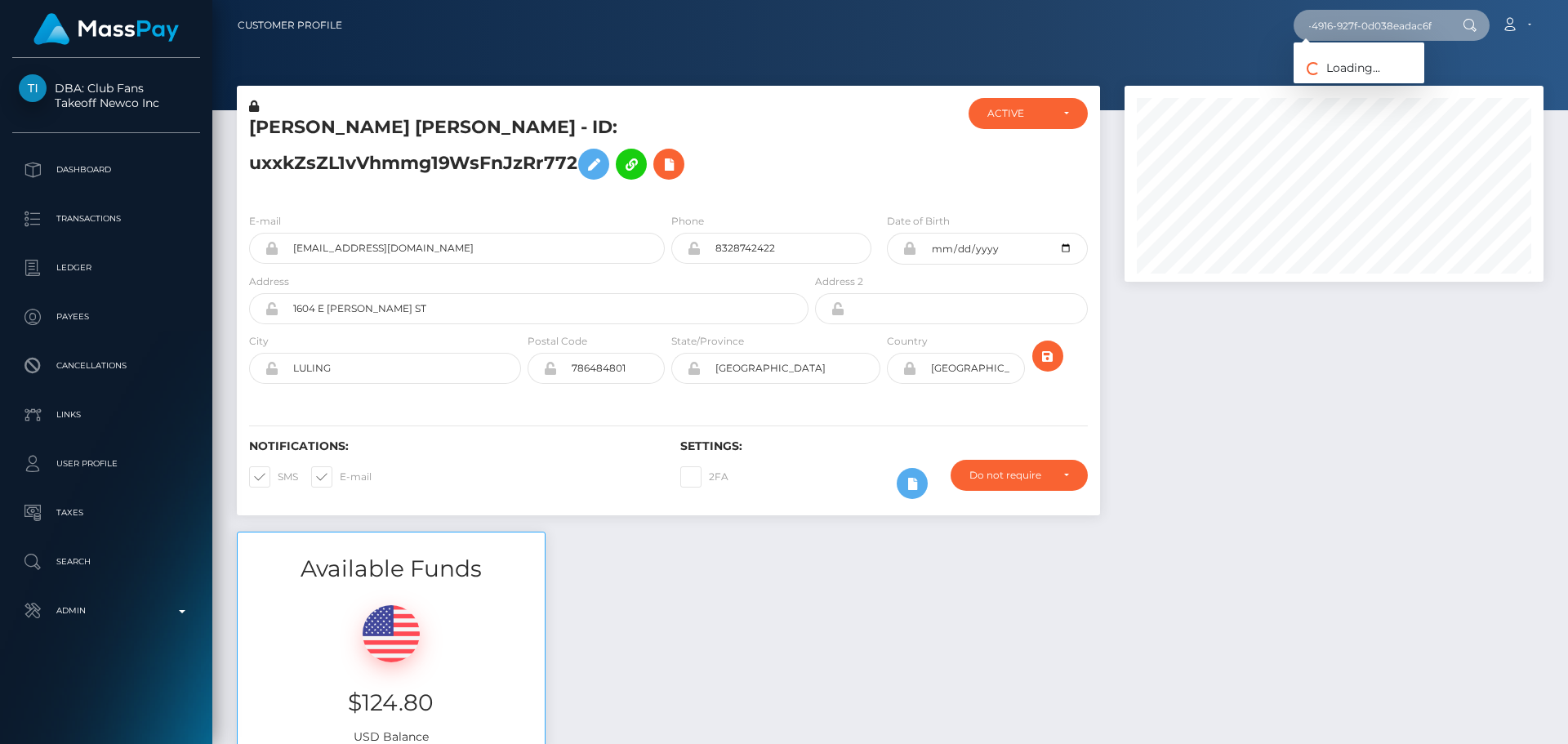
type input "6a9df805-bbd2-4916-927f-0d038eadac6f"
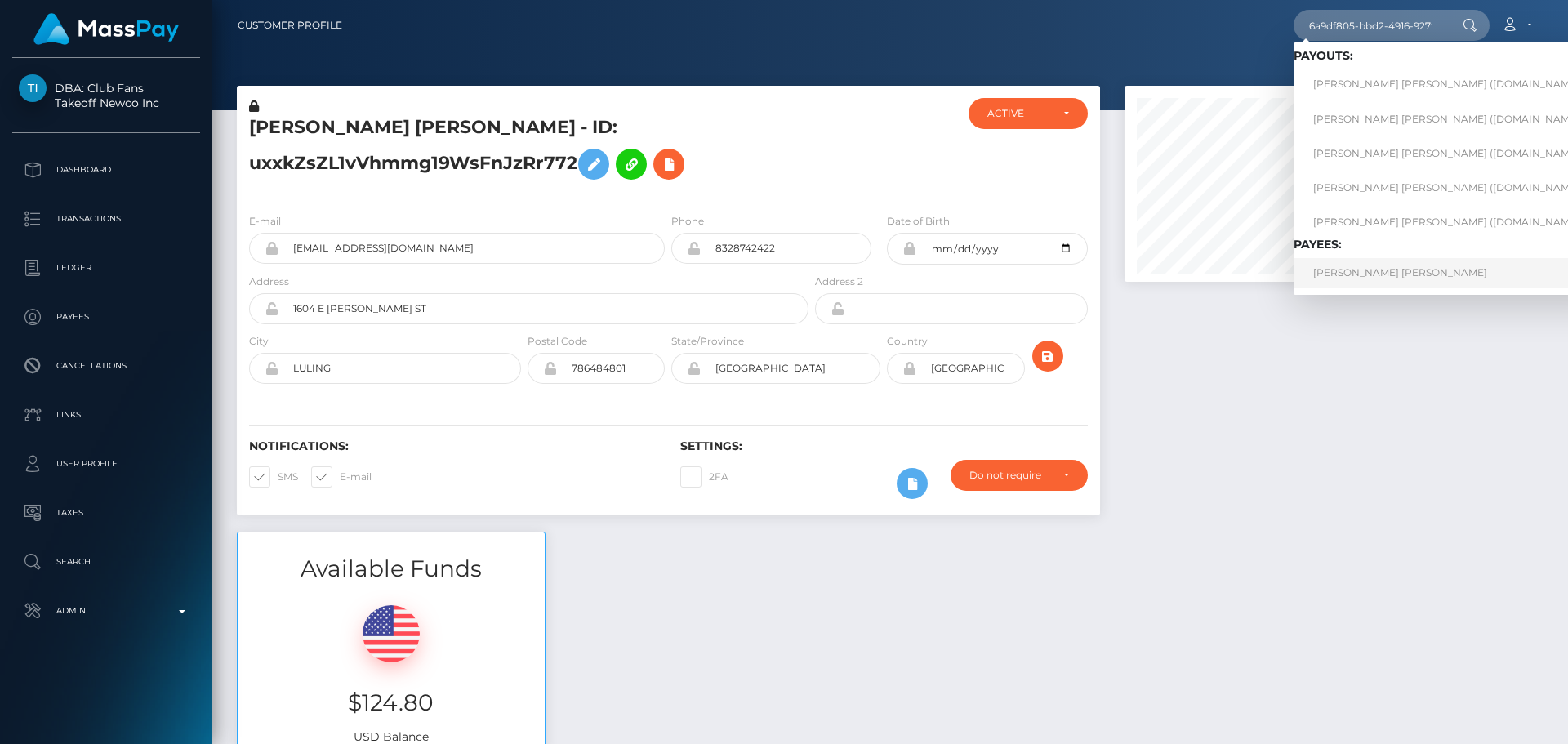
click at [1357, 277] on link "CAMRAN MAE KOVACH" at bounding box center [1453, 273] width 318 height 30
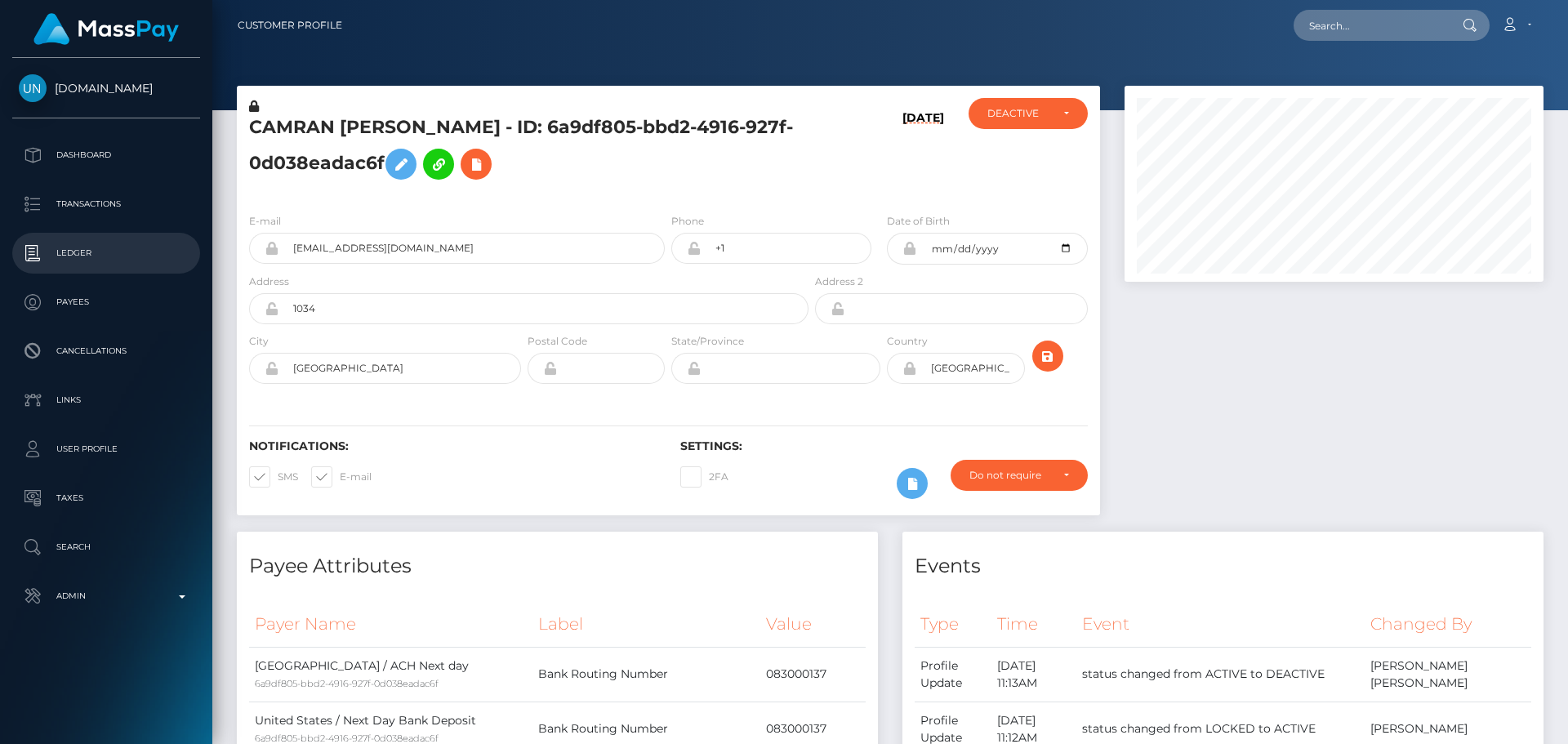
scroll to position [196, 420]
click at [104, 550] on p "Search" at bounding box center [106, 547] width 175 height 25
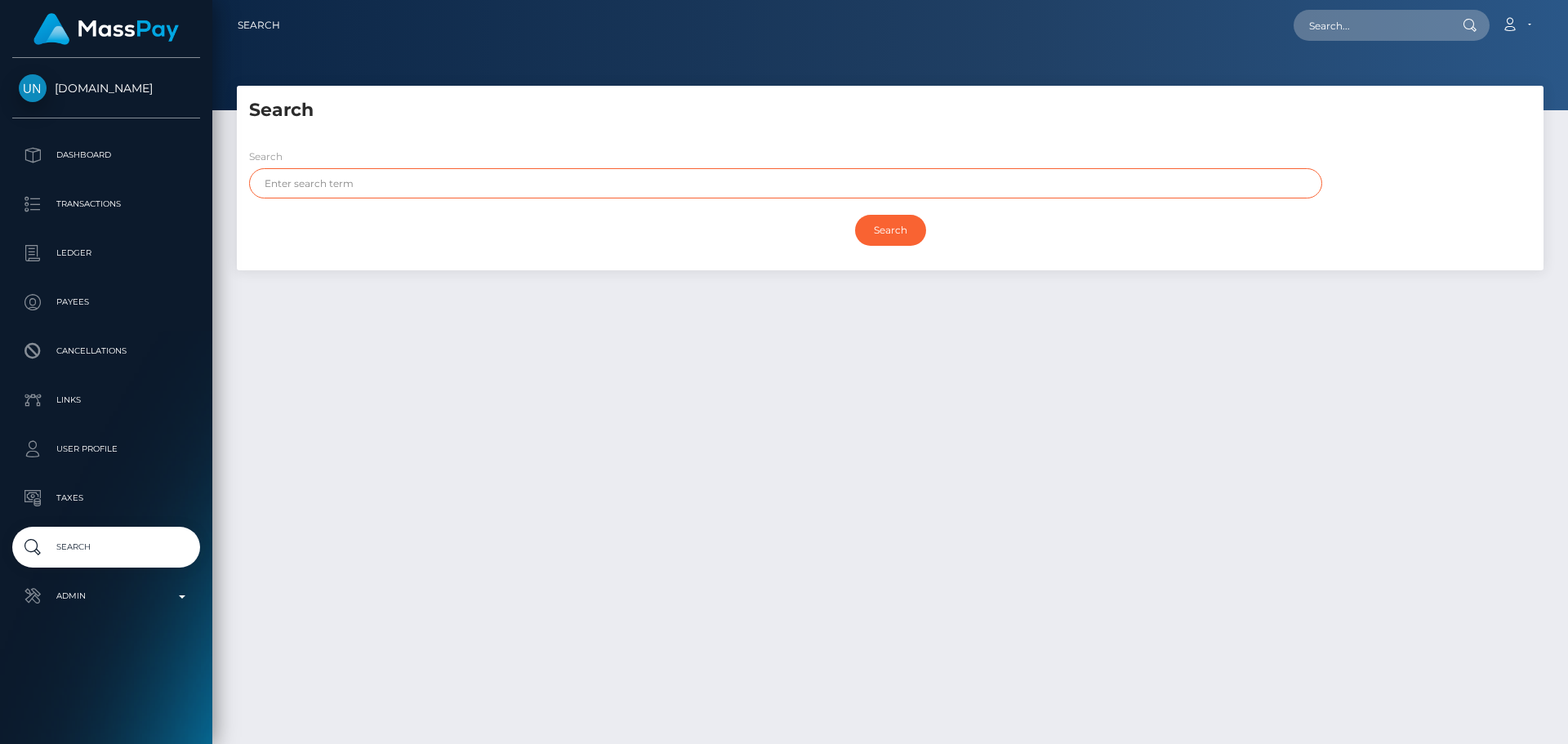
click at [463, 177] on input "text" at bounding box center [786, 183] width 1073 height 30
type input "[PERSON_NAME]"
click at [893, 233] on input "Search" at bounding box center [891, 230] width 71 height 31
click at [544, 124] on div "Search Search [PERSON_NAME] Search Payouts - Payee Name" at bounding box center [891, 178] width 1307 height 185
click at [891, 231] on input "Search" at bounding box center [891, 230] width 71 height 31
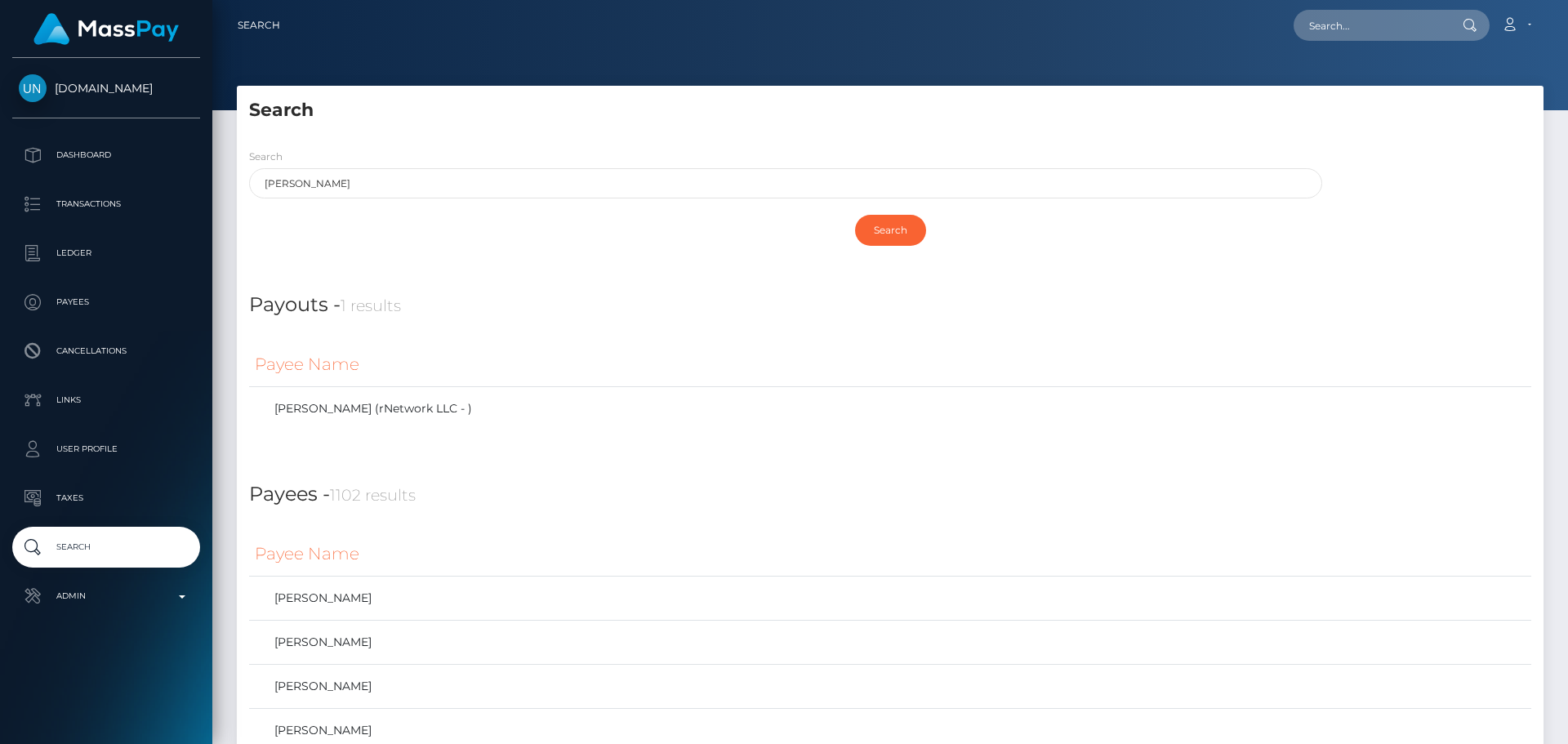
click at [765, 281] on div "Payouts - 1 results" at bounding box center [891, 295] width 1307 height 50
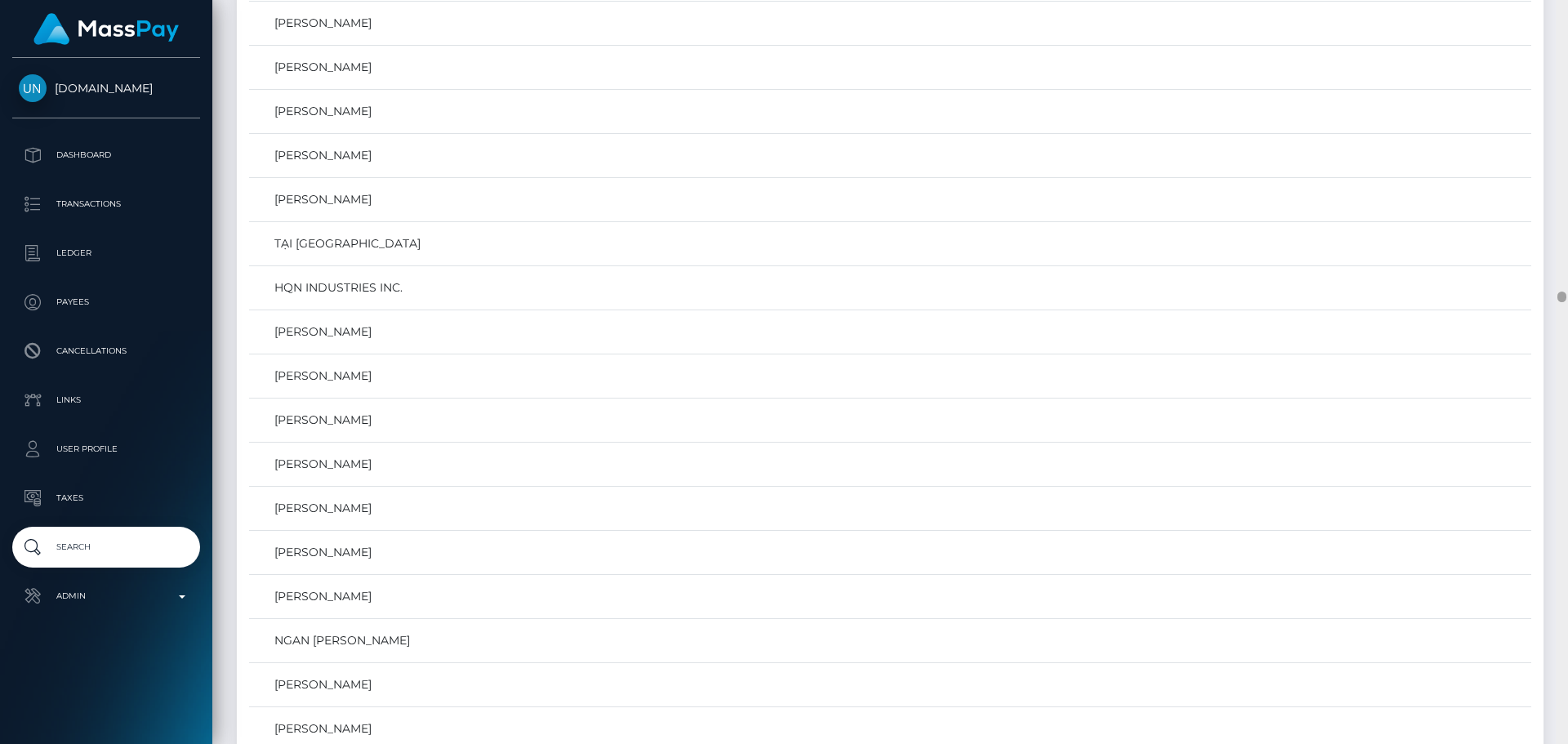
scroll to position [19261, 0]
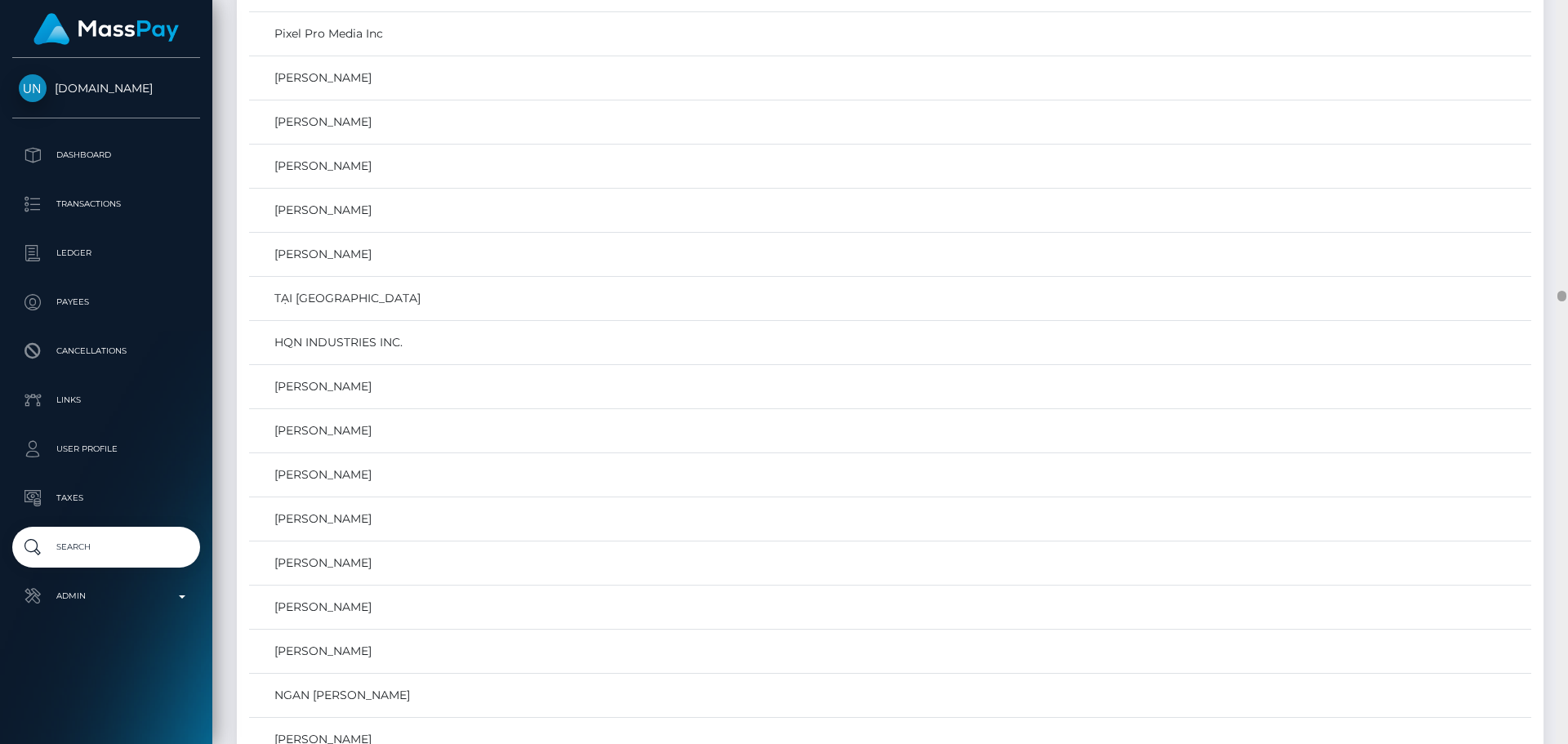
drag, startPoint x: 1563, startPoint y: 707, endPoint x: 1566, endPoint y: 295, distance: 412.0
click at [1566, 295] on div at bounding box center [1562, 372] width 12 height 744
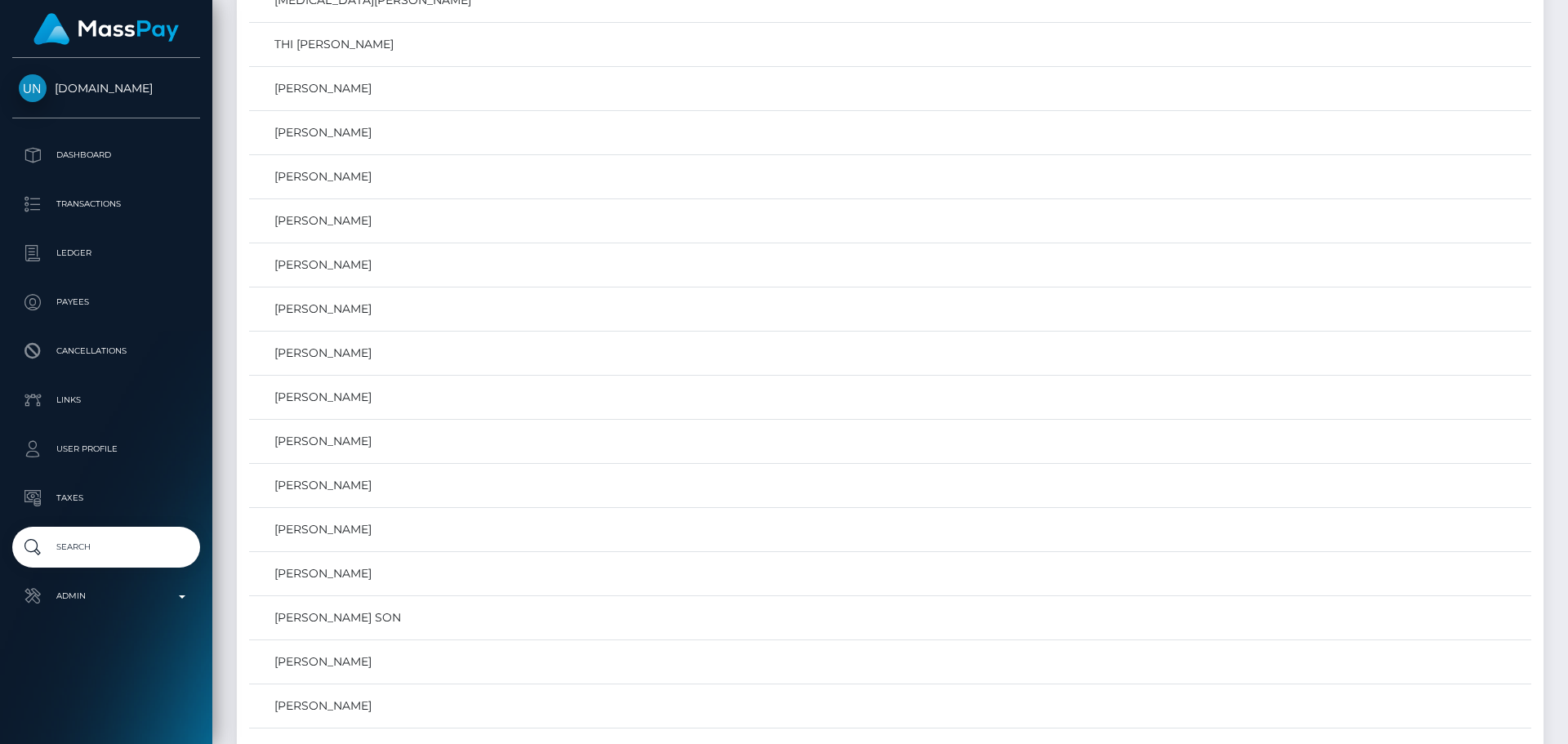
scroll to position [0, 0]
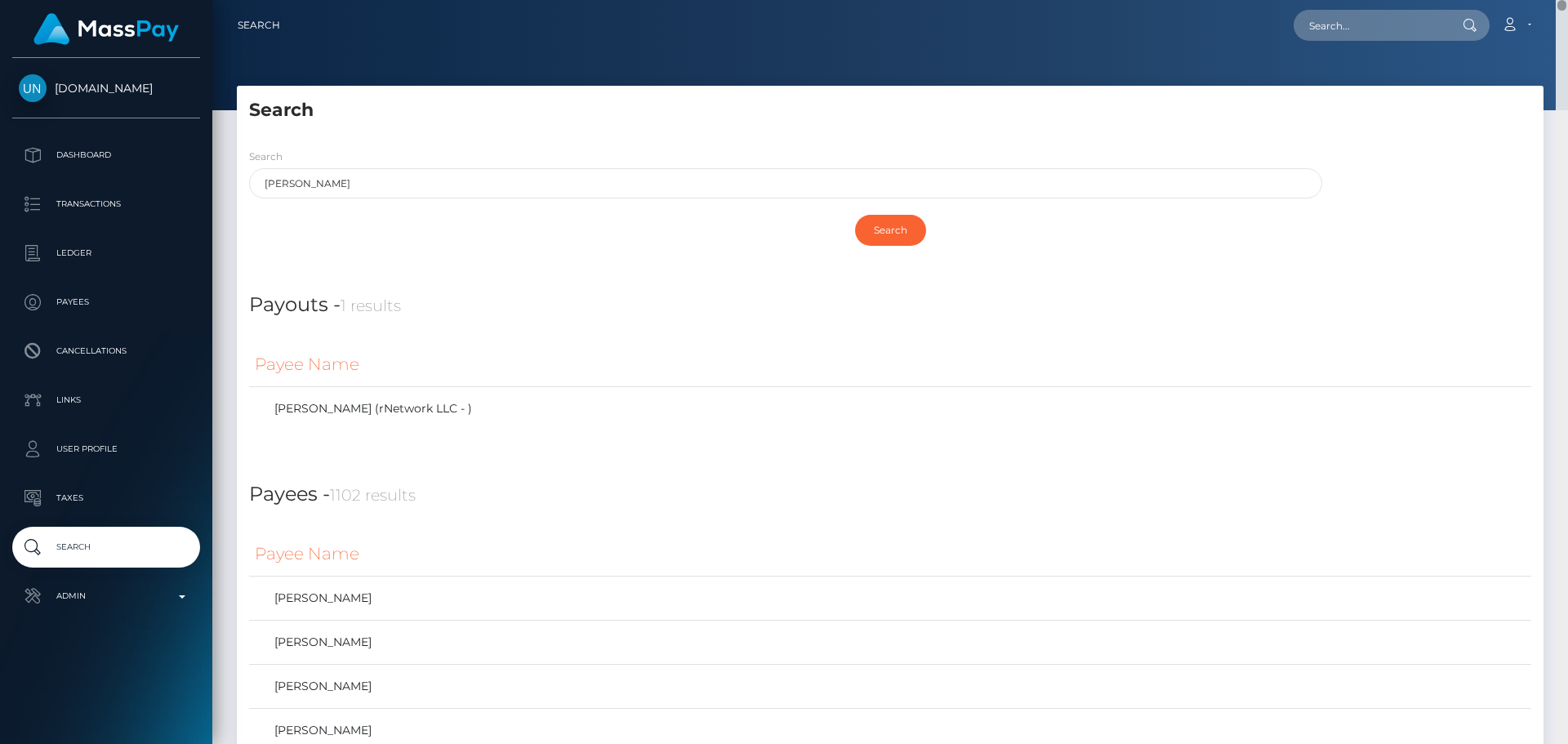
drag, startPoint x: 1562, startPoint y: 137, endPoint x: 1572, endPoint y: -22, distance: 159.3
click at [1567, 0] on html "Unlockt.me Dashboard Transactions Ledger Payees Cancellations" at bounding box center [784, 372] width 1568 height 744
click at [1358, 34] on input "text" at bounding box center [1370, 25] width 154 height 31
paste input "6a9df805-bbd2-4916-927f-0d038eadac6f"
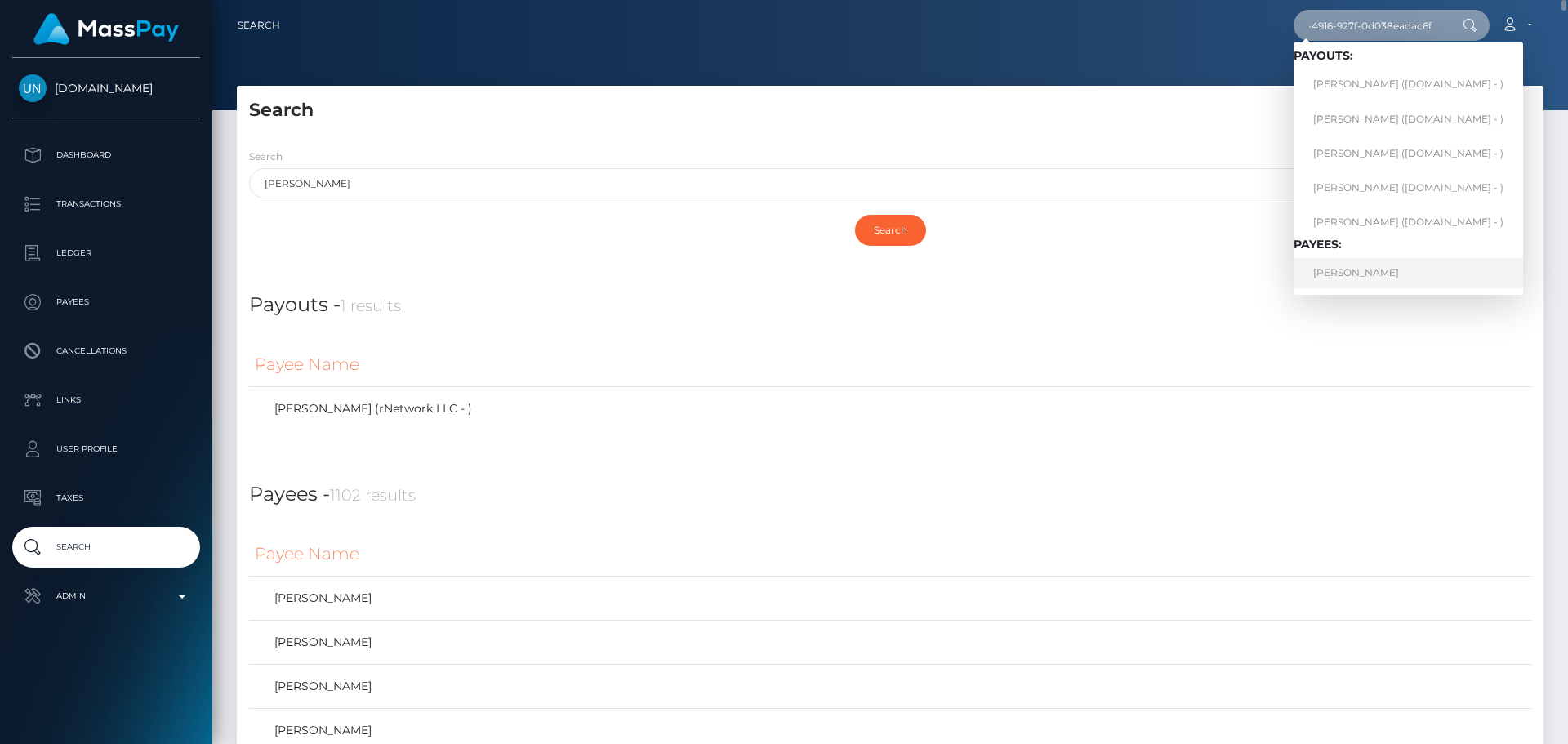
type input "6a9df805-bbd2-4916-927f-0d038eadac6f"
click at [1391, 279] on link "CAMRAN MAE KOVACH" at bounding box center [1408, 273] width 229 height 30
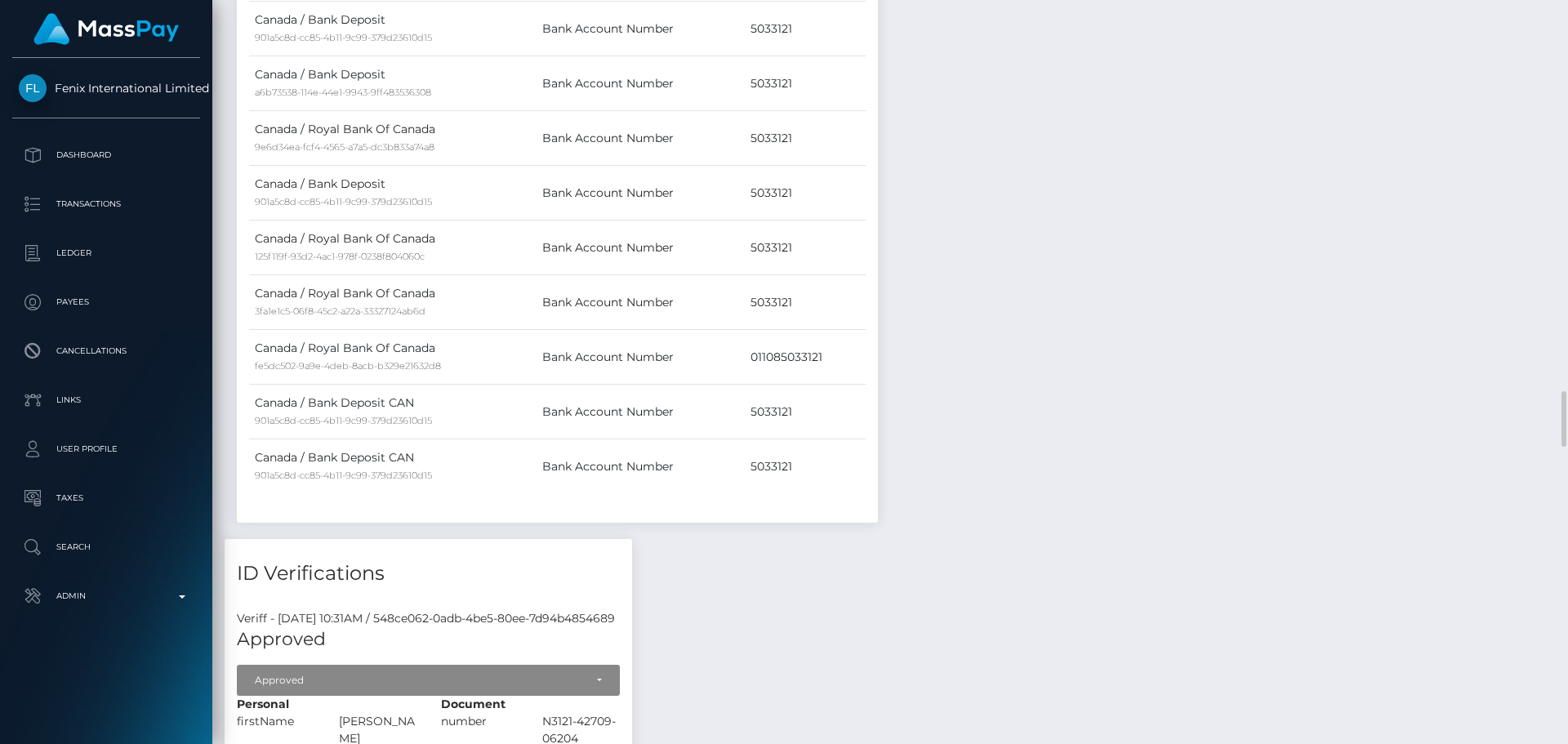
scroll to position [2123, 0]
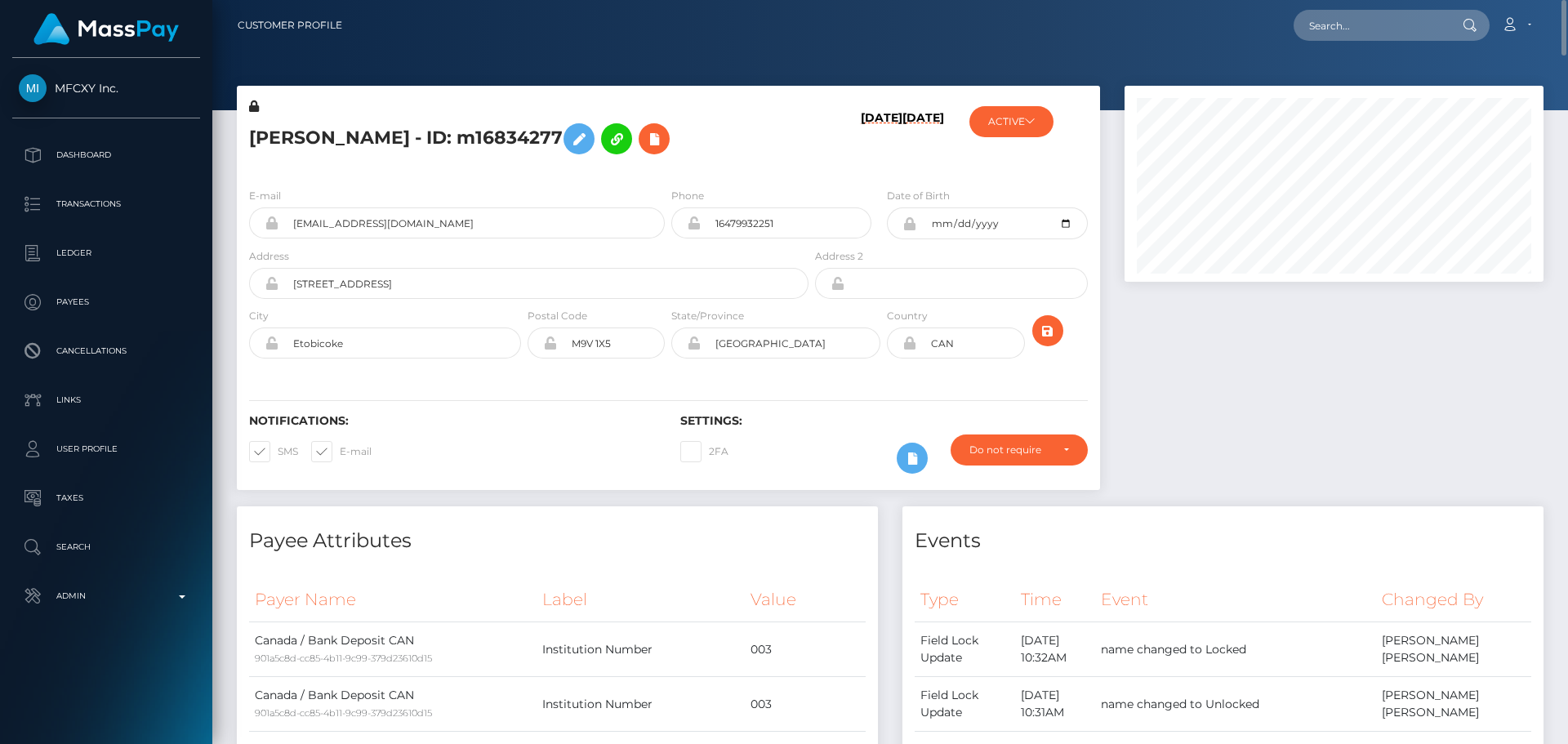
click at [736, 154] on h5 "KATHY NGUYEN - ID: m16834277" at bounding box center [525, 139] width 550 height 47
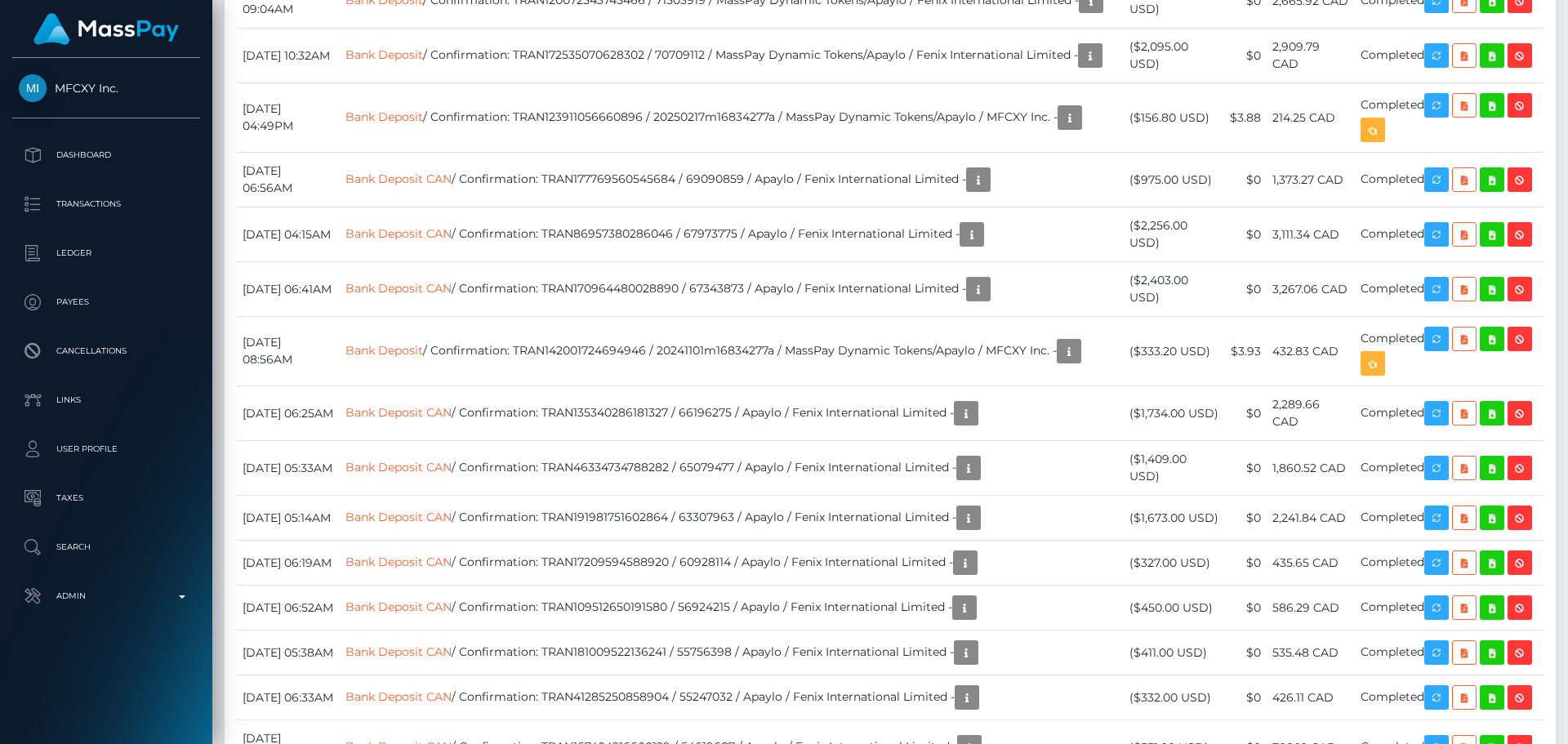
scroll to position [2613, 0]
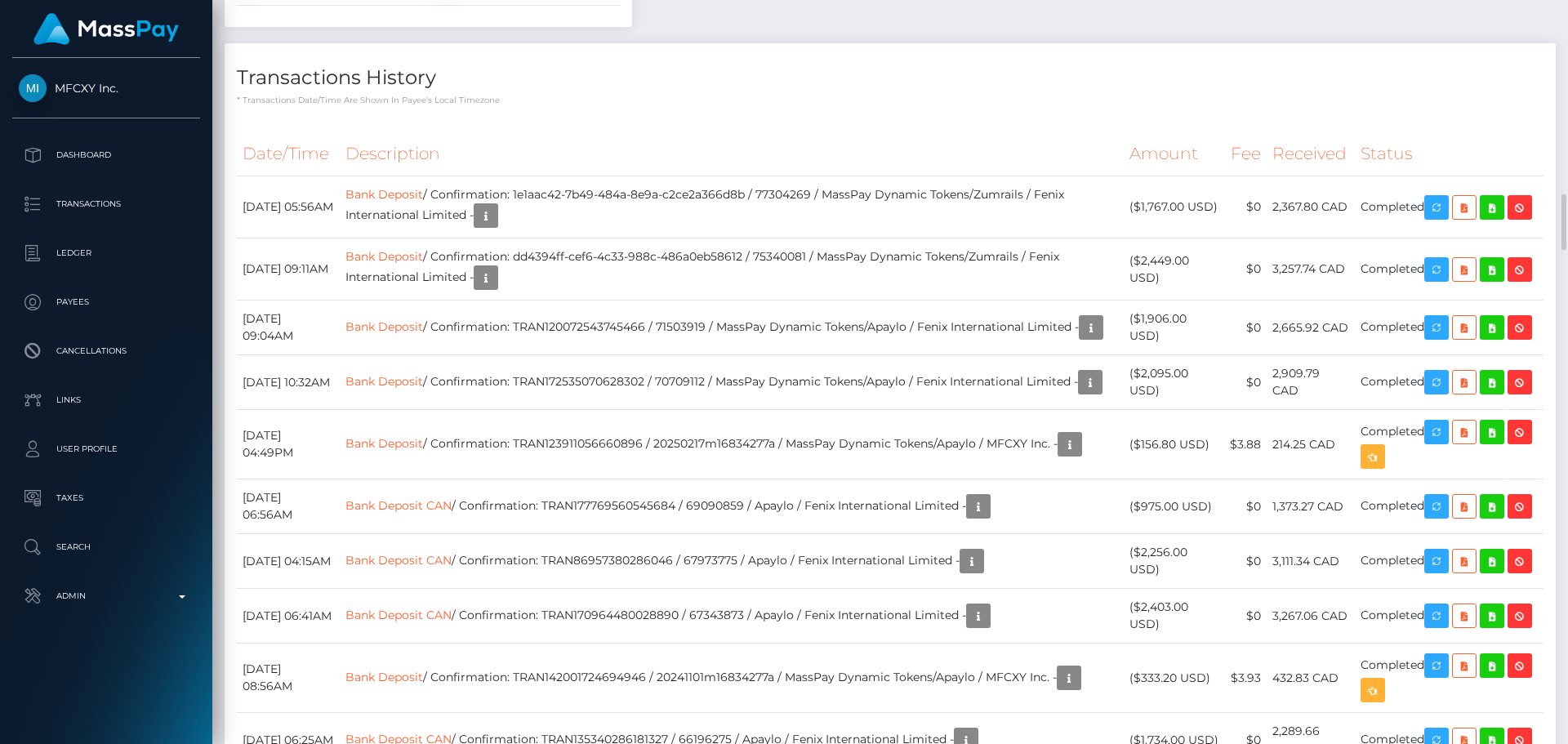
click at [651, 92] on h4 "Transactions History" at bounding box center [891, 78] width 1307 height 28
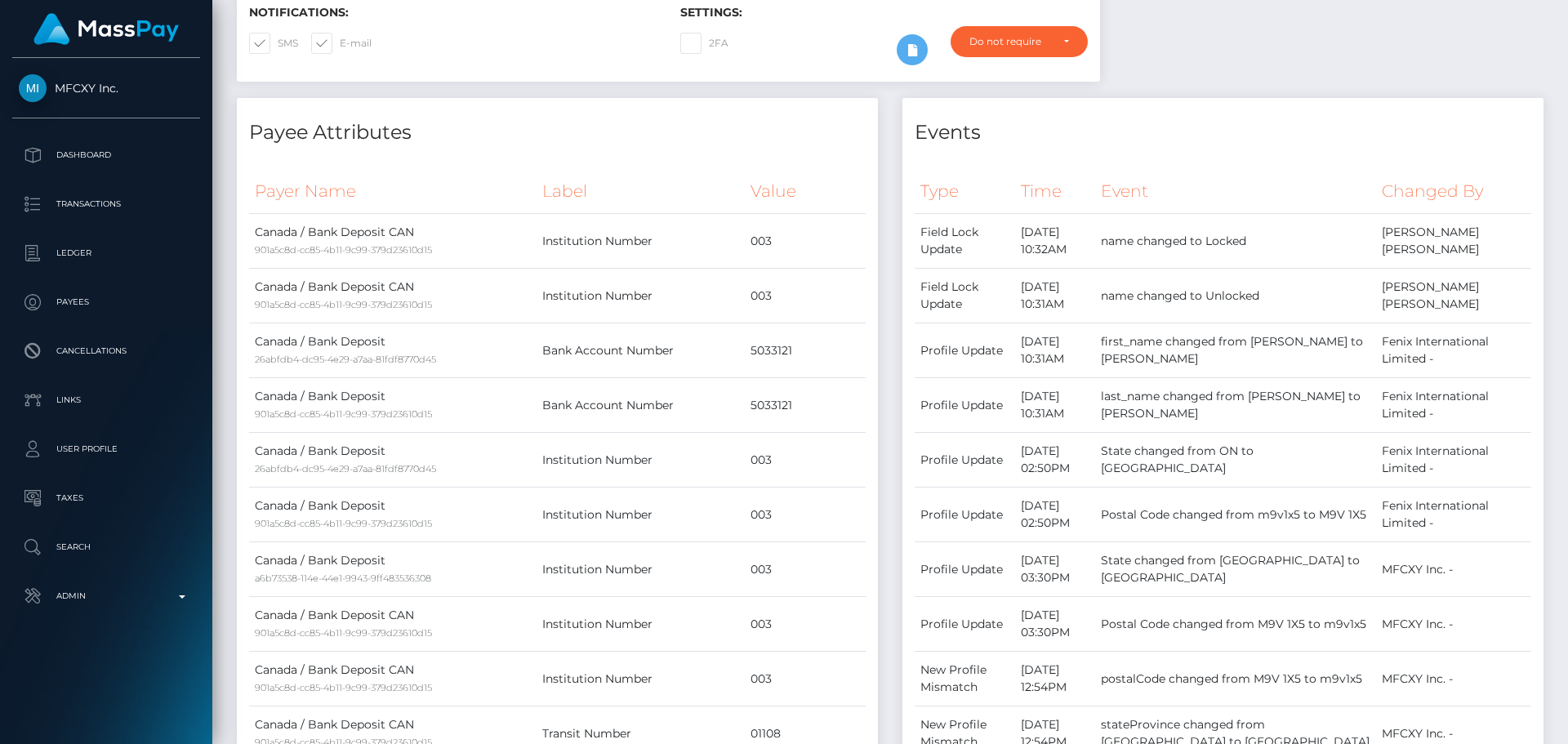
scroll to position [0, 0]
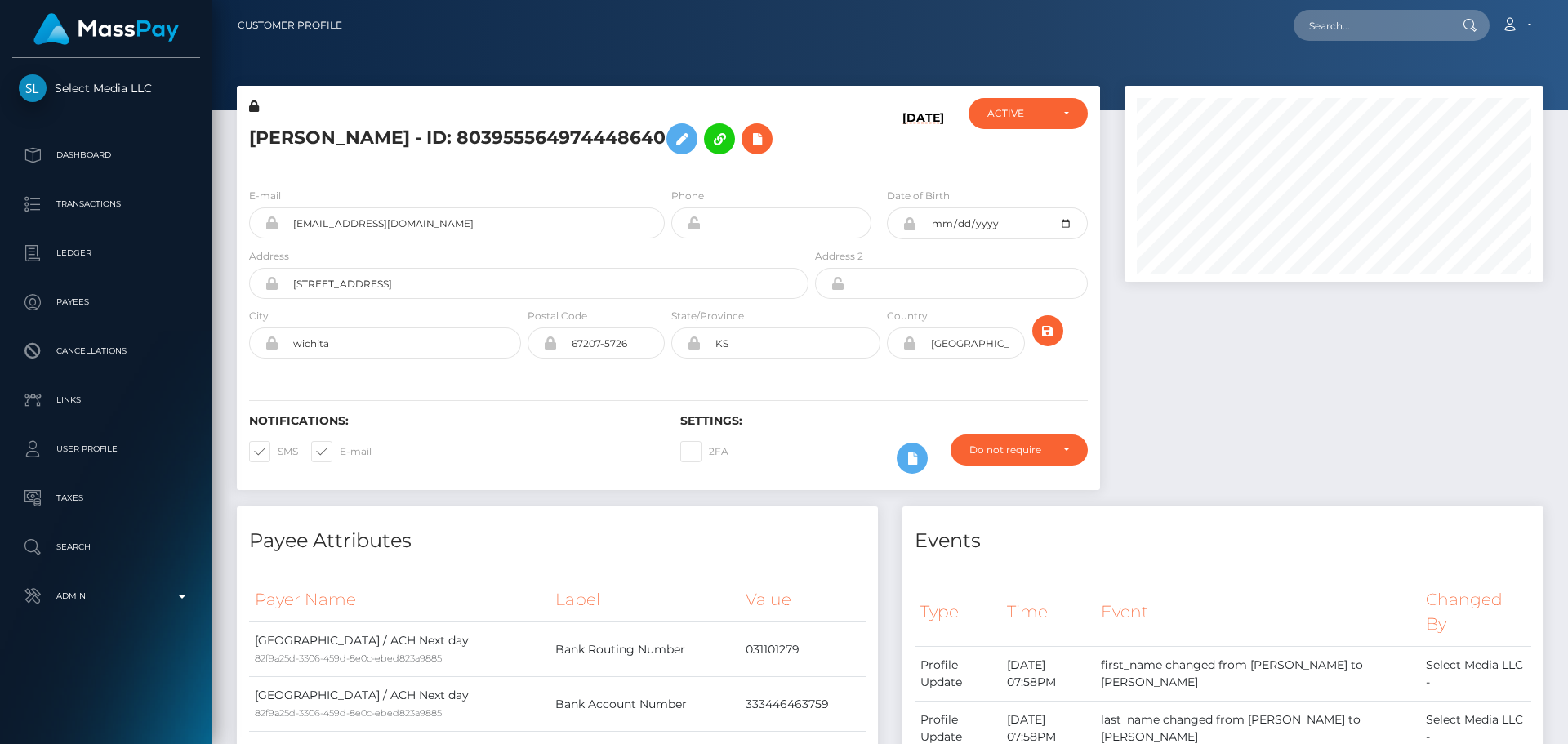
scroll to position [196, 420]
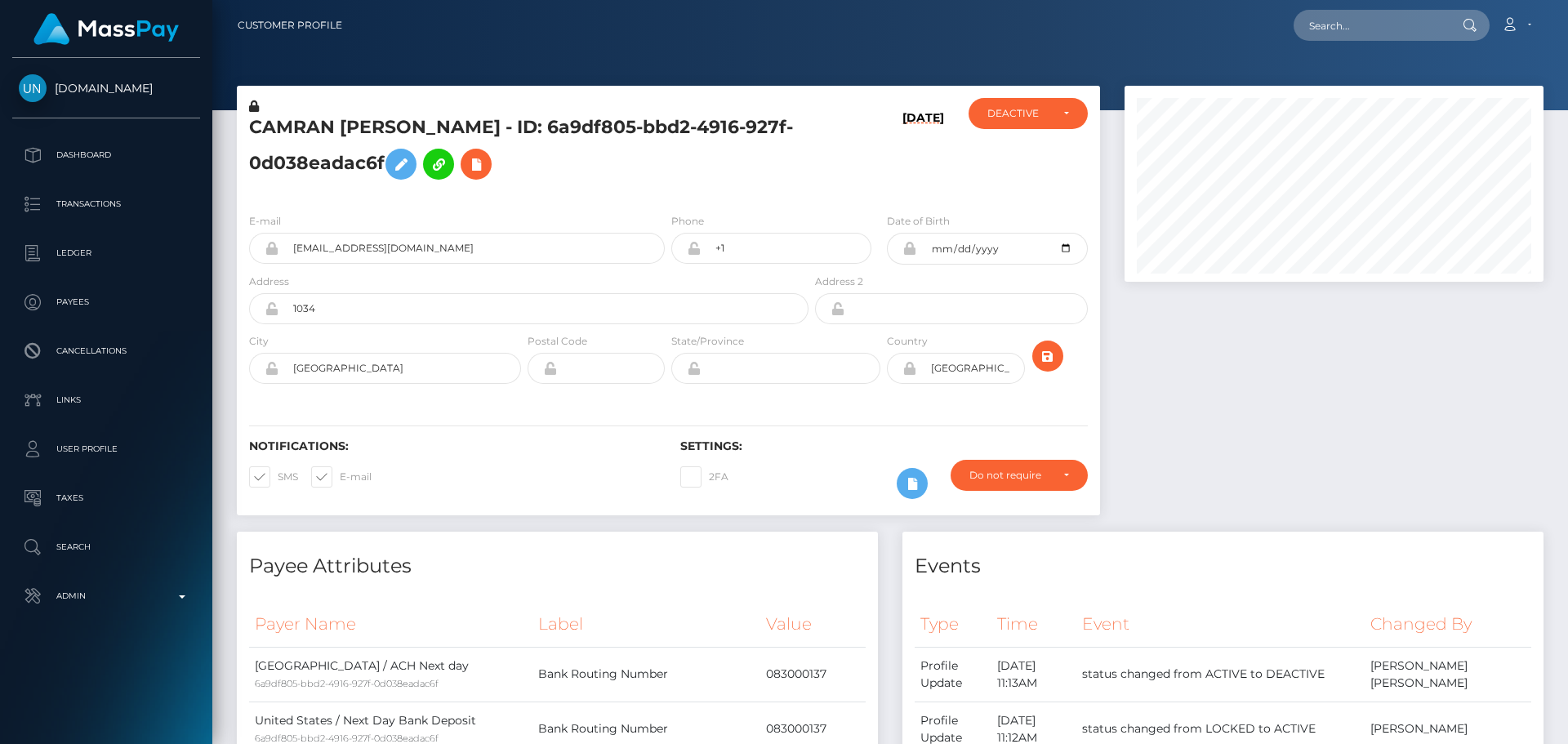
scroll to position [196, 420]
click at [1369, 25] on input "text" at bounding box center [1370, 25] width 154 height 31
paste input "21724"
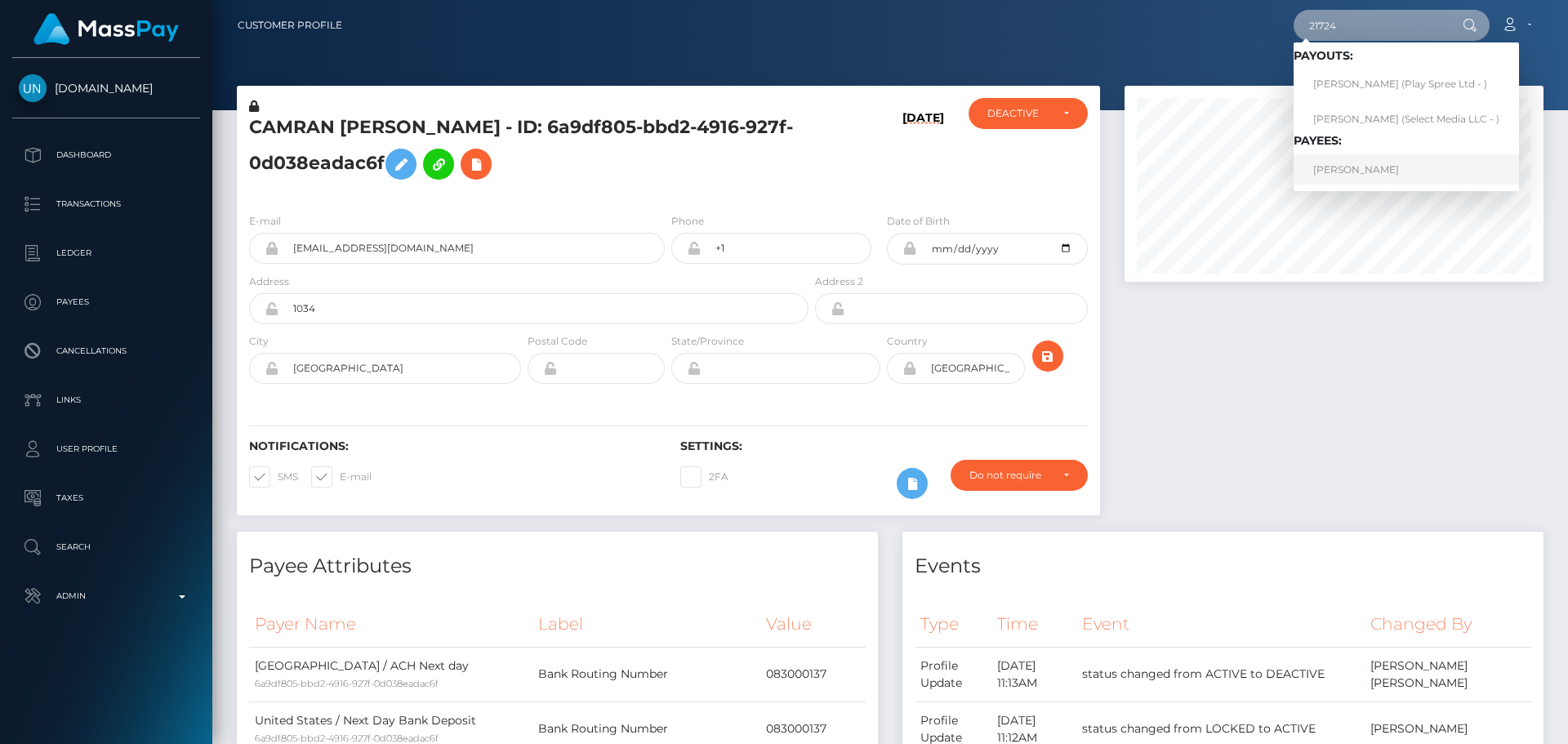
type input "21724"
click at [1357, 172] on link "[PERSON_NAME]" at bounding box center [1406, 170] width 226 height 30
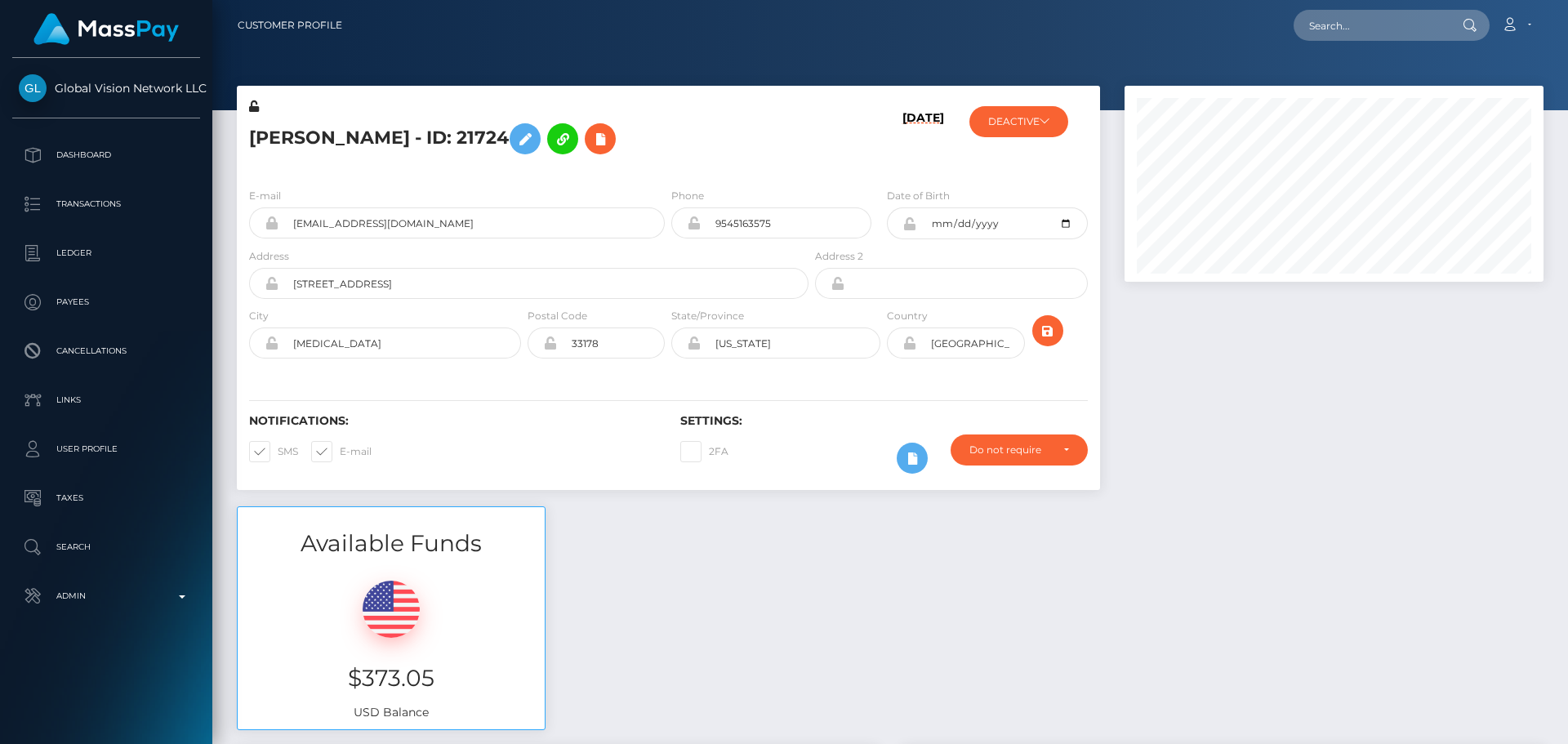
scroll to position [196, 420]
click at [1357, 36] on input "text" at bounding box center [1370, 25] width 154 height 31
paste input "1409588"
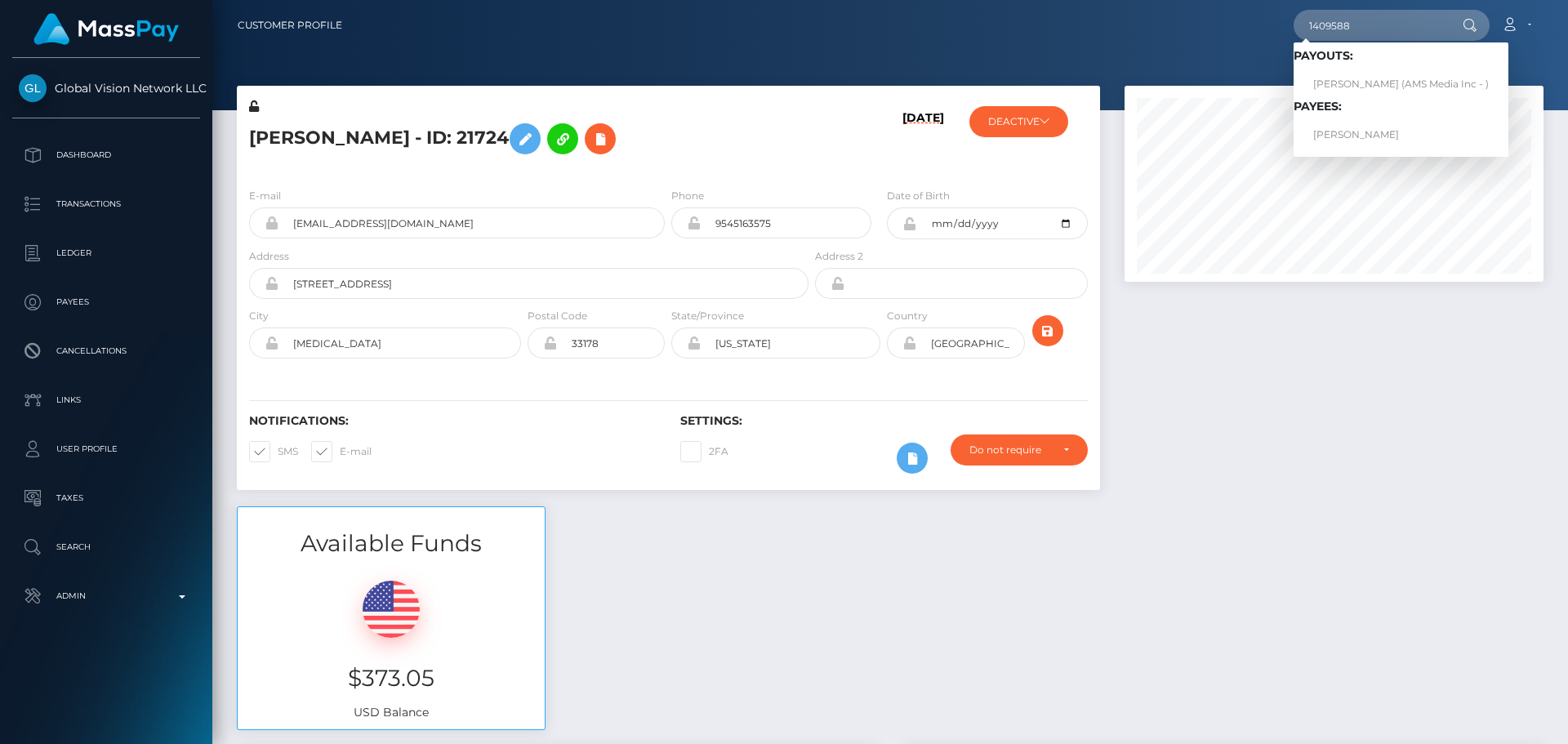
drag, startPoint x: 820, startPoint y: 129, endPoint x: 796, endPoint y: 114, distance: 28.3
click at [820, 129] on div "10/03/25" at bounding box center [883, 136] width 144 height 76
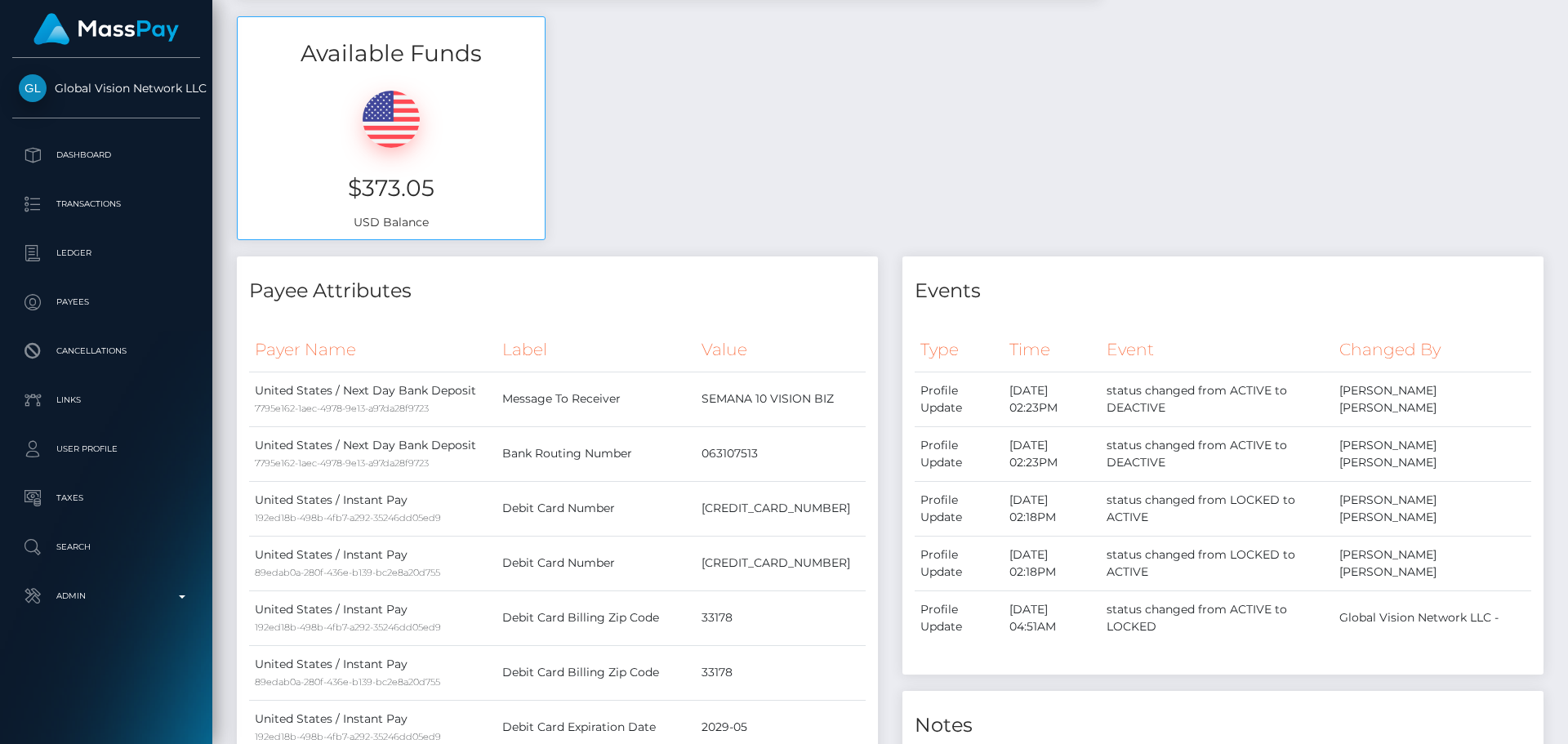
scroll to position [0, 0]
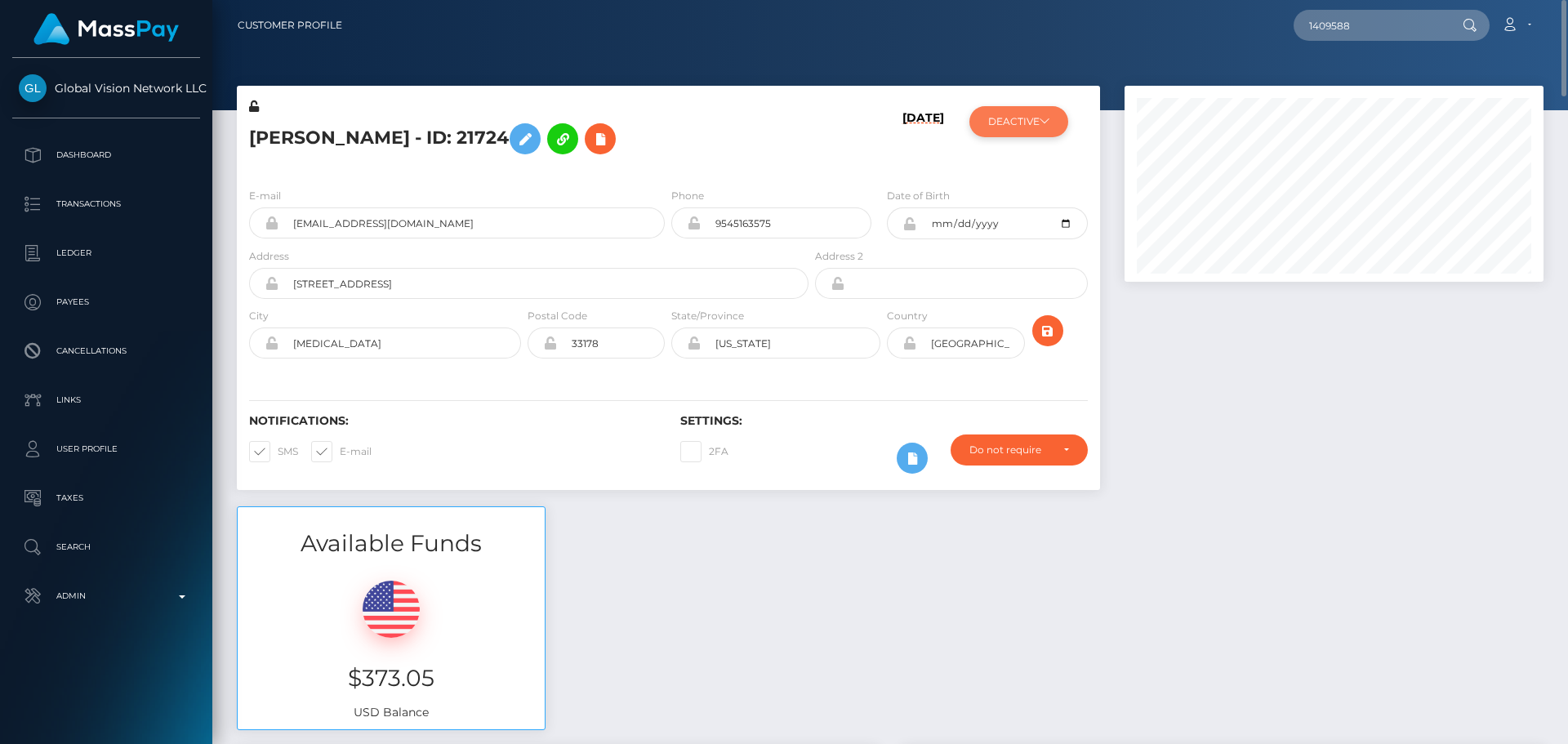
click at [1064, 117] on button "DEACTIVE" at bounding box center [1018, 122] width 99 height 31
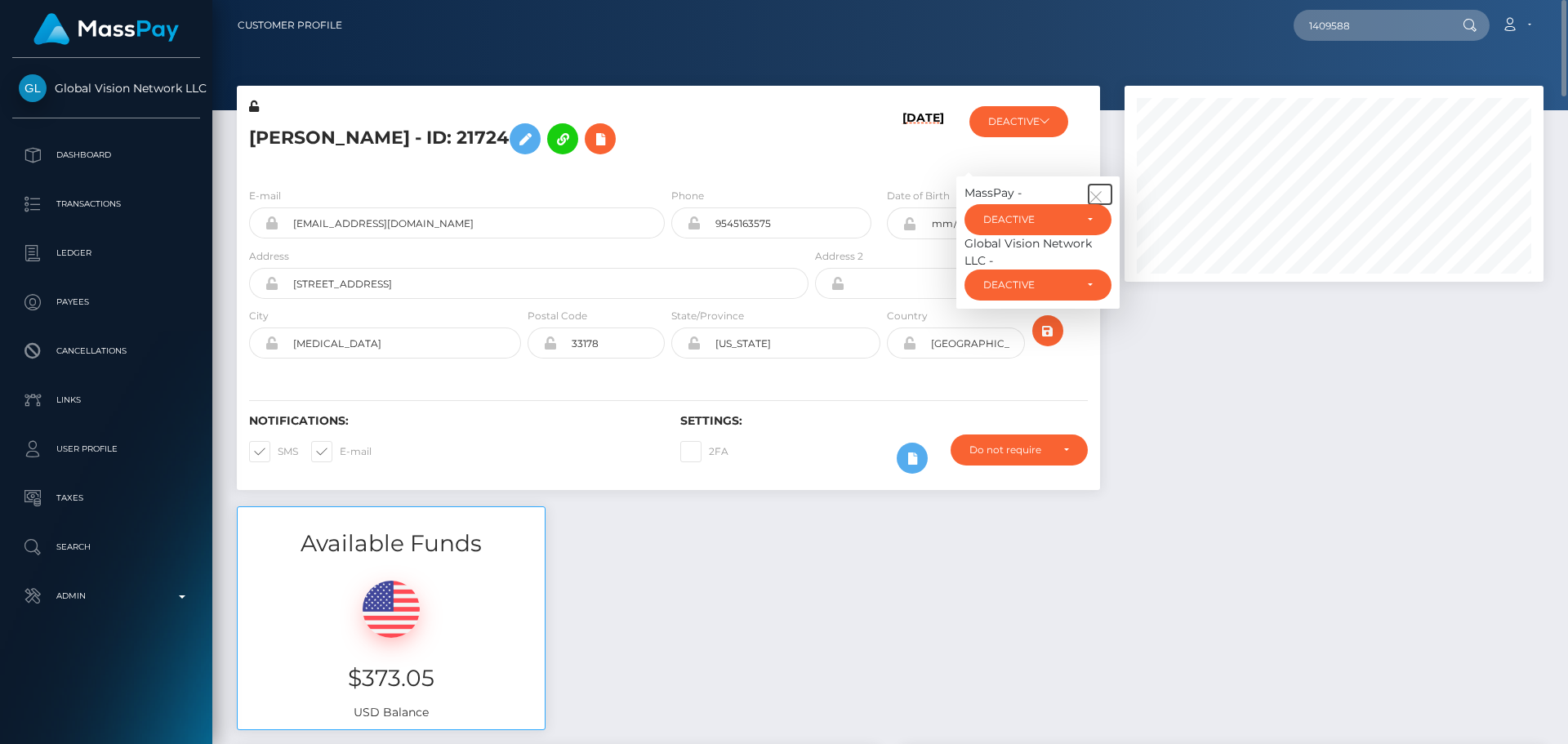
click at [1097, 196] on icon "button" at bounding box center [1096, 196] width 15 height 15
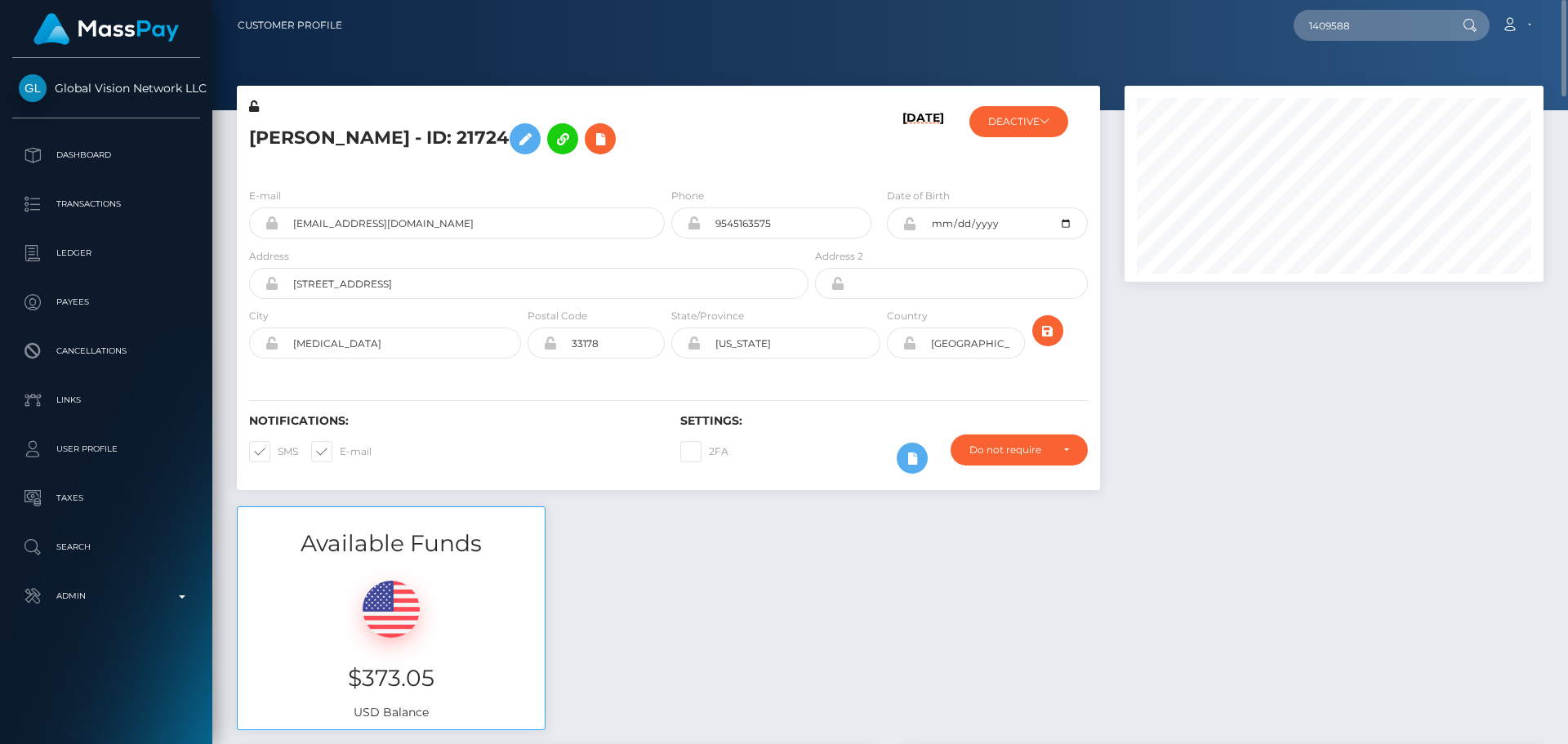
click at [748, 137] on h5 "Haydee Hidalgo - ID: 21724" at bounding box center [525, 139] width 550 height 47
click at [1376, 27] on input "1409588" at bounding box center [1370, 25] width 154 height 31
paste input "6a9df805-bbd2-4916-927f-0d038eadac6f"
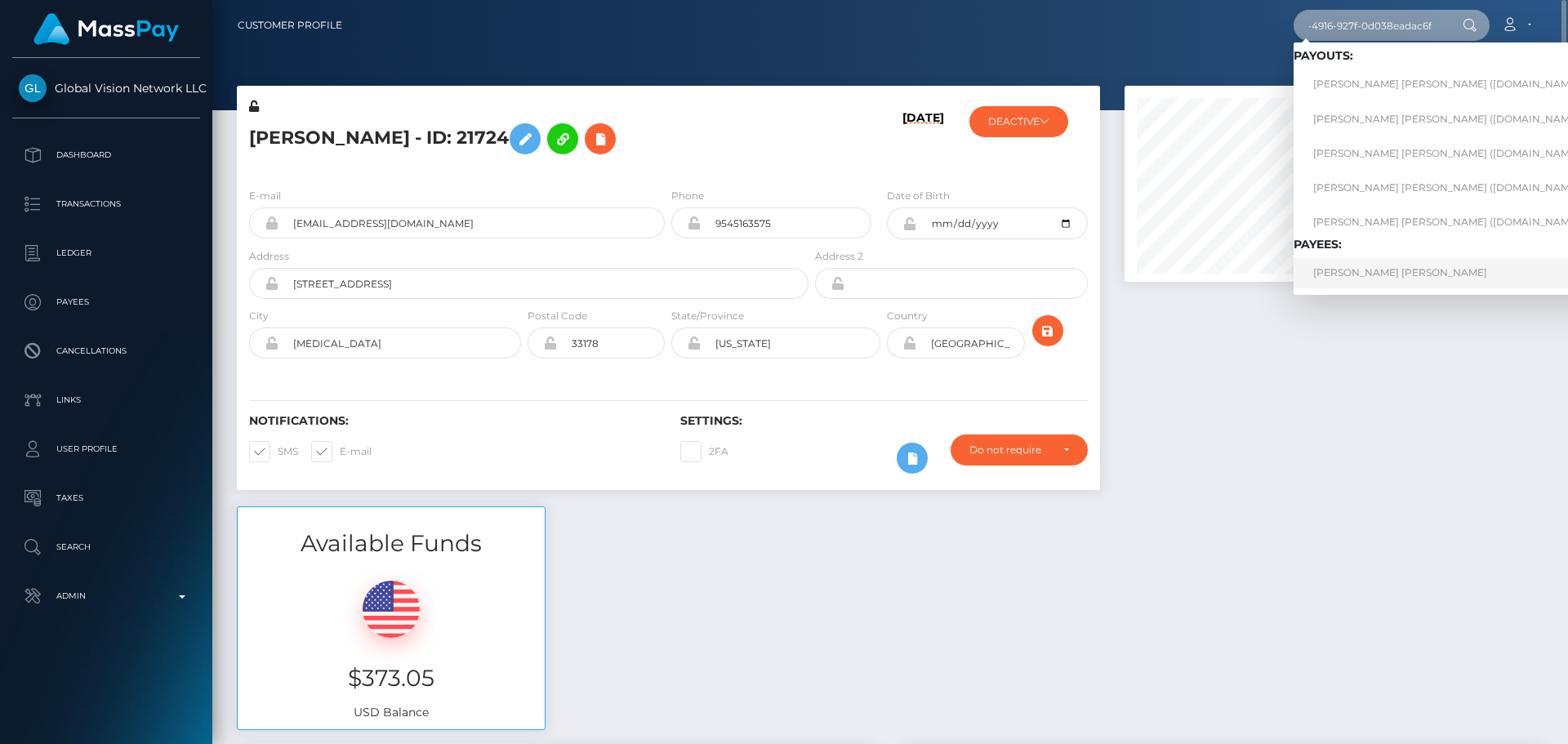
type input "6a9df805-bbd2-4916-927f-0d038eadac6f"
click at [1366, 274] on link "CAMRAN MAE KOVACH" at bounding box center [1453, 273] width 318 height 30
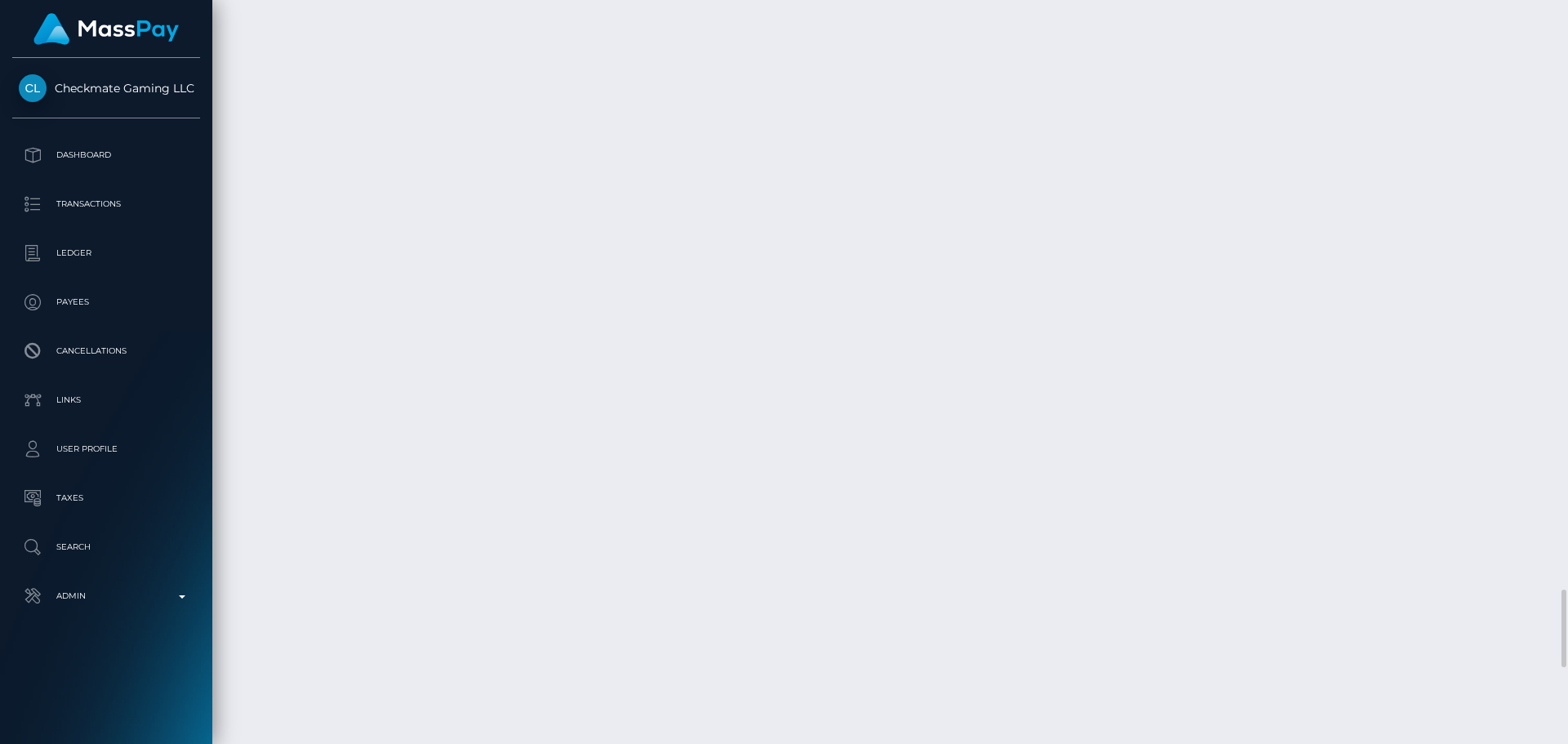
scroll to position [5716, 0]
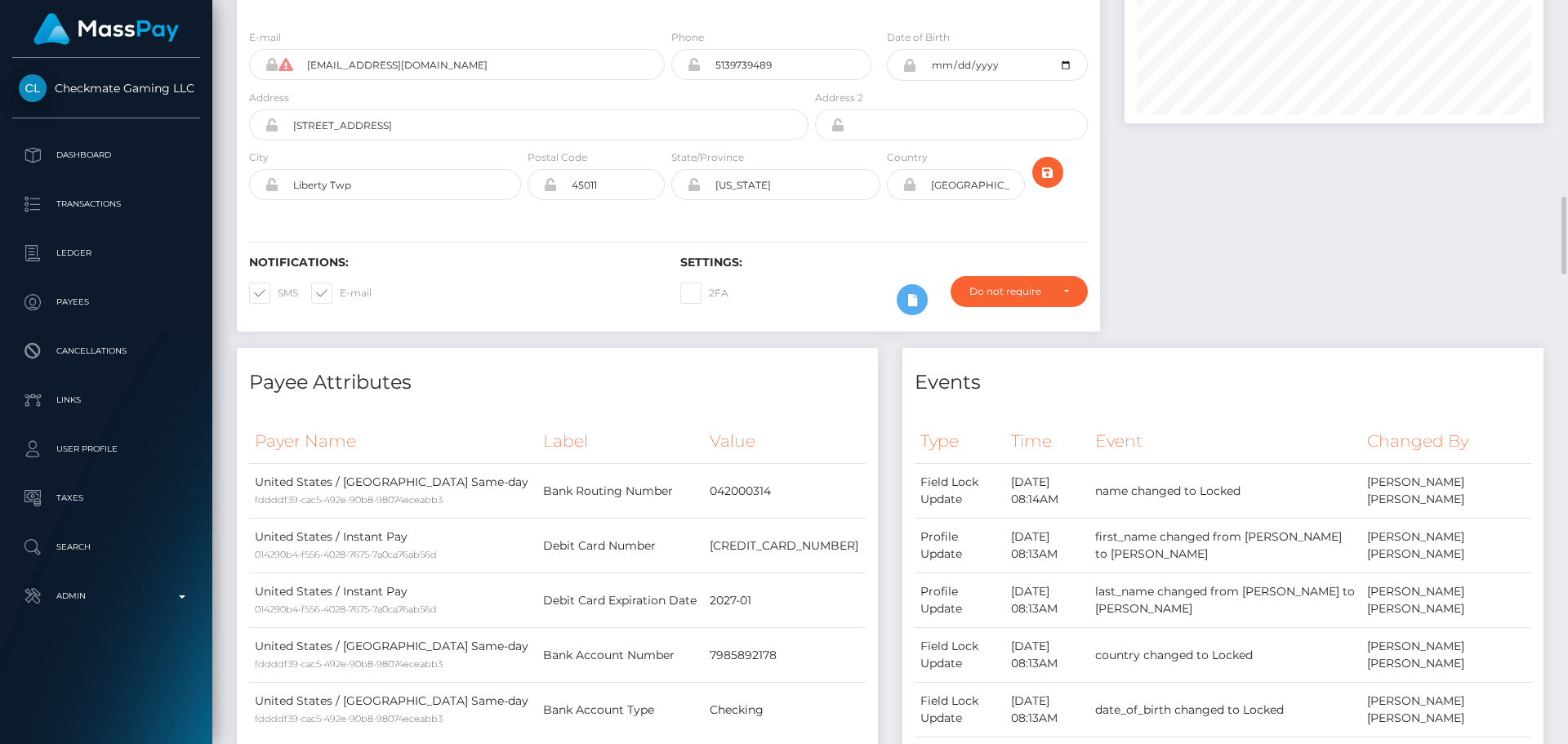
scroll to position [0, 0]
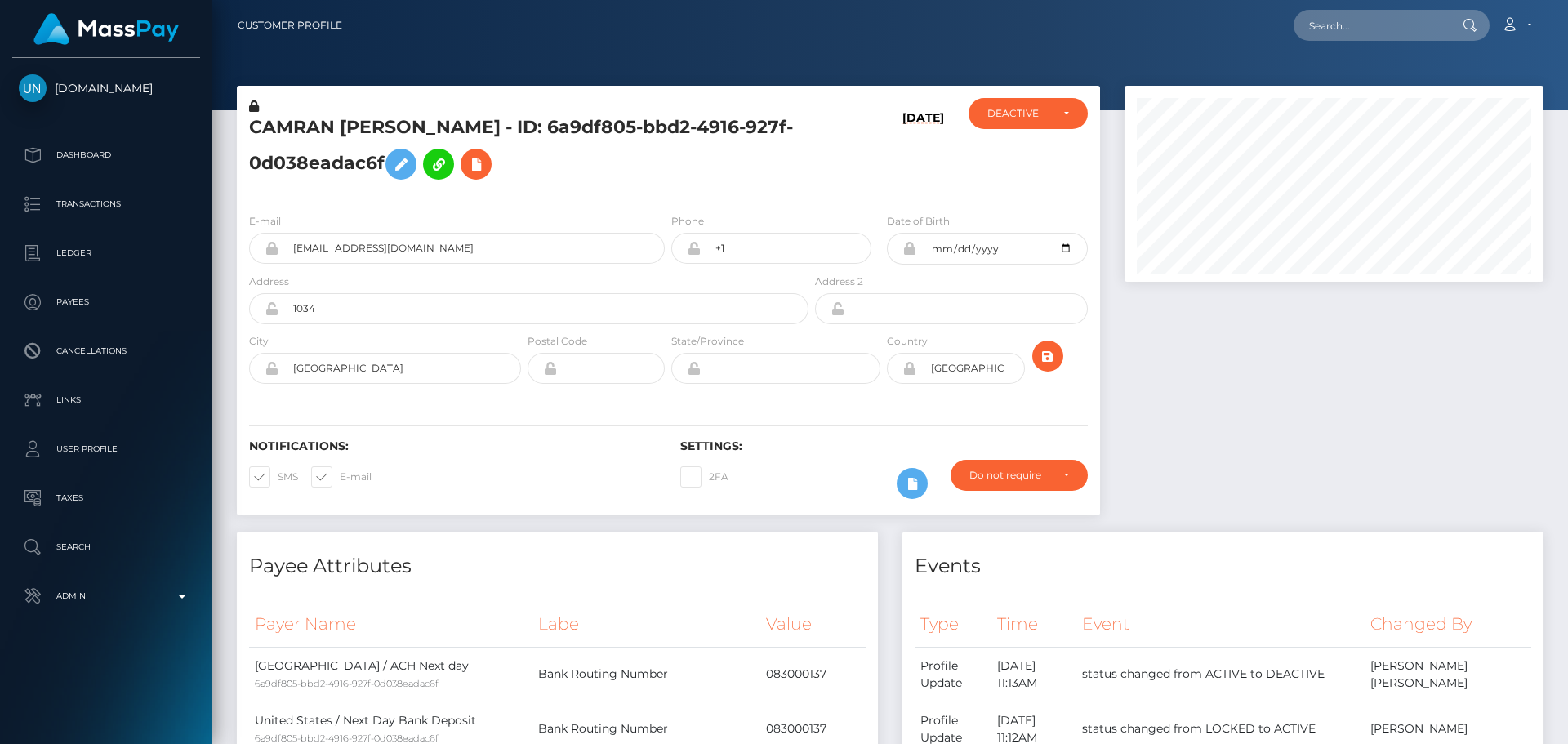
scroll to position [196, 420]
click at [810, 168] on div "CAMRAN [PERSON_NAME] - ID: 6a9df805-bbd2-4916-927f-0d038eadac6f" at bounding box center [525, 148] width 575 height 102
click at [710, 175] on h5 "CAMRAN [PERSON_NAME] - ID: 6a9df805-bbd2-4916-927f-0d038eadac6f" at bounding box center [525, 152] width 550 height 73
click at [715, 171] on h5 "CAMRAN [PERSON_NAME] - ID: 6a9df805-bbd2-4916-927f-0d038eadac6f" at bounding box center [525, 152] width 550 height 73
click at [672, 178] on h5 "CAMRAN [PERSON_NAME] - ID: 6a9df805-bbd2-4916-927f-0d038eadac6f" at bounding box center [525, 152] width 550 height 73
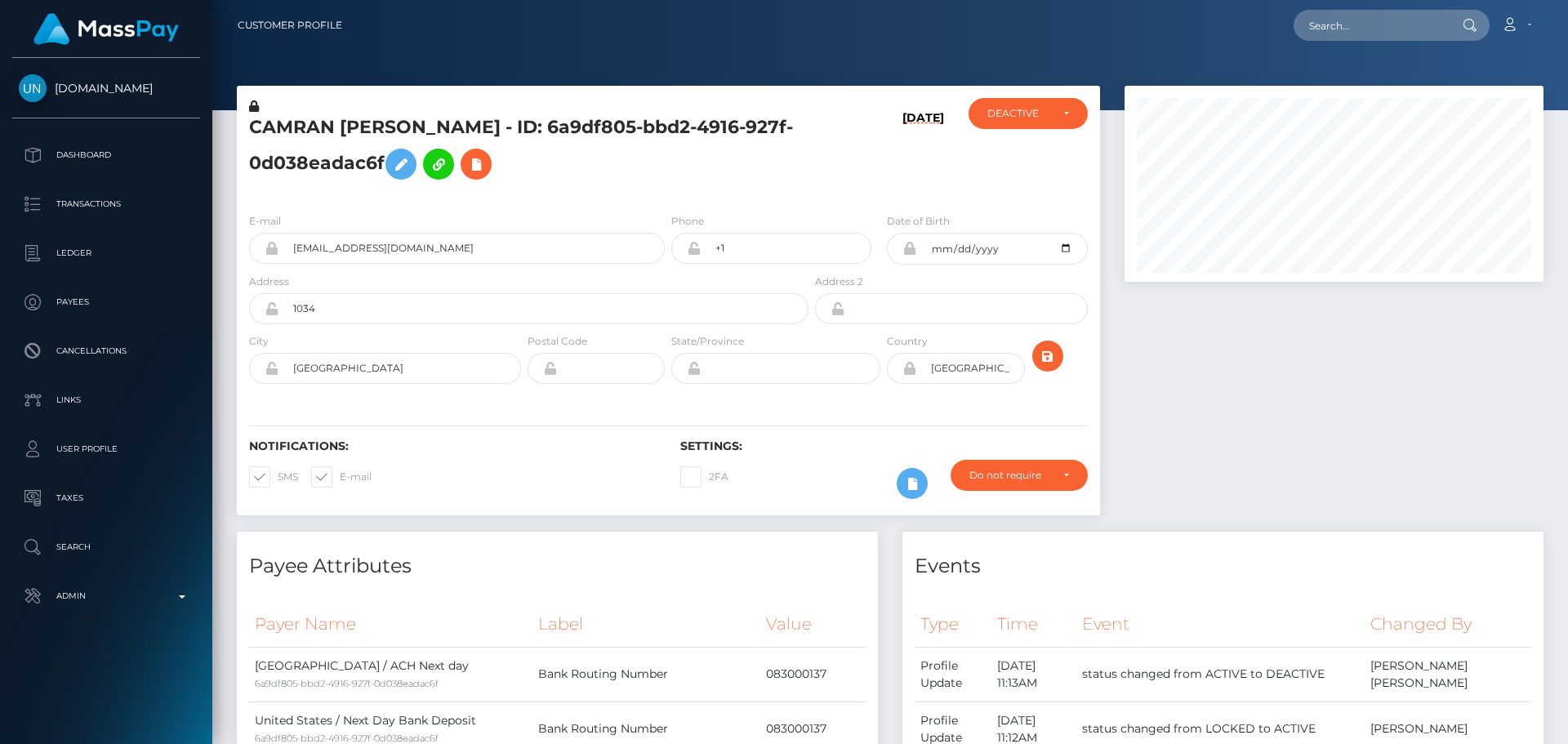
click at [678, 178] on h5 "CAMRAN [PERSON_NAME] - ID: 6a9df805-bbd2-4916-927f-0d038eadac6f" at bounding box center [525, 152] width 550 height 73
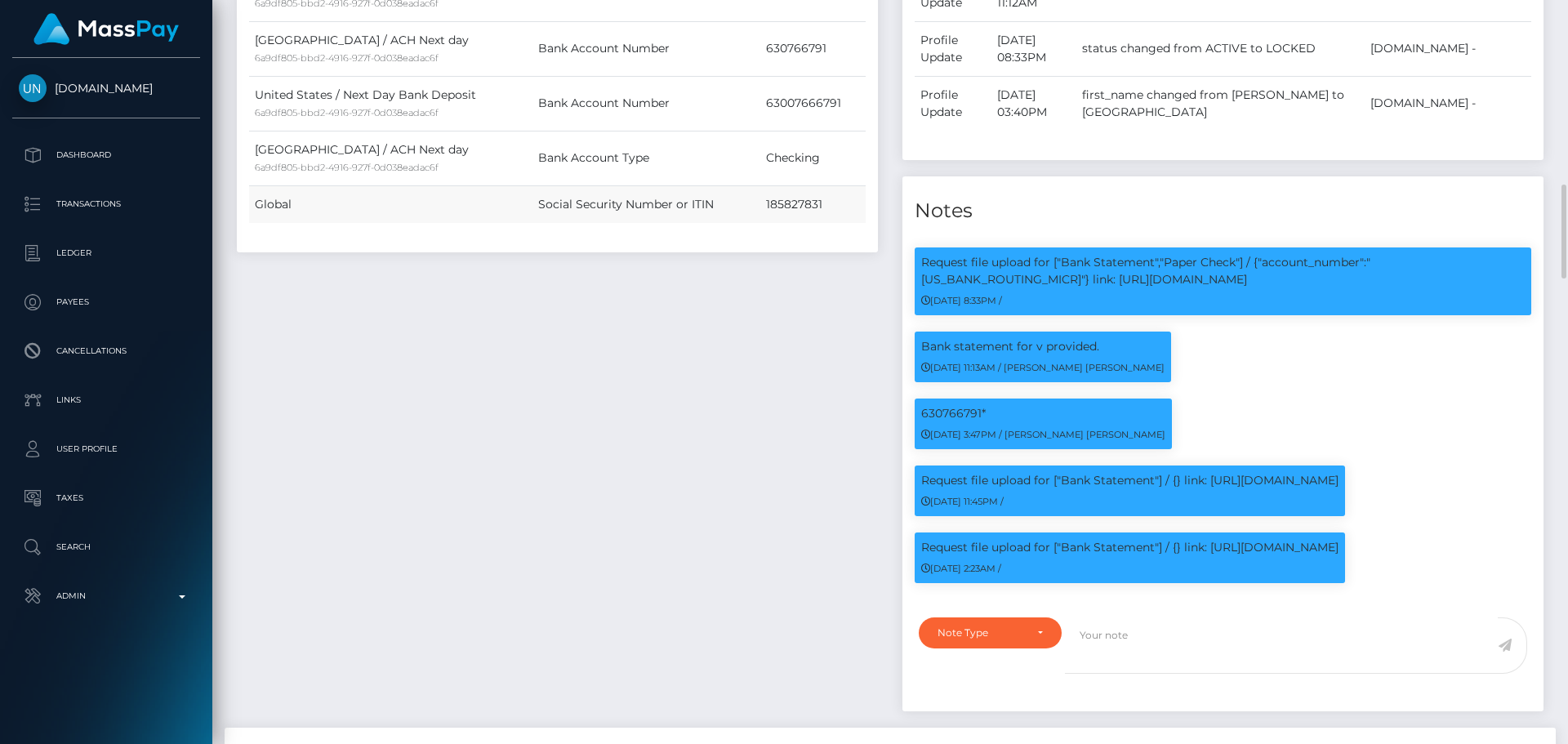
scroll to position [817, 0]
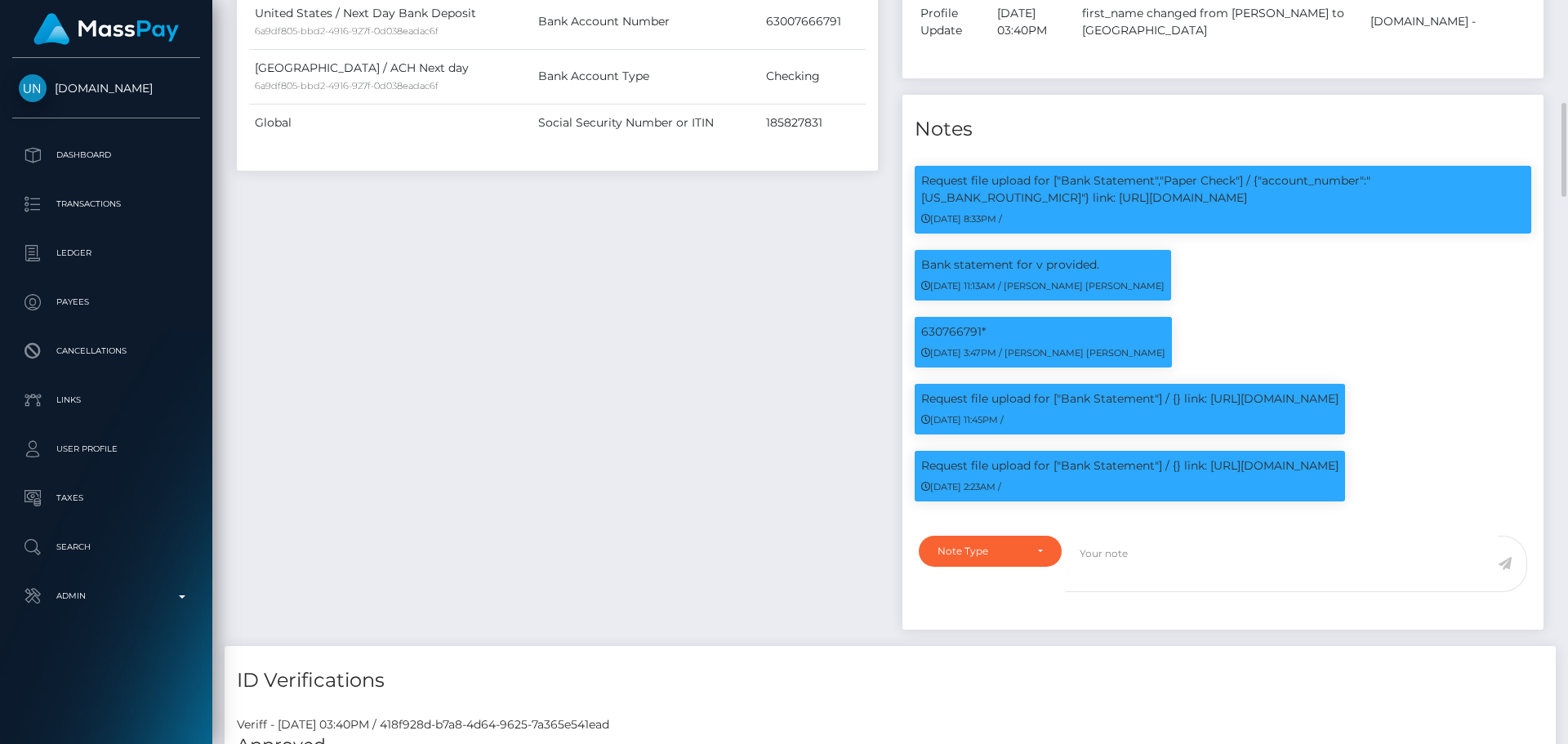
click at [674, 278] on div "Payee Attributes Payer Name Label Value [GEOGRAPHIC_DATA] / ACH Next day 6a9df8…" at bounding box center [558, 180] width 666 height 931
click at [670, 302] on div "Payee Attributes Payer Name Label Value [GEOGRAPHIC_DATA] / ACH Next day 6a9df8…" at bounding box center [558, 180] width 666 height 931
click at [674, 355] on div "Payee Attributes Payer Name Label Value [GEOGRAPHIC_DATA] / ACH Next day 6a9df8…" at bounding box center [558, 180] width 666 height 931
click at [701, 400] on div "Payee Attributes Payer Name Label Value [GEOGRAPHIC_DATA] / ACH Next day 6a9df8…" at bounding box center [558, 180] width 666 height 931
click at [843, 291] on div "Payee Attributes Payer Name Label Value [GEOGRAPHIC_DATA] / ACH Next day 6a9df8…" at bounding box center [558, 180] width 666 height 931
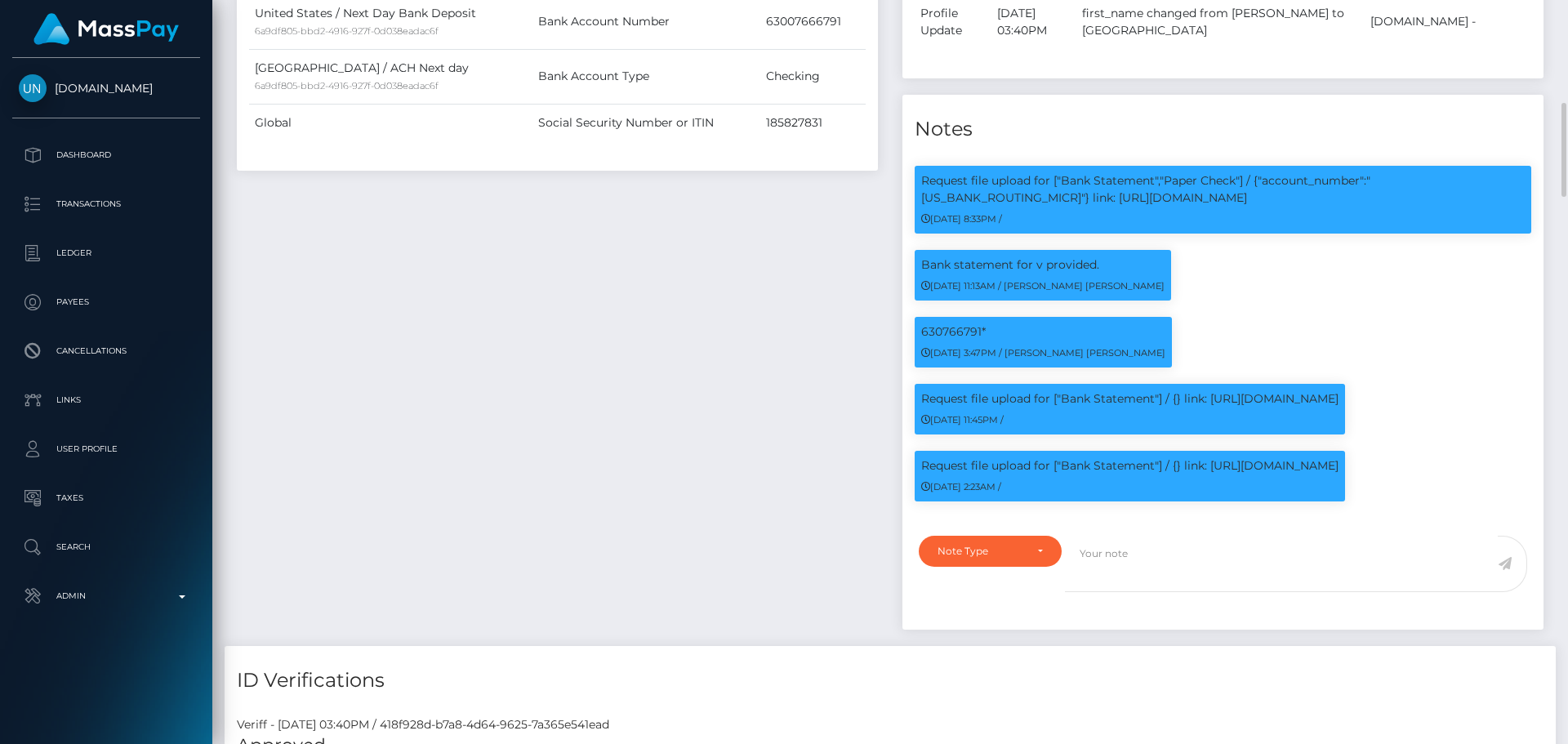
click at [750, 354] on div "Payee Attributes Payer Name Label Value [GEOGRAPHIC_DATA] / ACH Next day 6a9df8…" at bounding box center [558, 180] width 666 height 931
click at [752, 352] on div "Payee Attributes Payer Name Label Value [GEOGRAPHIC_DATA] / ACH Next day 6a9df8…" at bounding box center [558, 180] width 666 height 931
click at [752, 360] on div "Payee Attributes Payer Name Label Value [GEOGRAPHIC_DATA] / ACH Next day 6a9df8…" at bounding box center [558, 180] width 666 height 931
click at [756, 364] on div "Payee Attributes Payer Name Label Value [GEOGRAPHIC_DATA] / ACH Next day 6a9df8…" at bounding box center [558, 180] width 666 height 931
click at [764, 376] on div "Payee Attributes Payer Name Label Value [GEOGRAPHIC_DATA] / ACH Next day 6a9df8…" at bounding box center [558, 180] width 666 height 931
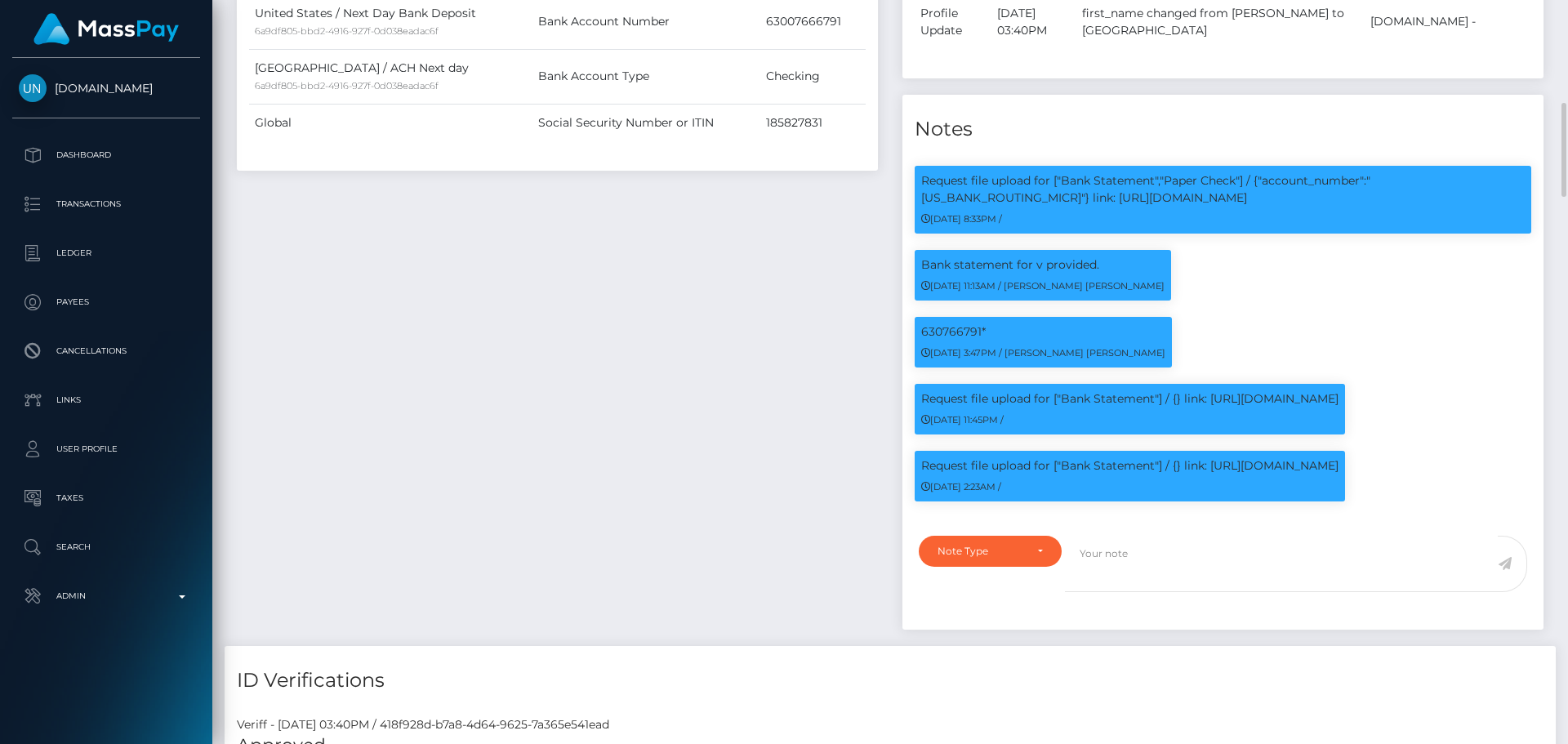
click at [758, 371] on div "Payee Attributes Payer Name Label Value [GEOGRAPHIC_DATA] / ACH Next day 6a9df8…" at bounding box center [558, 180] width 666 height 931
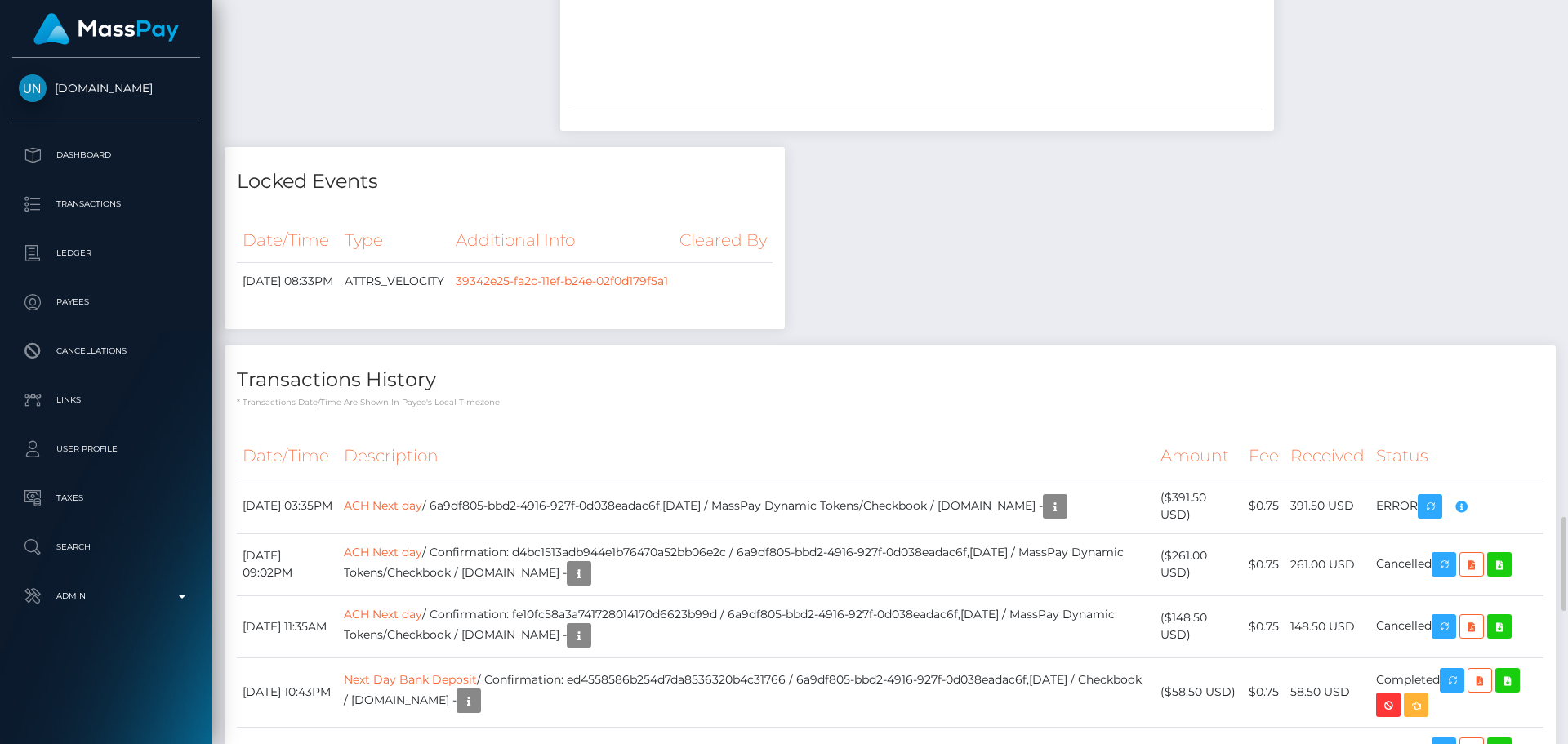
scroll to position [4001, 0]
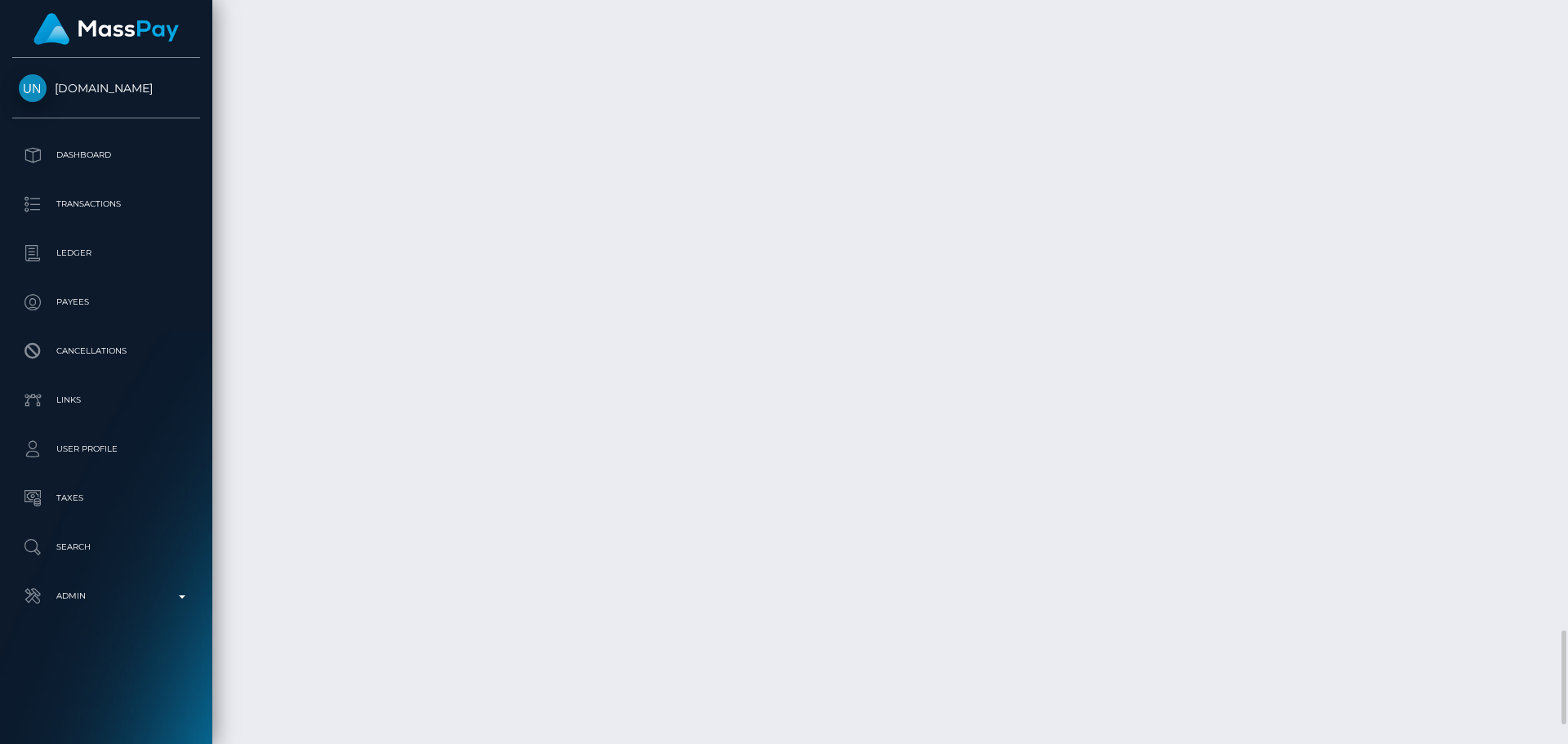
scroll to position [5063, 0]
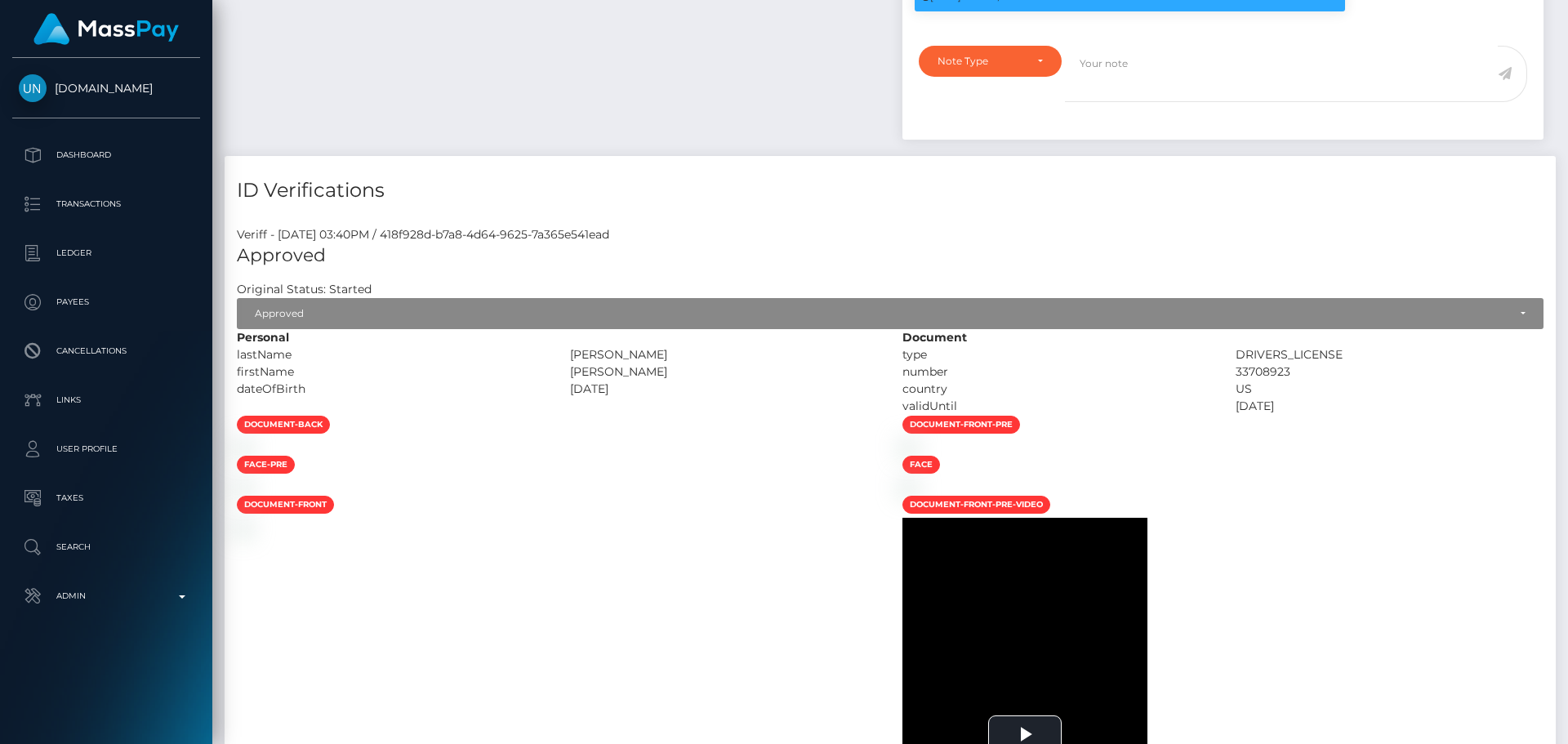
scroll to position [898, 0]
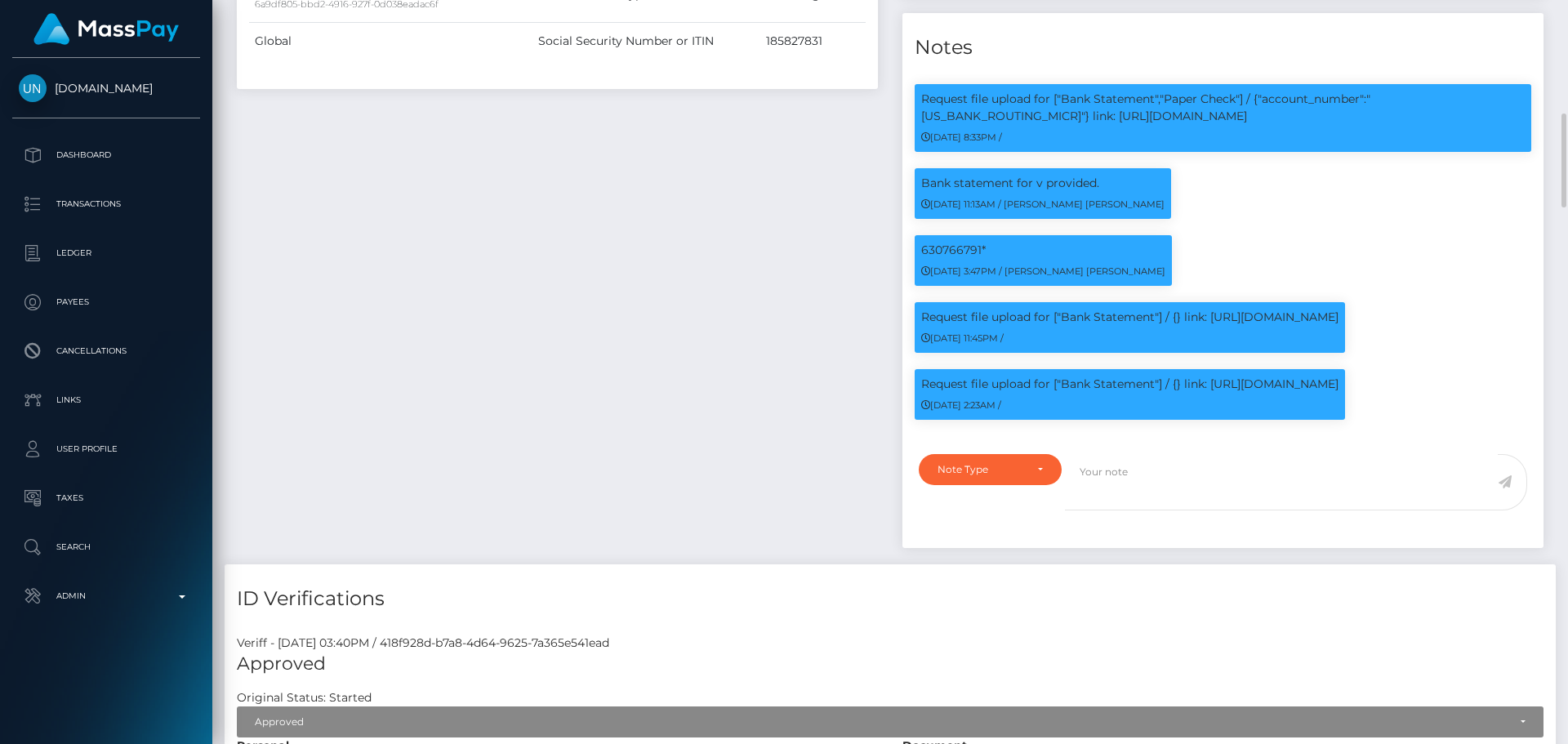
click at [756, 331] on div "Payee Attributes Payer Name Label Value [GEOGRAPHIC_DATA] / ACH Next day 6a9df8…" at bounding box center [558, 99] width 666 height 931
click at [770, 337] on div "Payee Attributes Payer Name Label Value [GEOGRAPHIC_DATA] / ACH Next day 6a9df8…" at bounding box center [558, 99] width 666 height 931
click at [737, 358] on div "Payee Attributes Payer Name Label Value [GEOGRAPHIC_DATA] / ACH Next day 6a9df8…" at bounding box center [558, 99] width 666 height 931
click at [725, 364] on div "Payee Attributes Payer Name Label Value [GEOGRAPHIC_DATA] / ACH Next day 6a9df8…" at bounding box center [558, 99] width 666 height 931
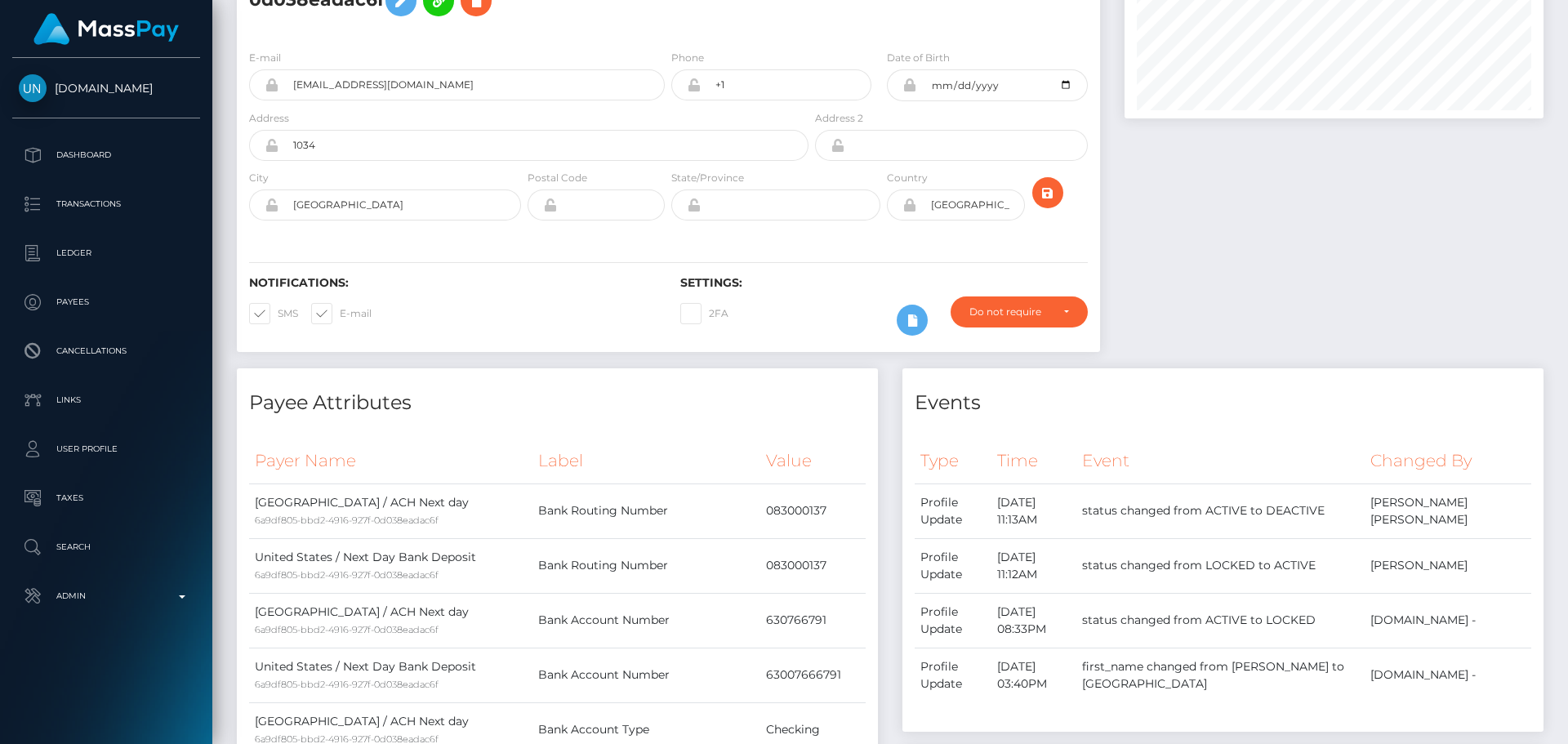
scroll to position [0, 0]
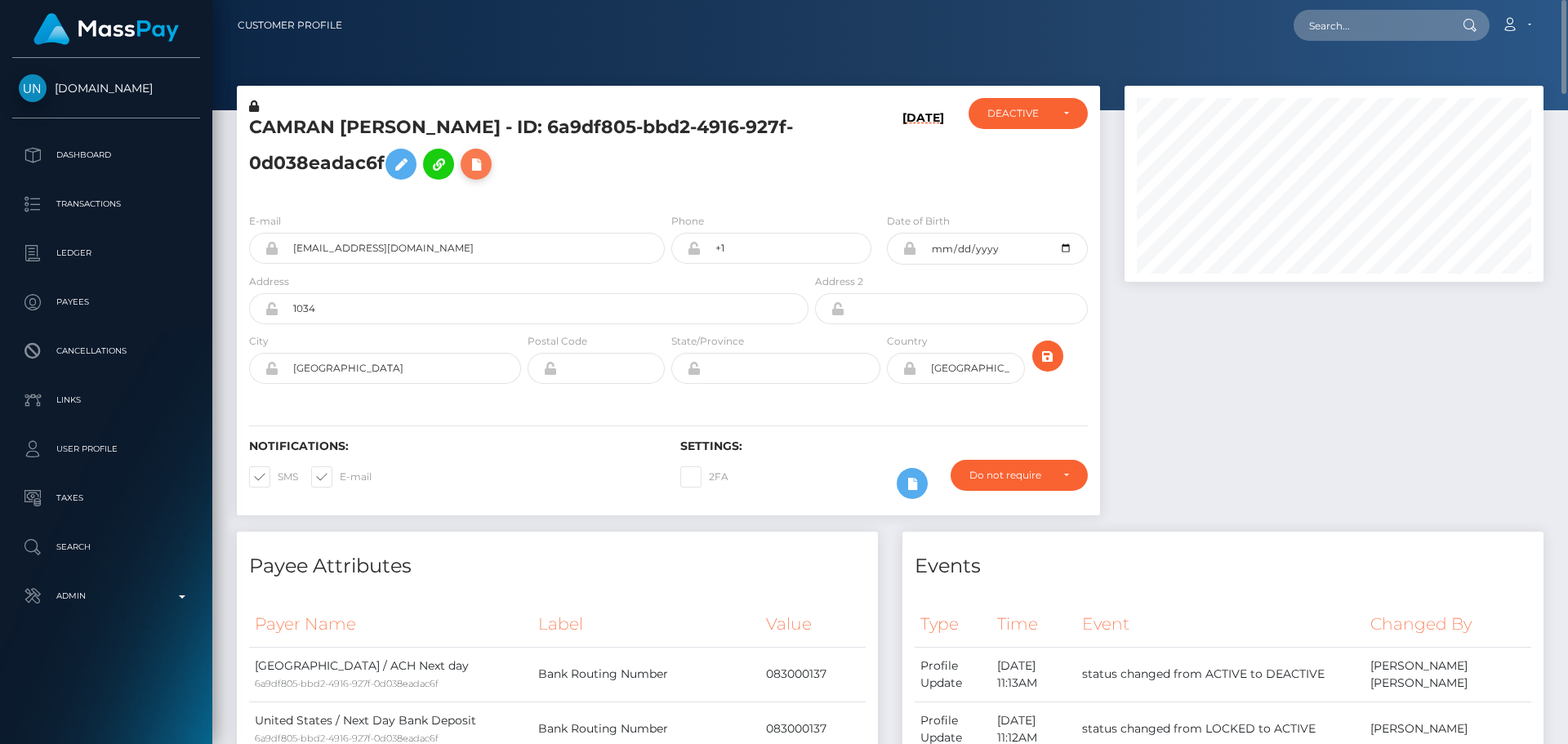
click at [478, 157] on icon at bounding box center [476, 164] width 20 height 20
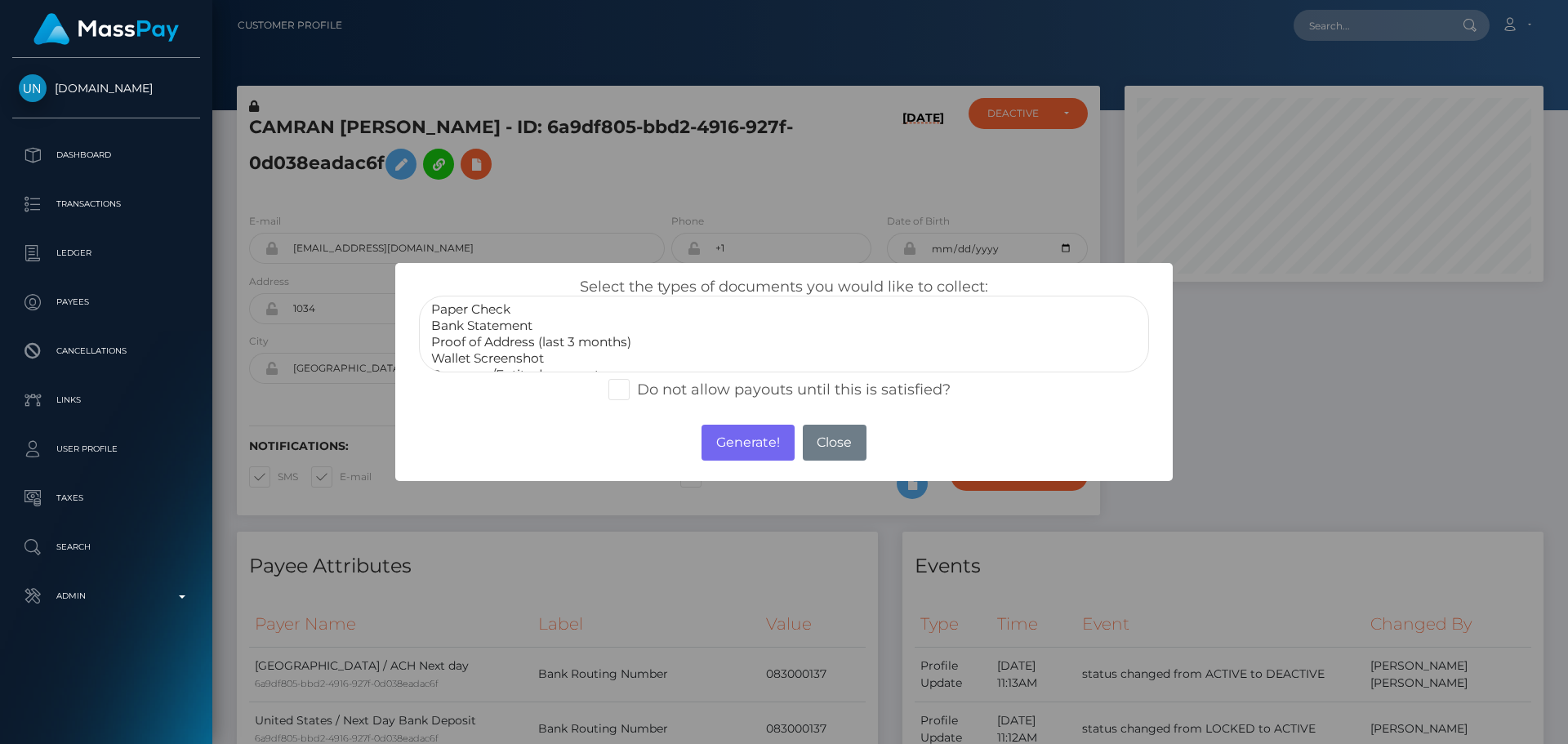
select select "Bank Statement"
click at [495, 327] on option "Bank Statement" at bounding box center [784, 326] width 709 height 16
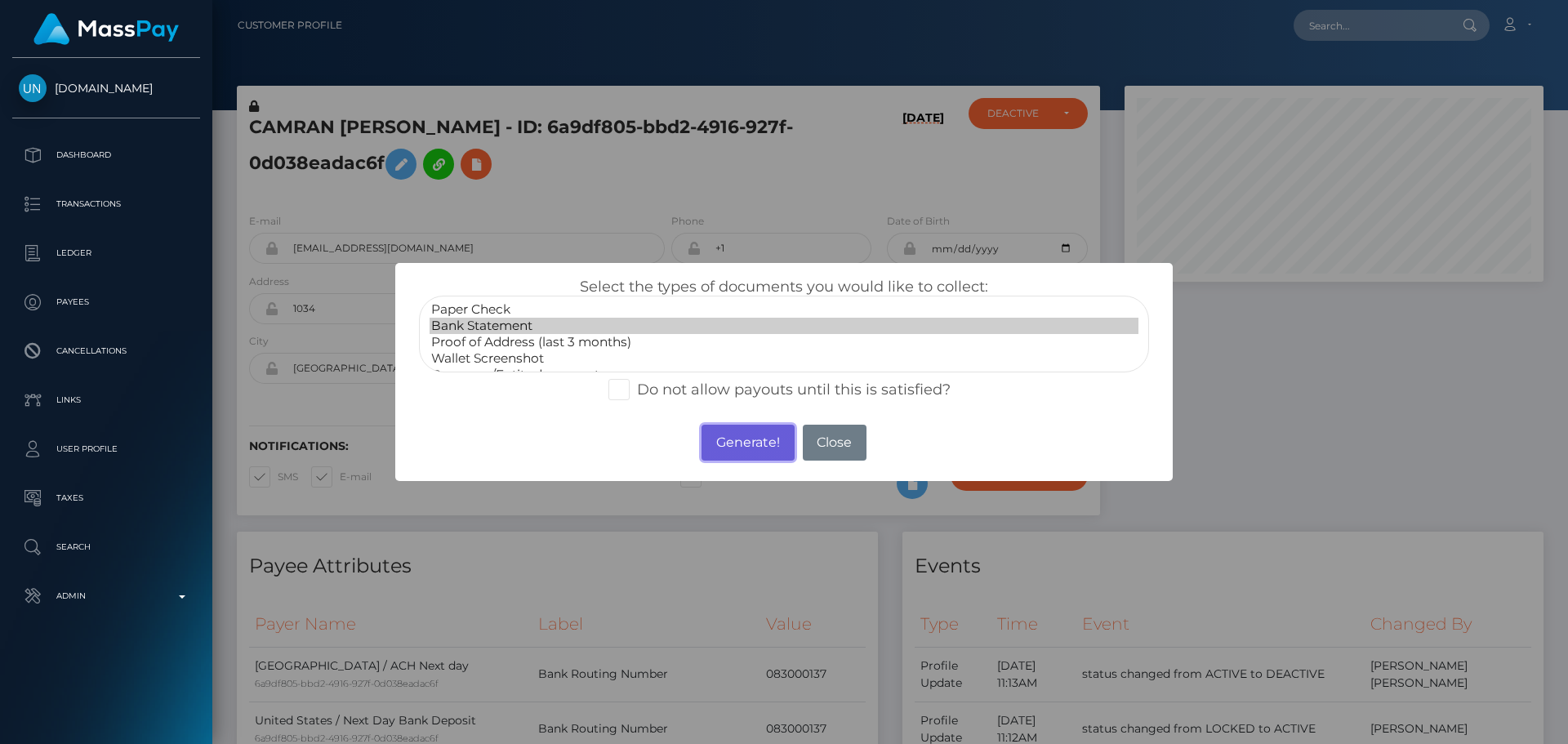
click at [736, 439] on button "Generate!" at bounding box center [748, 442] width 92 height 36
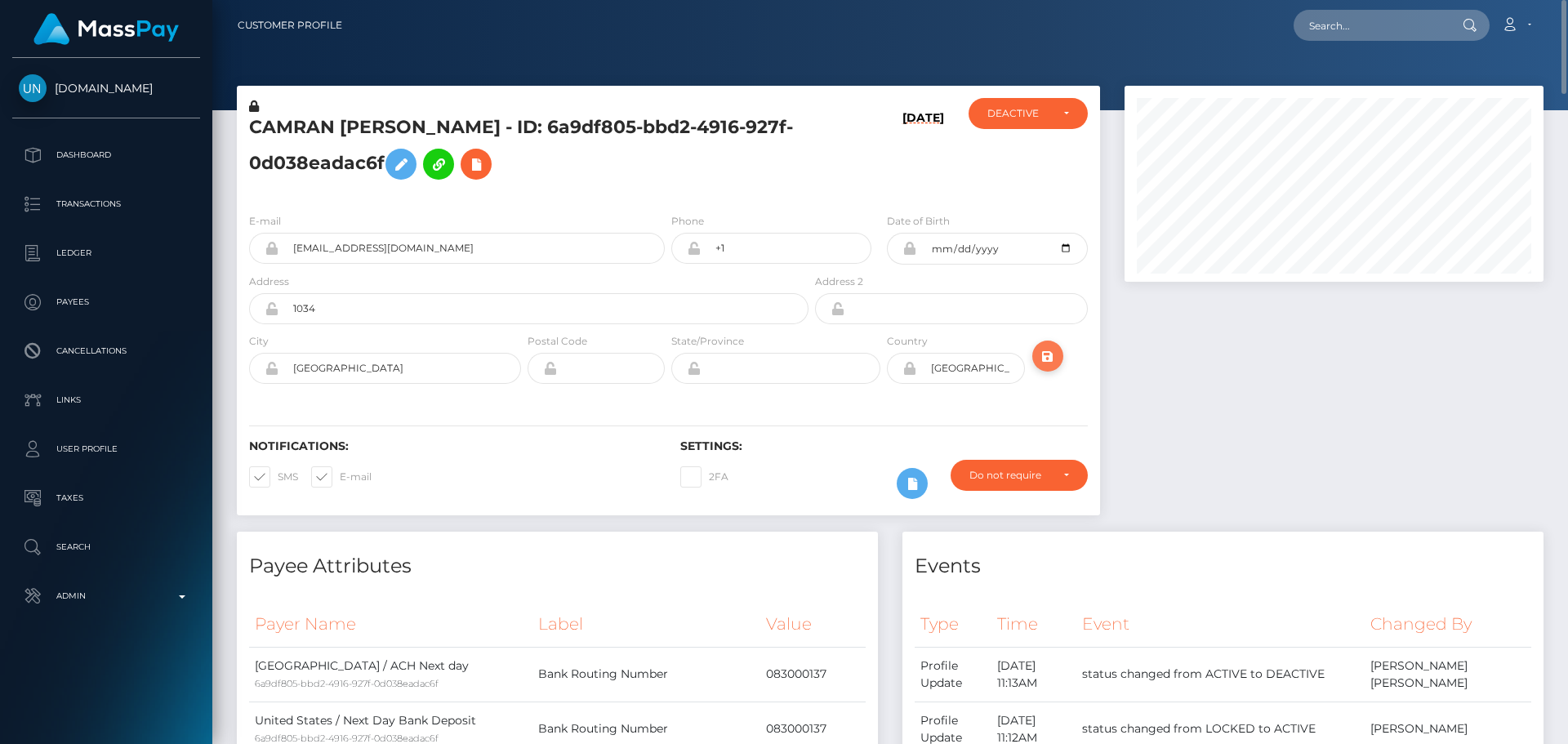
click at [1047, 358] on icon "submit" at bounding box center [1048, 356] width 20 height 20
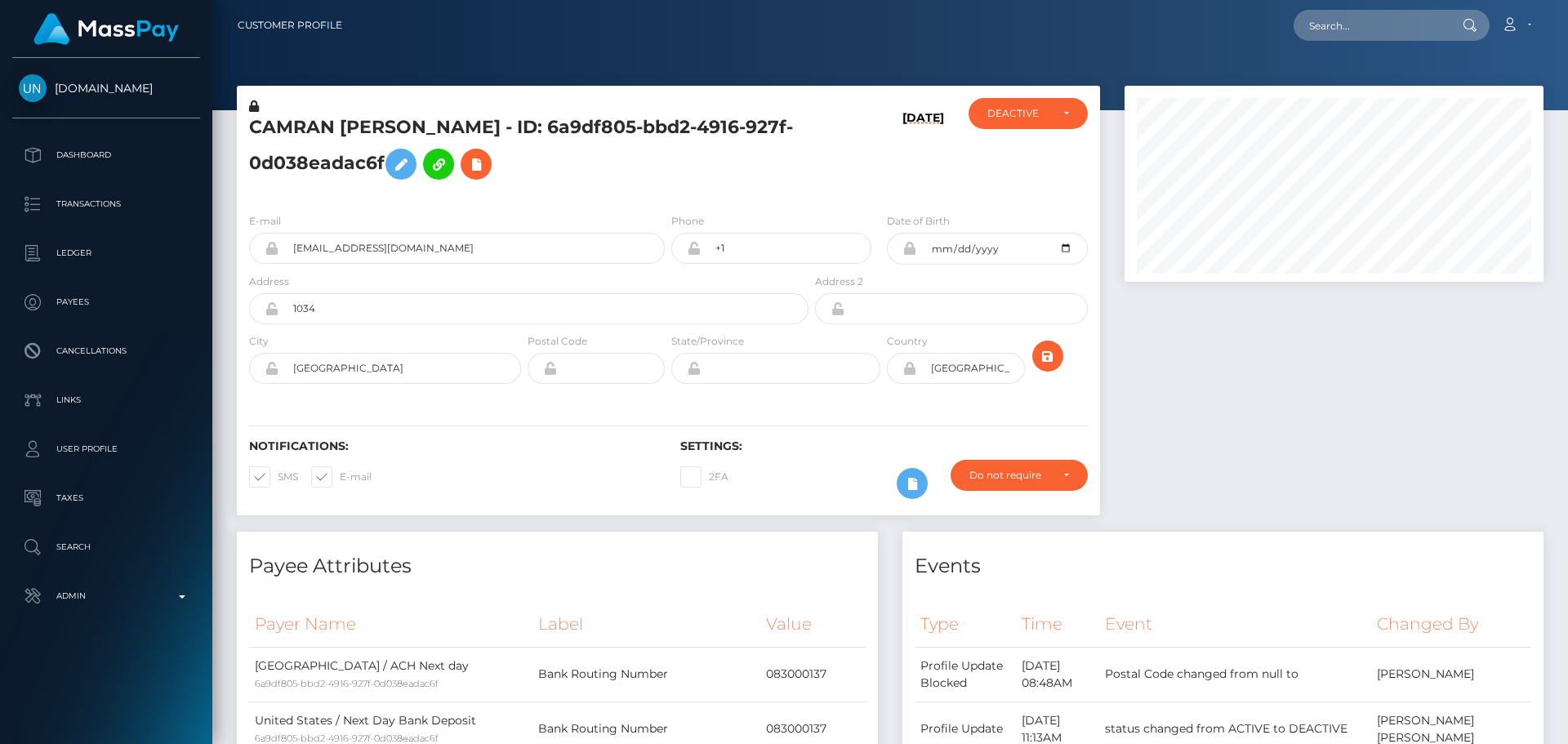
scroll to position [196, 420]
click at [668, 191] on div "CAMRAN [PERSON_NAME] - ID: 6a9df805-bbd2-4916-927f-0d038eadac6f" at bounding box center [525, 148] width 575 height 102
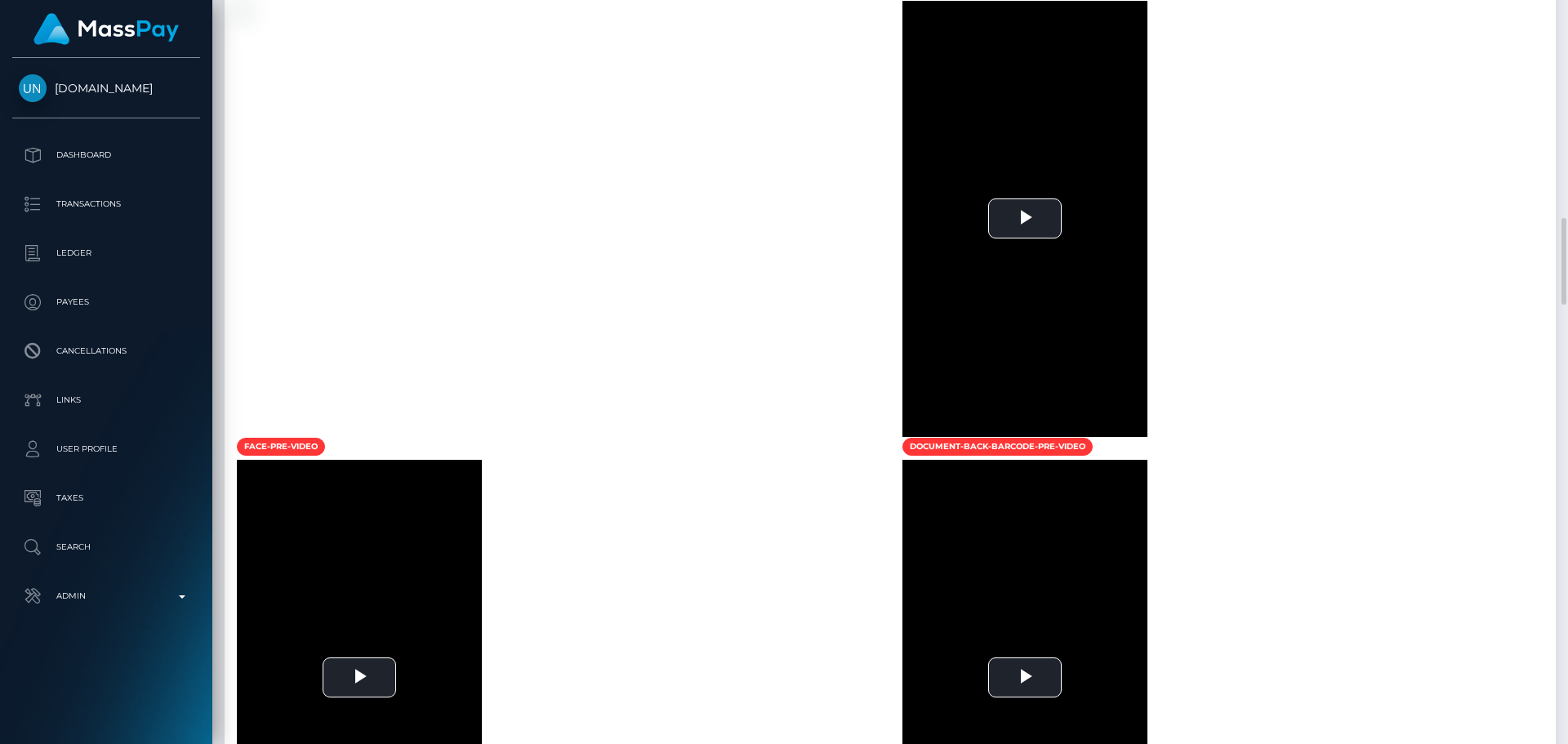
scroll to position [1389, 0]
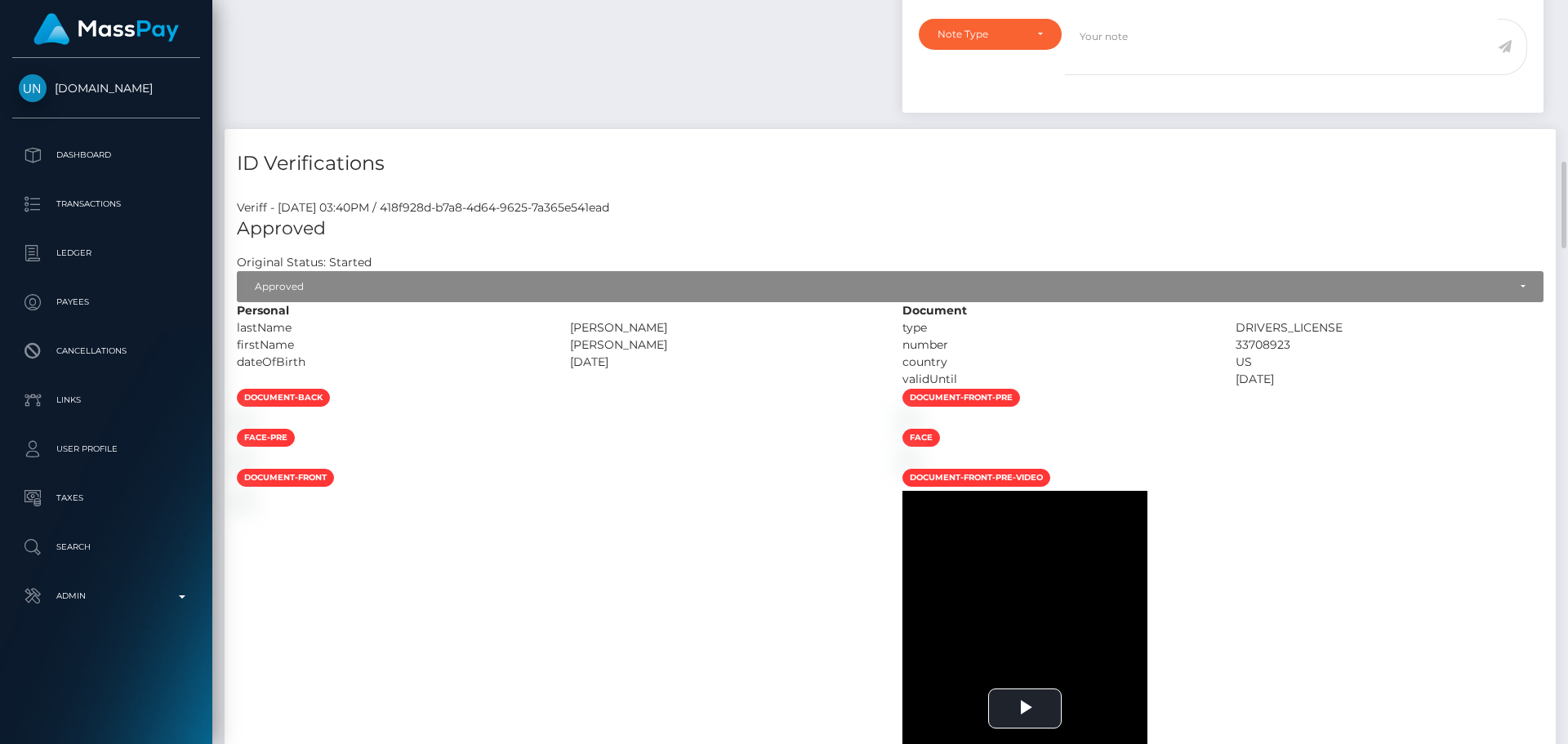
click at [734, 371] on div "[DATE]" at bounding box center [724, 361] width 333 height 17
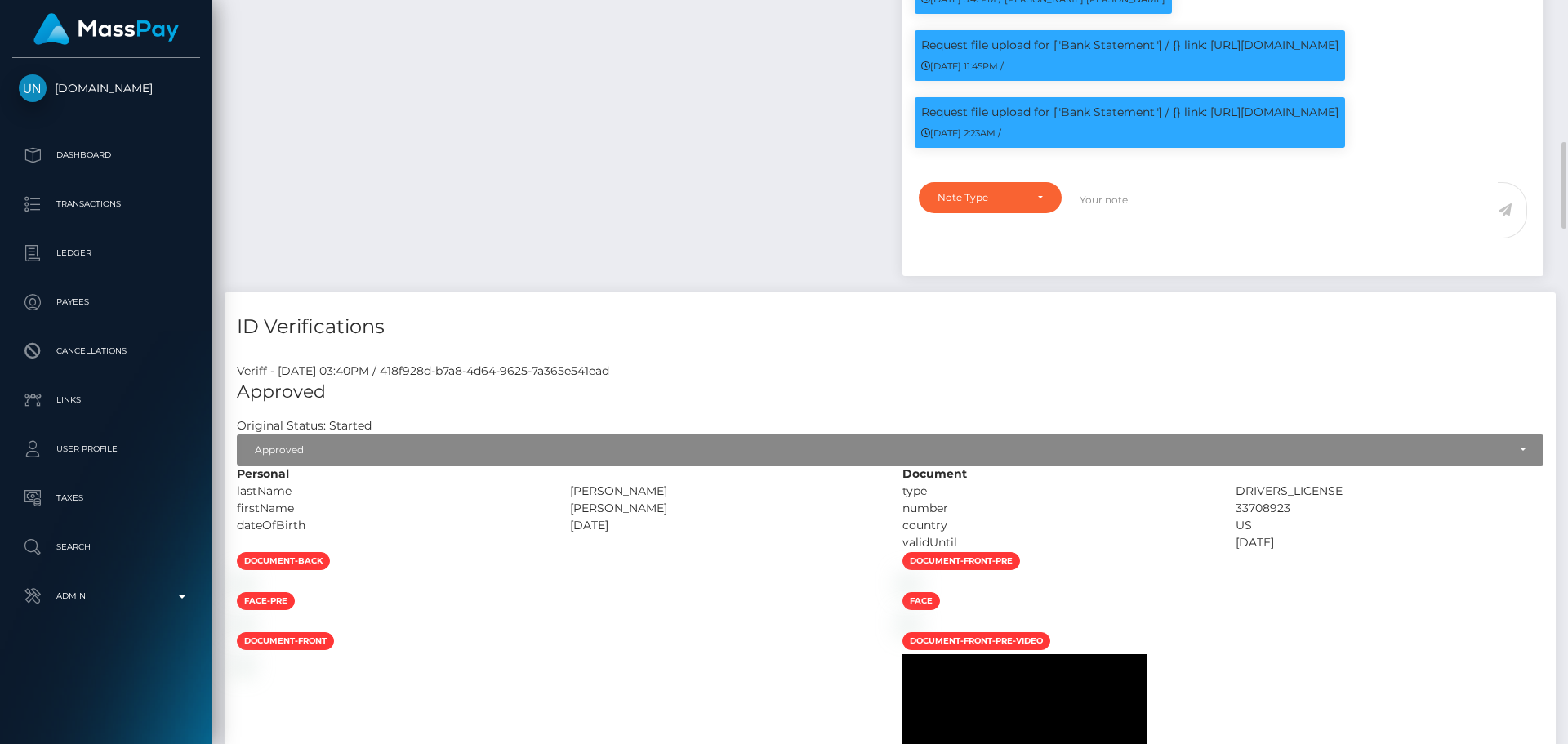
scroll to position [1144, 0]
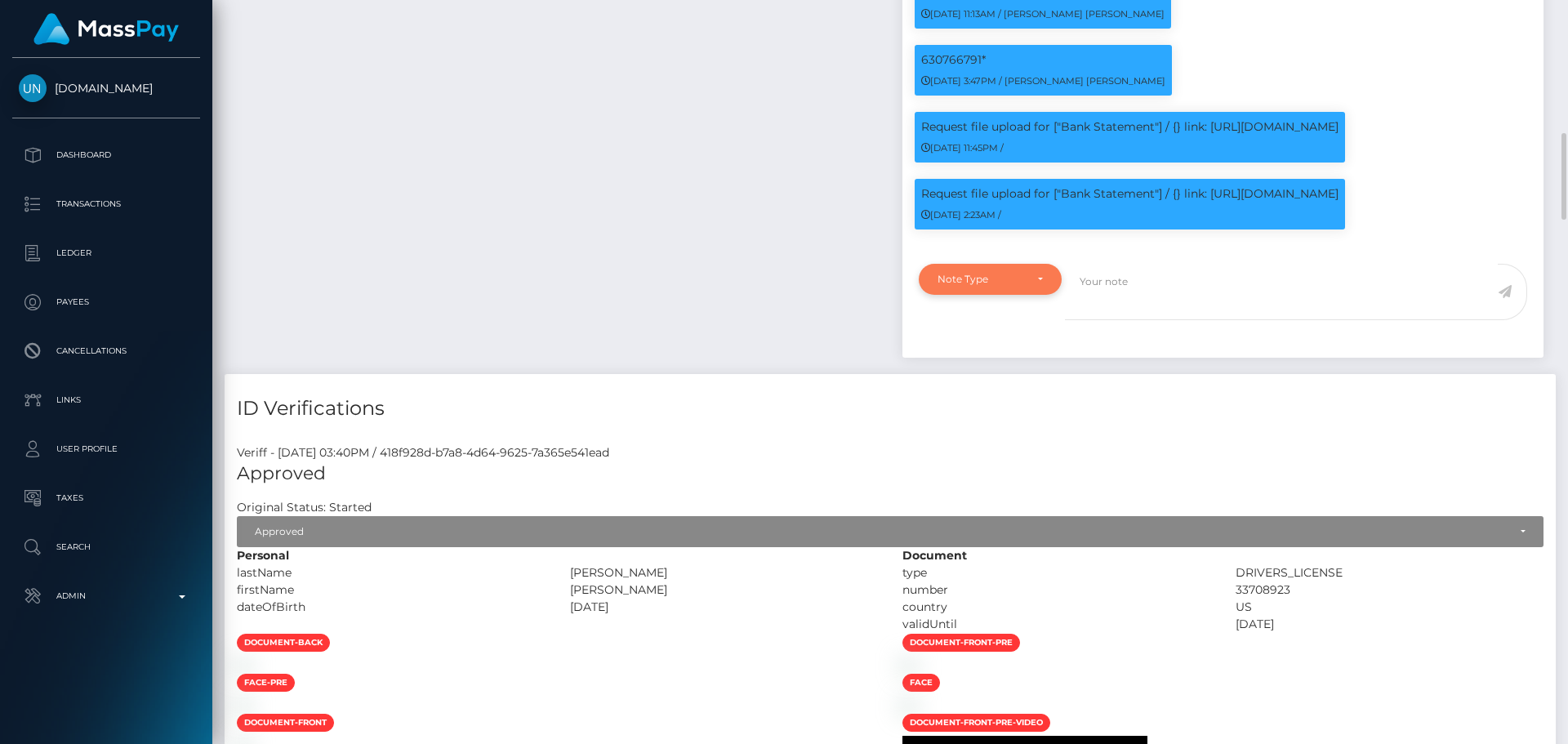
click at [1026, 271] on div "Note Type" at bounding box center [990, 279] width 143 height 31
click at [994, 365] on span "Compliance" at bounding box center [968, 358] width 59 height 15
select select "COMPLIANCE"
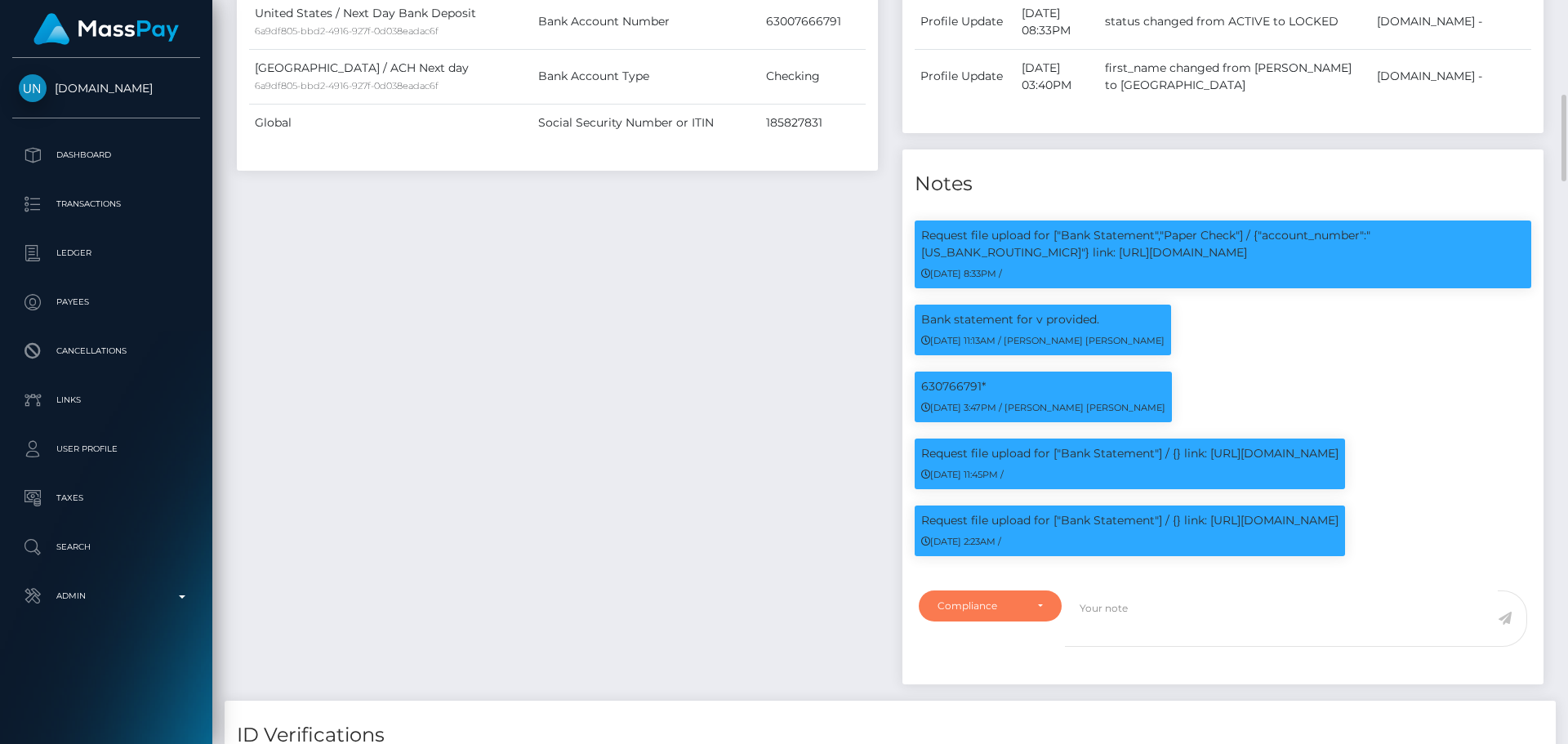
scroll to position [898, 0]
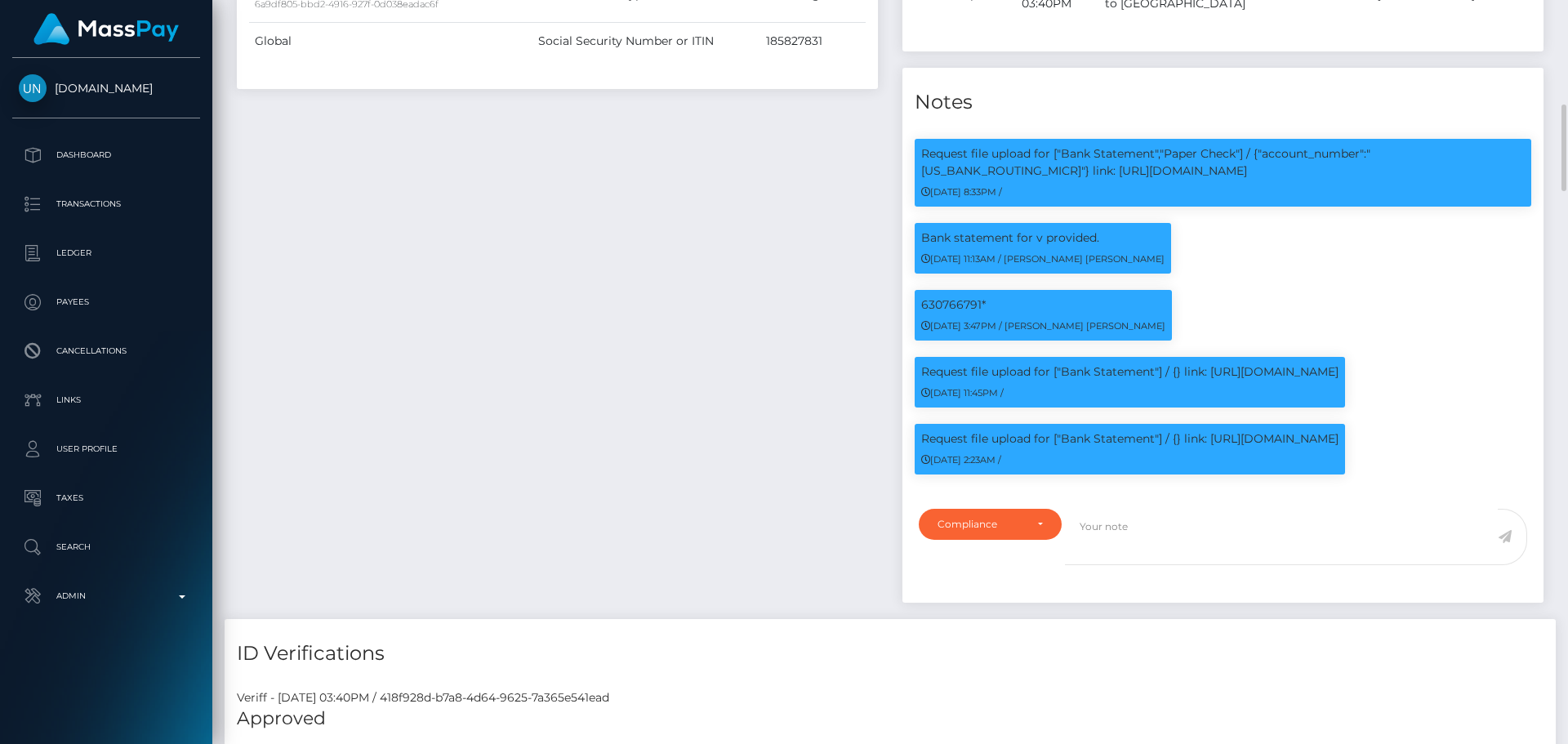
click at [824, 321] on div "Payee Attributes Payer Name Label Value [GEOGRAPHIC_DATA] / ACH Next day 6a9df8…" at bounding box center [558, 126] width 666 height 985
click at [857, 340] on div "Payee Attributes Payer Name Label Value United States / ACH Next day 6a9df805-b…" at bounding box center [558, 126] width 666 height 985
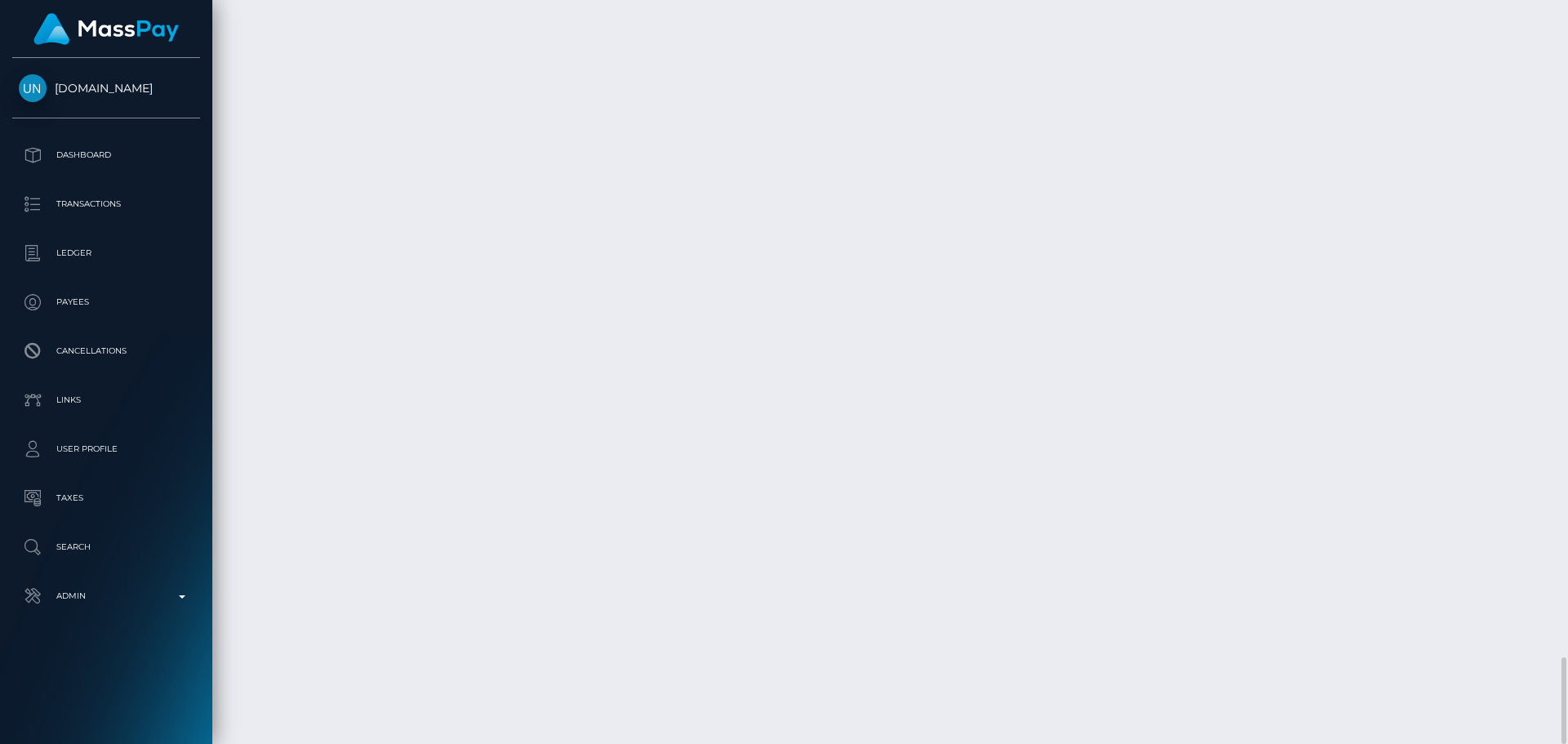
scroll to position [196, 420]
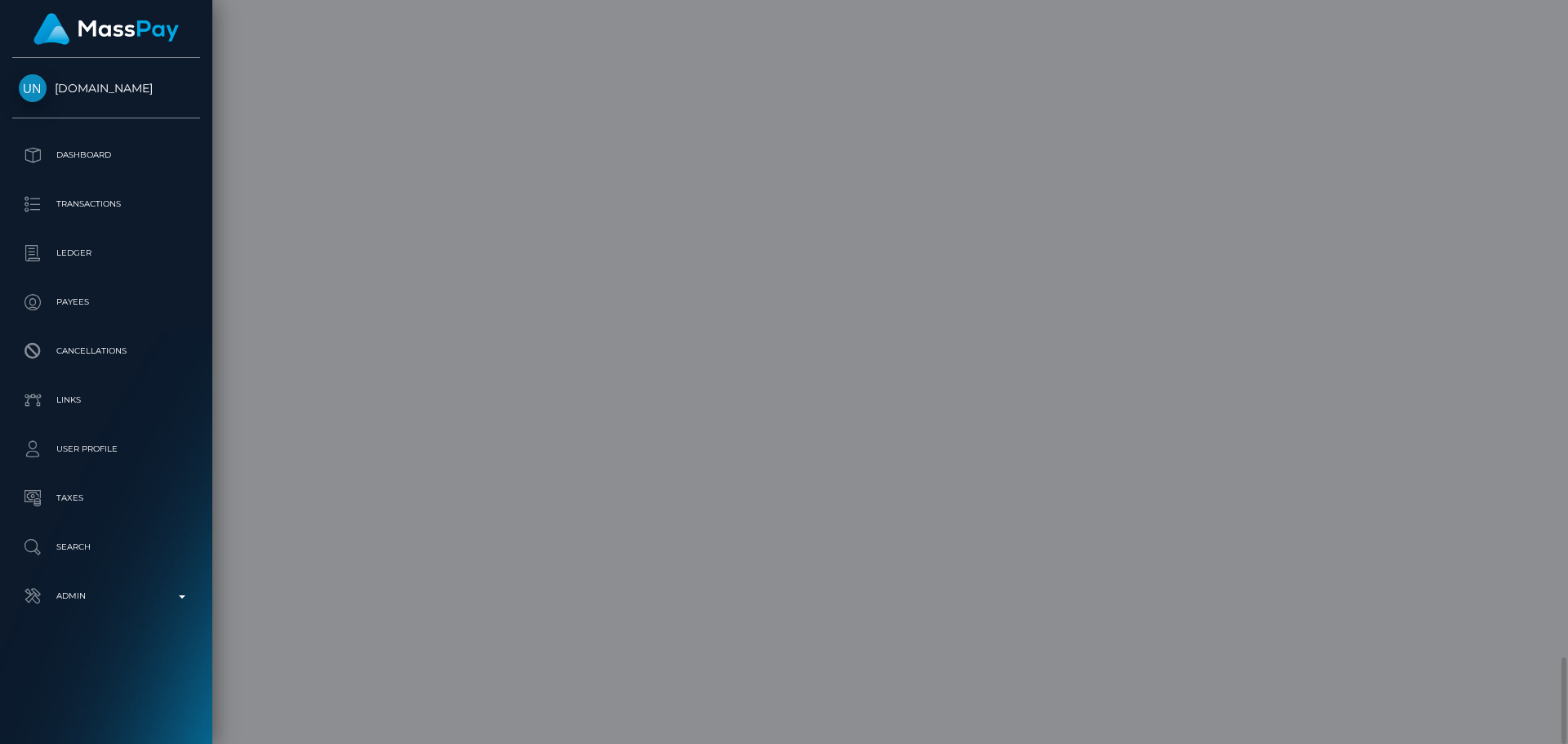
scroll to position [0, 0]
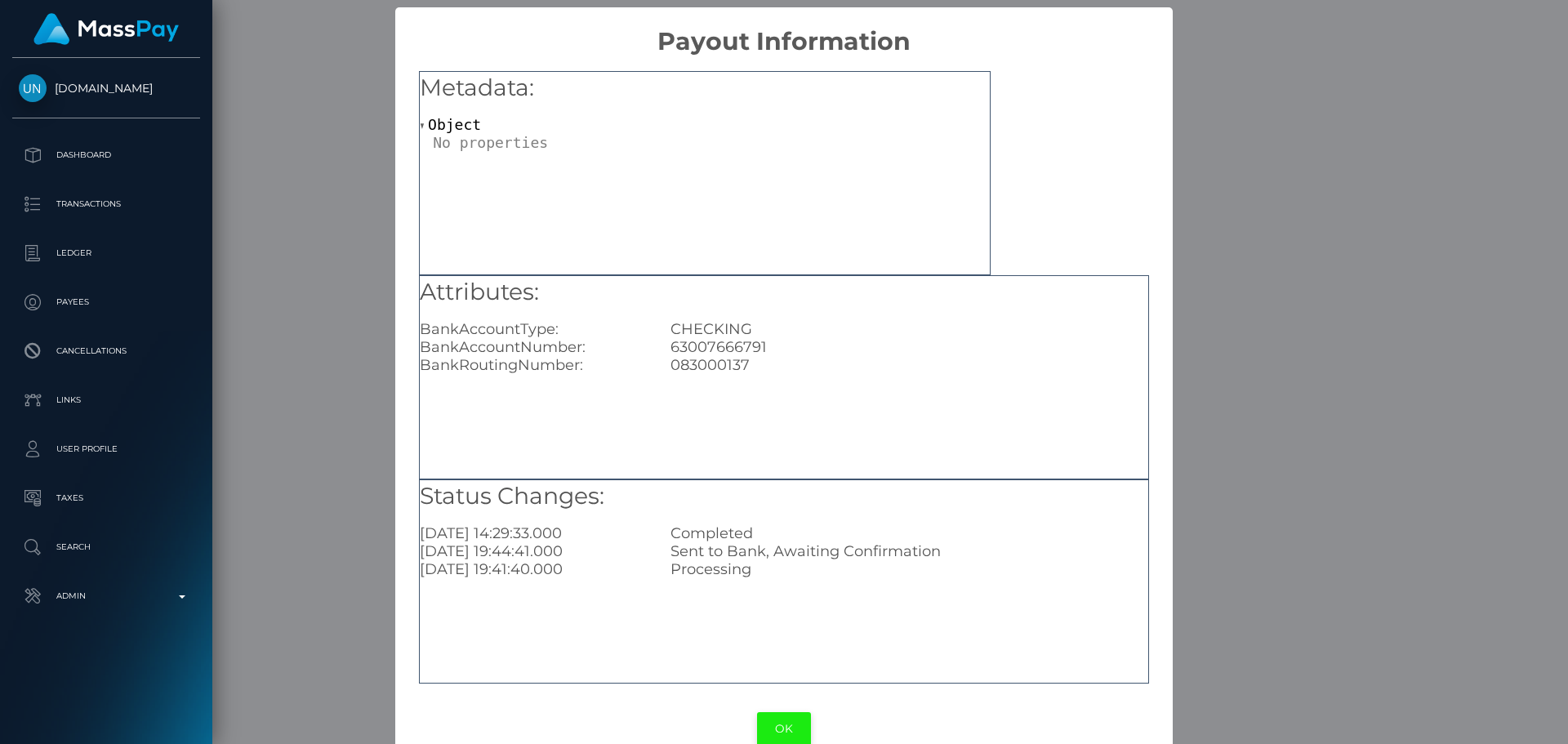
click at [769, 719] on button "OK" at bounding box center [784, 729] width 54 height 34
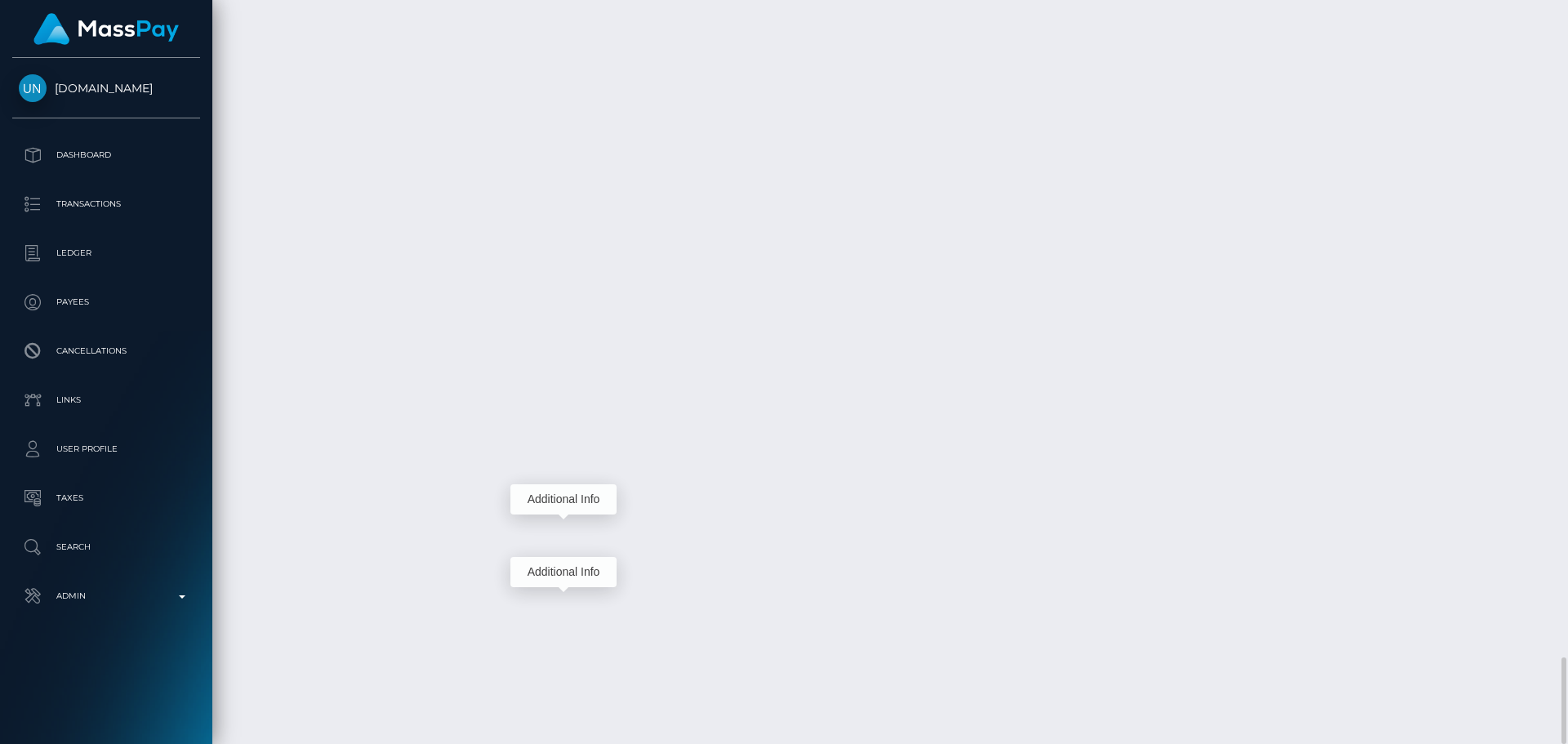
scroll to position [196, 420]
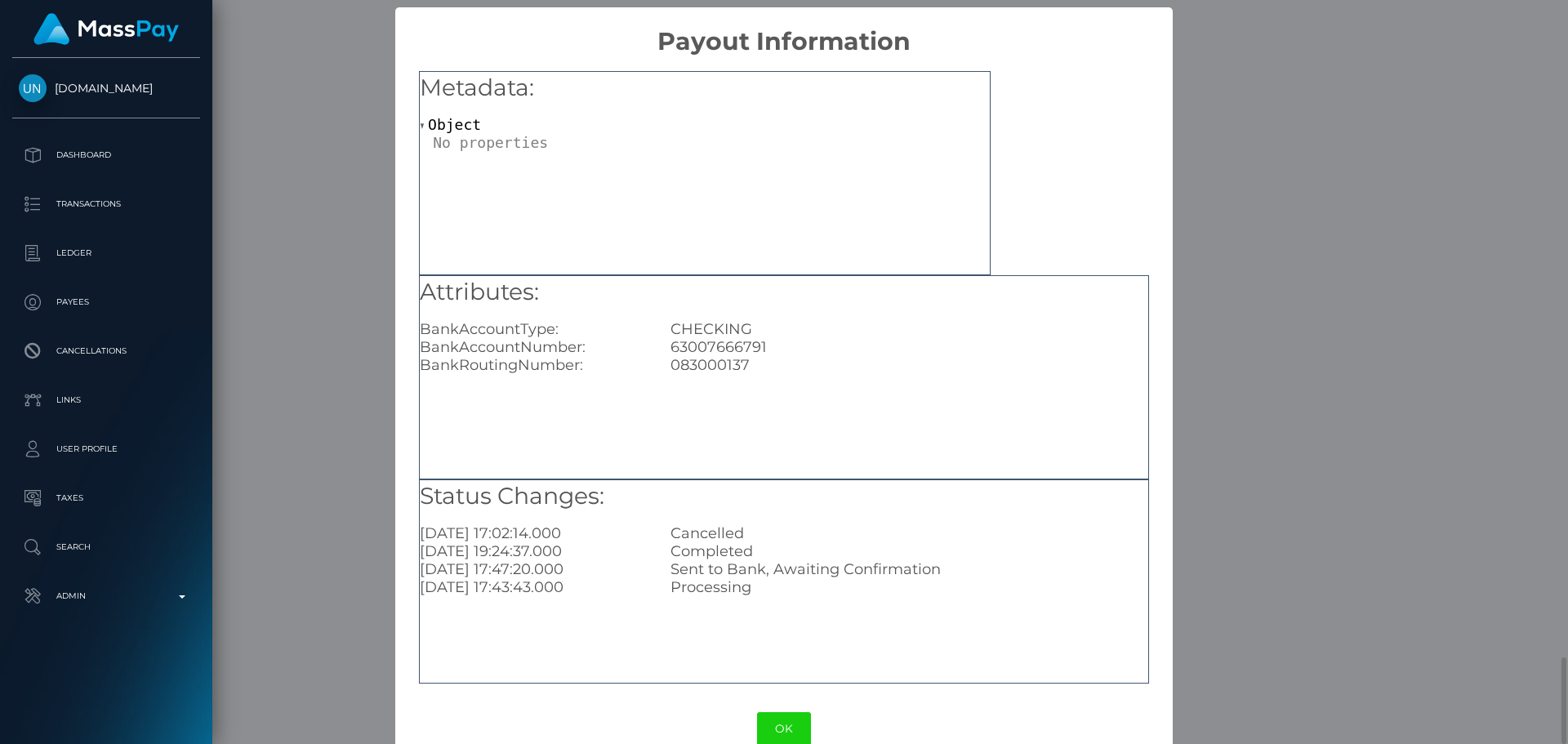
scroll to position [0, 0]
click at [783, 728] on button "OK" at bounding box center [784, 729] width 54 height 34
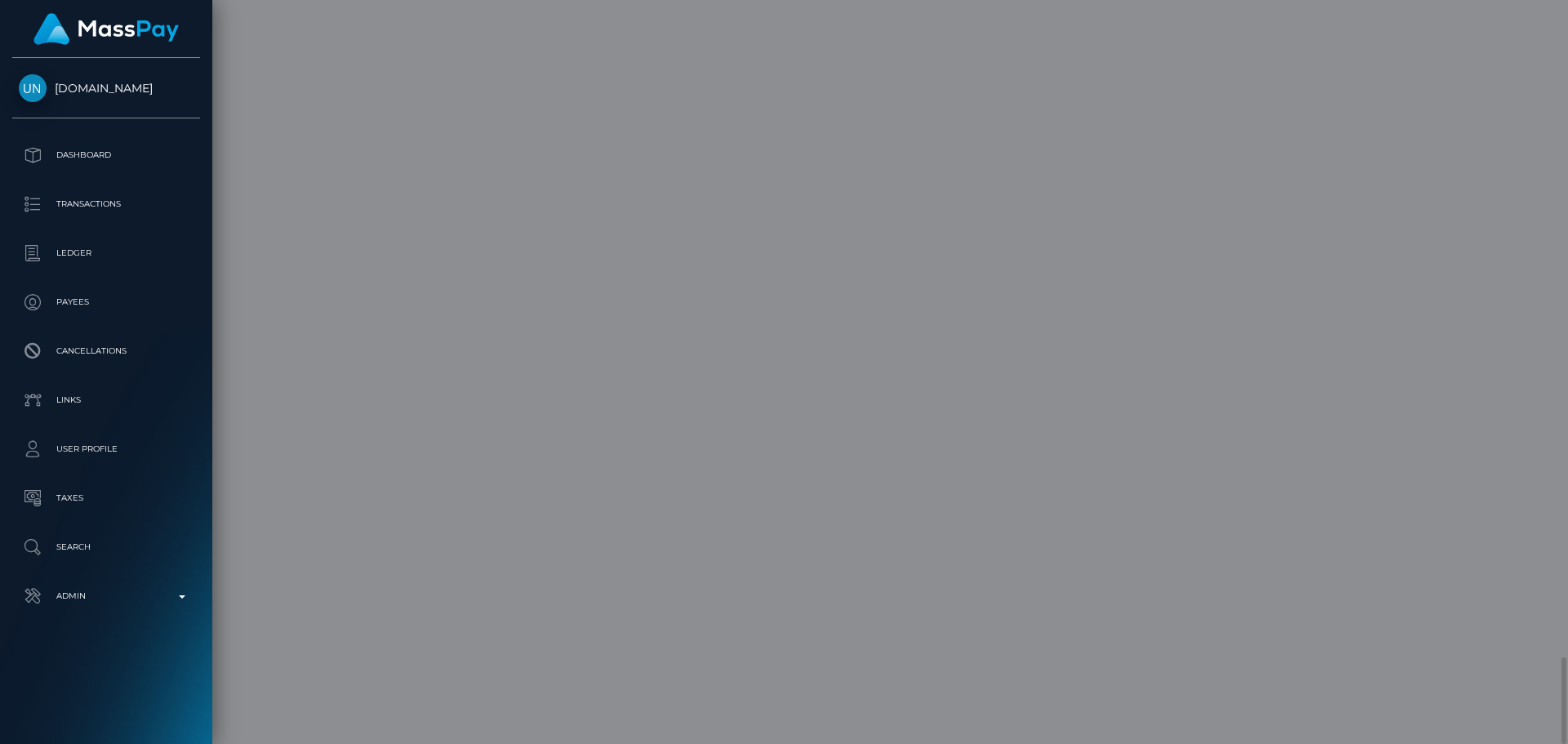
scroll to position [0, 0]
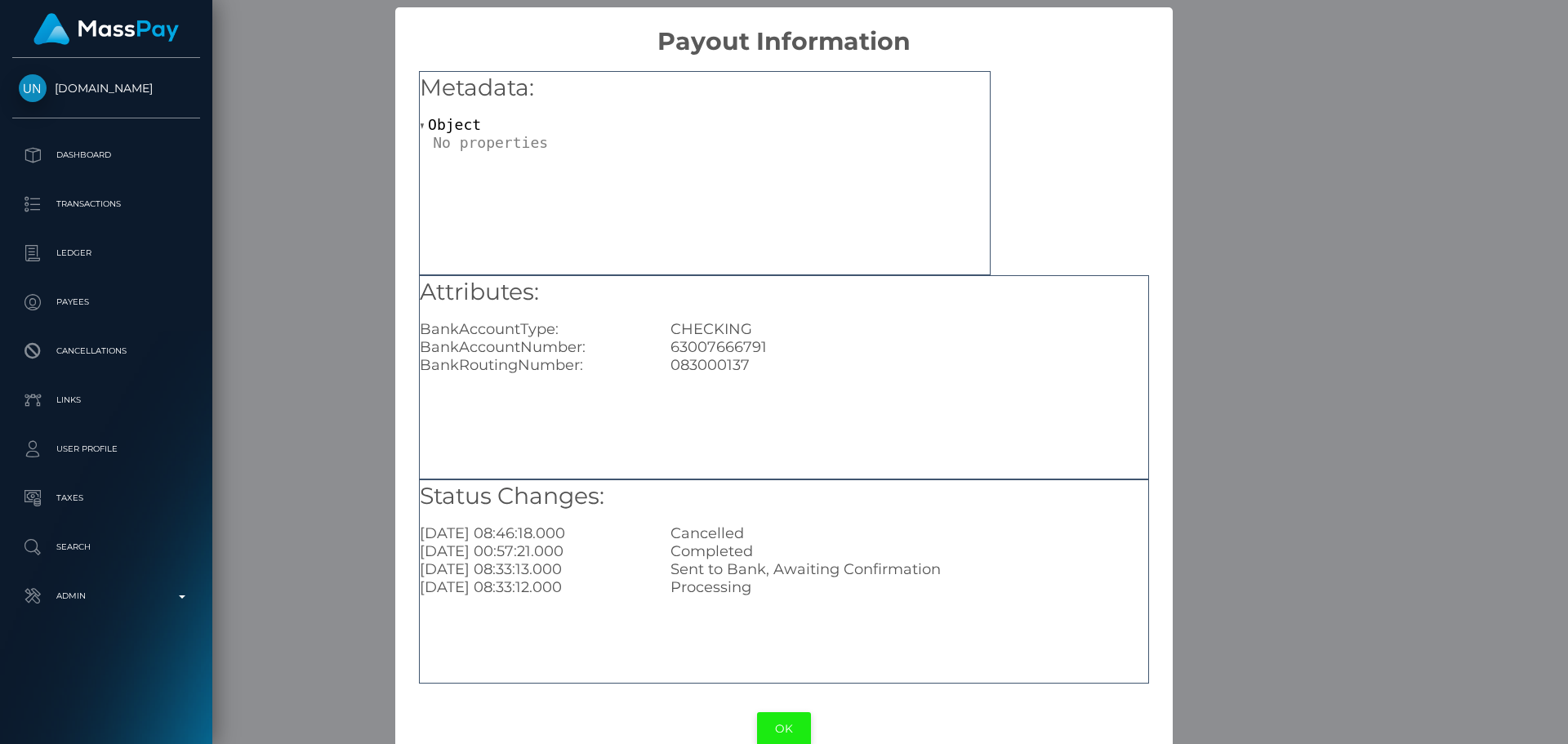
click at [780, 723] on button "OK" at bounding box center [784, 729] width 54 height 34
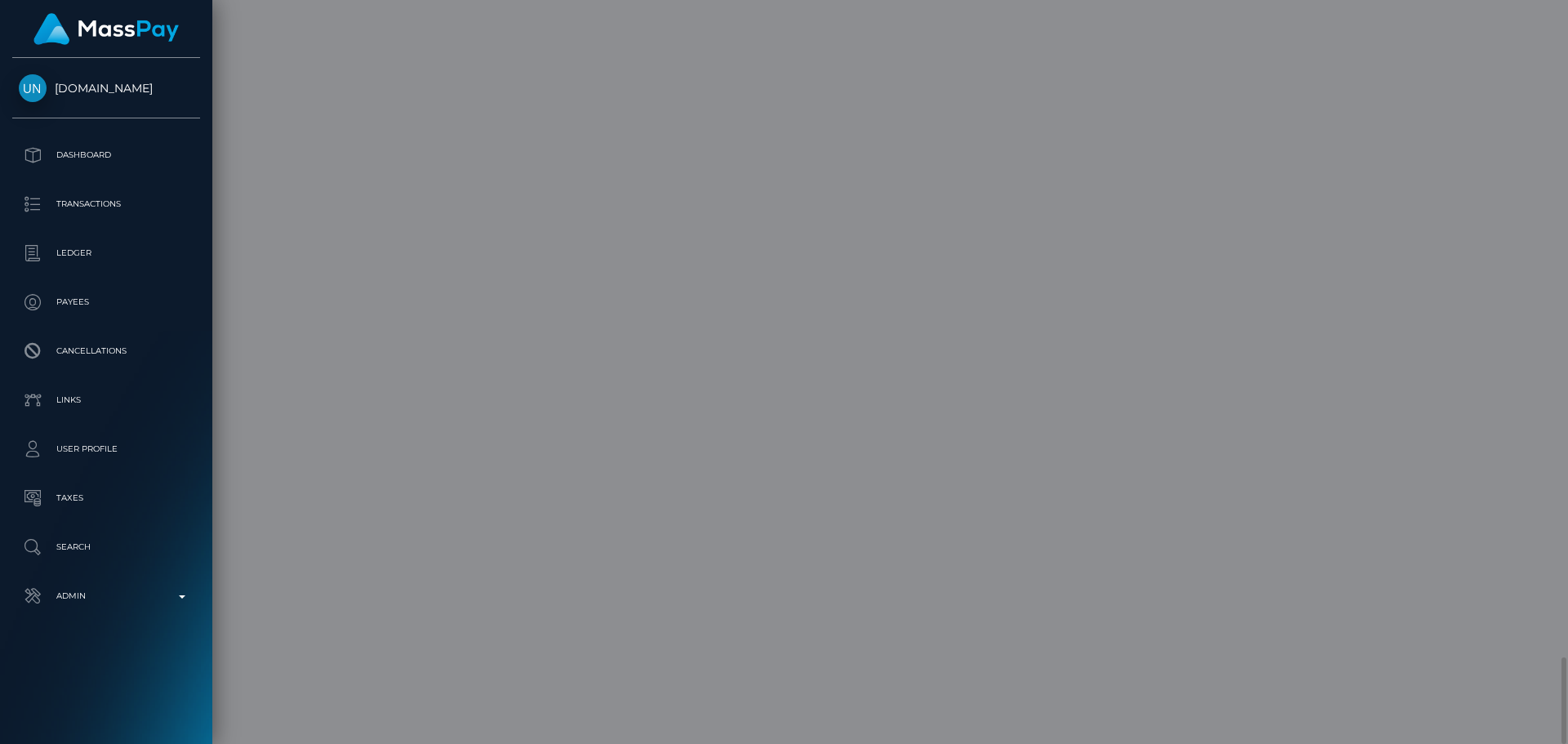
scroll to position [0, 0]
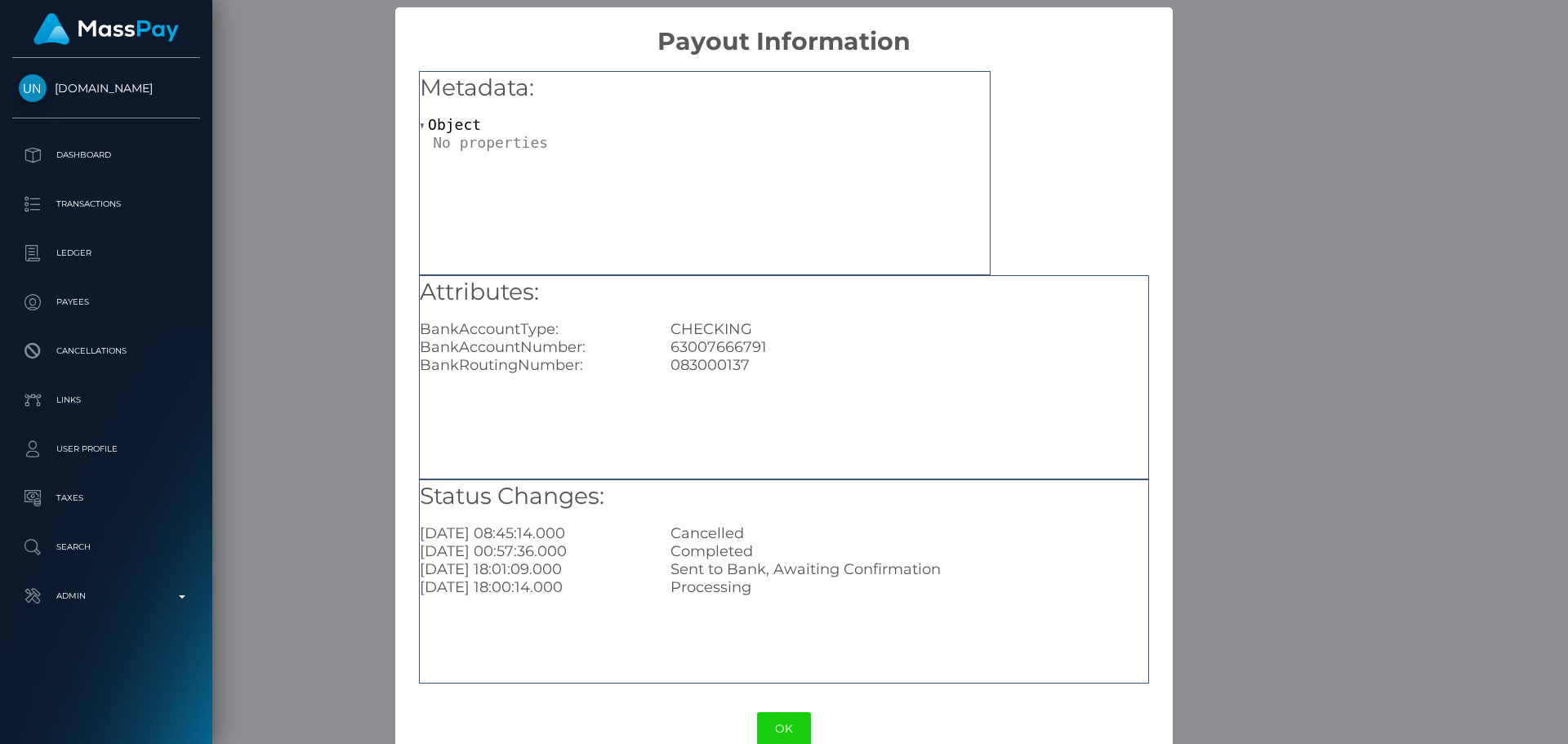
click at [767, 727] on button "OK" at bounding box center [784, 729] width 54 height 34
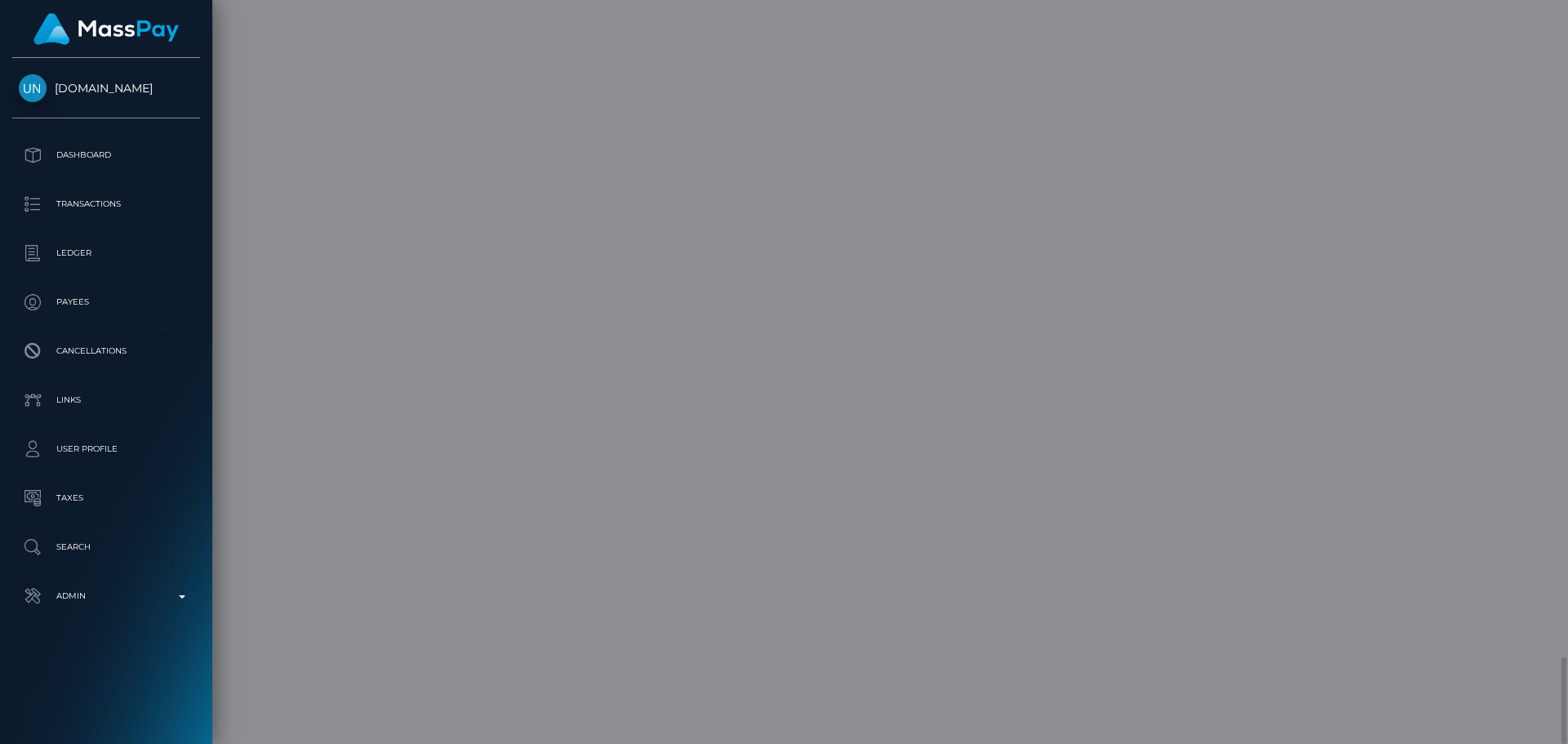
scroll to position [0, 0]
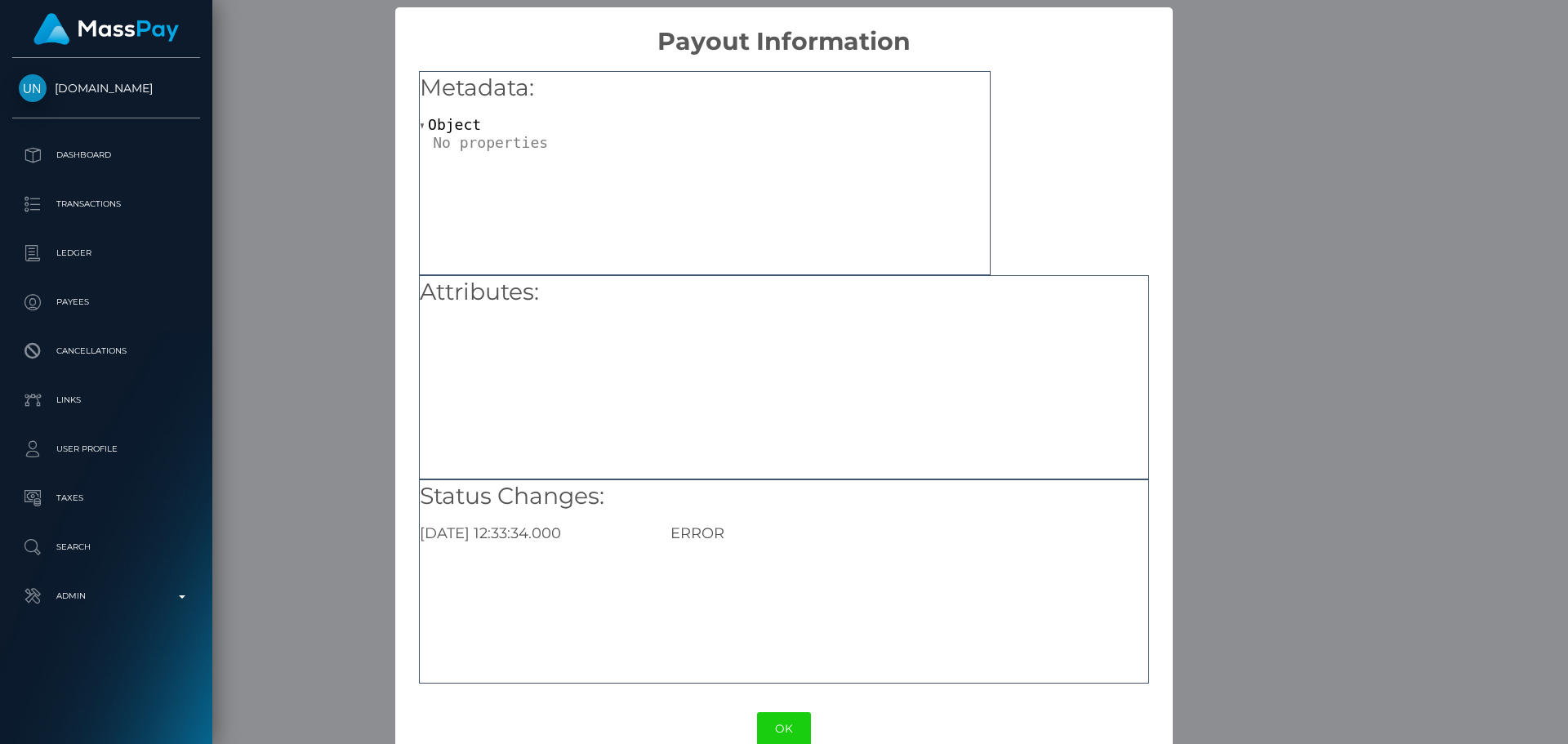
click at [796, 723] on button "OK" at bounding box center [784, 729] width 54 height 34
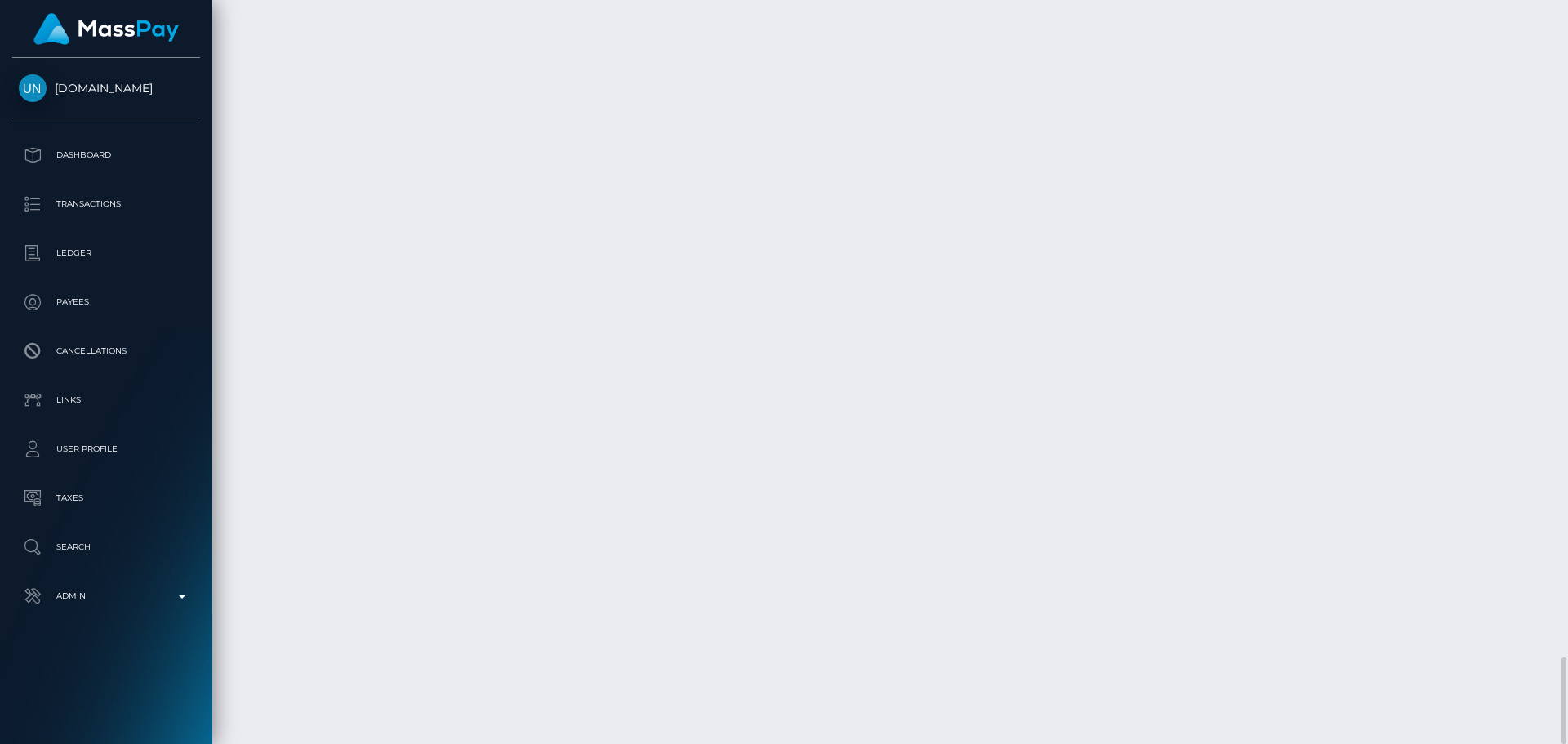
scroll to position [196, 420]
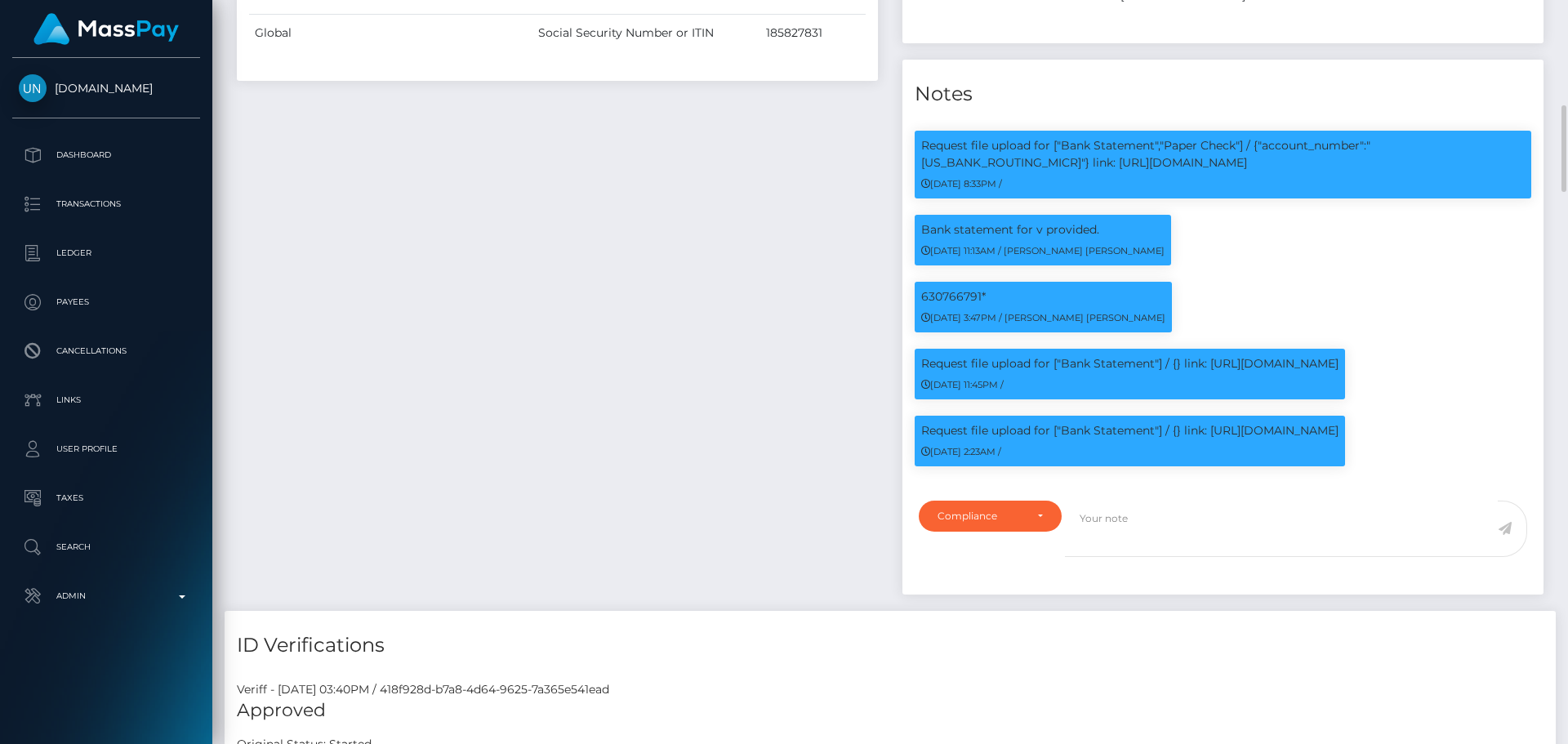
click at [828, 392] on div "Payee Attributes Payer Name Label Value United States / ACH Next day 6a9df805-b…" at bounding box center [558, 118] width 666 height 985
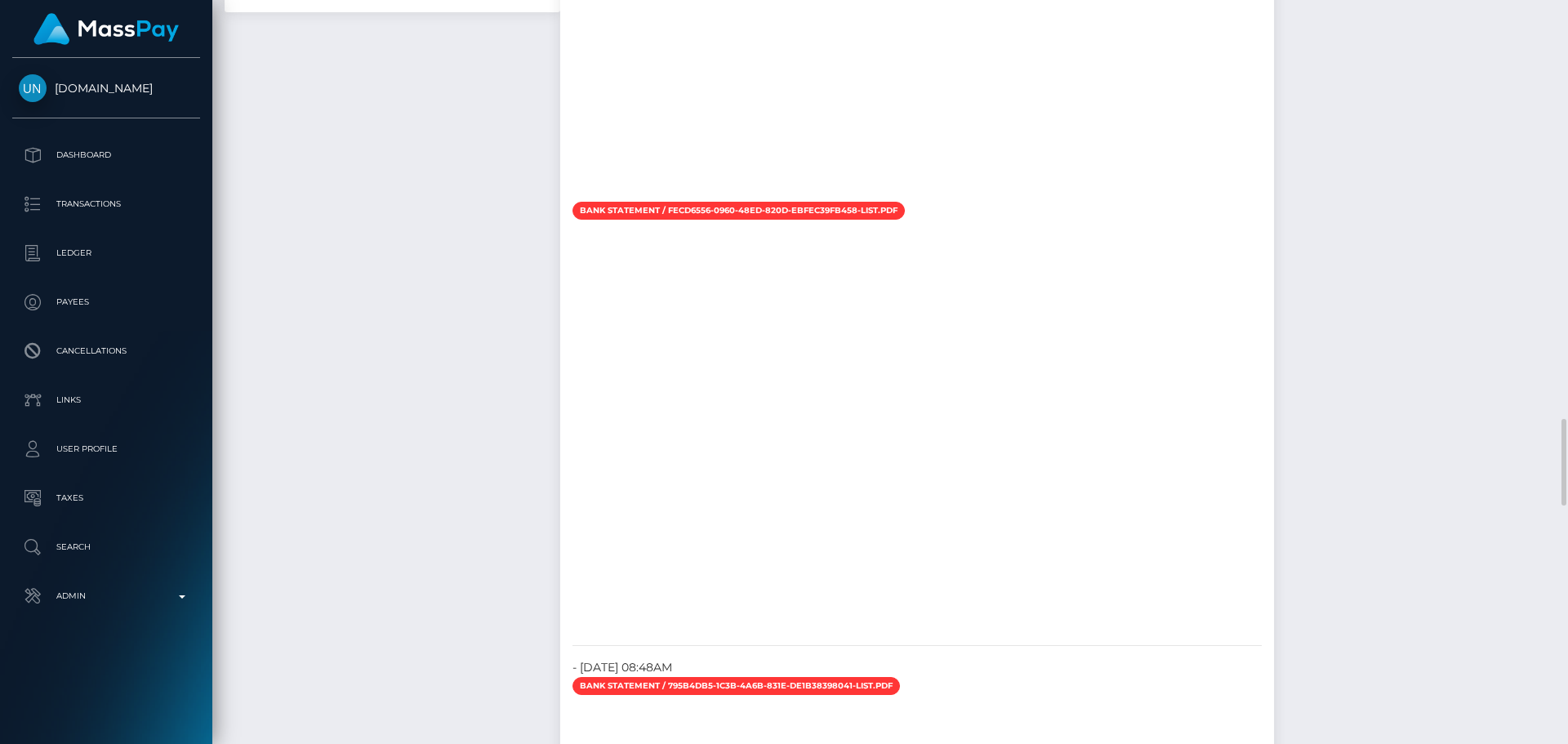
scroll to position [4009, 0]
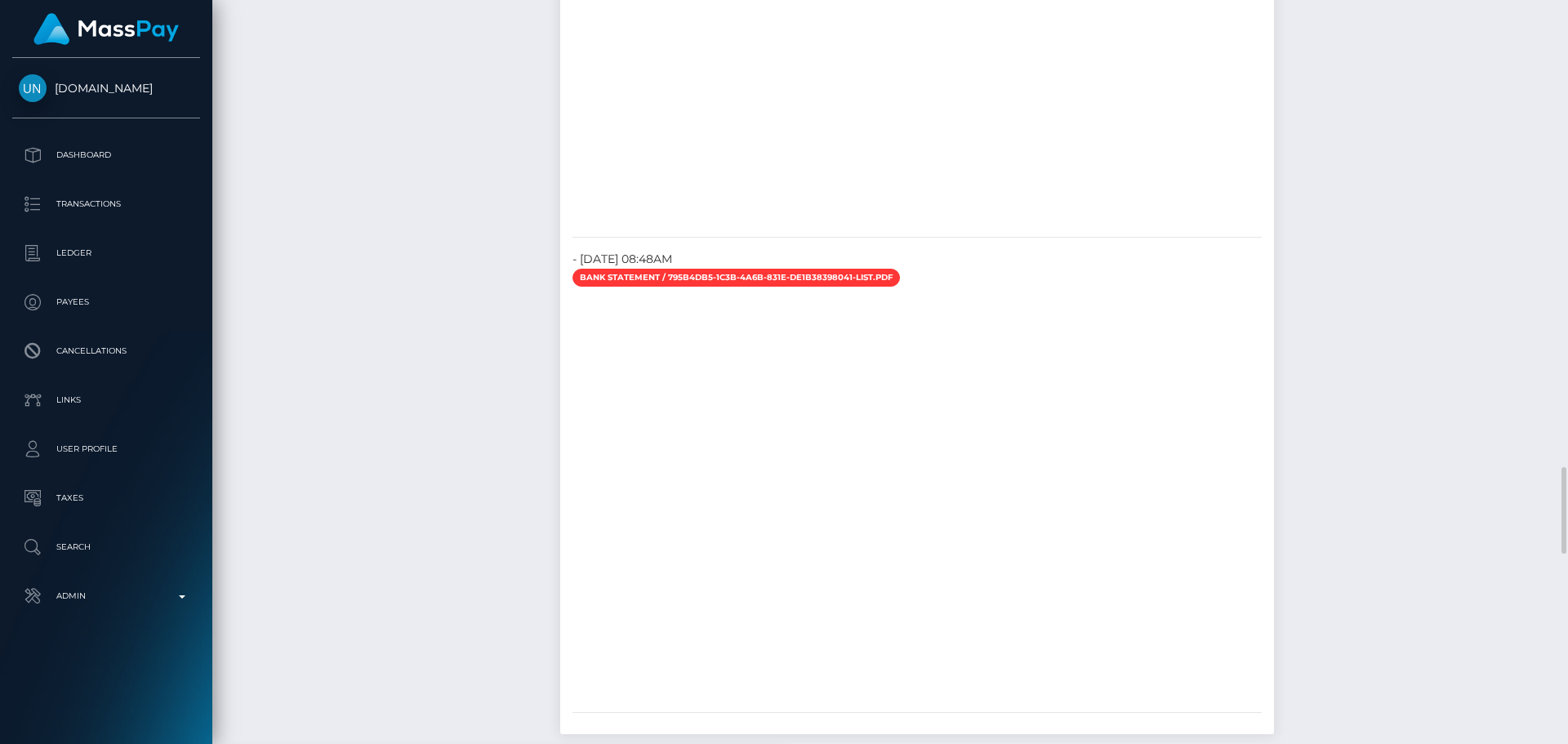
checkbox input "true"
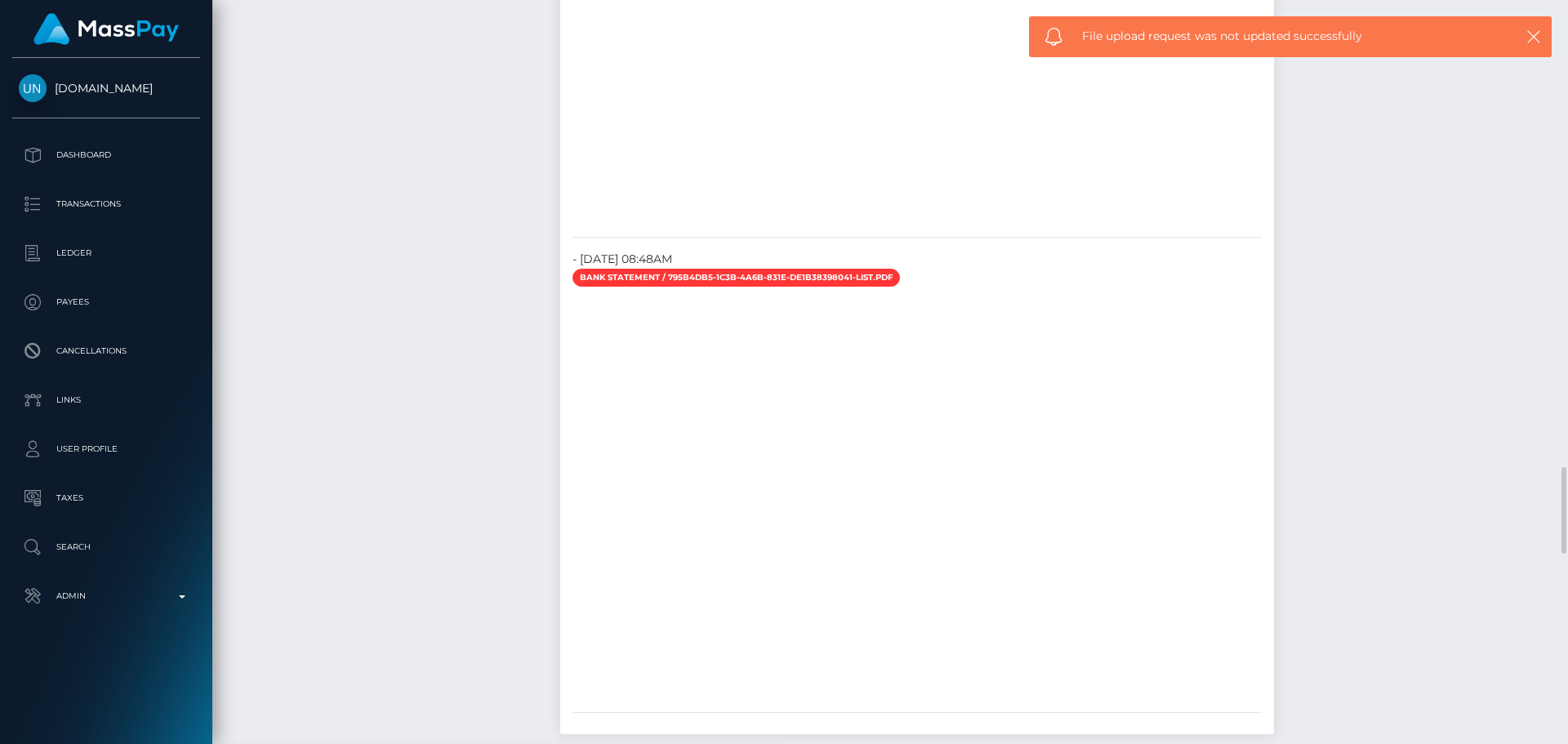
checkbox input "true"
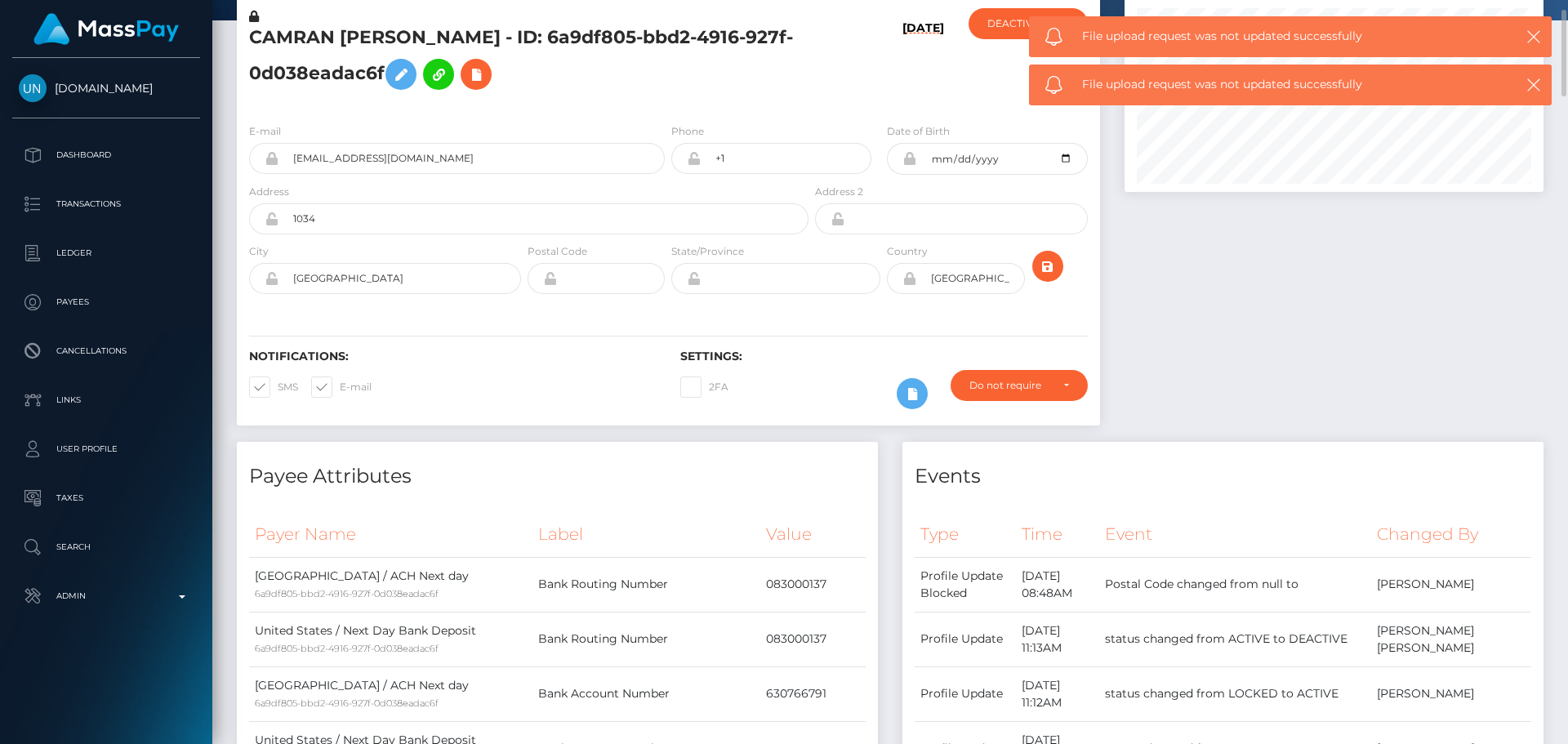
scroll to position [0, 0]
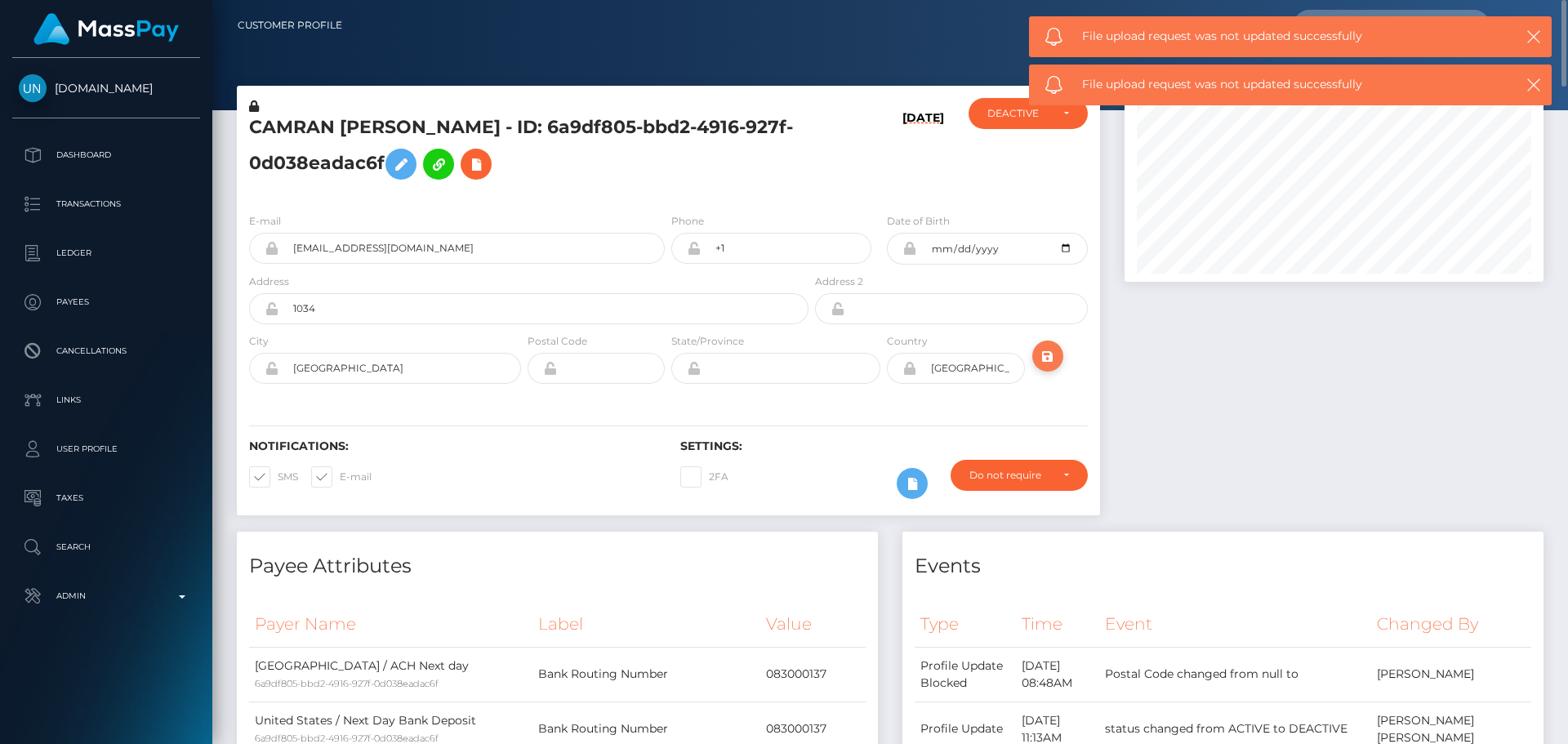
click at [1044, 357] on icon "submit" at bounding box center [1048, 356] width 20 height 20
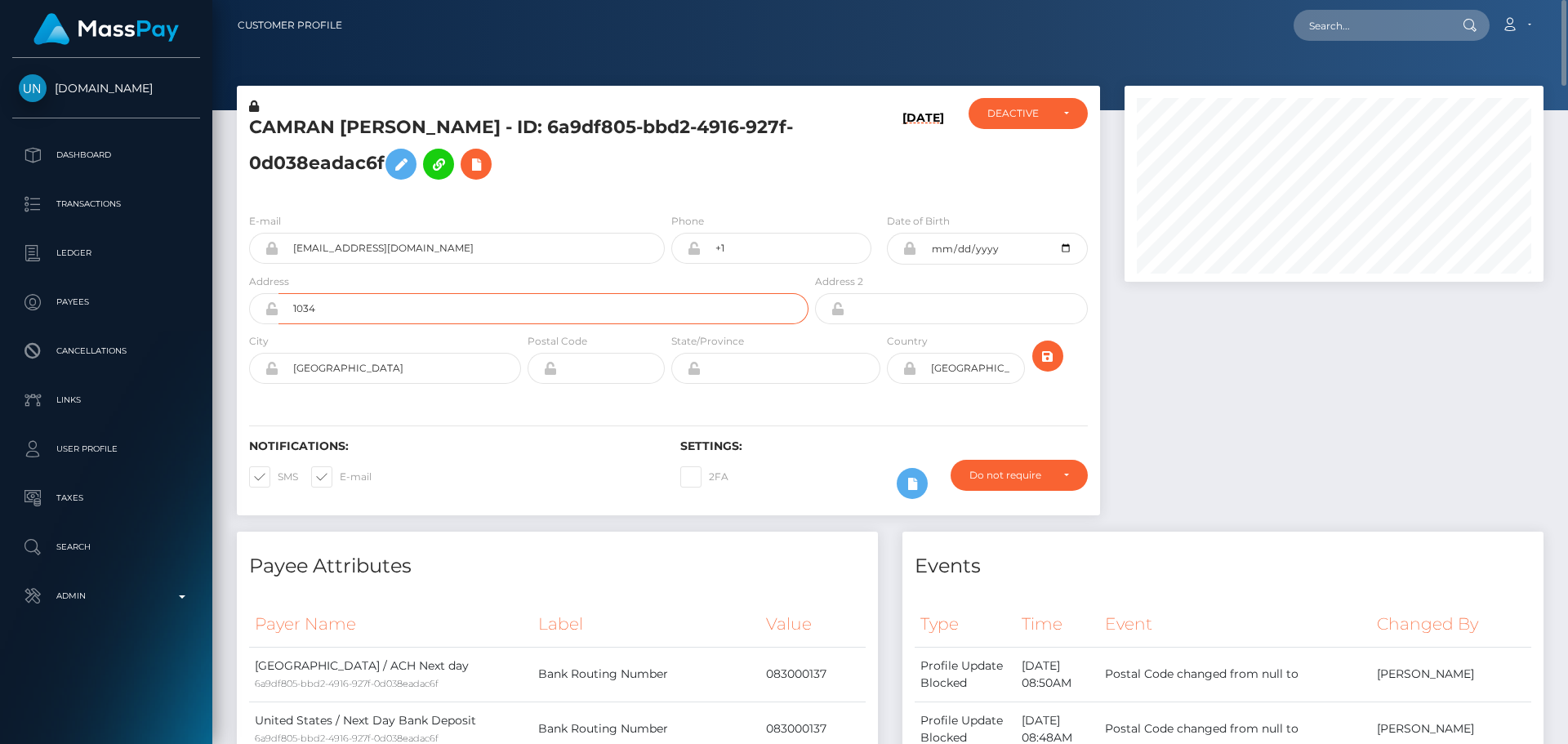
click at [394, 316] on input "1034" at bounding box center [543, 308] width 530 height 31
click at [395, 316] on input "1034" at bounding box center [543, 308] width 530 height 31
type input "[STREET_ADDRESS]"
click at [400, 376] on input "Laurys station" at bounding box center [400, 368] width 242 height 31
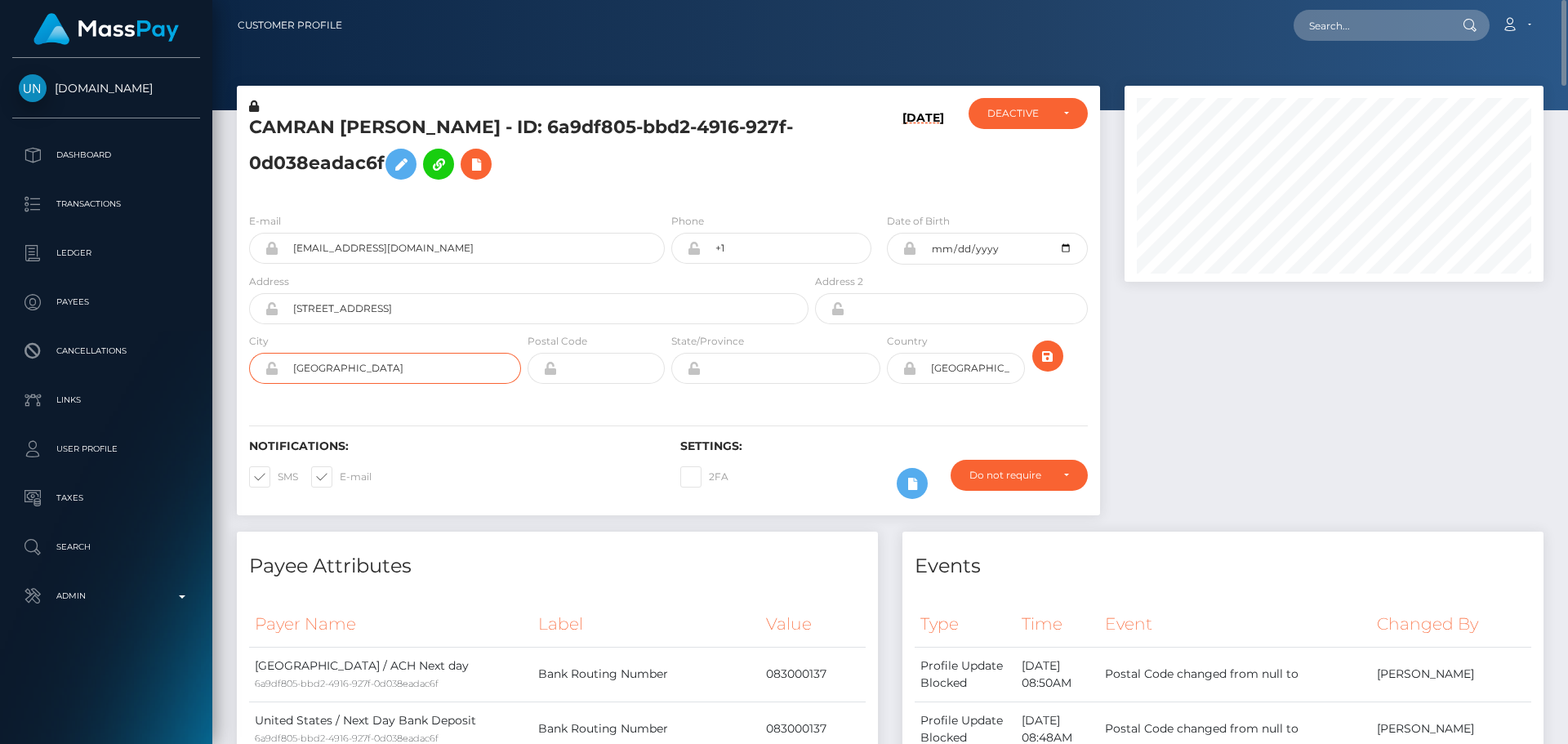
click at [400, 376] on input "Laurys station" at bounding box center [400, 368] width 242 height 31
type input "Macungie"
click at [789, 368] on input "text" at bounding box center [790, 368] width 179 height 31
type input "PA"
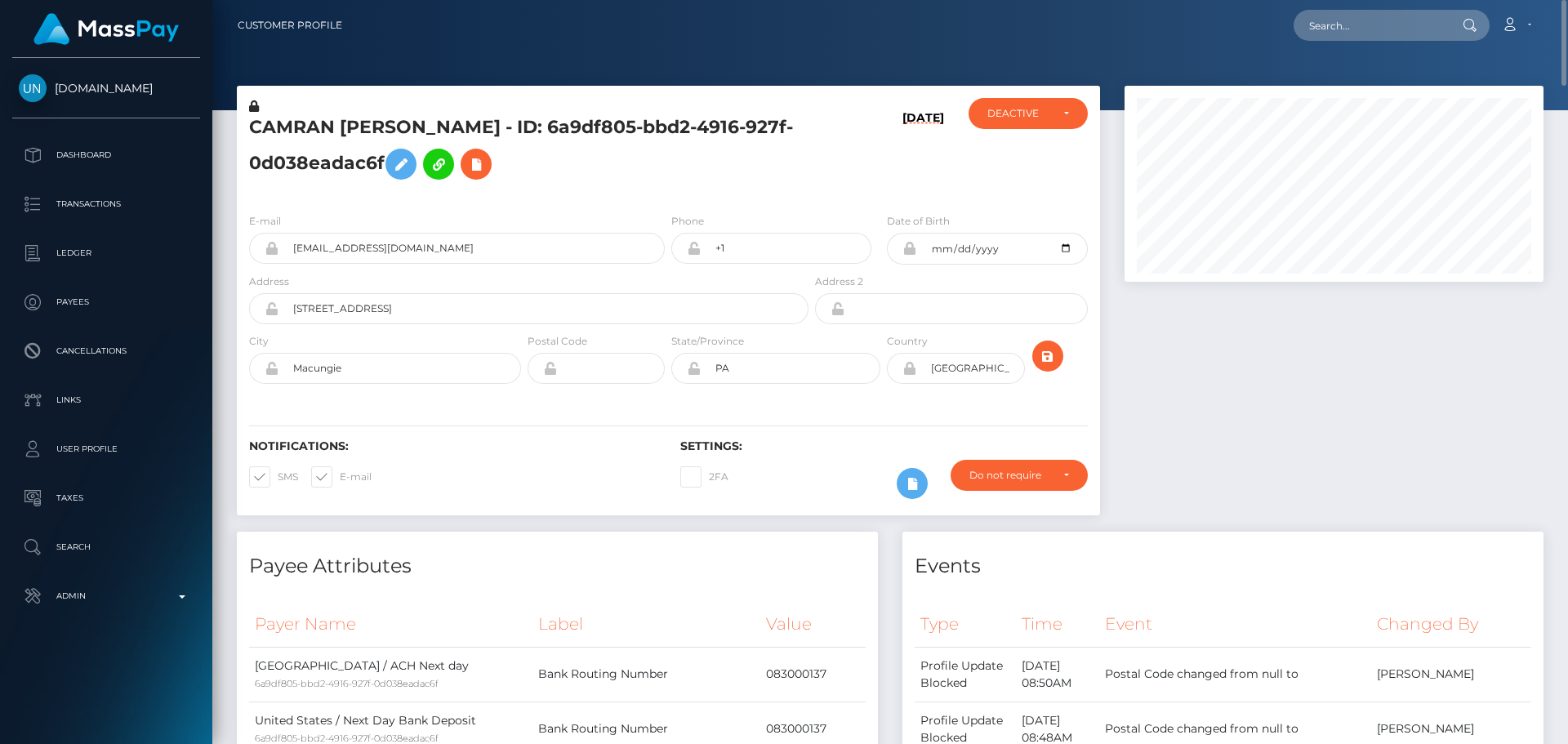
click at [578, 407] on div "Notifications: SMS E-mail Settings: 2FA" at bounding box center [669, 458] width 863 height 115
click at [616, 370] on input "text" at bounding box center [610, 368] width 107 height 31
type input "18062"
click at [748, 415] on div "Notifications: SMS E-mail Settings: 2FA" at bounding box center [669, 458] width 863 height 115
click at [1047, 357] on icon "submit" at bounding box center [1048, 356] width 20 height 20
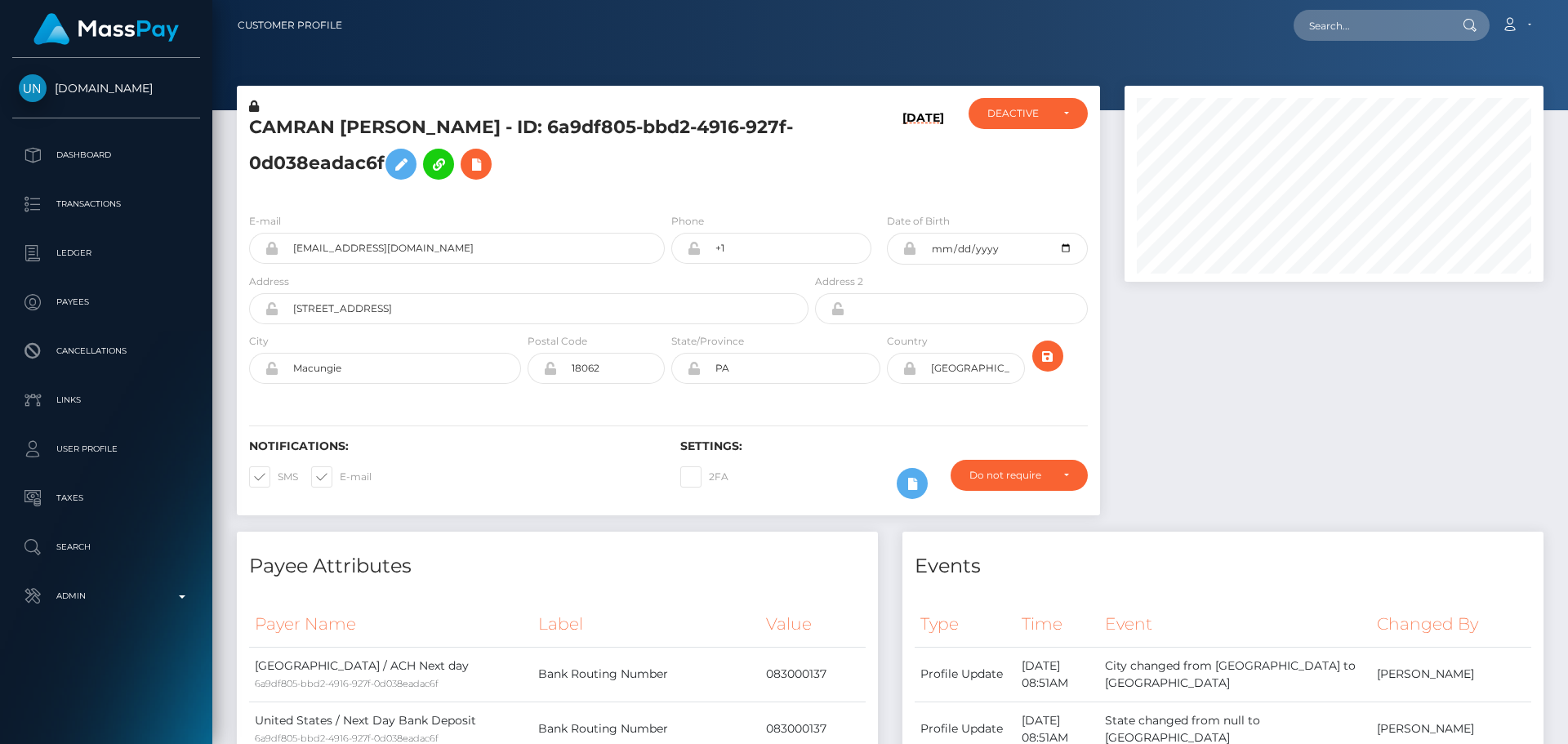
scroll to position [196, 420]
click at [853, 154] on div "[DATE]" at bounding box center [883, 148] width 144 height 102
click at [935, 191] on h6 "[DATE]" at bounding box center [923, 152] width 42 height 83
click at [1049, 358] on icon "submit" at bounding box center [1048, 356] width 20 height 20
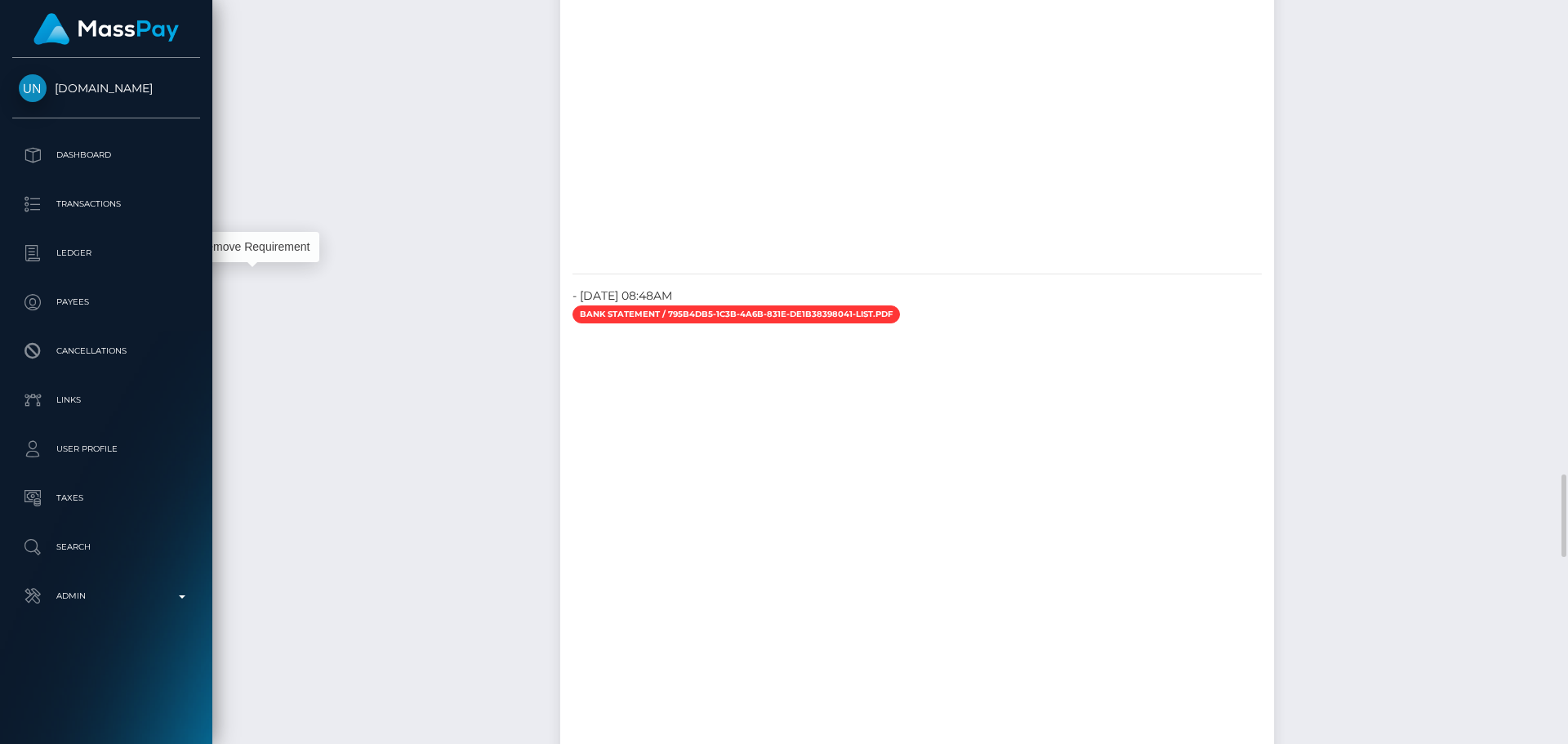
scroll to position [196, 420]
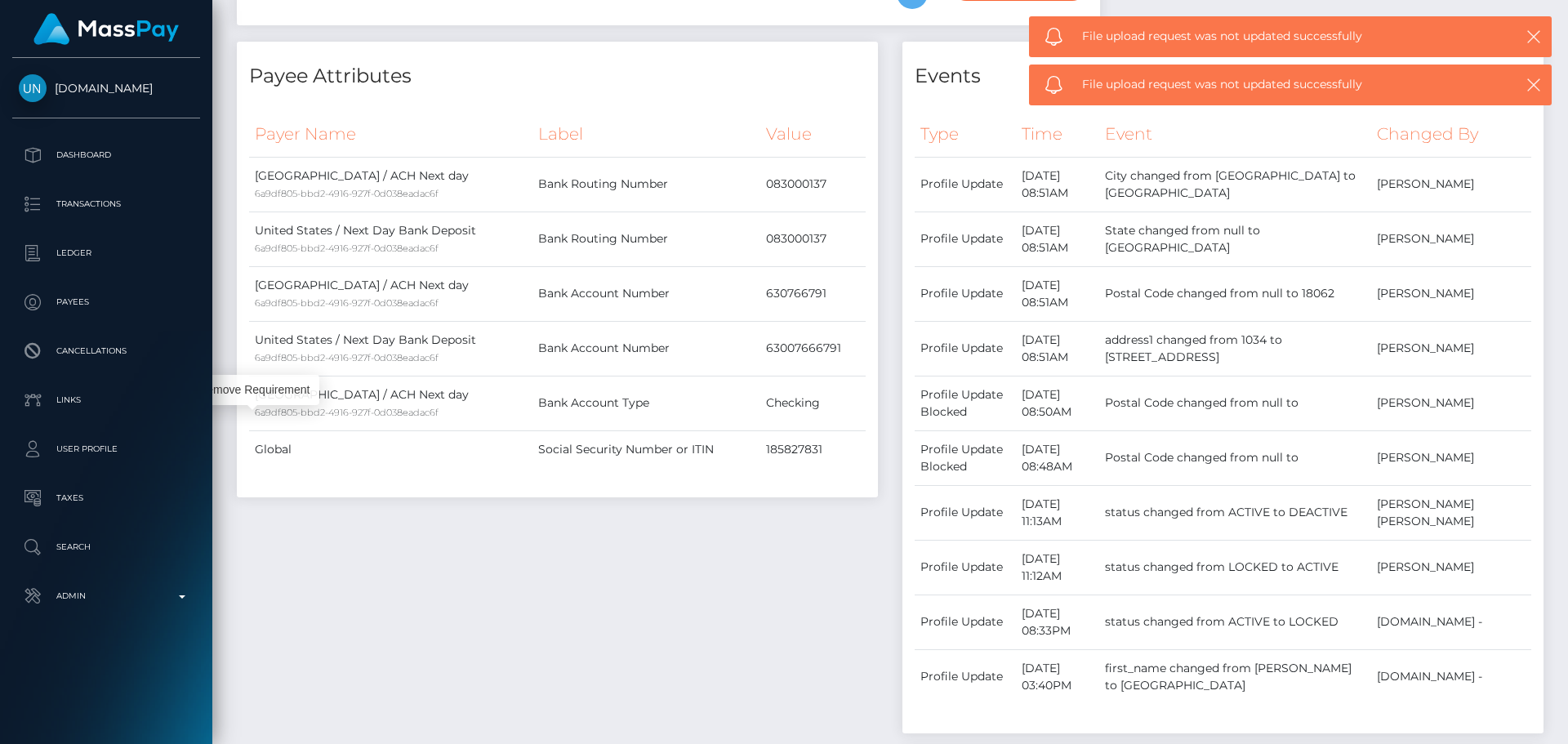
scroll to position [0, 0]
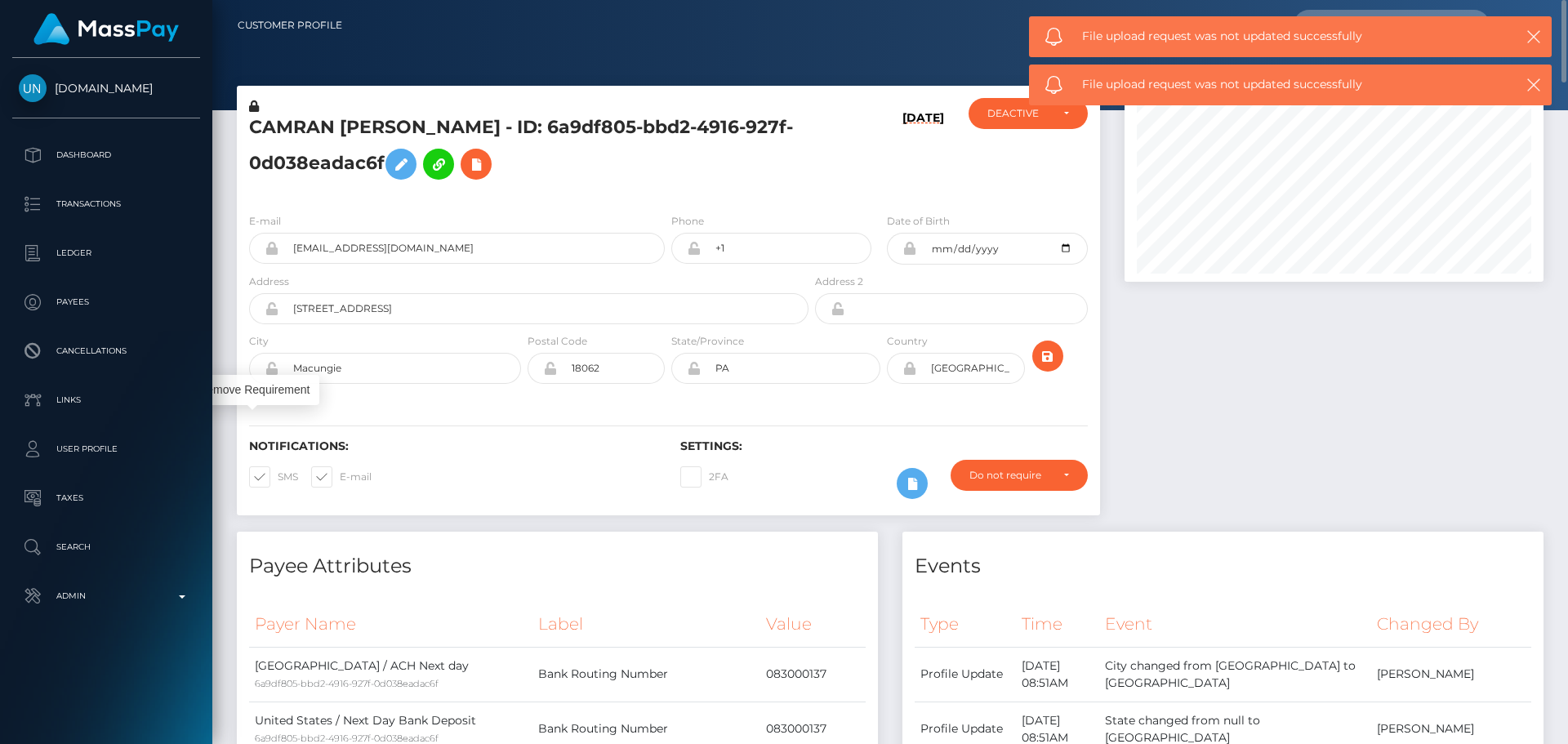
click at [785, 185] on h5 "CAMRAN [PERSON_NAME] - ID: 6a9df805-bbd2-4916-927f-0d038eadac6f" at bounding box center [525, 152] width 550 height 73
click at [737, 173] on h5 "CAMRAN [PERSON_NAME] - ID: 6a9df805-bbd2-4916-927f-0d038eadac6f" at bounding box center [525, 152] width 550 height 73
click at [778, 177] on h5 "CAMRAN [PERSON_NAME] - ID: 6a9df805-bbd2-4916-927f-0d038eadac6f" at bounding box center [525, 152] width 550 height 73
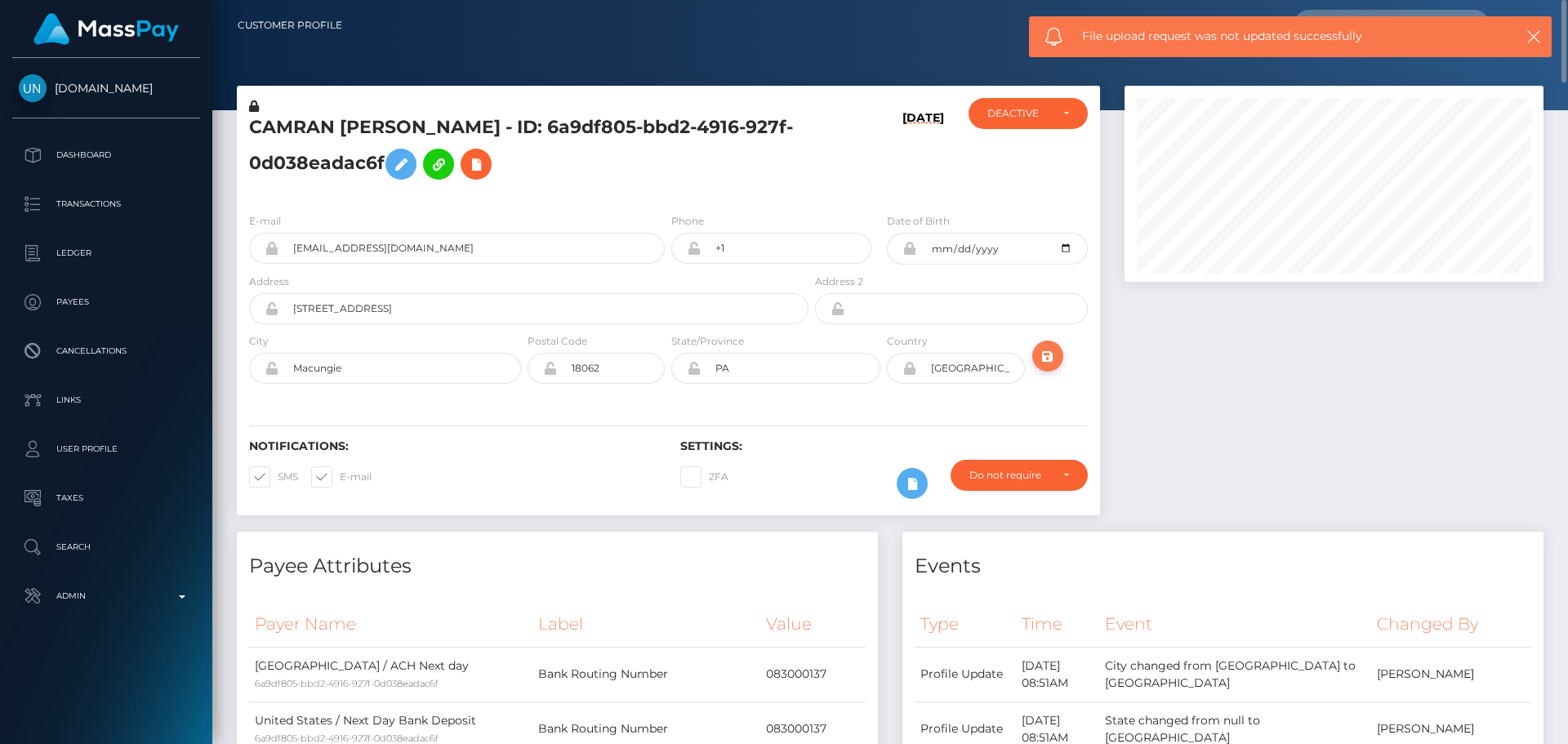
click at [1048, 358] on icon "submit" at bounding box center [1048, 356] width 20 height 20
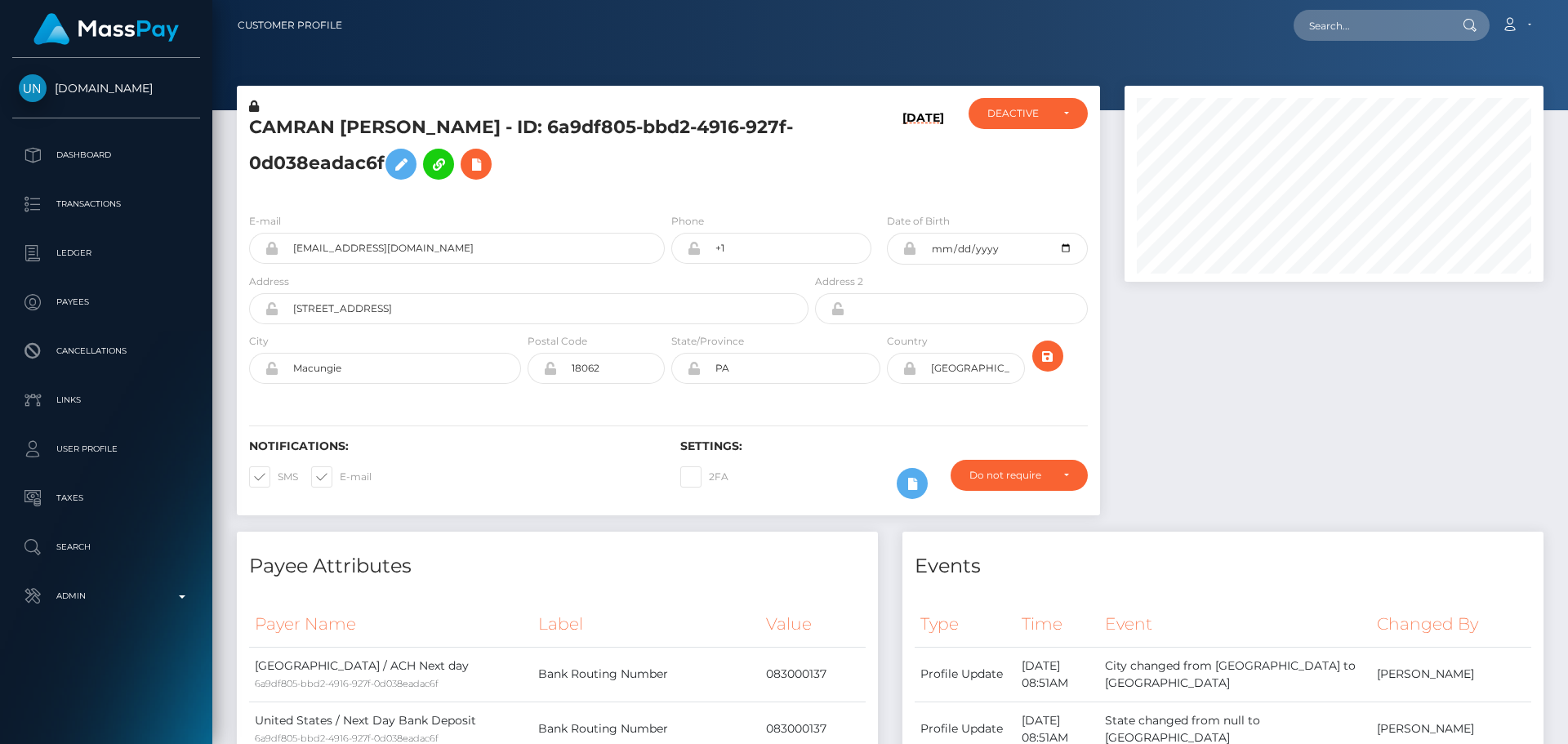
scroll to position [196, 420]
click at [733, 185] on h5 "CAMRAN [PERSON_NAME] - ID: 6a9df805-bbd2-4916-927f-0d038eadac6f" at bounding box center [525, 152] width 550 height 73
click at [670, 180] on h5 "CAMRAN [PERSON_NAME] - ID: 6a9df805-bbd2-4916-927f-0d038eadac6f" at bounding box center [525, 152] width 550 height 73
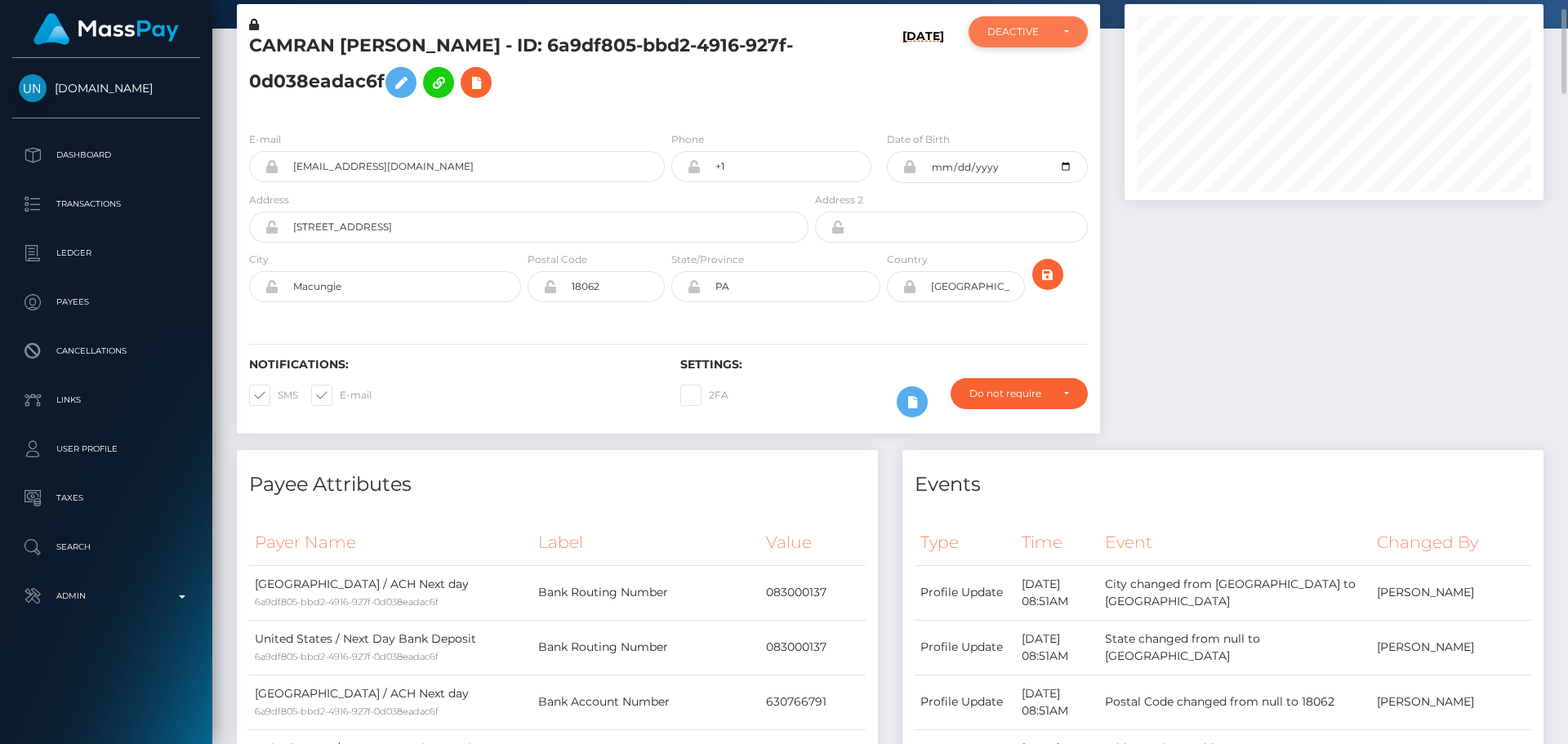
click at [1023, 31] on div "DEACTIVE" at bounding box center [1018, 32] width 63 height 13
click at [1033, 75] on link "ACTIVE" at bounding box center [1028, 75] width 119 height 30
select select "ACTIVE"
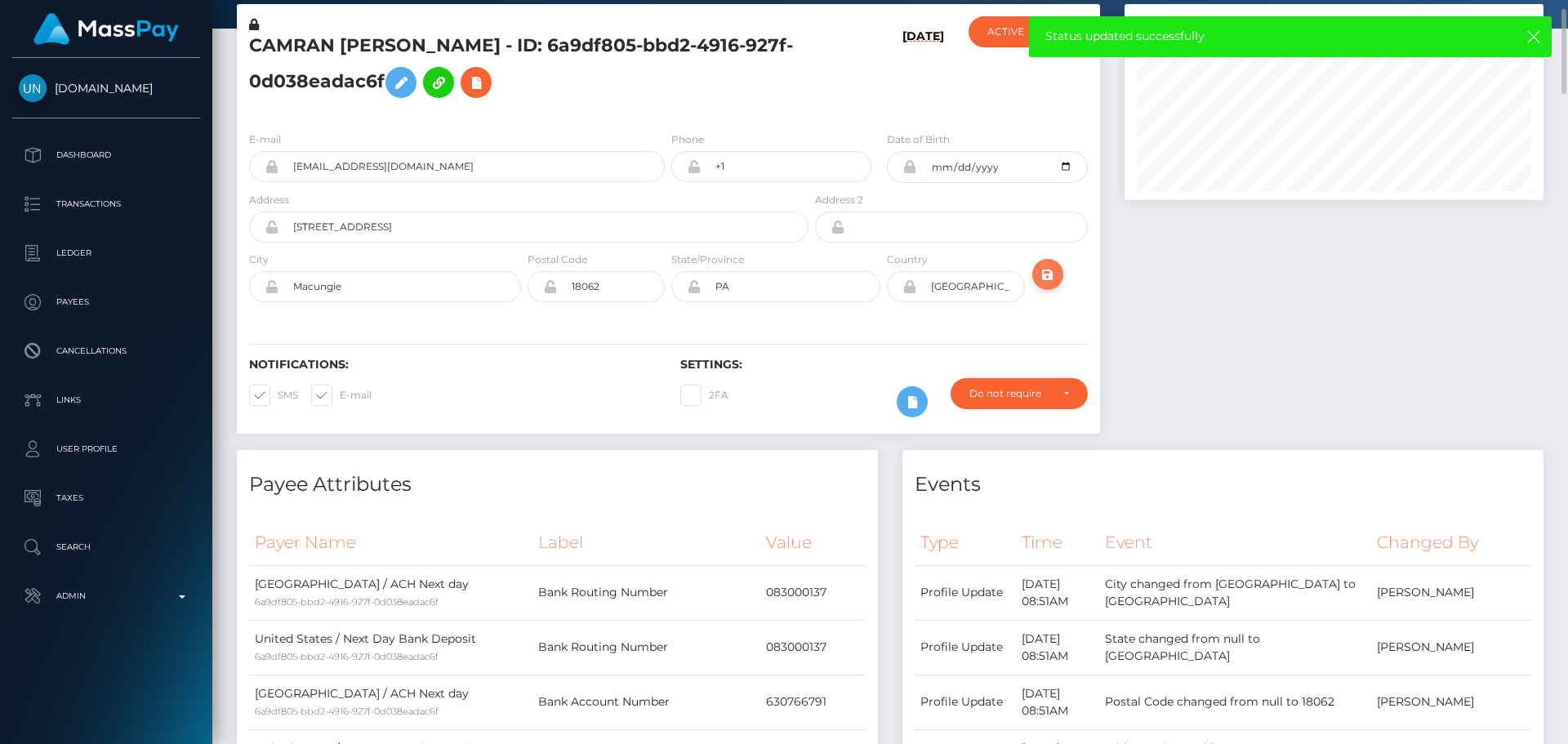
click at [1049, 274] on icon "submit" at bounding box center [1048, 274] width 20 height 20
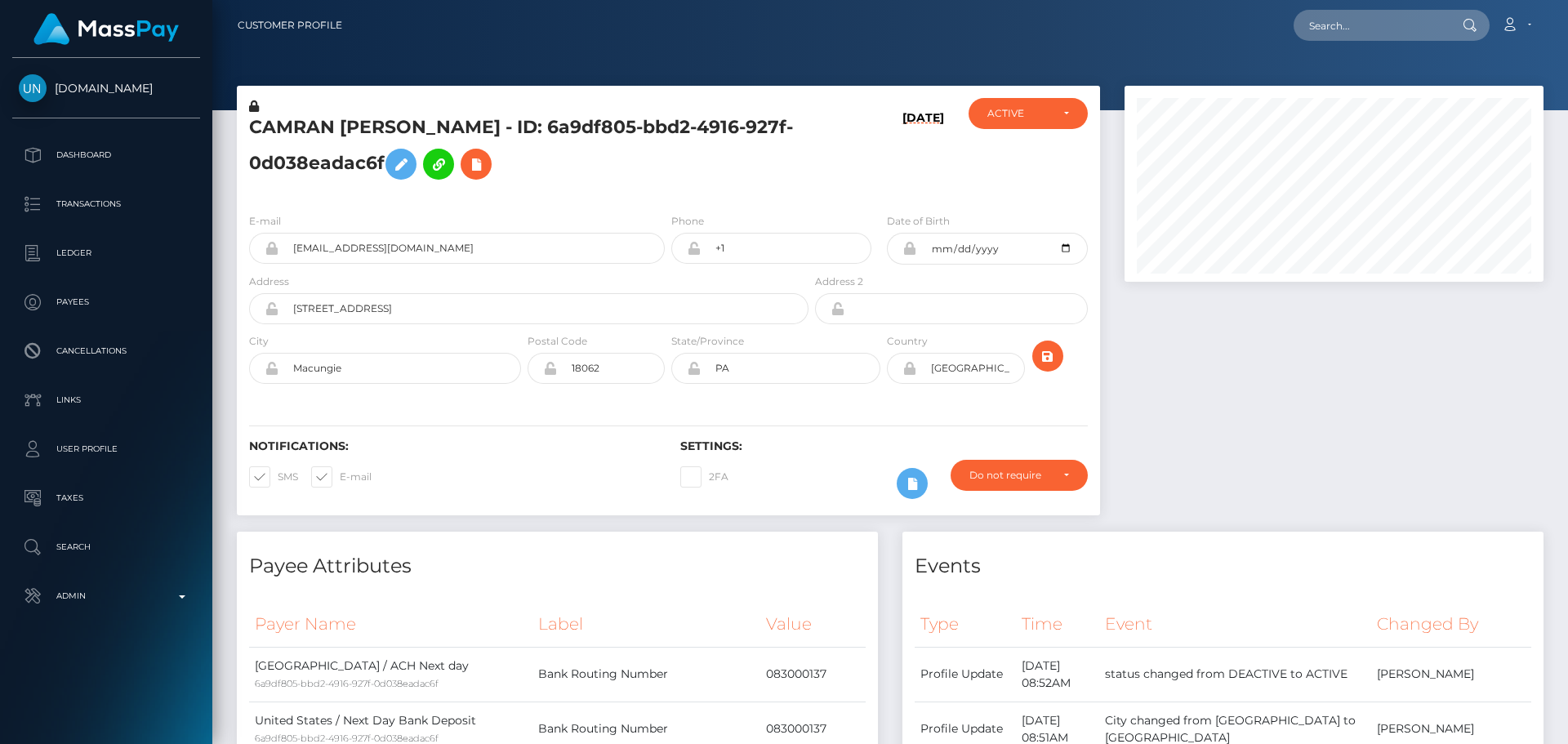
scroll to position [196, 420]
click at [667, 182] on h5 "CAMRAN MAE KOVACH - ID: 6a9df805-bbd2-4916-927f-0d038eadac6f" at bounding box center [525, 152] width 550 height 73
click at [1041, 359] on icon "submit" at bounding box center [1048, 356] width 20 height 20
click at [717, 166] on h5 "CAMRAN [PERSON_NAME] - ID: 6a9df805-bbd2-4916-927f-0d038eadac6f" at bounding box center [525, 152] width 550 height 73
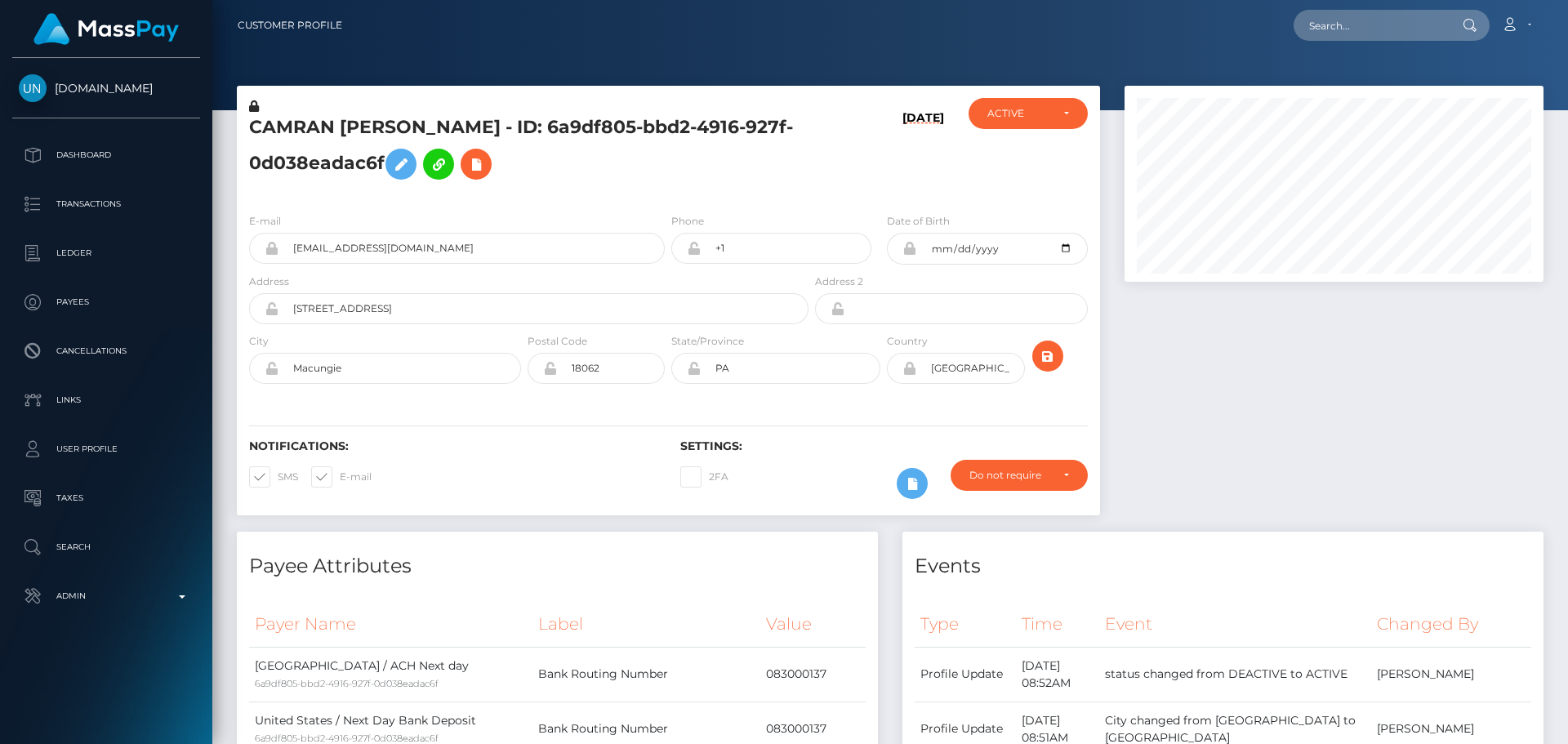
click at [648, 178] on h5 "CAMRAN [PERSON_NAME] - ID: 6a9df805-bbd2-4916-927f-0d038eadac6f" at bounding box center [525, 152] width 550 height 73
click at [1051, 361] on icon "submit" at bounding box center [1048, 356] width 20 height 20
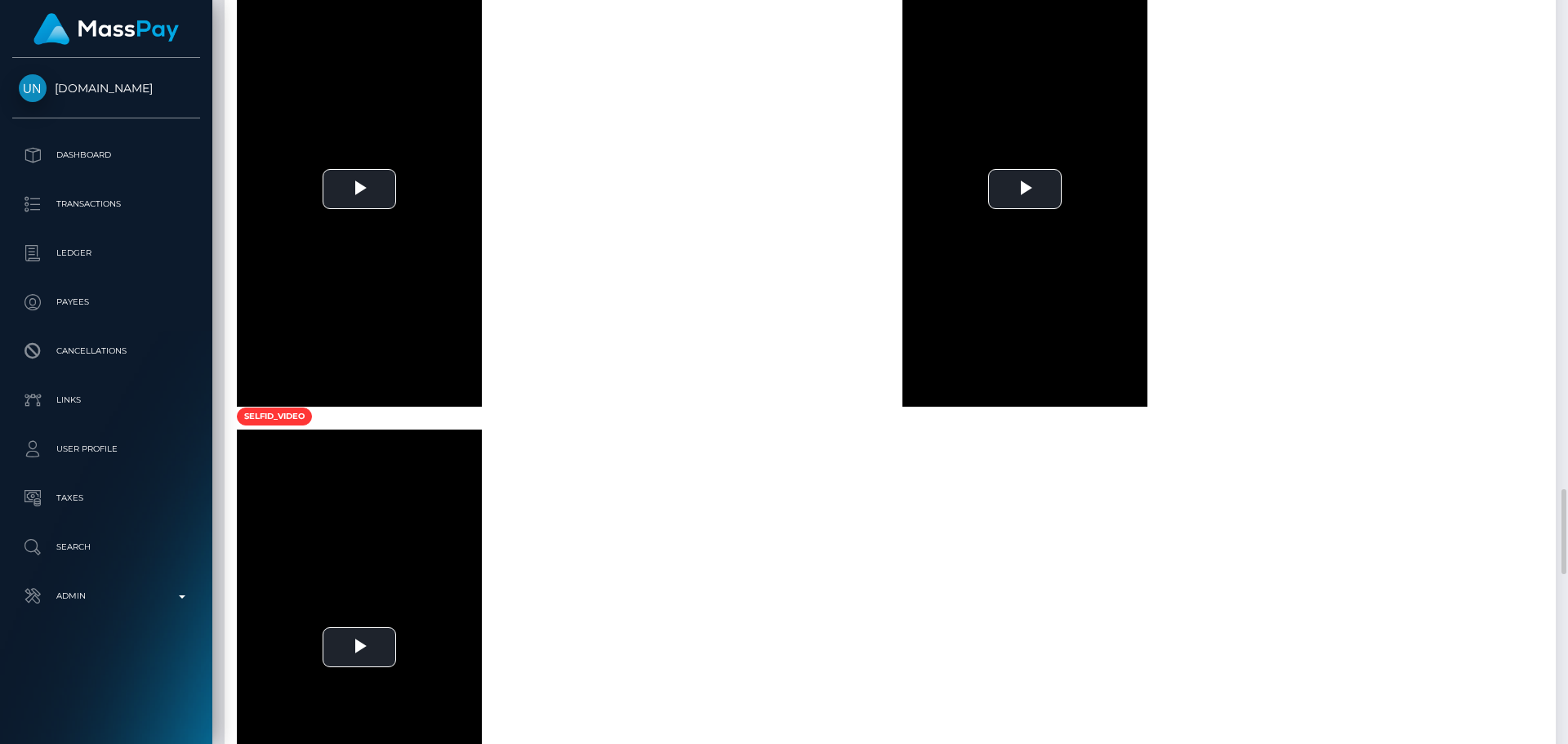
scroll to position [2858, 0]
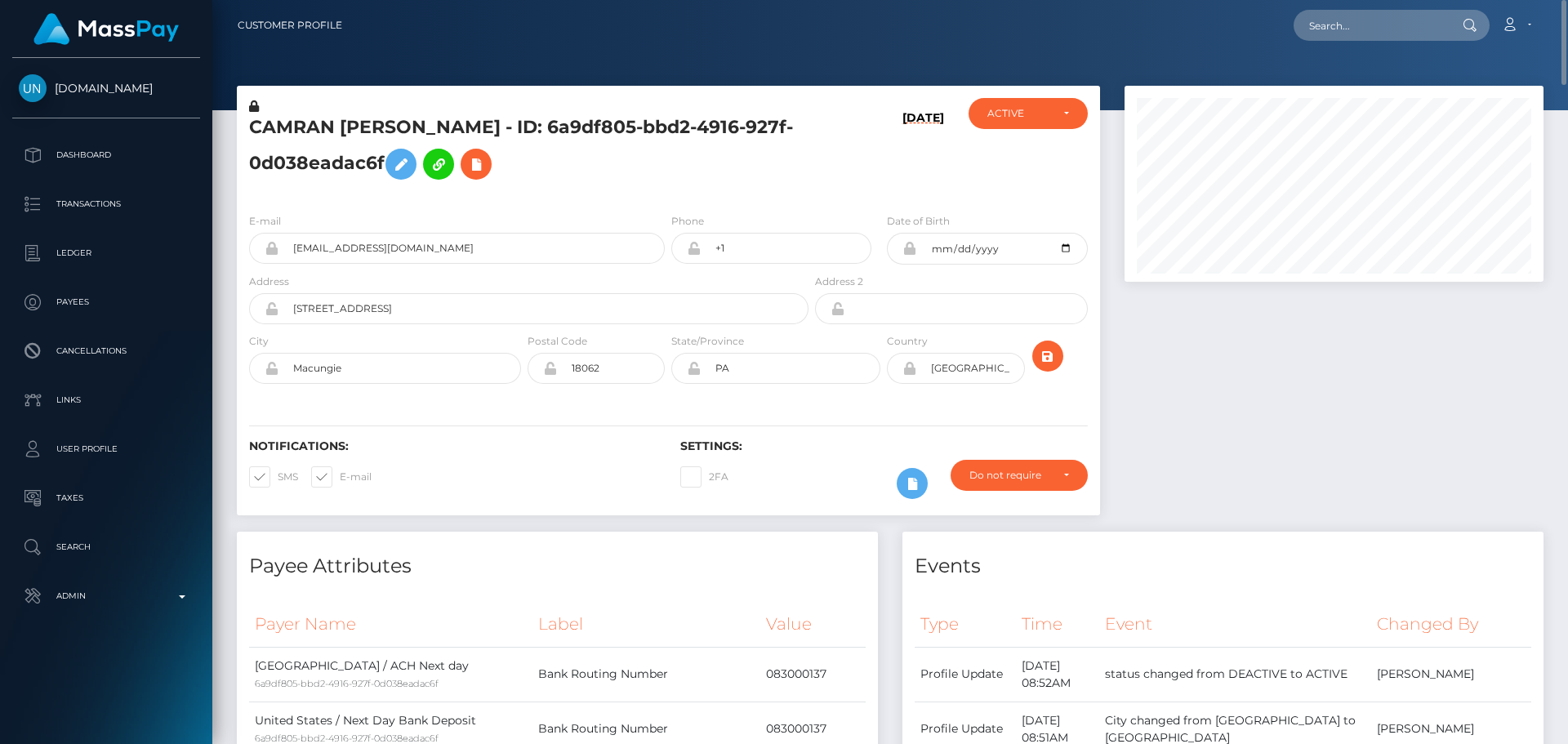
click at [436, 117] on h5 "CAMRAN [PERSON_NAME] - ID: 6a9df805-bbd2-4916-927f-0d038eadac6f" at bounding box center [525, 152] width 550 height 73
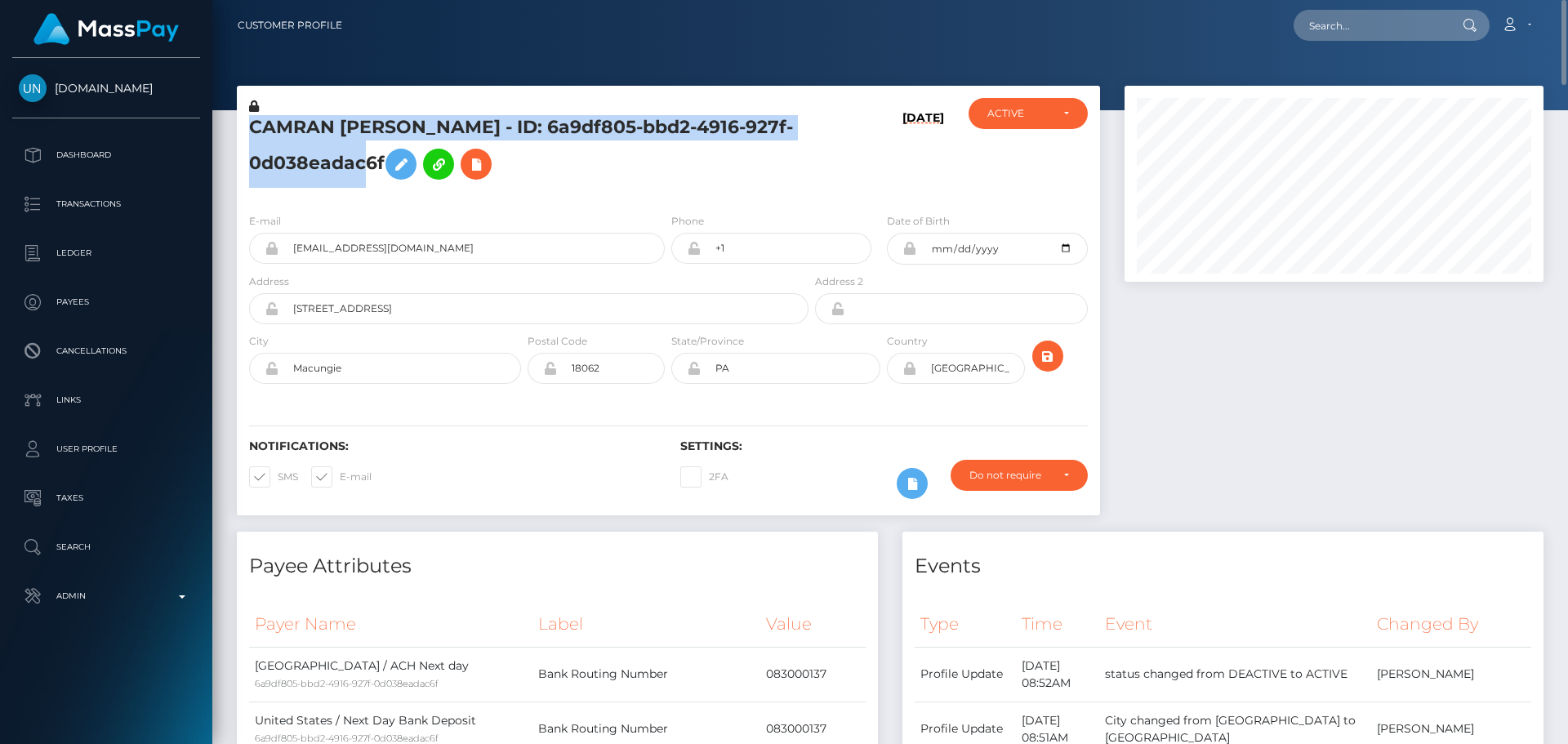
click at [436, 117] on h5 "CAMRAN [PERSON_NAME] - ID: 6a9df805-bbd2-4916-927f-0d038eadac6f" at bounding box center [525, 152] width 550 height 73
copy h5 "CAMRAN [PERSON_NAME] - ID: 6a9df805-bbd2-4916-927f-0d038eadac6f"
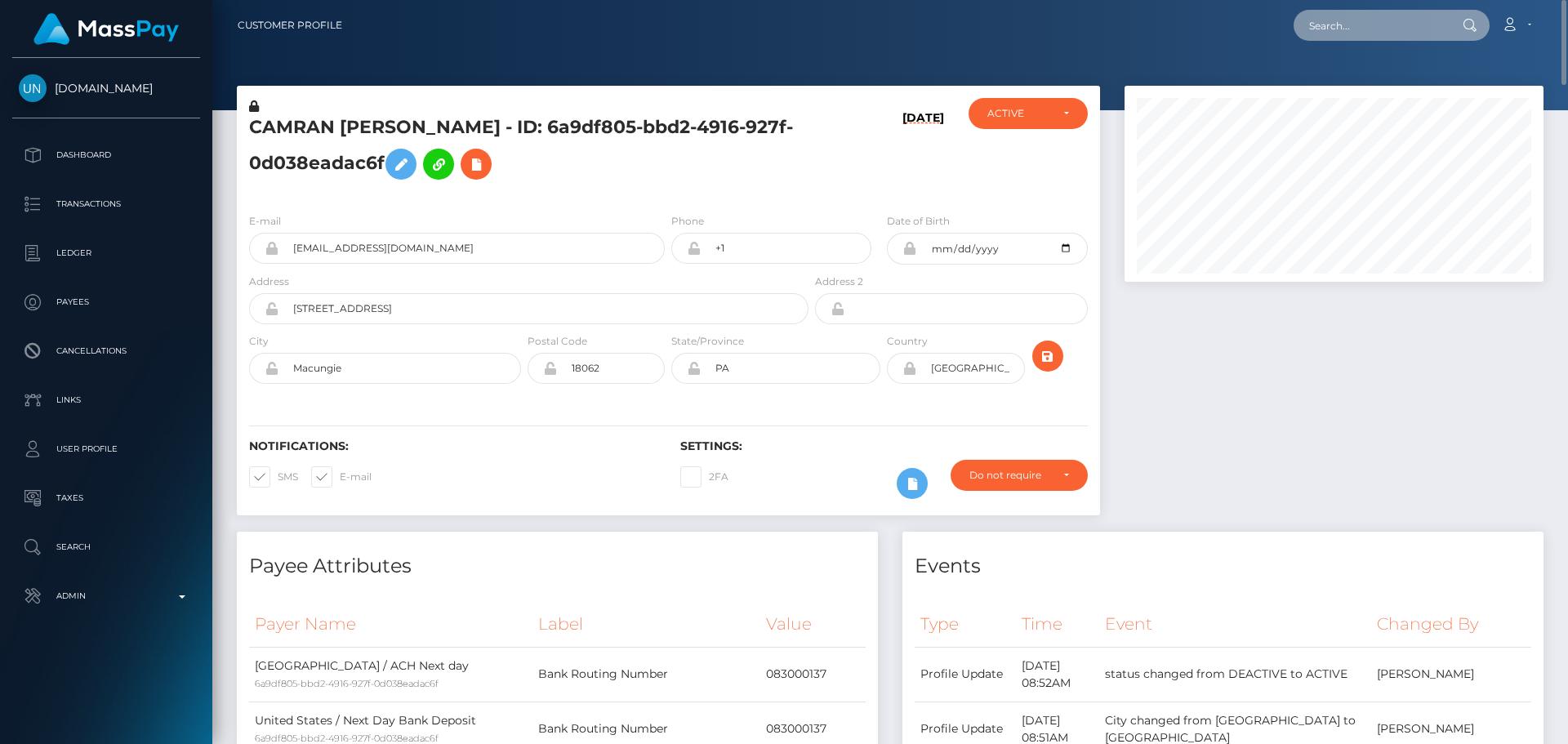
click at [1366, 18] on input "text" at bounding box center [1370, 25] width 154 height 31
paste input "534486272454963200"
type input "534486272454963200"
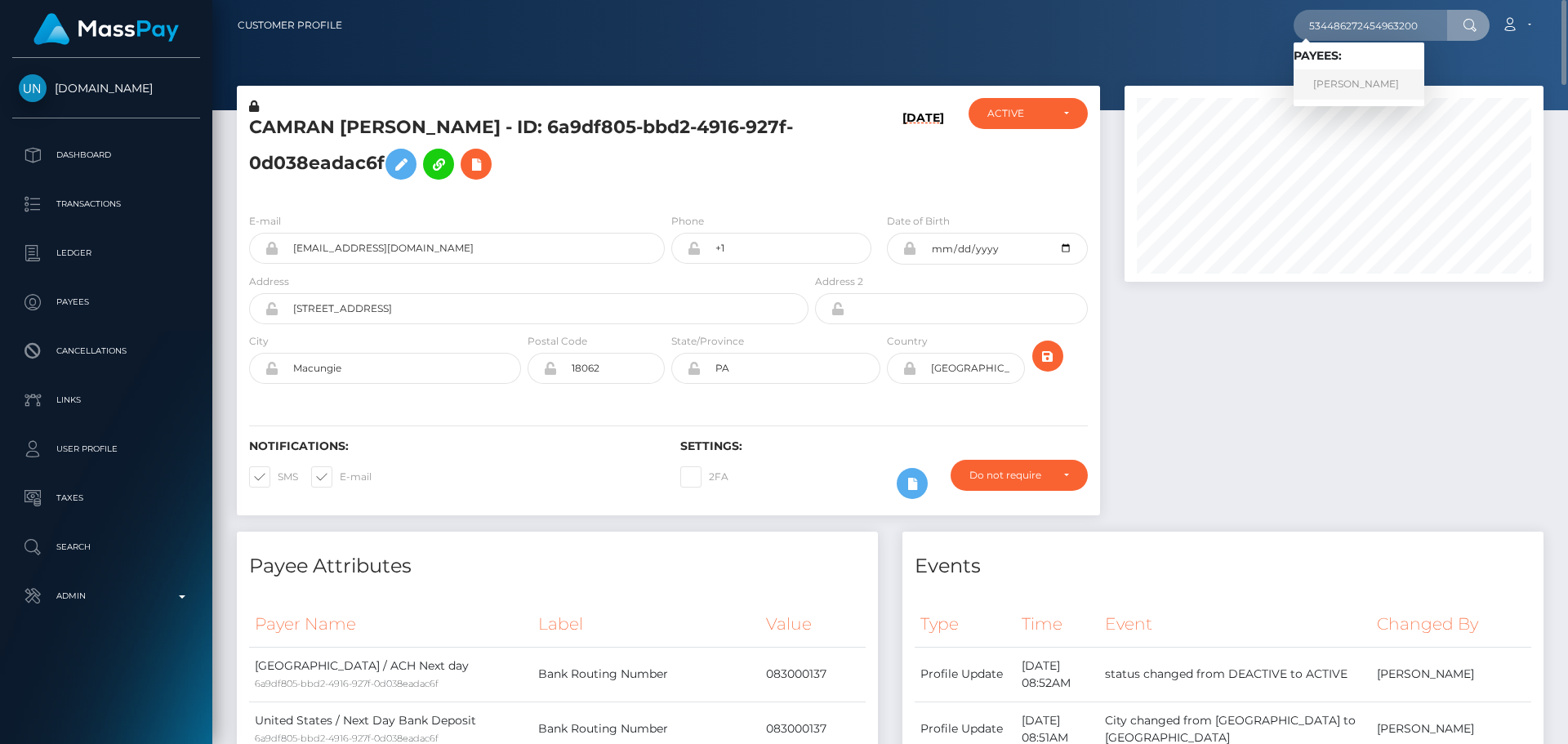
click at [1366, 86] on link "Hajime Fujiwara" at bounding box center [1358, 84] width 131 height 30
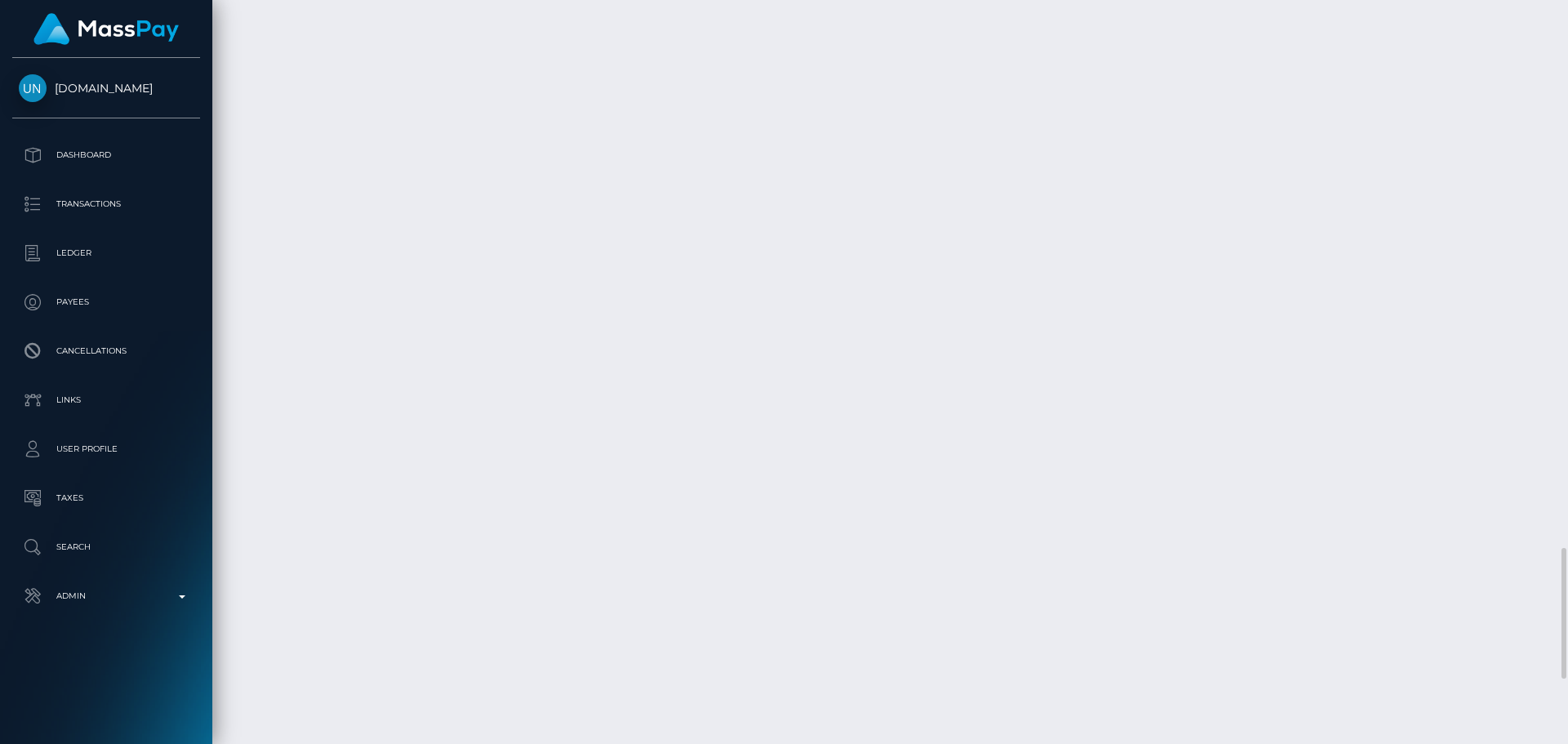
scroll to position [3471, 0]
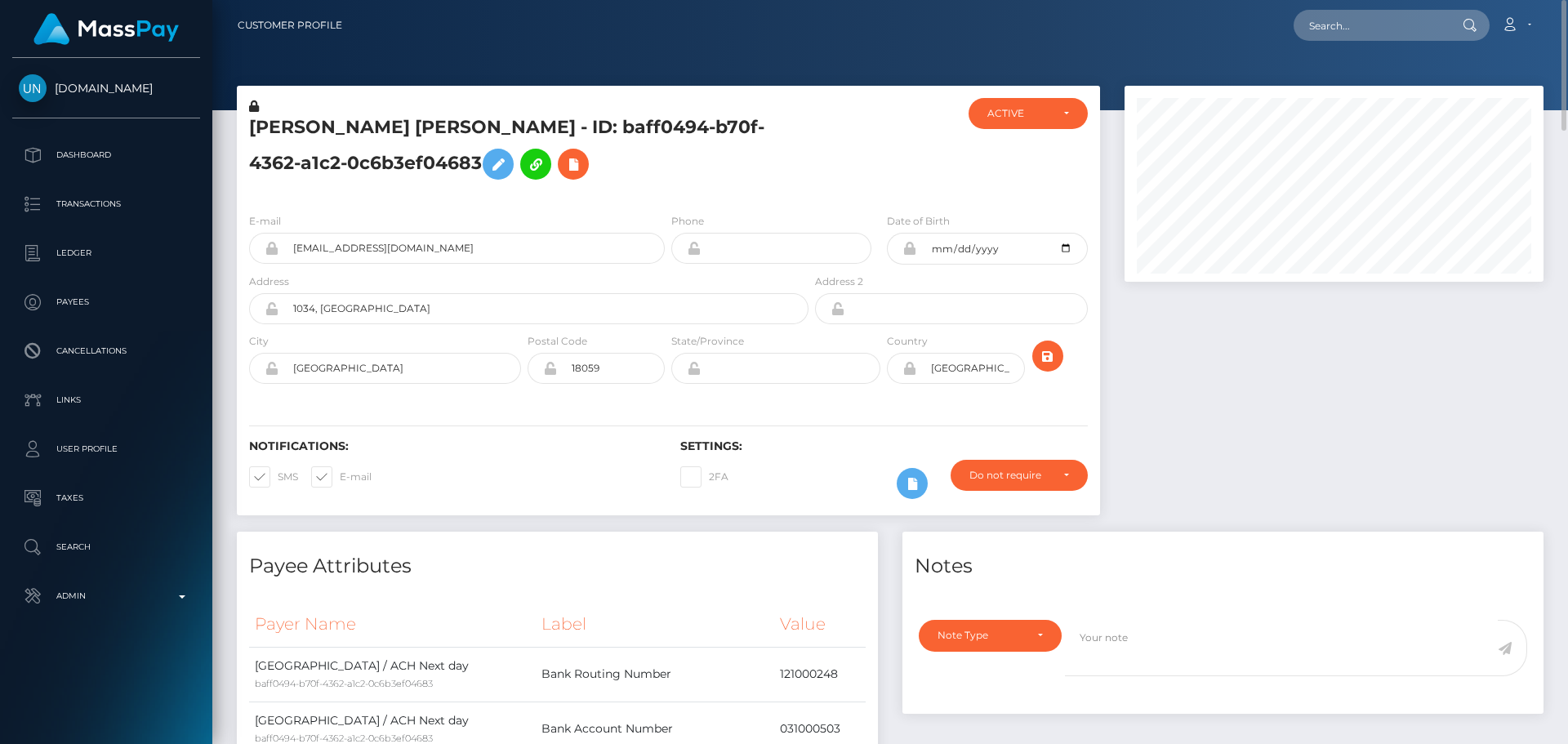
scroll to position [245, 0]
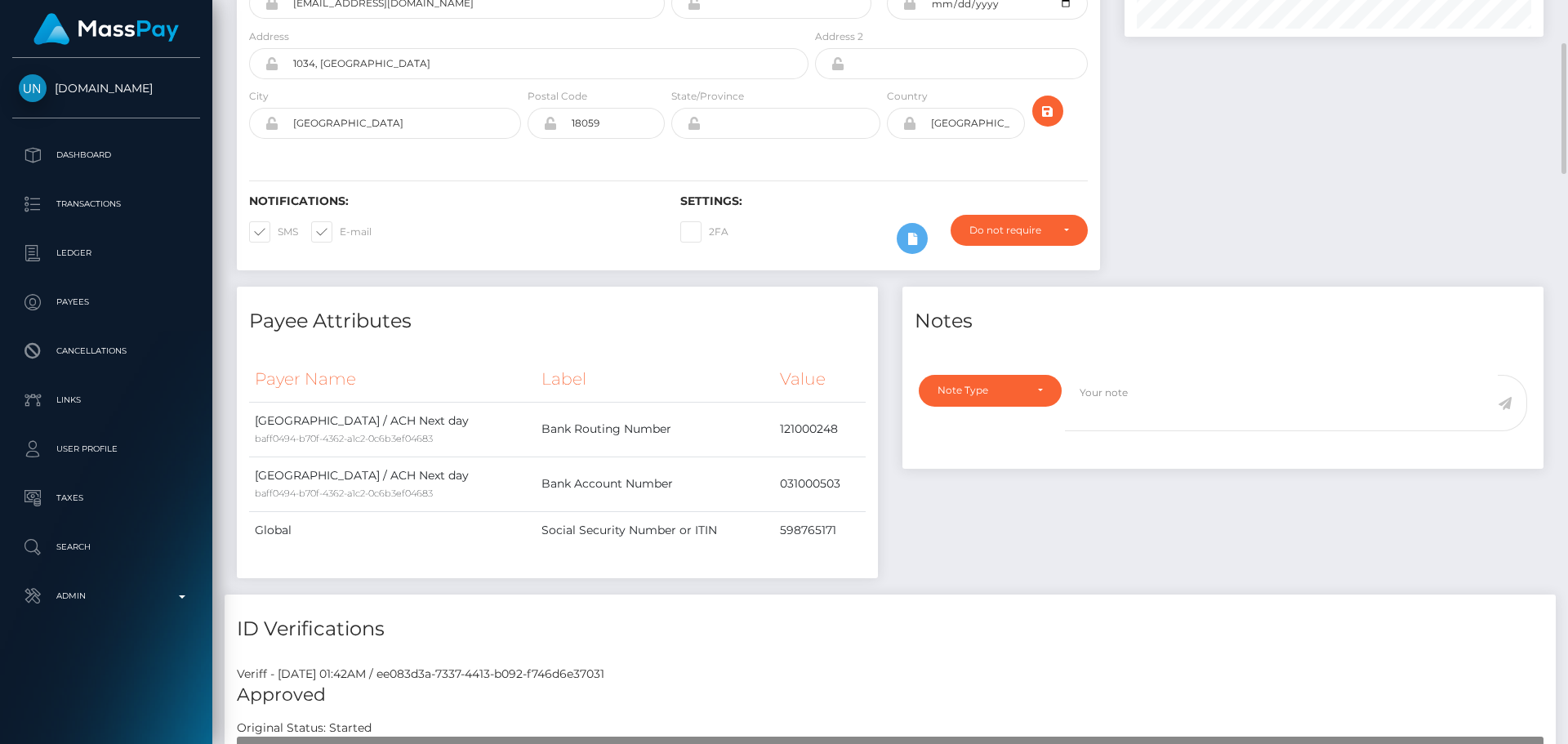
click at [573, 329] on h4 "Payee Attributes" at bounding box center [558, 321] width 616 height 28
click at [521, 326] on h4 "Payee Attributes" at bounding box center [558, 321] width 616 height 28
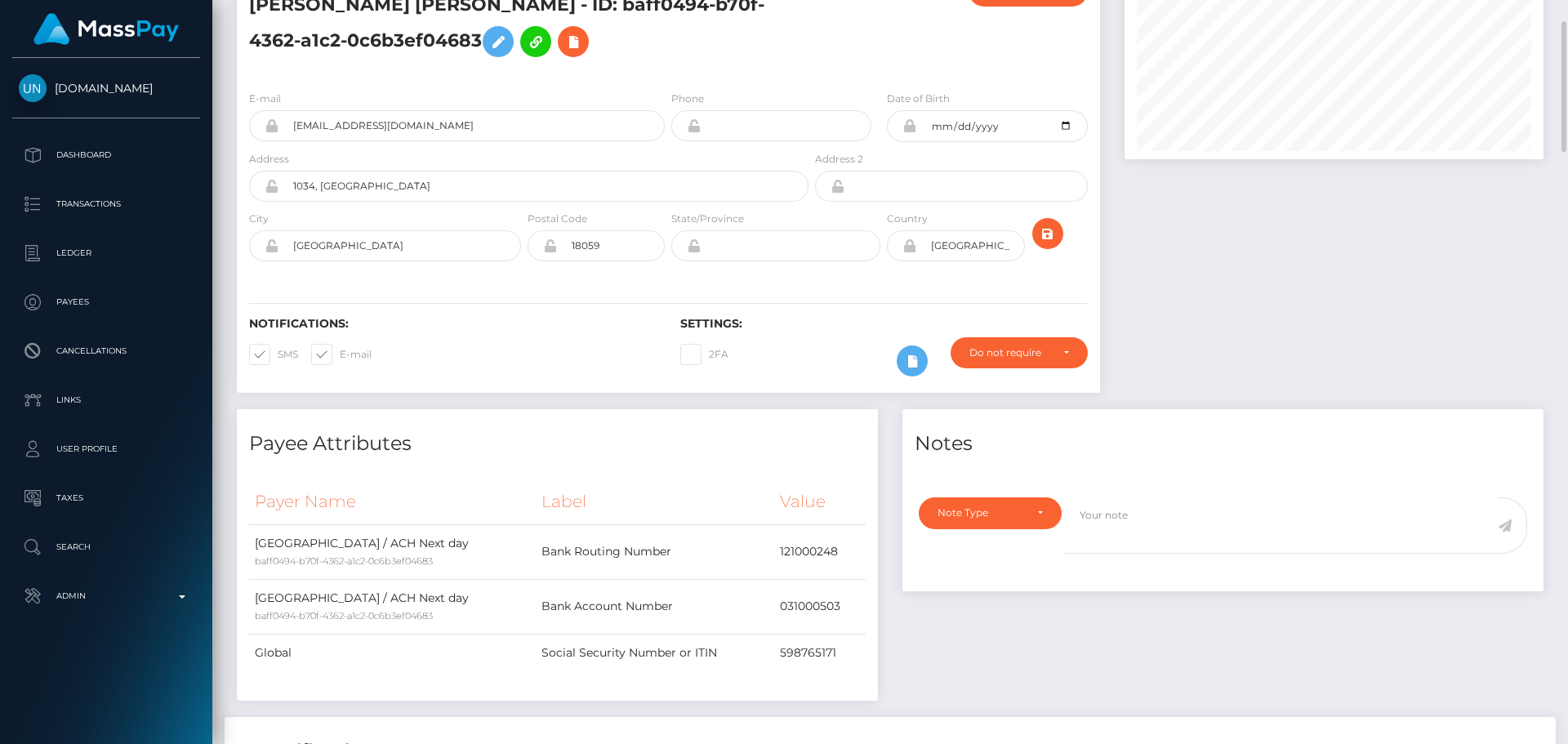
scroll to position [0, 0]
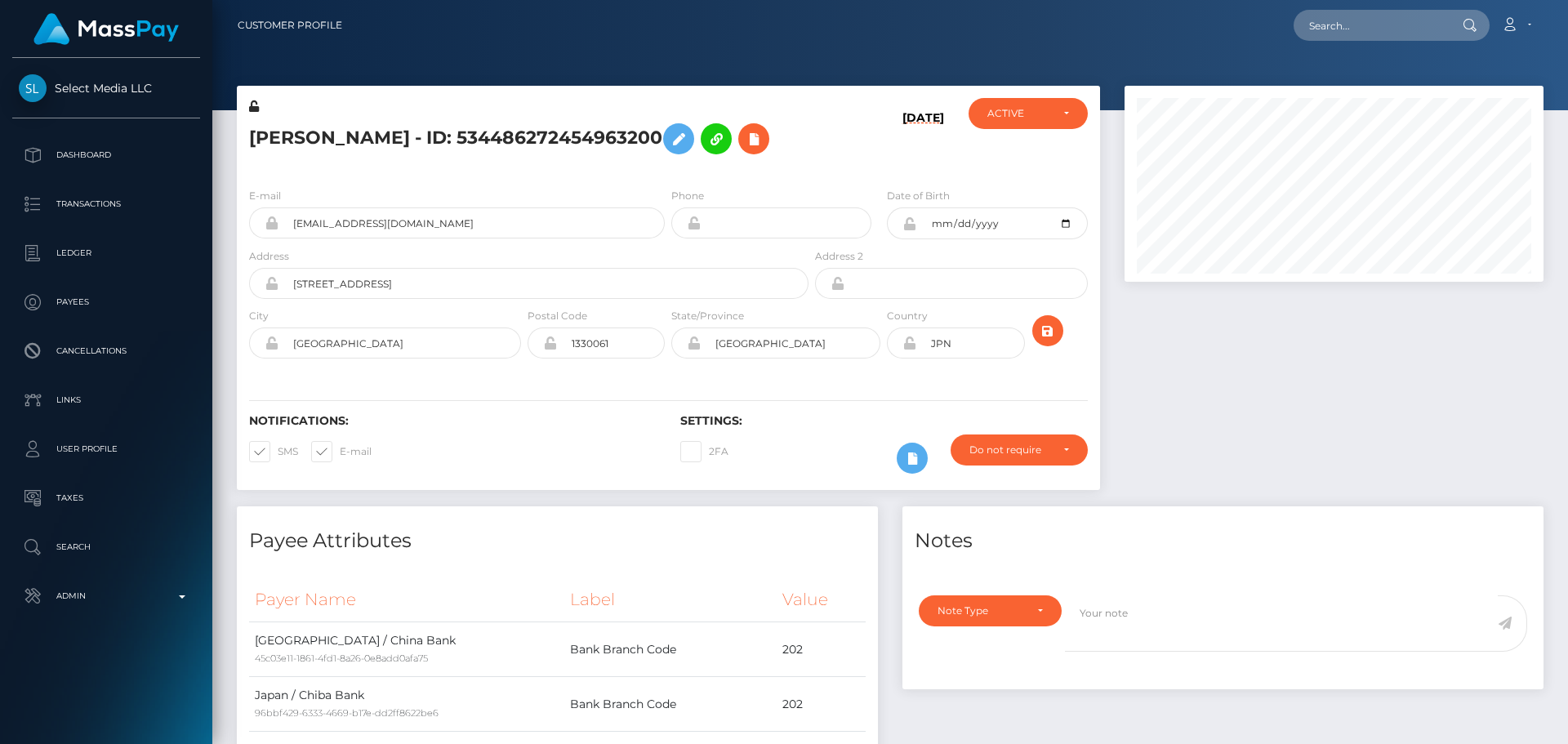
scroll to position [196, 420]
click at [815, 36] on div "Loading... Loading... Account Edit Profile Logout" at bounding box center [948, 25] width 1187 height 35
click at [813, 36] on div "Loading... Loading... Account Edit Profile Logout" at bounding box center [948, 25] width 1187 height 35
click at [812, 36] on div "Loading... Loading... Account Edit Profile Logout" at bounding box center [948, 25] width 1187 height 35
click at [570, 194] on div "E-mail [EMAIL_ADDRESS][DOMAIN_NAME]" at bounding box center [457, 213] width 416 height 51
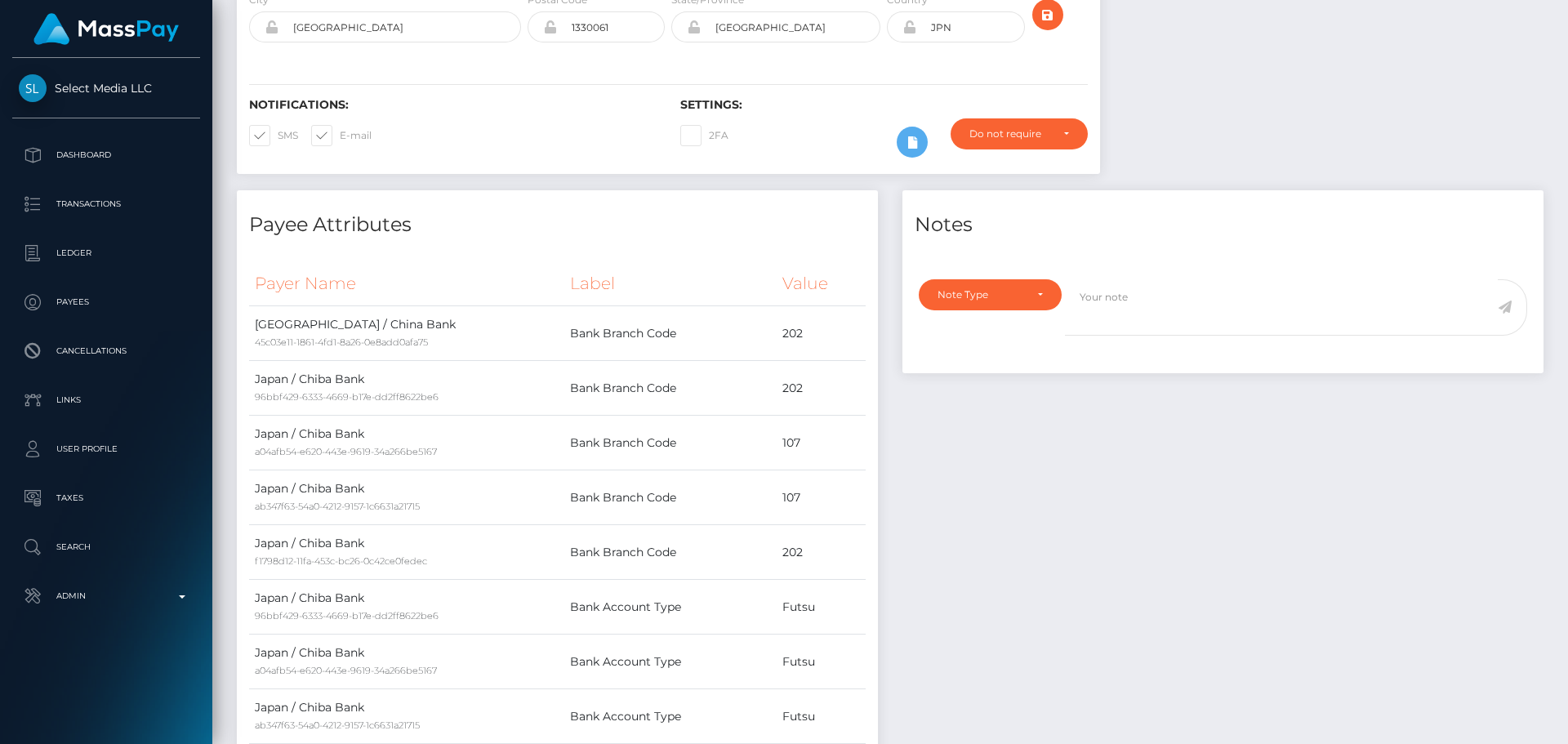
scroll to position [0, 0]
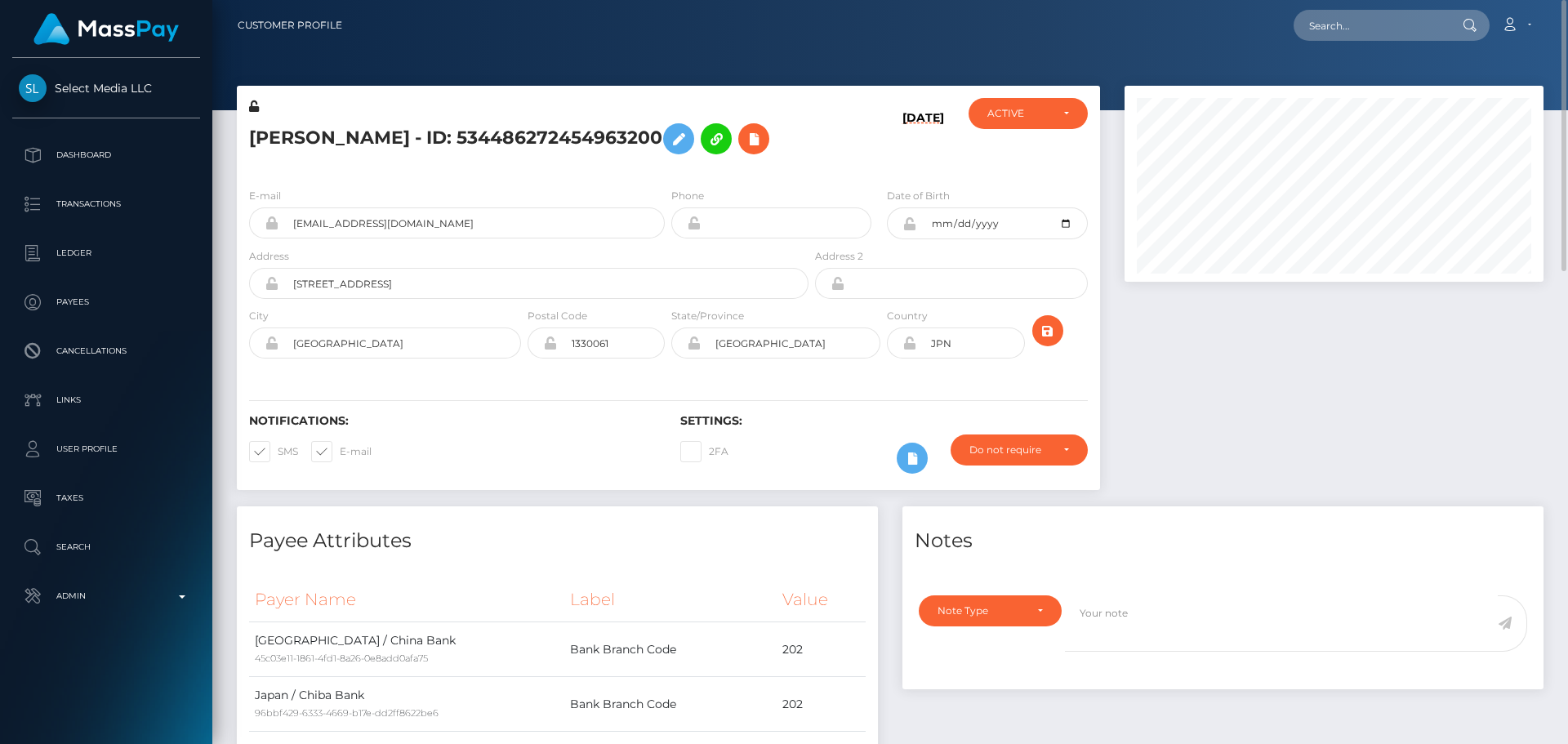
click at [567, 169] on div "[PERSON_NAME] - ID: 534486272454963200" at bounding box center [525, 136] width 575 height 76
click at [545, 167] on div "[PERSON_NAME] - ID: 534486272454963200" at bounding box center [525, 136] width 575 height 76
click at [535, 158] on h5 "[PERSON_NAME] - ID: 534486272454963200" at bounding box center [525, 139] width 550 height 47
